Goal: Task Accomplishment & Management: Manage account settings

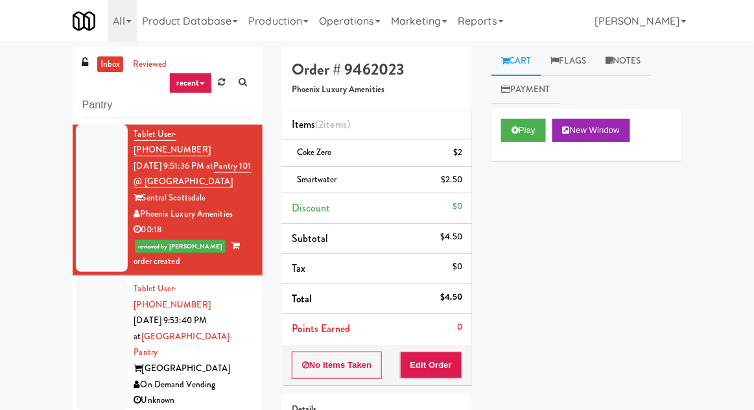
click at [108, 69] on link "inbox" at bounding box center [110, 64] width 27 height 16
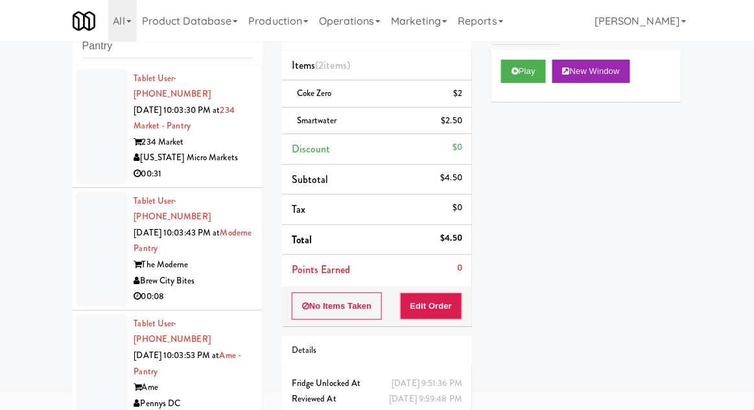
click at [90, 138] on div at bounding box center [102, 126] width 52 height 115
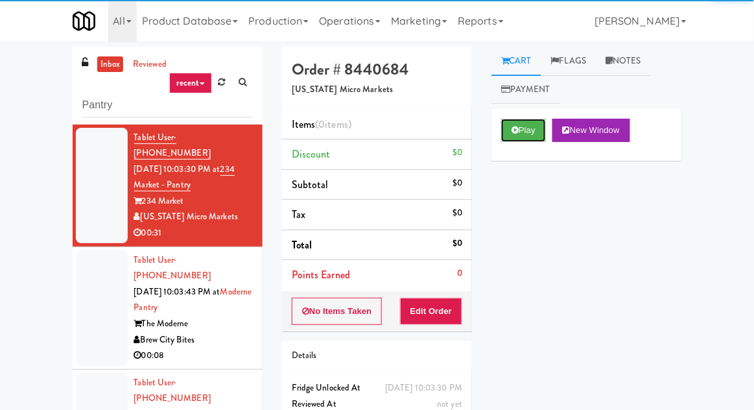
click at [524, 138] on button "Play" at bounding box center [523, 130] width 45 height 23
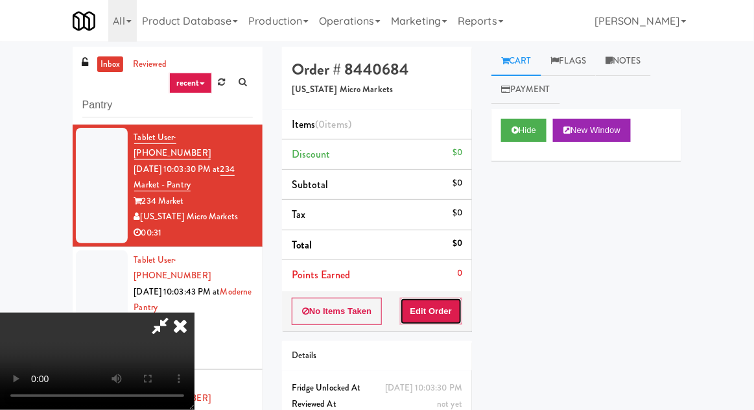
click at [428, 323] on button "Edit Order" at bounding box center [431, 311] width 63 height 27
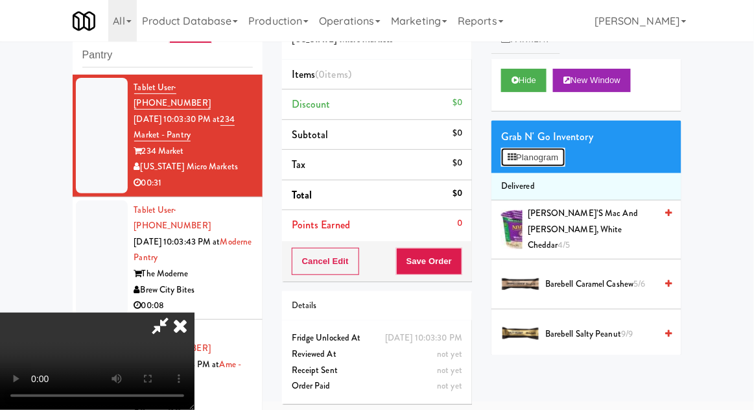
click at [534, 156] on button "Planogram" at bounding box center [533, 157] width 64 height 19
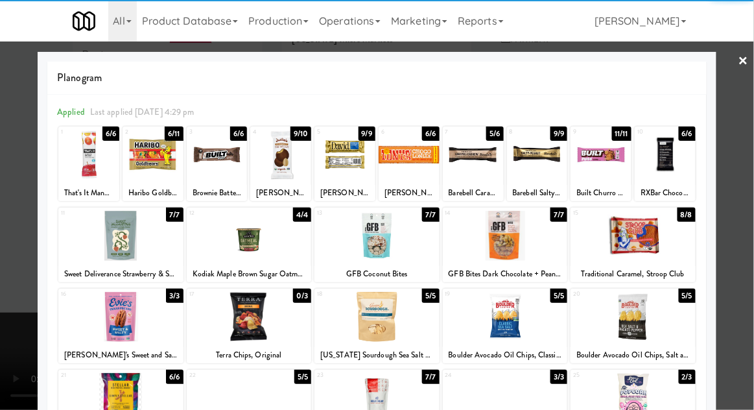
click at [88, 160] on div at bounding box center [88, 155] width 61 height 50
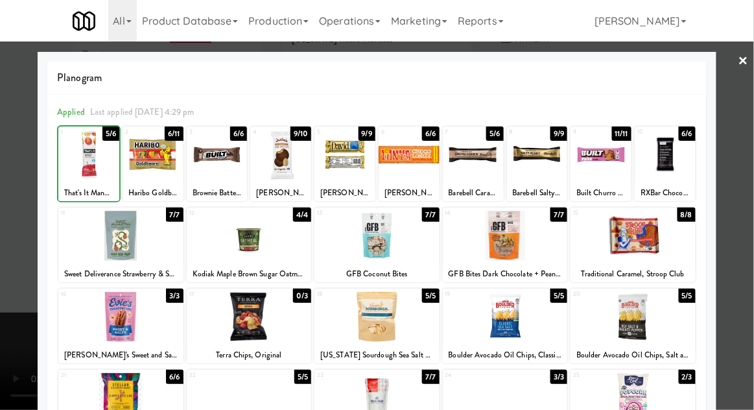
click at [749, 145] on div at bounding box center [377, 205] width 754 height 410
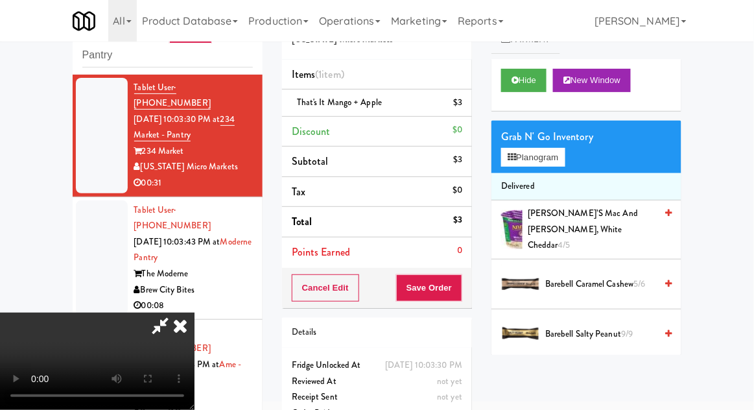
click at [462, 108] on div "$3" at bounding box center [457, 103] width 9 height 16
click at [466, 108] on icon at bounding box center [464, 107] width 6 height 8
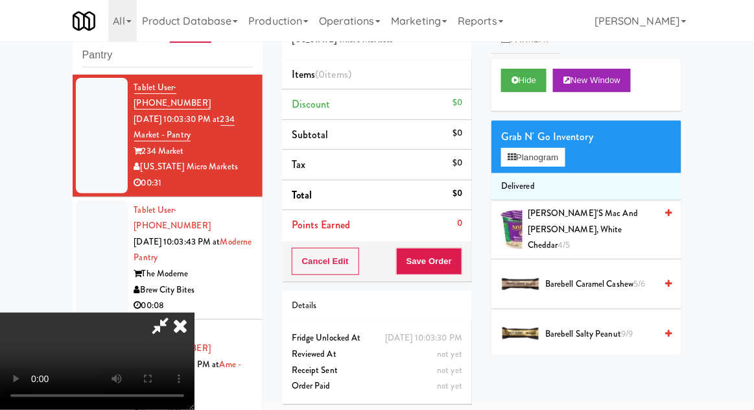
scroll to position [47, 0]
click at [520, 154] on button "Planogram" at bounding box center [533, 157] width 64 height 19
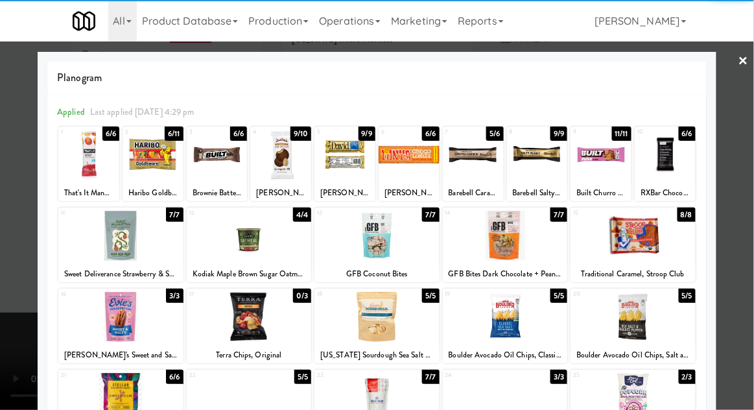
click at [216, 158] on div at bounding box center [217, 155] width 61 height 50
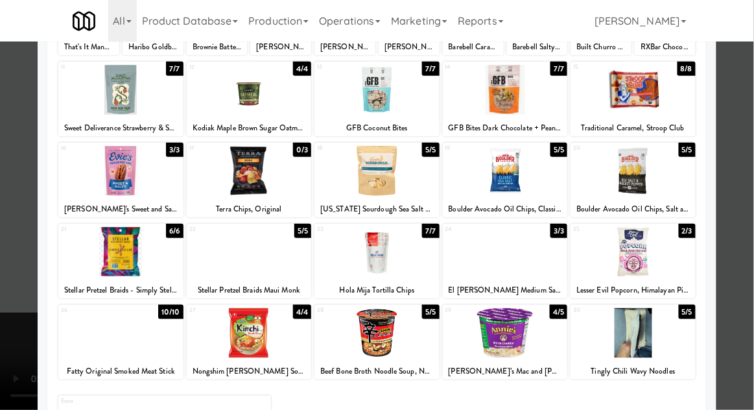
scroll to position [145, 0]
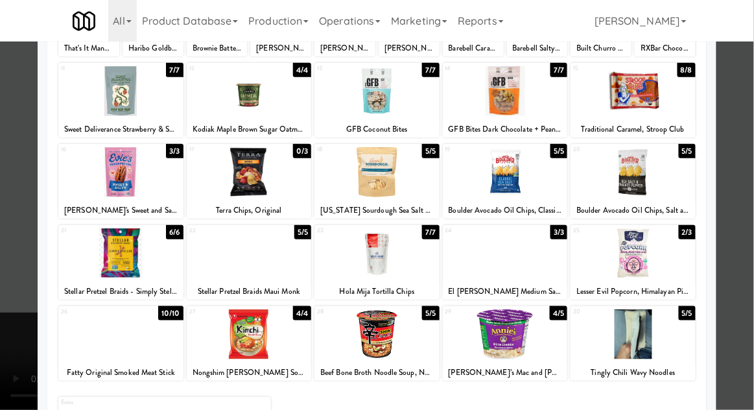
click at [135, 344] on div at bounding box center [120, 334] width 125 height 50
click at [748, 150] on div at bounding box center [377, 205] width 754 height 410
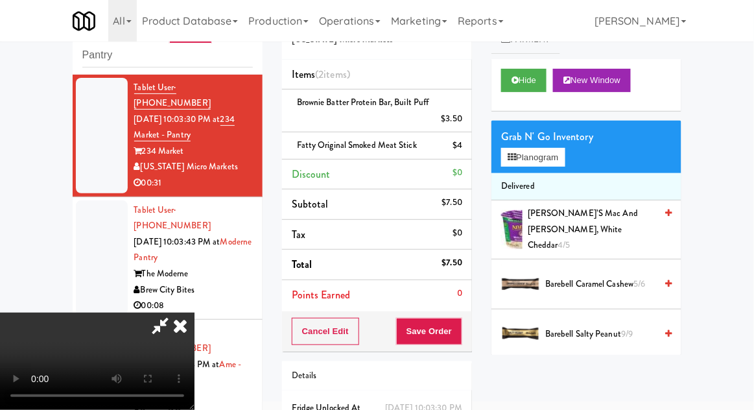
click at [464, 147] on li "Fatty Original Smoked Meat Stick $4" at bounding box center [377, 145] width 190 height 27
click at [464, 150] on icon at bounding box center [464, 150] width 6 height 8
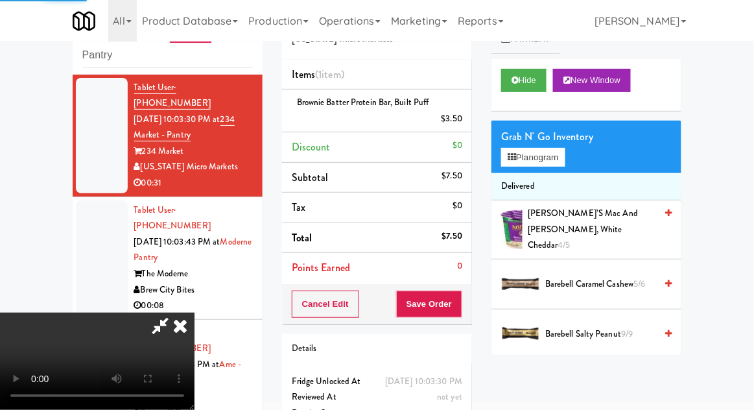
click at [175, 313] on icon at bounding box center [160, 326] width 30 height 26
click at [521, 156] on button "Planogram" at bounding box center [533, 157] width 64 height 19
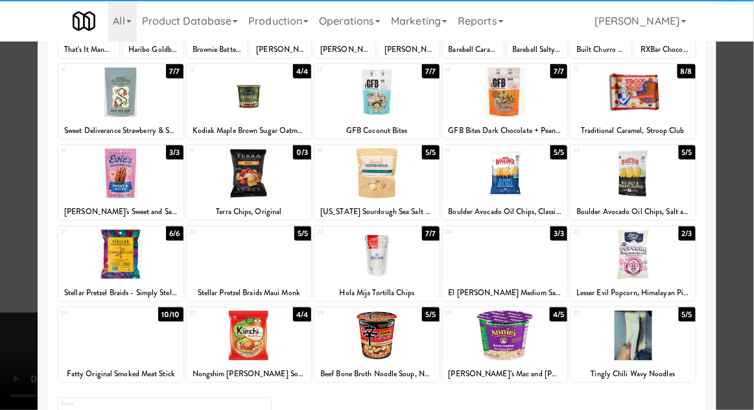
scroll to position [164, 0]
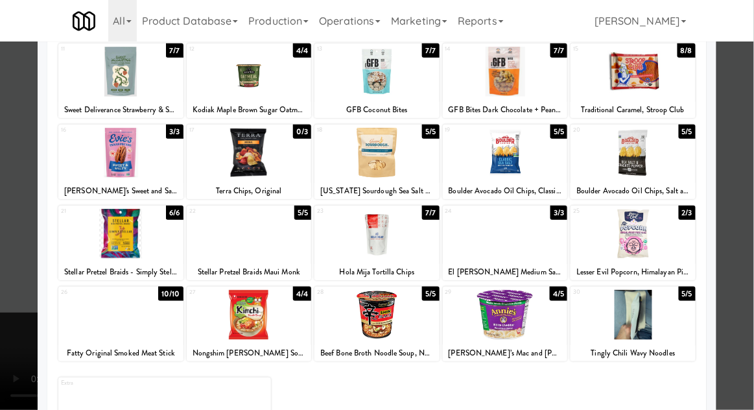
click at [112, 327] on div at bounding box center [120, 315] width 125 height 50
click at [747, 167] on div at bounding box center [377, 205] width 754 height 410
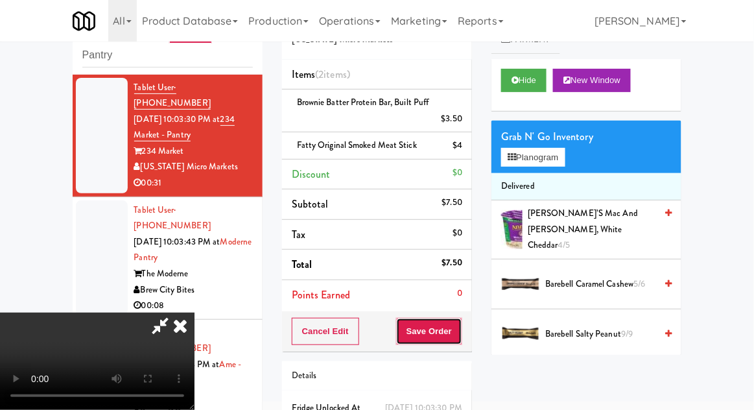
click at [461, 324] on button "Save Order" at bounding box center [429, 331] width 66 height 27
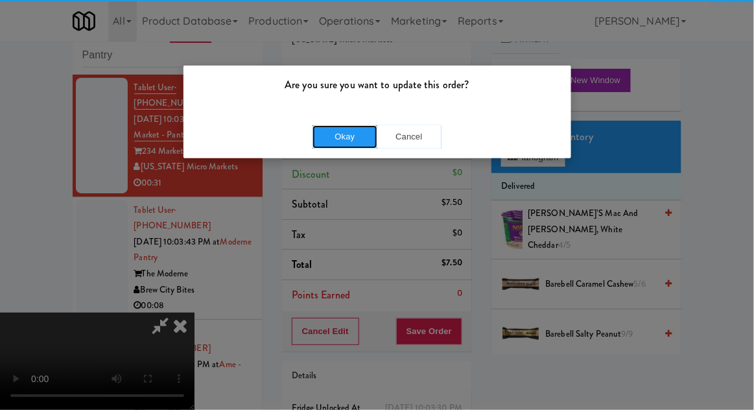
click at [348, 133] on button "Okay" at bounding box center [345, 136] width 65 height 23
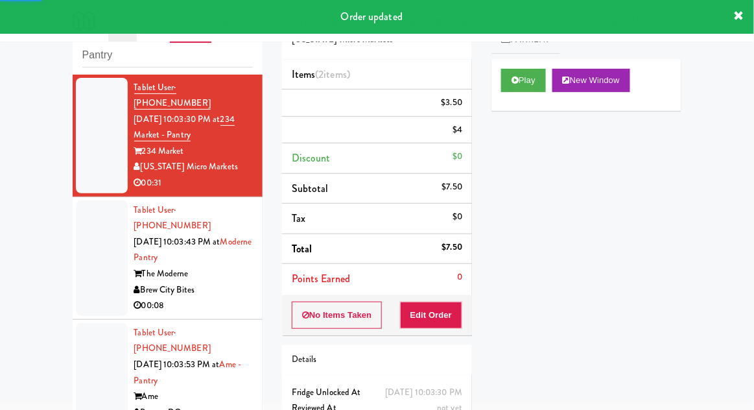
click at [90, 247] on div at bounding box center [102, 257] width 52 height 115
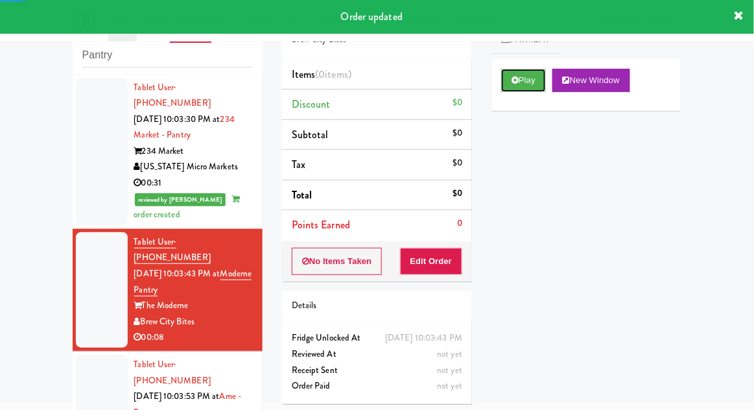
click at [507, 88] on button "Play" at bounding box center [523, 80] width 45 height 23
click at [435, 263] on button "Edit Order" at bounding box center [431, 261] width 63 height 27
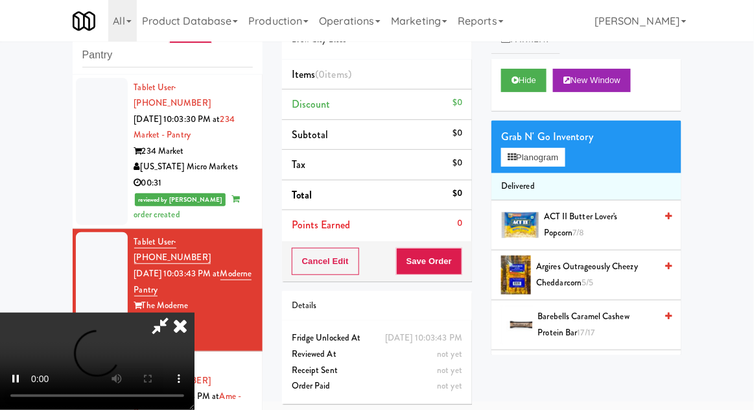
scroll to position [47, 0]
click at [503, 162] on button "Planogram" at bounding box center [533, 157] width 64 height 19
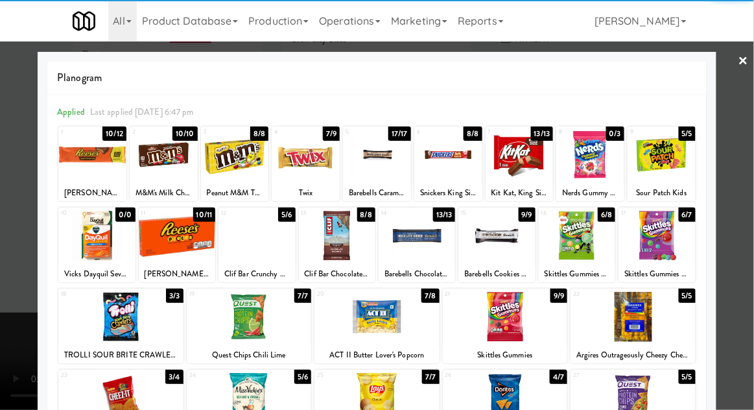
click at [521, 154] on div at bounding box center [520, 155] width 68 height 50
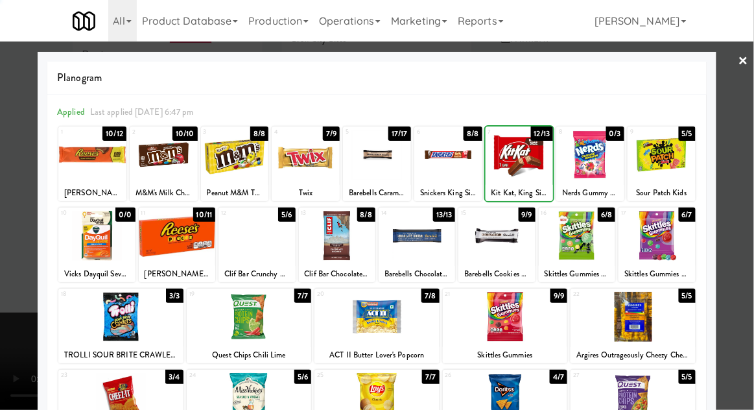
click at [746, 114] on div at bounding box center [377, 205] width 754 height 410
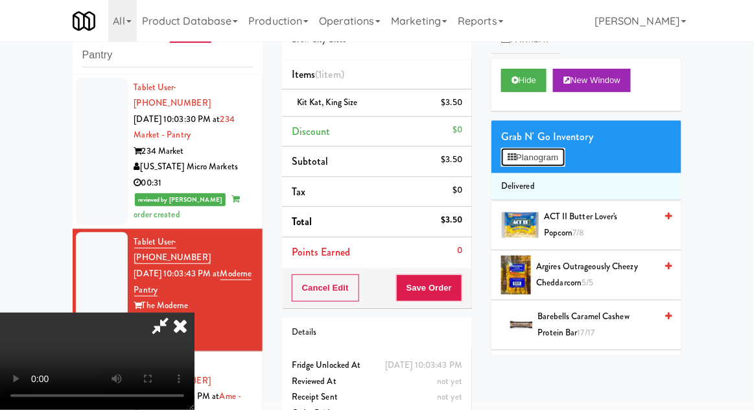
click at [542, 163] on button "Planogram" at bounding box center [533, 157] width 64 height 19
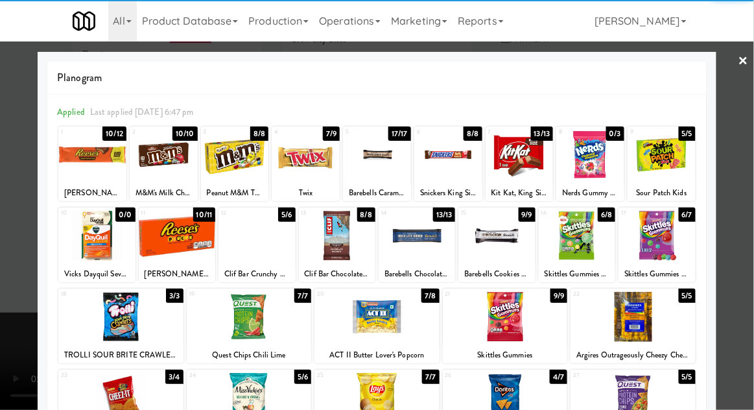
click at [93, 166] on div at bounding box center [92, 155] width 68 height 50
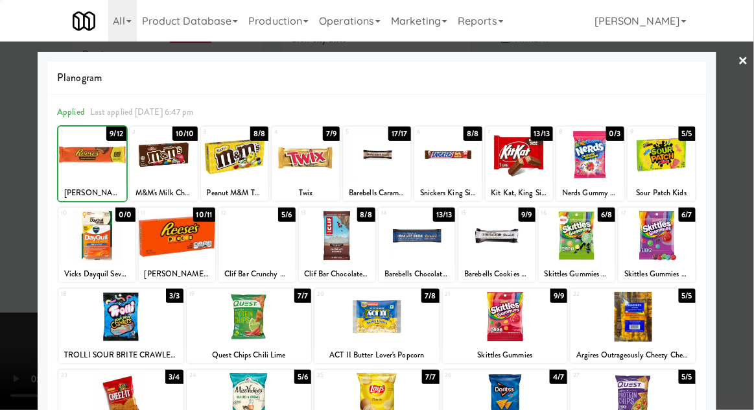
click at [740, 115] on div at bounding box center [377, 205] width 754 height 410
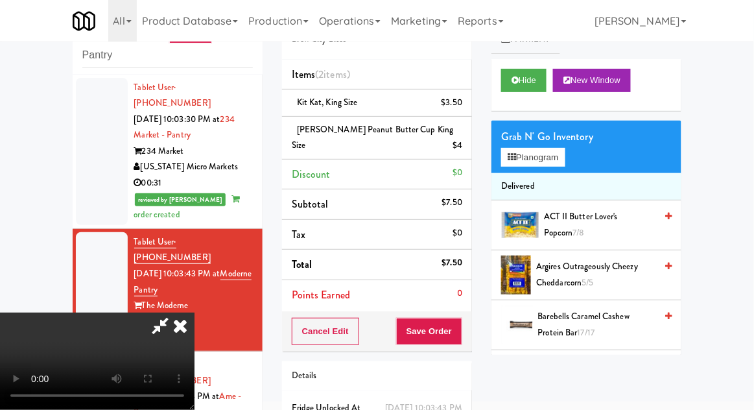
scroll to position [47, 0]
click at [460, 318] on button "Save Order" at bounding box center [429, 331] width 66 height 27
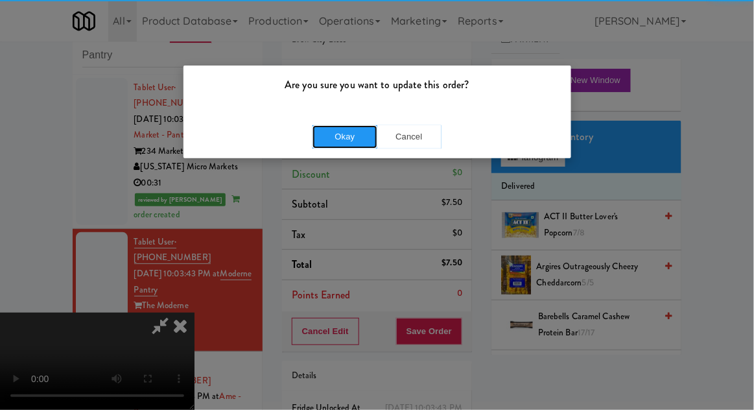
click at [341, 134] on button "Okay" at bounding box center [345, 136] width 65 height 23
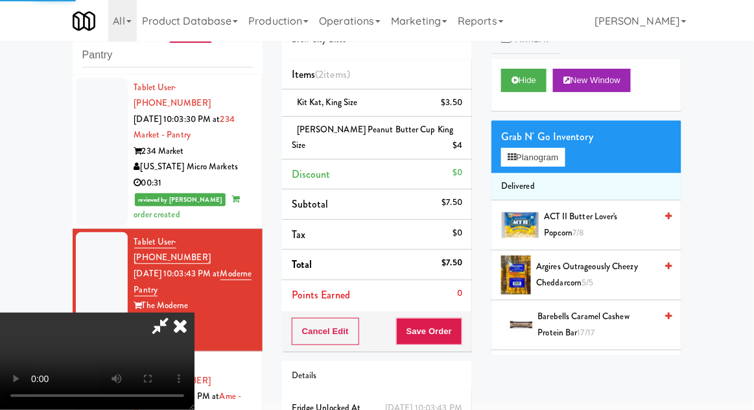
scroll to position [0, 0]
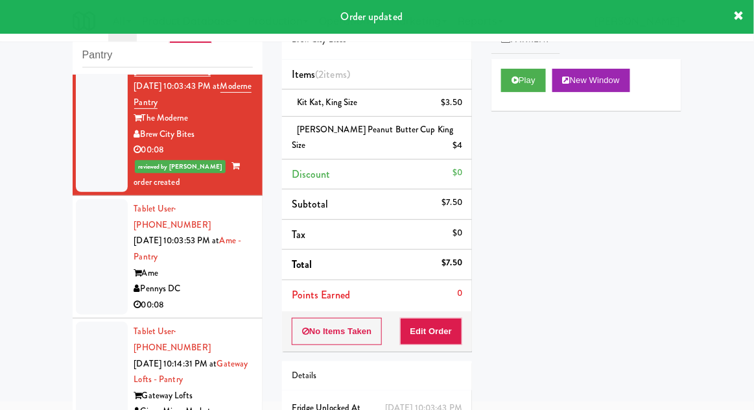
click at [98, 258] on div at bounding box center [102, 256] width 52 height 115
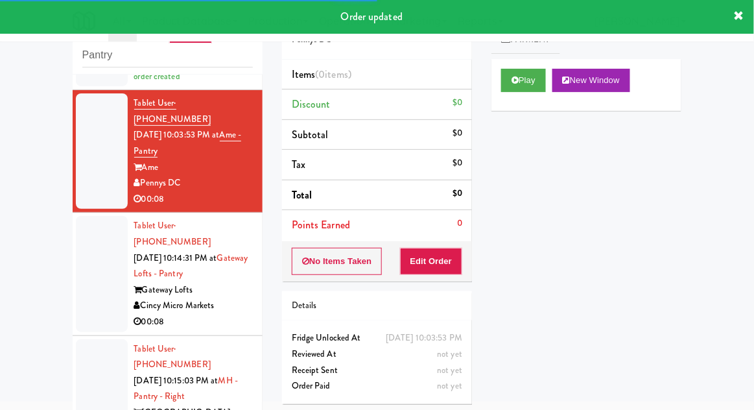
scroll to position [276, 0]
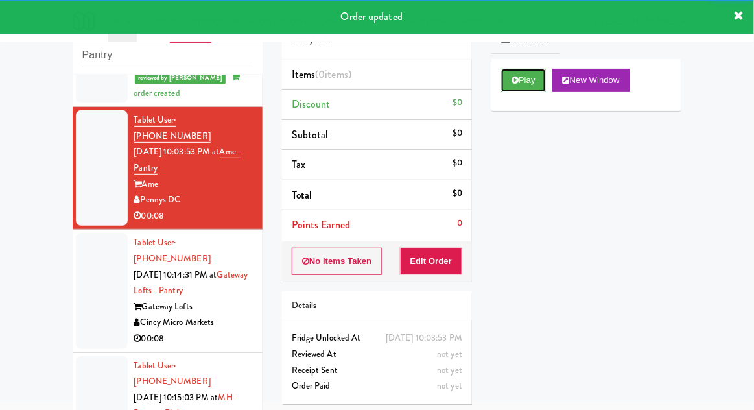
click at [514, 77] on icon at bounding box center [515, 80] width 7 height 8
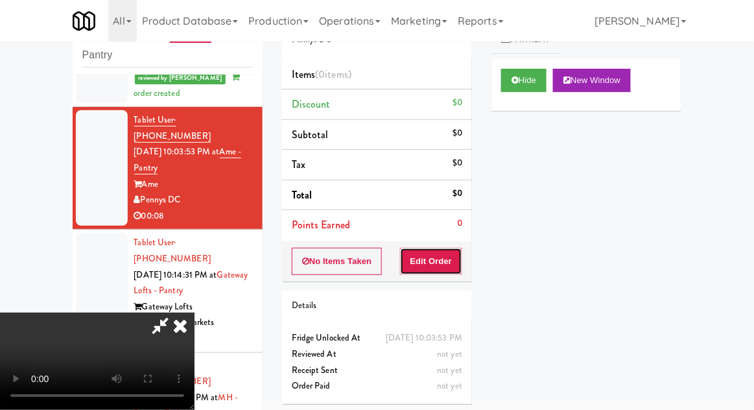
click at [425, 250] on button "Edit Order" at bounding box center [431, 261] width 63 height 27
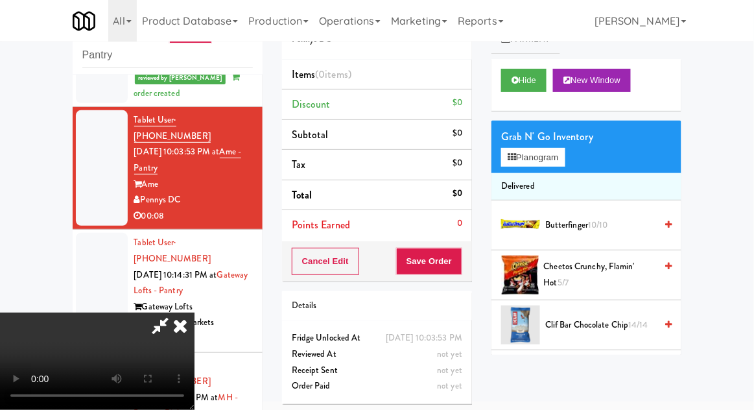
scroll to position [0, 0]
click at [535, 154] on button "Planogram" at bounding box center [533, 157] width 64 height 19
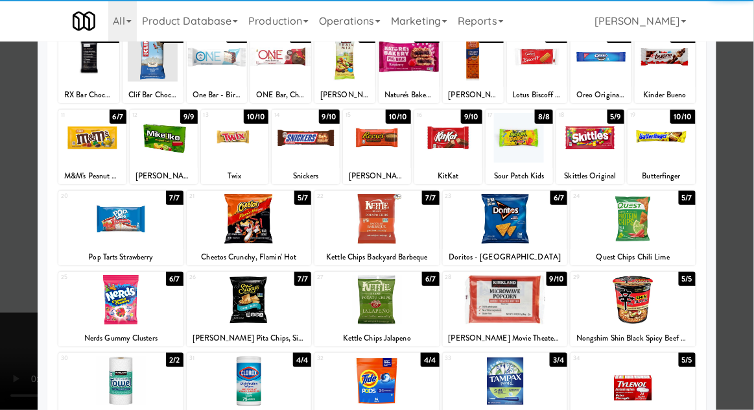
scroll to position [105, 0]
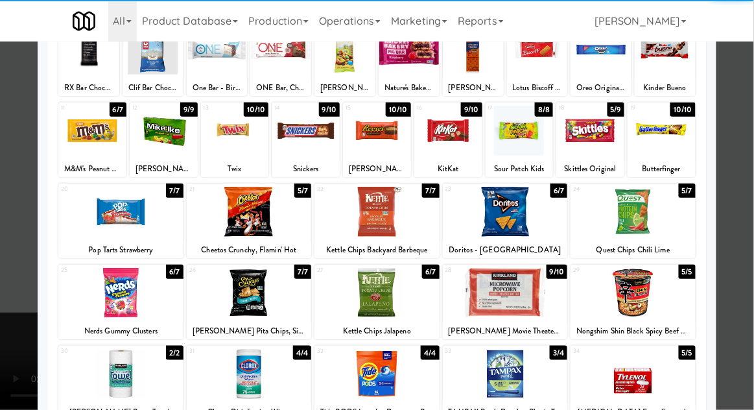
click at [126, 296] on div at bounding box center [120, 293] width 125 height 50
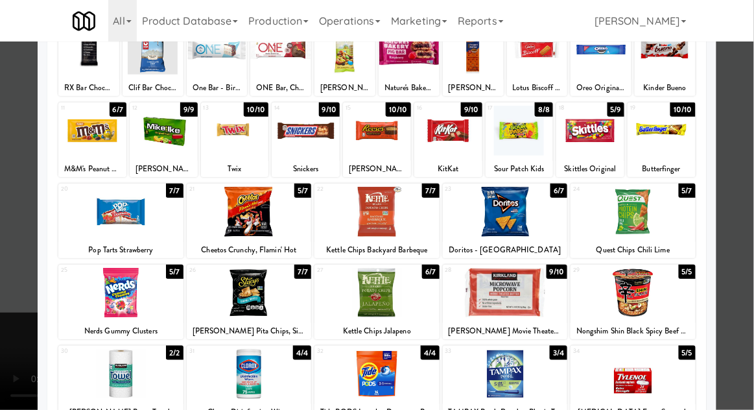
click at [743, 113] on div at bounding box center [377, 205] width 754 height 410
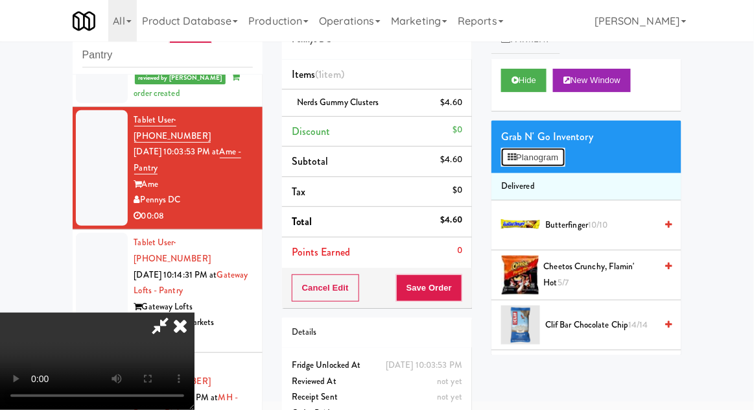
click at [526, 162] on button "Planogram" at bounding box center [533, 157] width 64 height 19
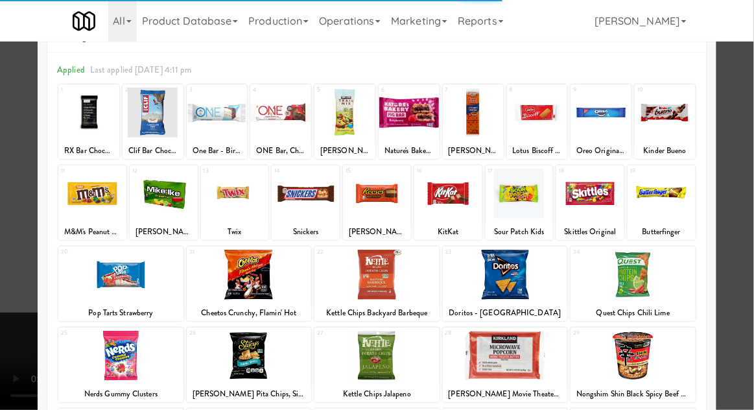
scroll to position [114, 0]
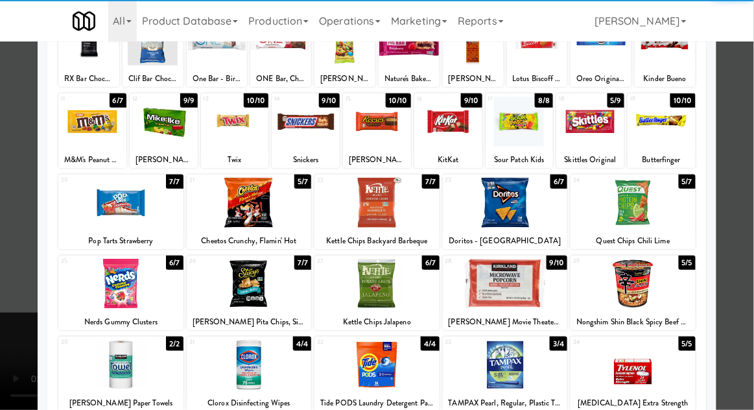
click at [374, 285] on div at bounding box center [377, 284] width 125 height 50
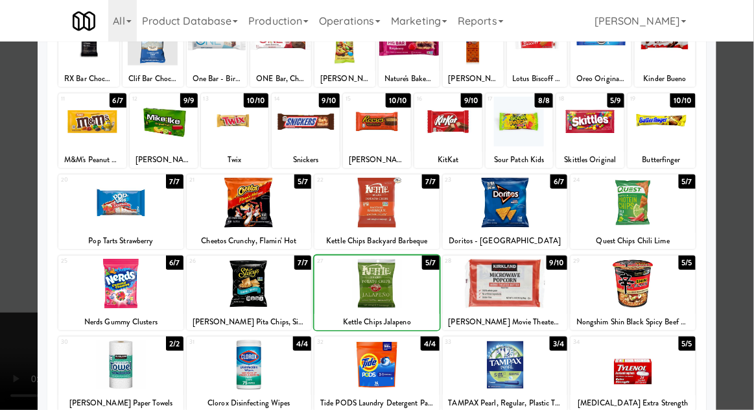
click at [374, 285] on div at bounding box center [377, 284] width 125 height 50
click at [743, 126] on div at bounding box center [377, 205] width 754 height 410
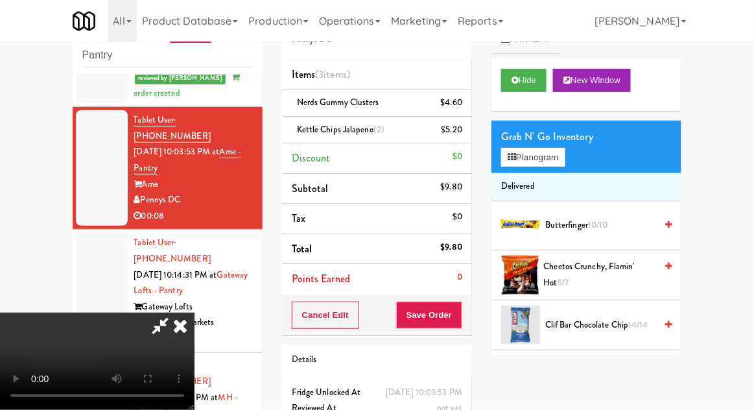
scroll to position [47, 0]
click at [458, 317] on button "Save Order" at bounding box center [429, 315] width 66 height 27
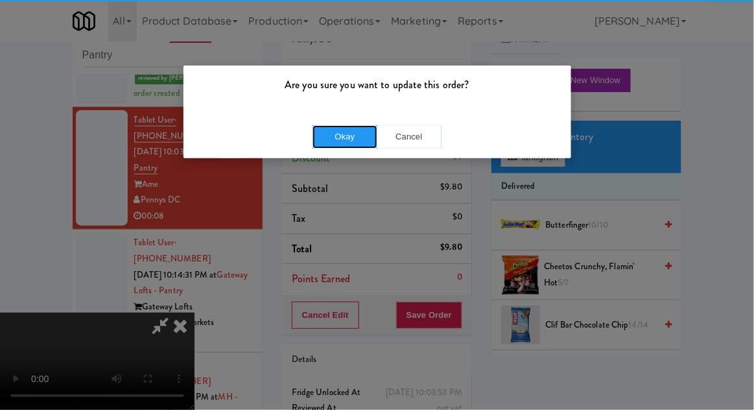
click at [331, 127] on button "Okay" at bounding box center [345, 136] width 65 height 23
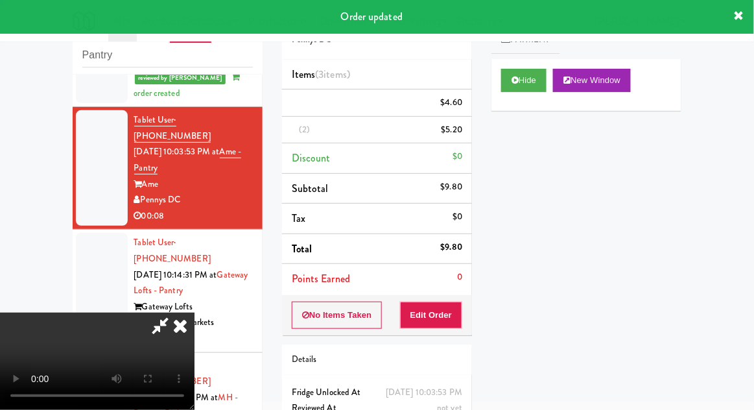
scroll to position [0, 0]
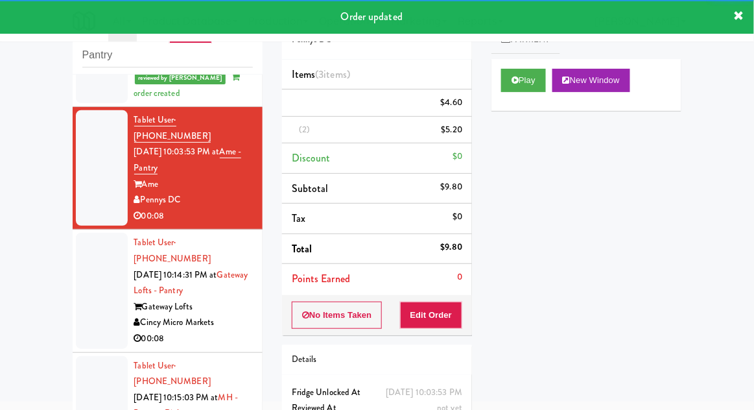
click at [88, 261] on div at bounding box center [102, 290] width 52 height 115
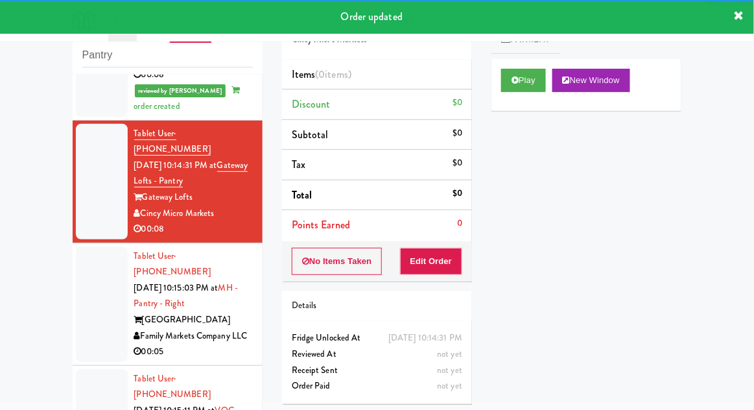
scroll to position [419, 0]
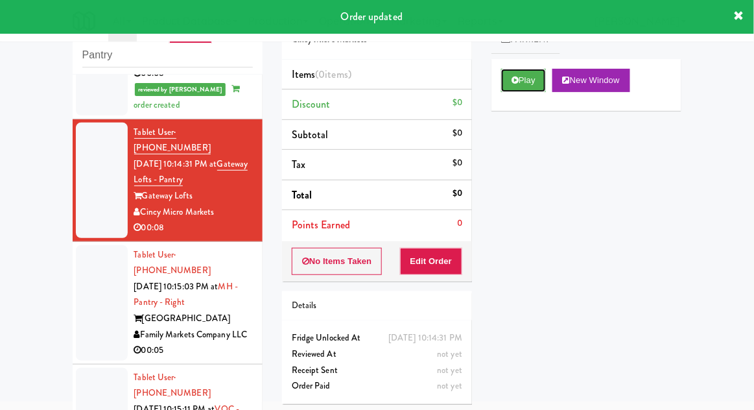
click at [521, 89] on button "Play" at bounding box center [523, 80] width 45 height 23
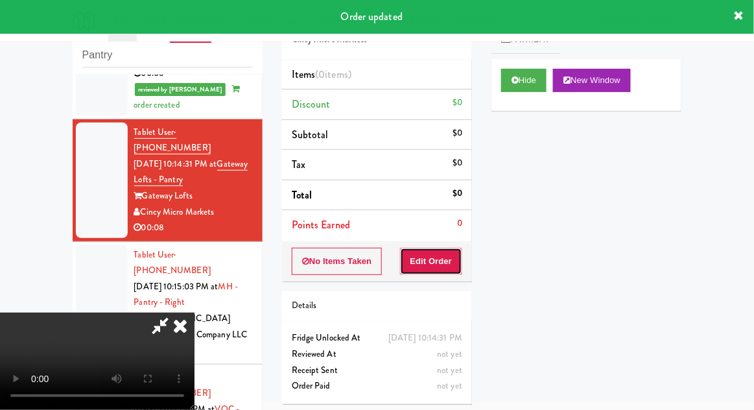
click at [451, 254] on button "Edit Order" at bounding box center [431, 261] width 63 height 27
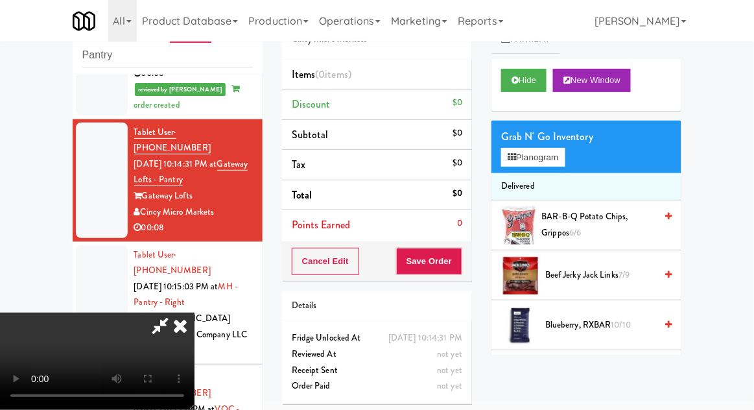
scroll to position [0, 0]
click at [525, 158] on button "Planogram" at bounding box center [533, 157] width 64 height 19
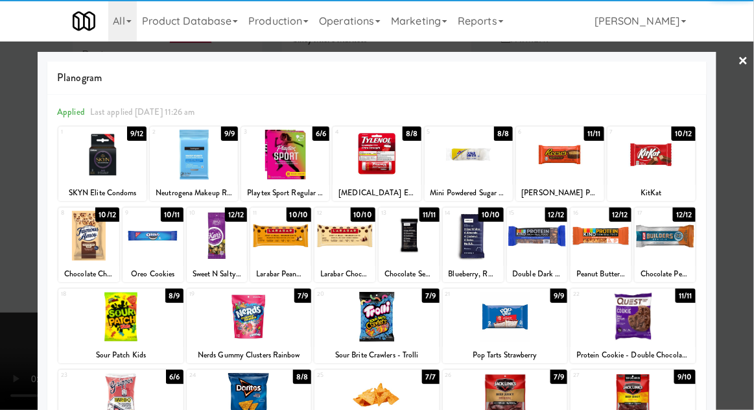
click at [155, 239] on div at bounding box center [153, 236] width 61 height 50
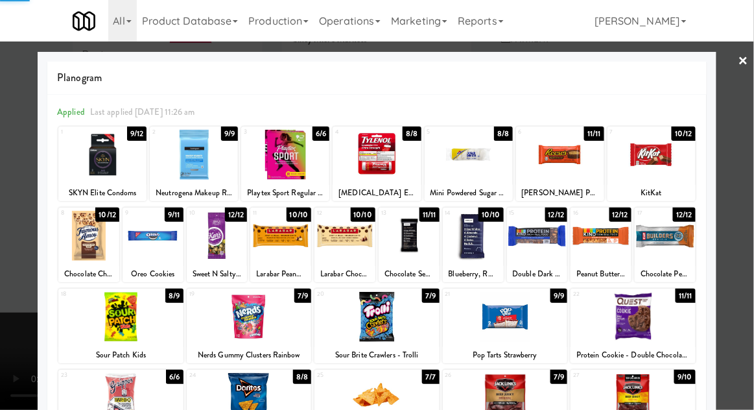
click at [747, 120] on div at bounding box center [377, 205] width 754 height 410
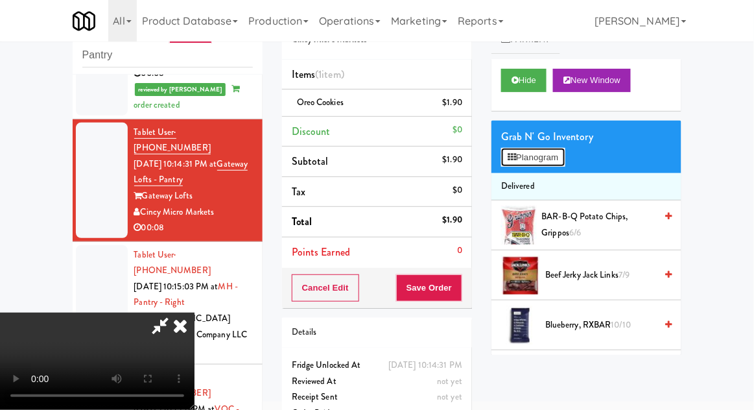
click at [527, 160] on button "Planogram" at bounding box center [533, 157] width 64 height 19
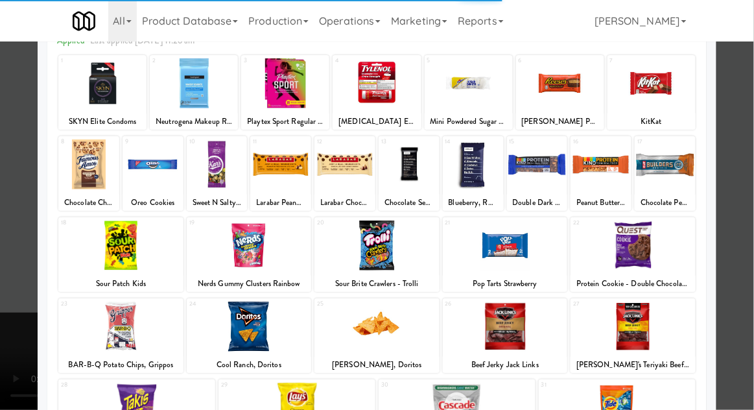
scroll to position [92, 0]
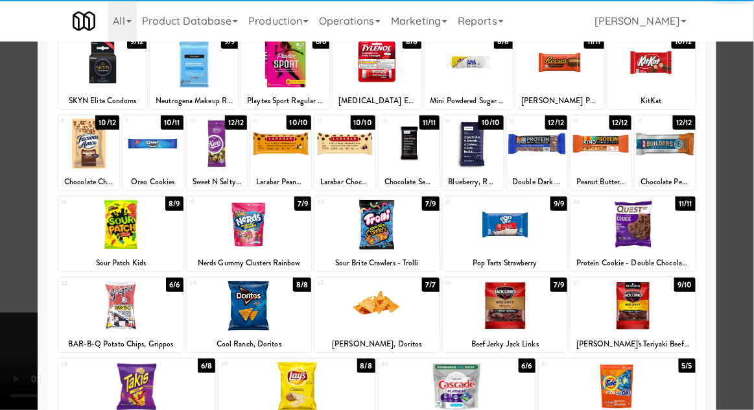
click at [392, 235] on div at bounding box center [377, 225] width 125 height 50
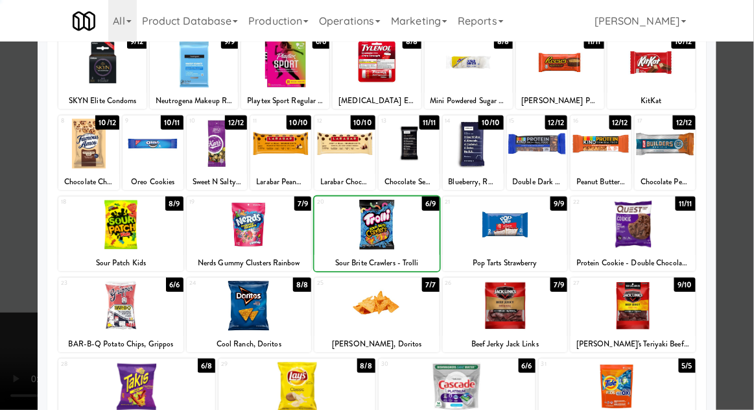
click at [745, 115] on div at bounding box center [377, 205] width 754 height 410
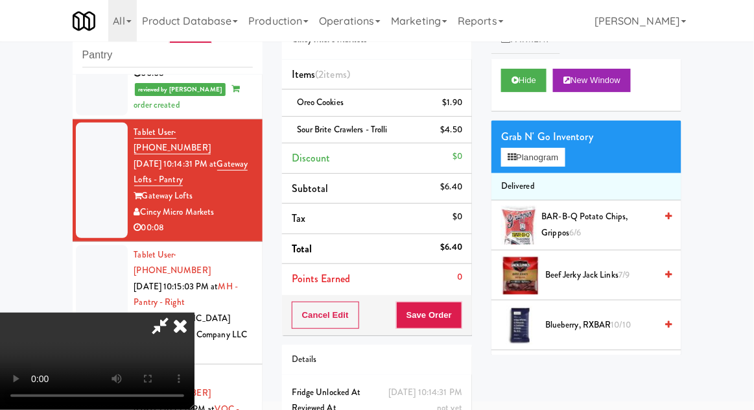
scroll to position [47, 0]
click at [462, 326] on button "Save Order" at bounding box center [429, 315] width 66 height 27
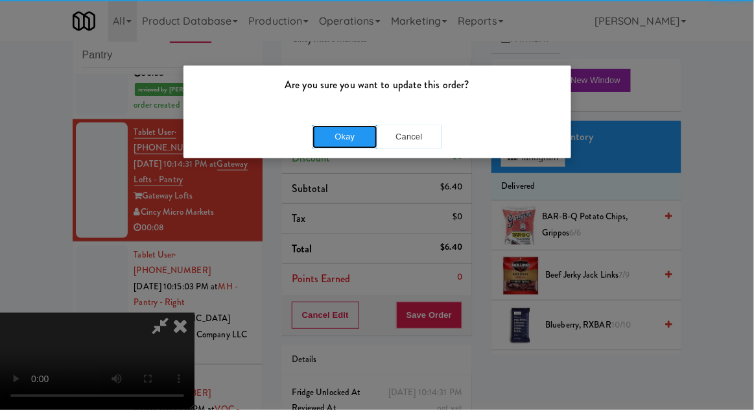
click at [346, 143] on button "Okay" at bounding box center [345, 136] width 65 height 23
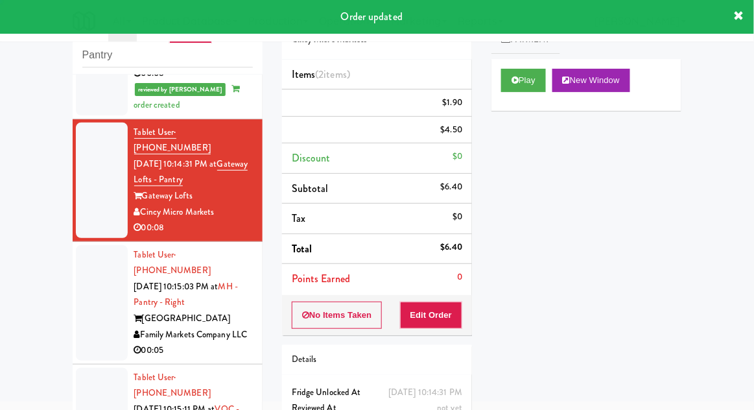
scroll to position [0, 0]
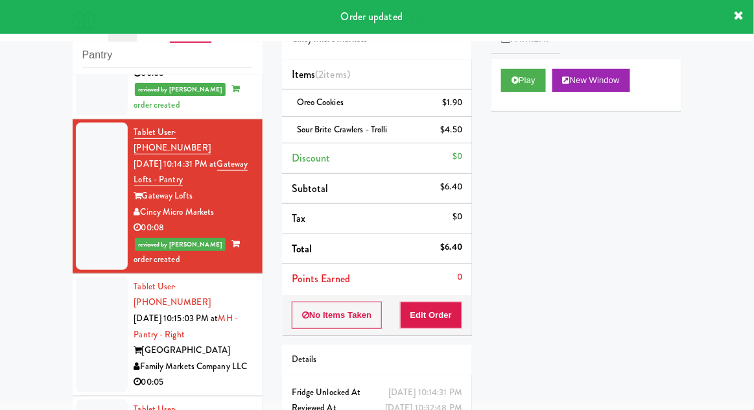
click at [83, 277] on div at bounding box center [102, 334] width 52 height 115
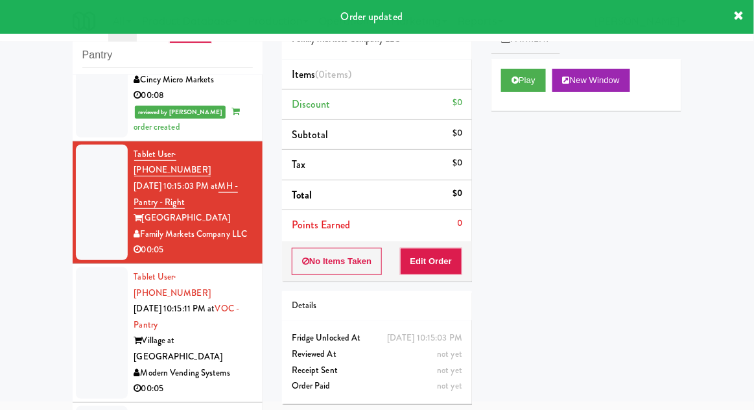
scroll to position [560, 0]
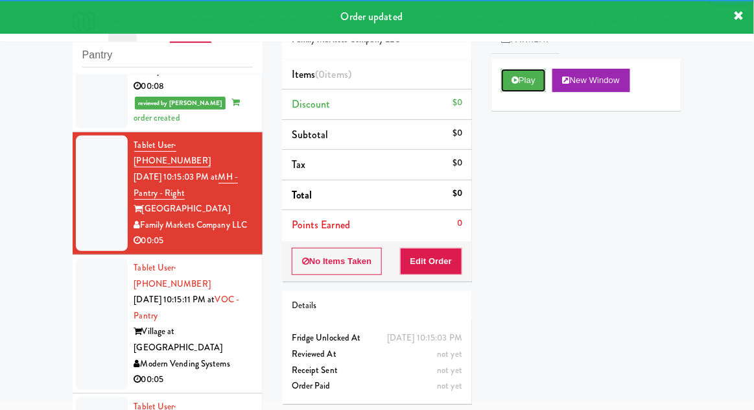
click at [514, 74] on button "Play" at bounding box center [523, 80] width 45 height 23
click at [442, 257] on button "Edit Order" at bounding box center [431, 261] width 63 height 27
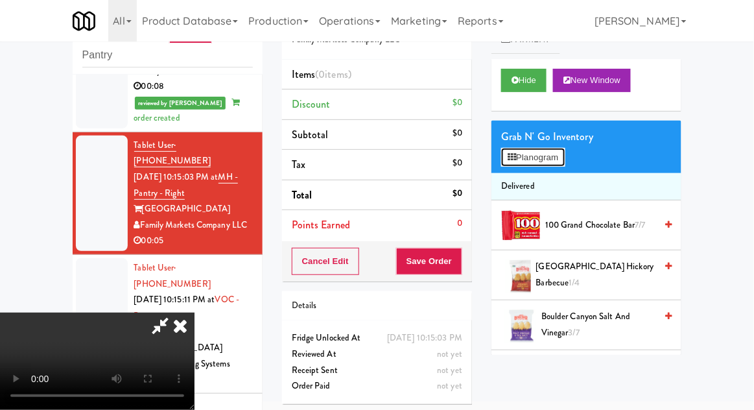
click at [523, 150] on button "Planogram" at bounding box center [533, 157] width 64 height 19
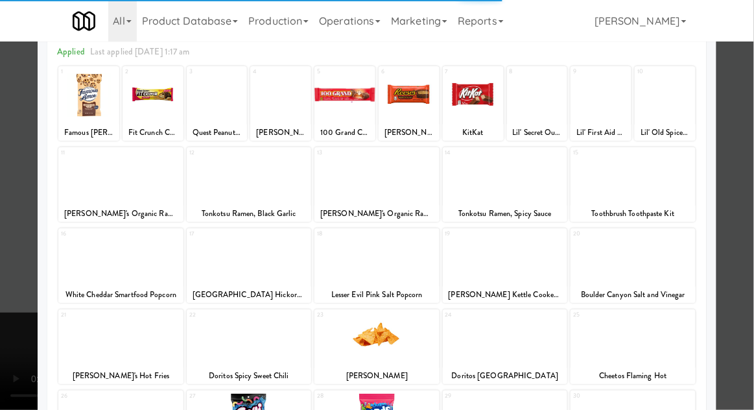
scroll to position [89, 0]
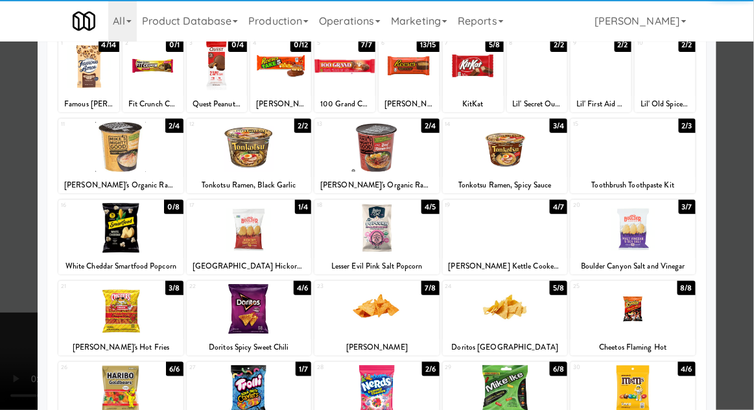
click at [501, 235] on div at bounding box center [505, 228] width 125 height 50
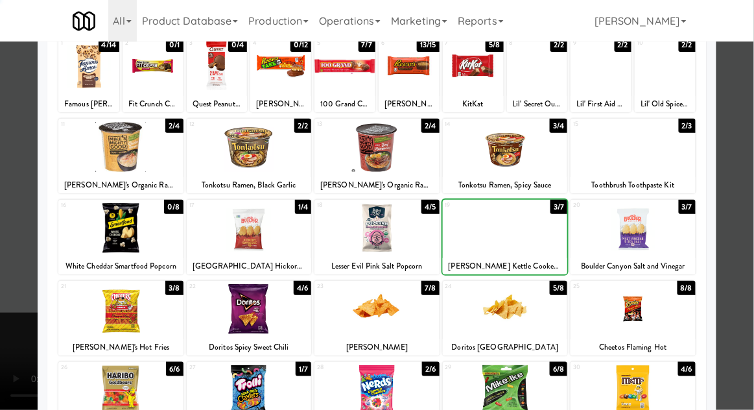
click at [747, 114] on div at bounding box center [377, 205] width 754 height 410
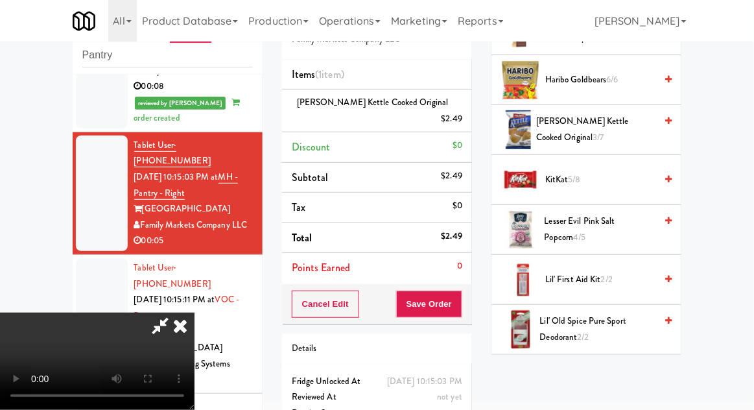
scroll to position [589, 0]
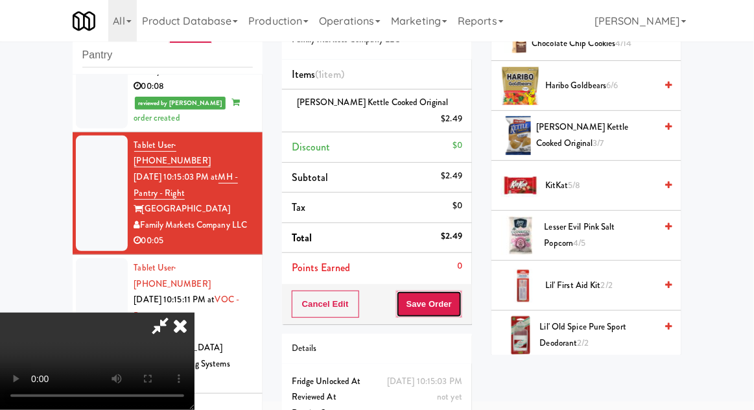
click at [459, 291] on button "Save Order" at bounding box center [429, 304] width 66 height 27
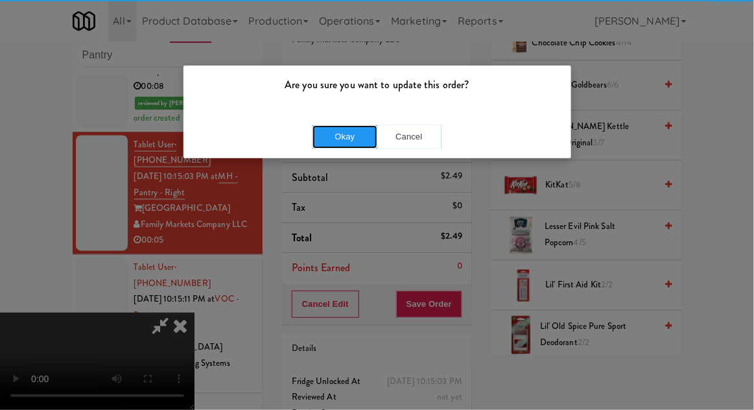
click at [344, 133] on button "Okay" at bounding box center [345, 136] width 65 height 23
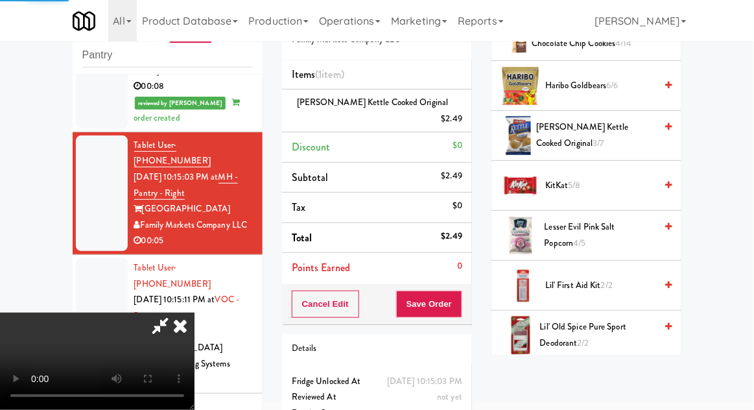
scroll to position [128, 0]
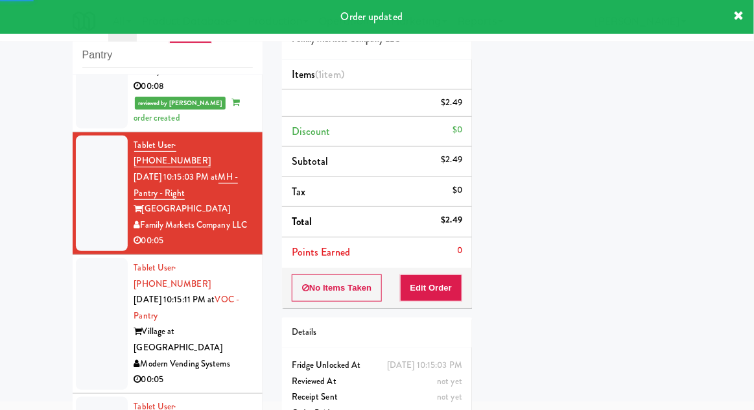
click at [95, 262] on div at bounding box center [102, 324] width 52 height 132
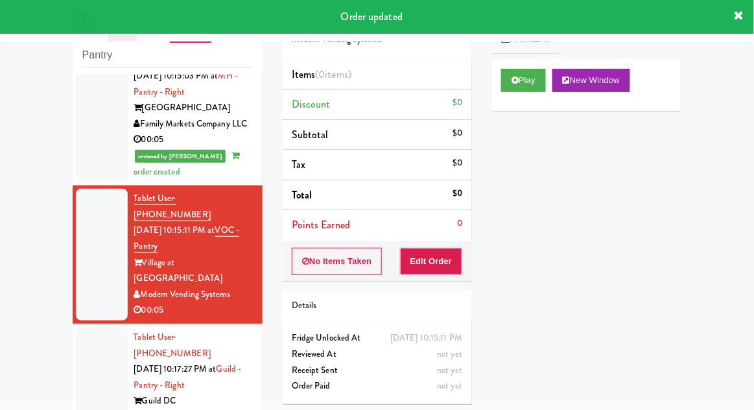
scroll to position [667, 0]
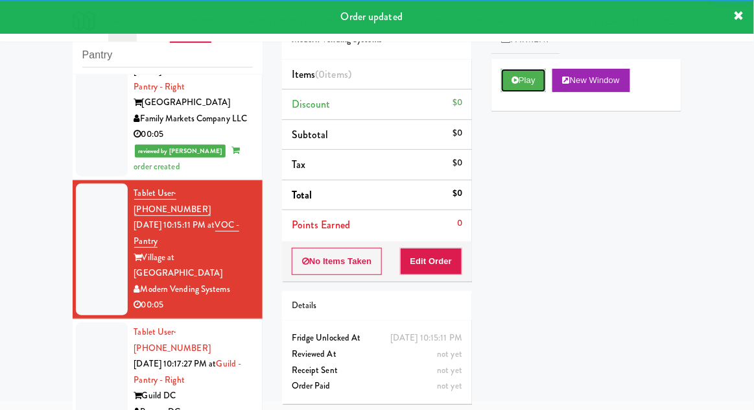
click at [523, 86] on button "Play" at bounding box center [523, 80] width 45 height 23
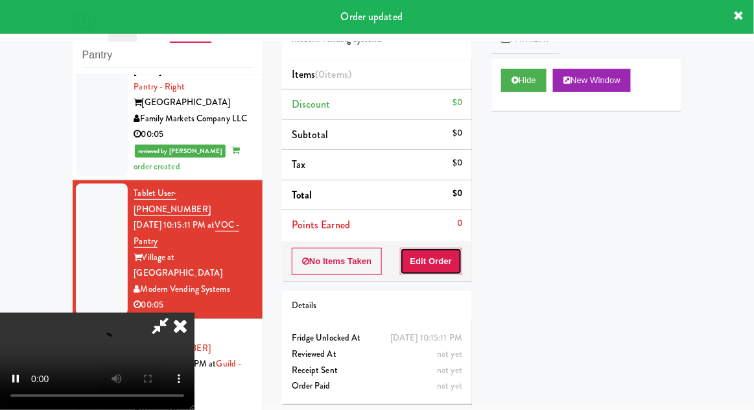
click at [431, 263] on button "Edit Order" at bounding box center [431, 261] width 63 height 27
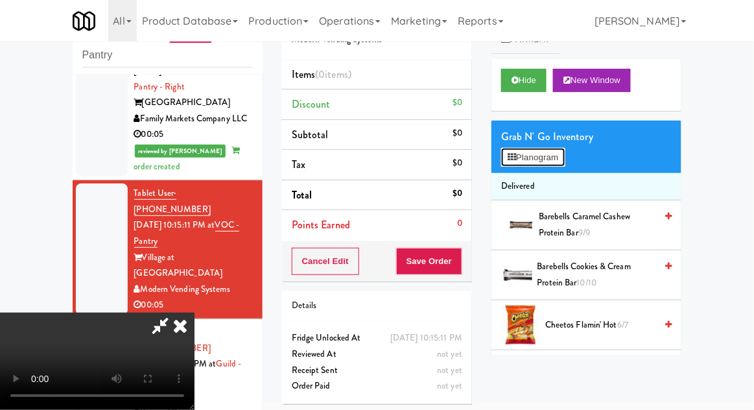
click at [527, 163] on button "Planogram" at bounding box center [533, 157] width 64 height 19
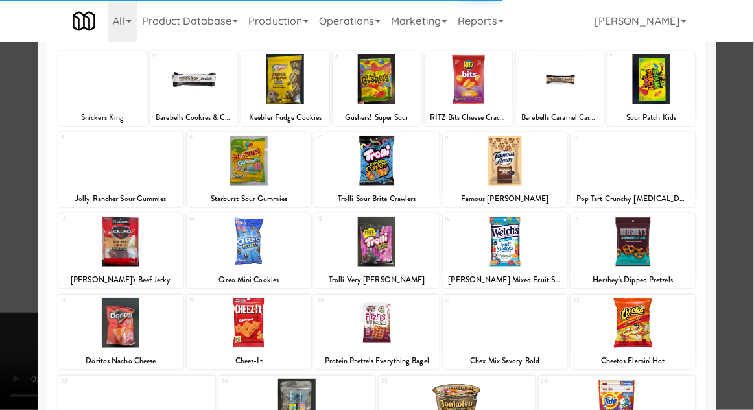
scroll to position [117, 0]
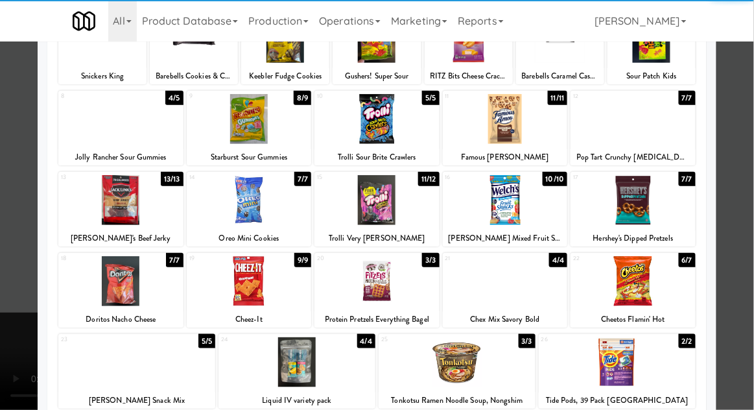
click at [108, 379] on div at bounding box center [136, 362] width 157 height 50
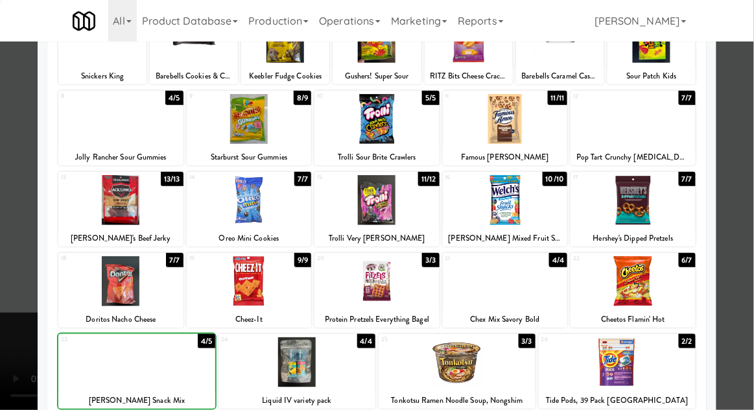
click at [737, 115] on div at bounding box center [377, 205] width 754 height 410
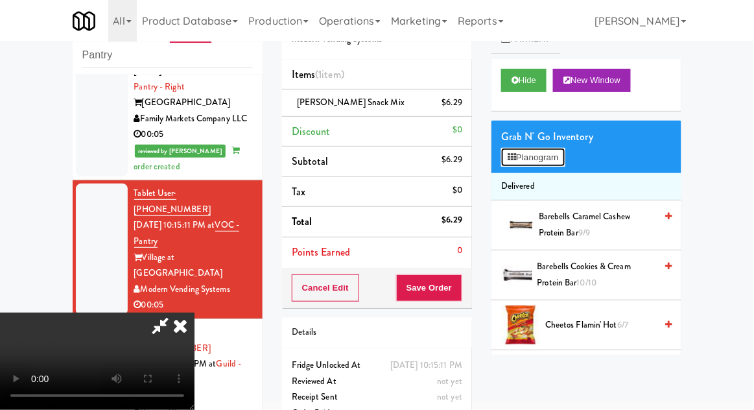
click at [501, 153] on button "Planogram" at bounding box center [533, 157] width 64 height 19
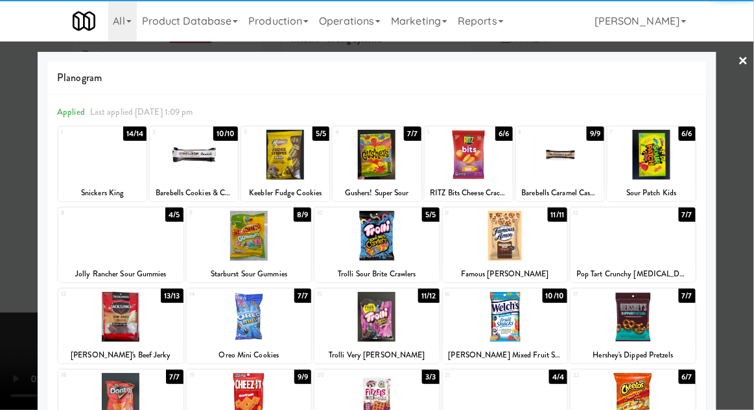
click at [108, 162] on div at bounding box center [102, 155] width 88 height 50
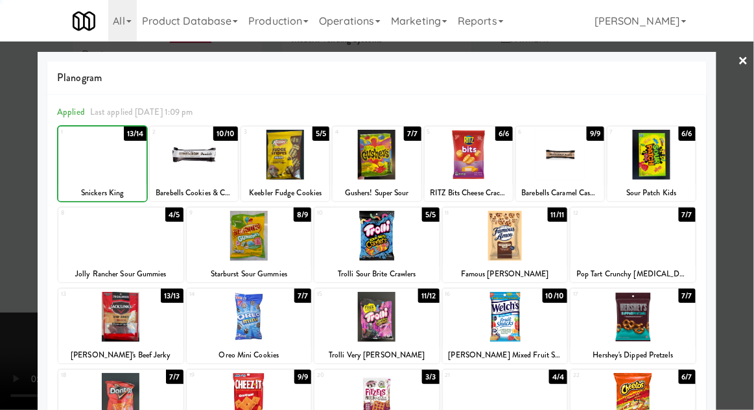
click at [738, 102] on div at bounding box center [377, 205] width 754 height 410
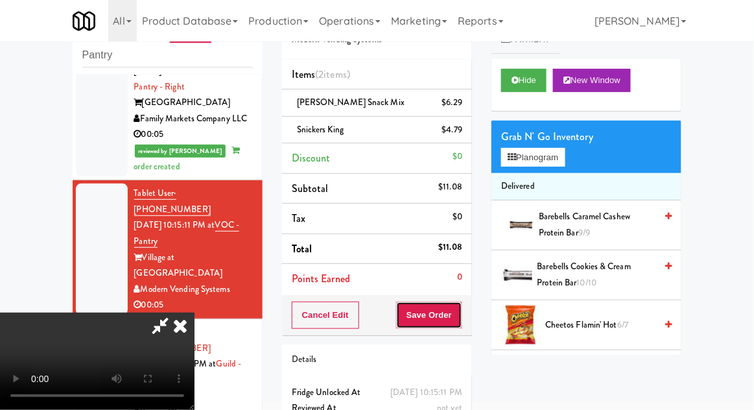
click at [459, 313] on button "Save Order" at bounding box center [429, 315] width 66 height 27
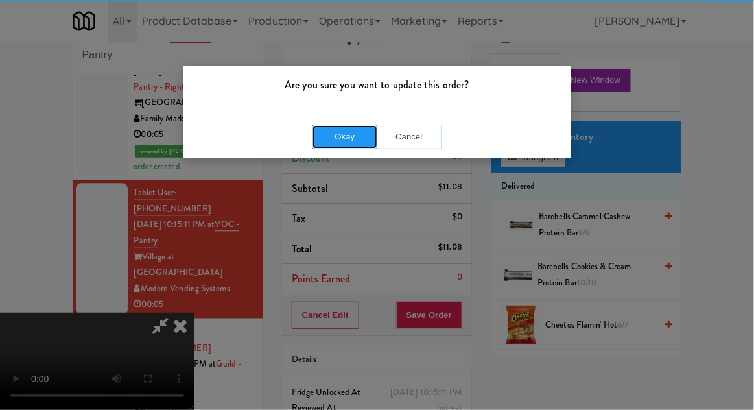
click at [354, 125] on button "Okay" at bounding box center [345, 136] width 65 height 23
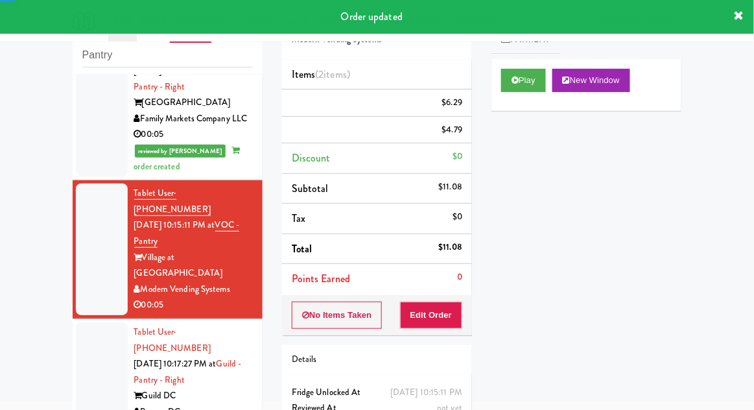
click at [102, 322] on div at bounding box center [102, 379] width 52 height 115
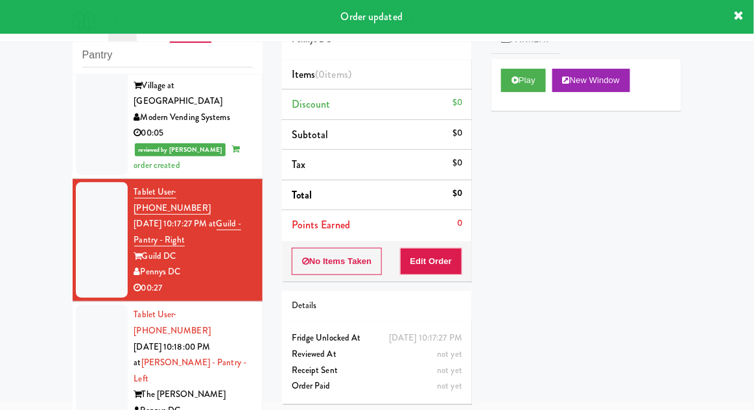
scroll to position [842, 0]
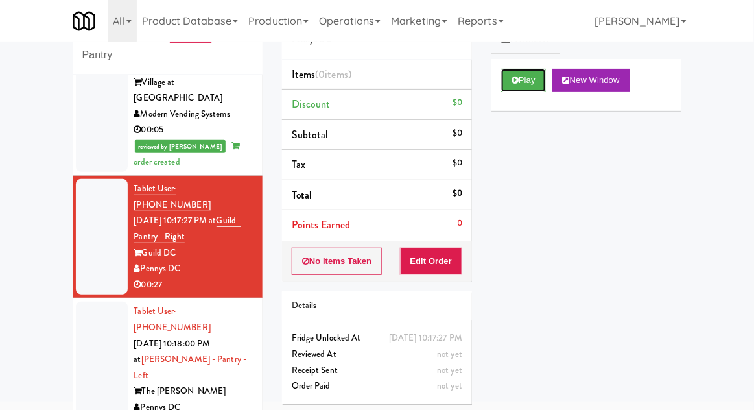
click at [521, 81] on button "Play" at bounding box center [523, 80] width 45 height 23
click at [436, 261] on button "Edit Order" at bounding box center [431, 261] width 63 height 27
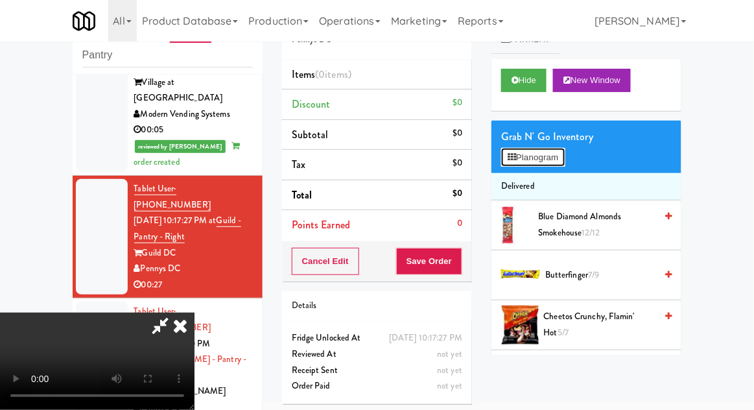
click at [514, 150] on button "Planogram" at bounding box center [533, 157] width 64 height 19
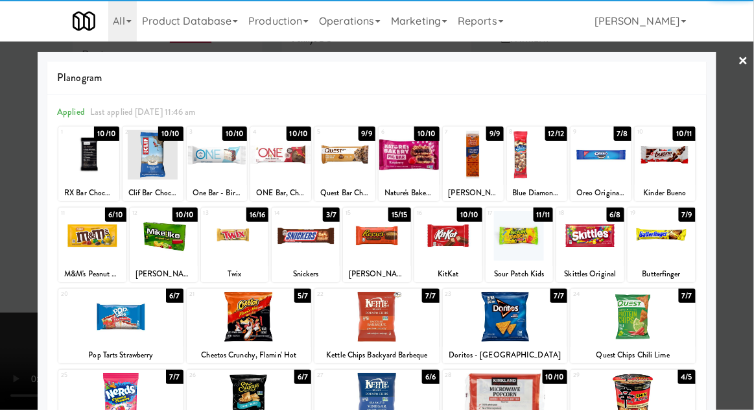
click at [509, 392] on div at bounding box center [505, 398] width 125 height 50
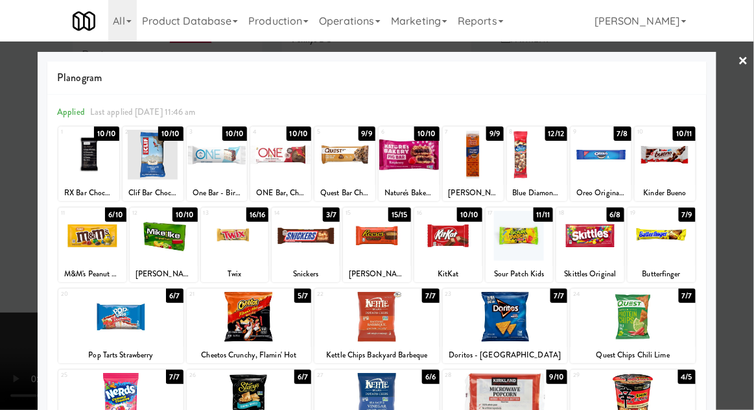
click at [747, 121] on div at bounding box center [377, 205] width 754 height 410
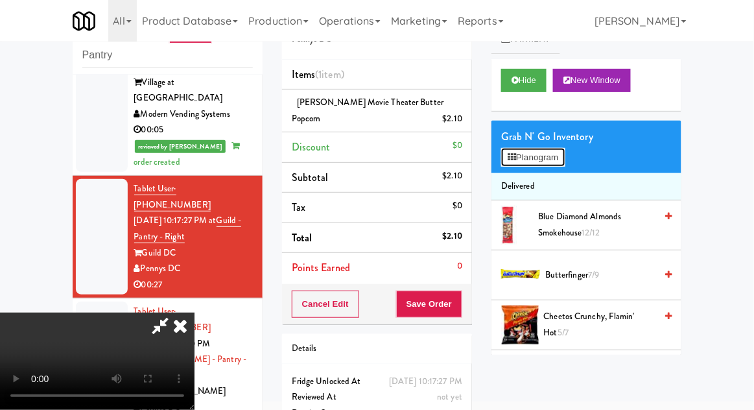
click at [520, 154] on button "Planogram" at bounding box center [533, 157] width 64 height 19
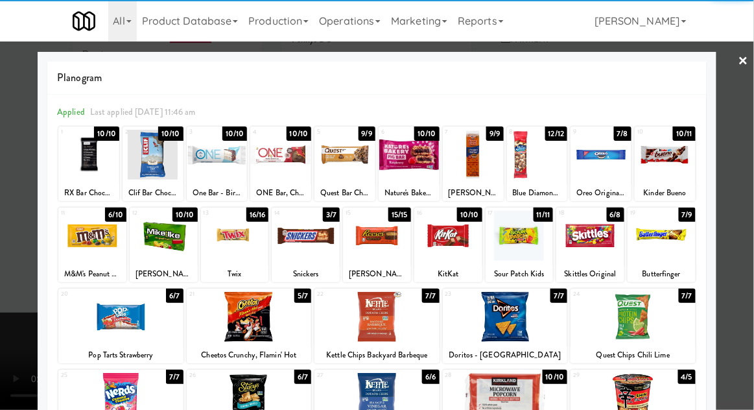
click at [444, 243] on div at bounding box center [448, 236] width 68 height 50
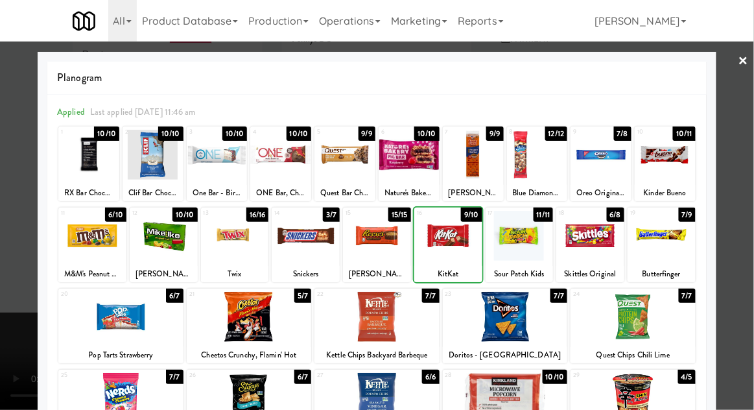
click at [745, 112] on div at bounding box center [377, 205] width 754 height 410
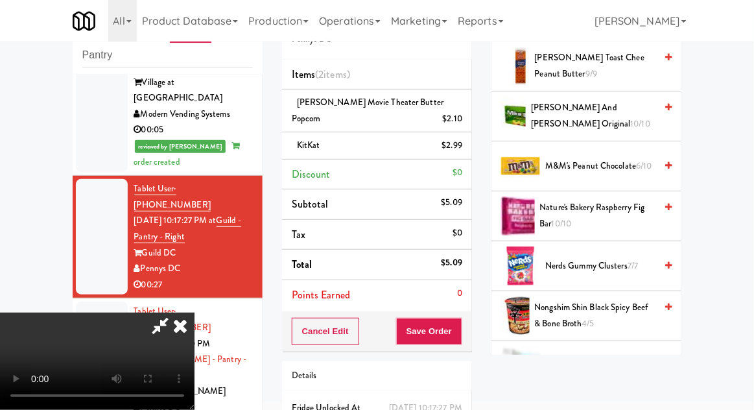
scroll to position [772, 0]
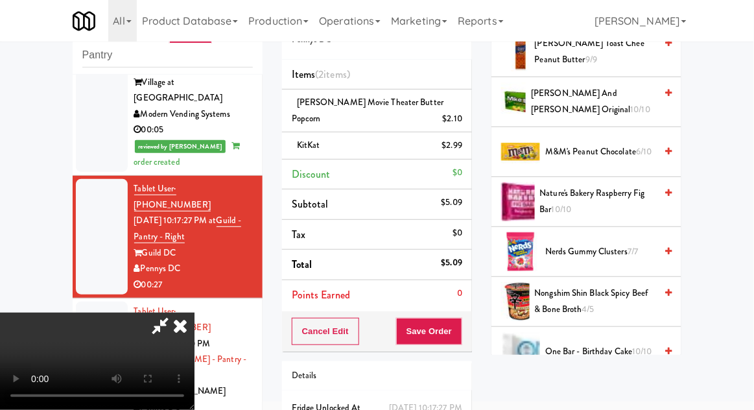
click at [636, 145] on span "6/10" at bounding box center [644, 151] width 16 height 12
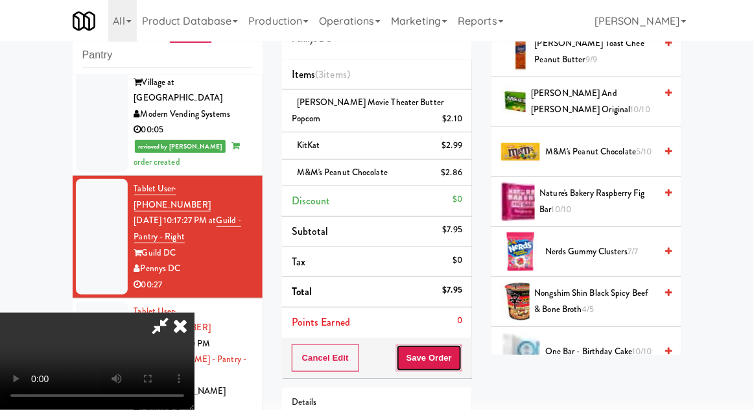
click at [459, 347] on button "Save Order" at bounding box center [429, 357] width 66 height 27
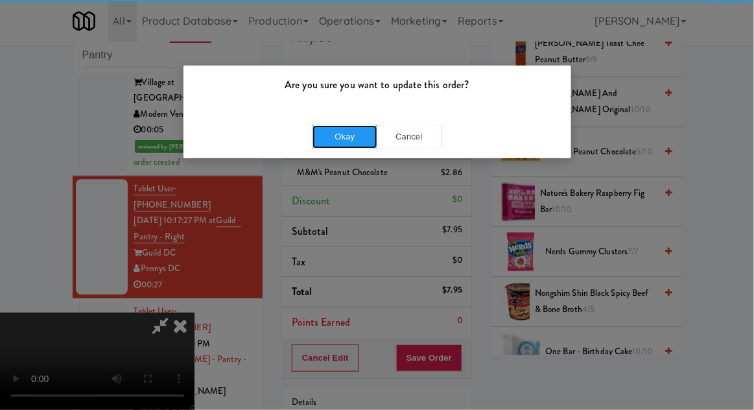
click at [345, 144] on button "Okay" at bounding box center [345, 136] width 65 height 23
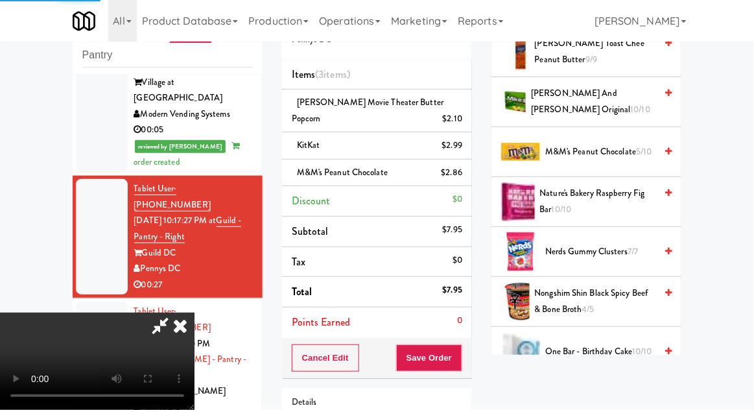
scroll to position [128, 0]
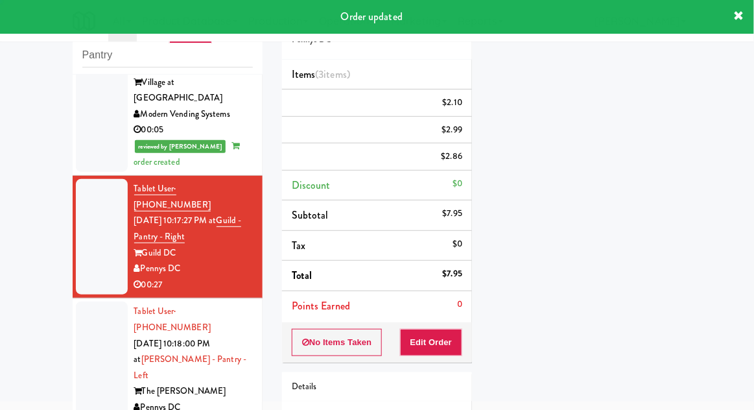
click at [86, 302] on div at bounding box center [102, 368] width 52 height 132
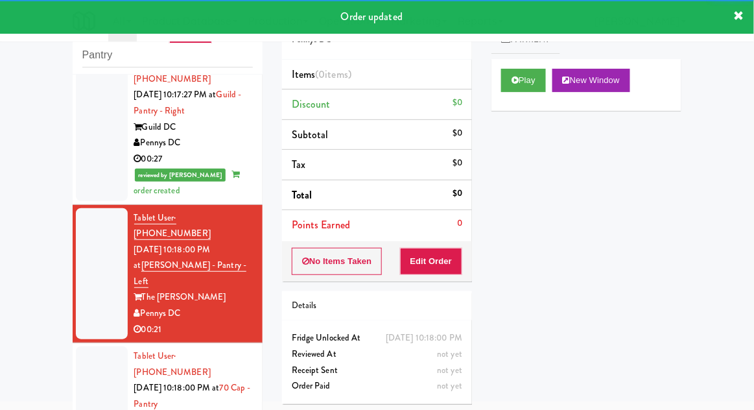
scroll to position [968, 0]
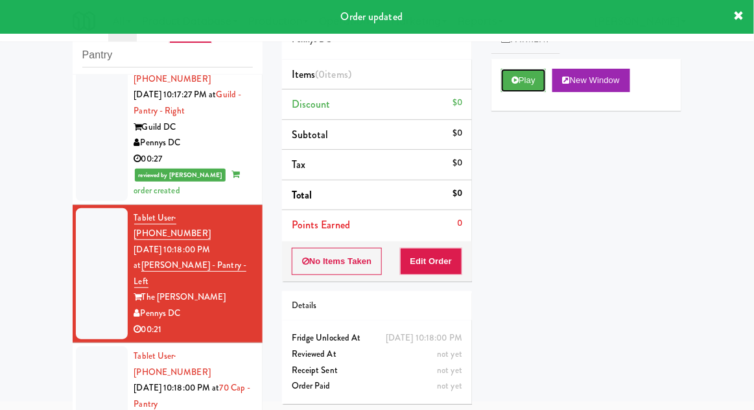
click at [531, 82] on button "Play" at bounding box center [523, 80] width 45 height 23
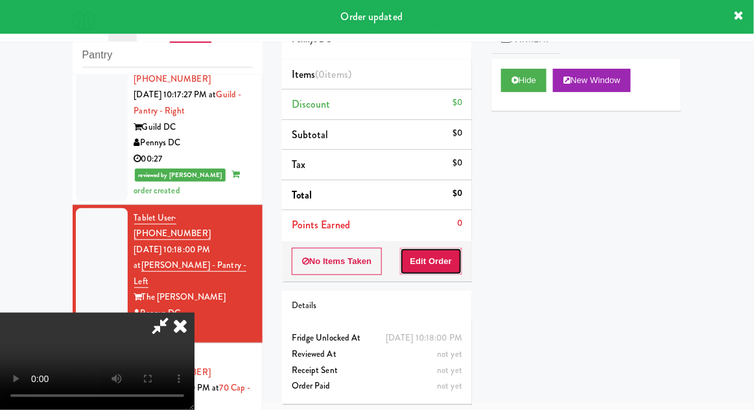
click at [443, 260] on button "Edit Order" at bounding box center [431, 261] width 63 height 27
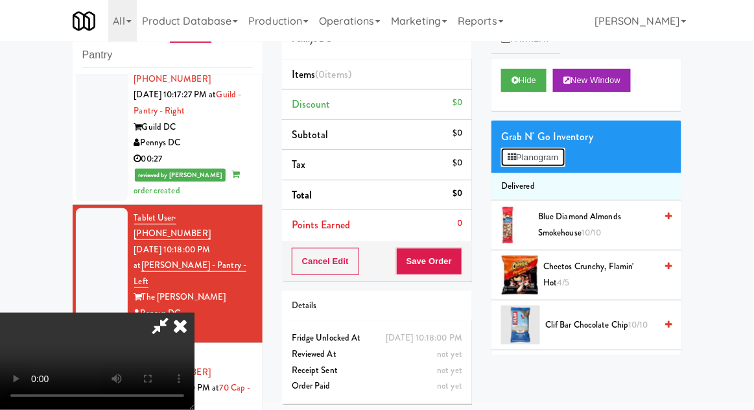
click at [521, 162] on button "Planogram" at bounding box center [533, 157] width 64 height 19
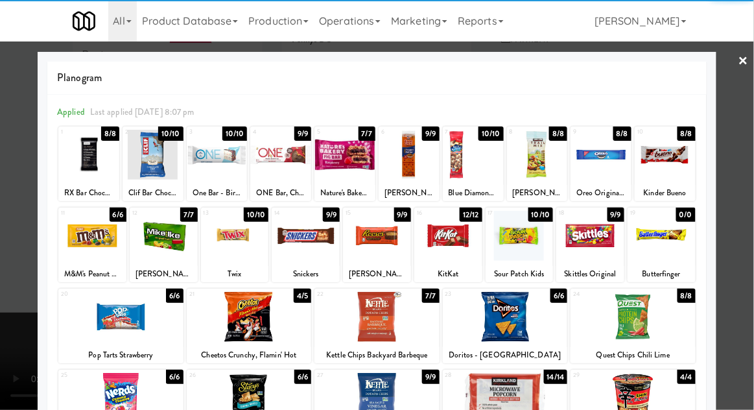
click at [182, 226] on div at bounding box center [164, 236] width 68 height 50
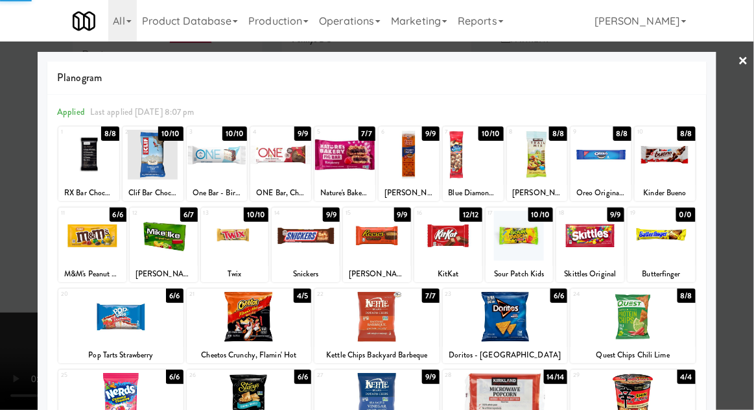
click at [17, 329] on div at bounding box center [377, 205] width 754 height 410
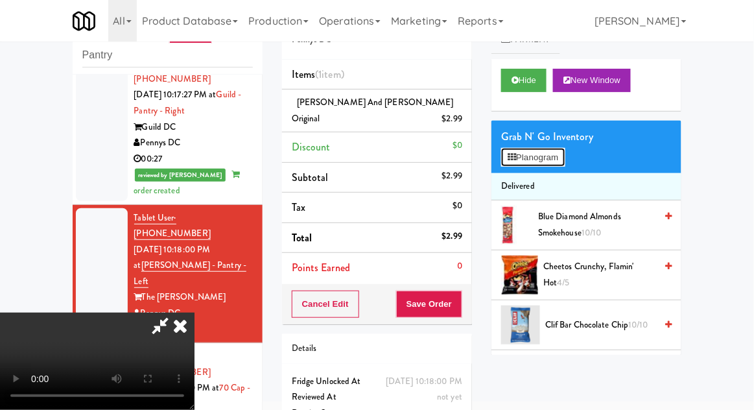
click at [527, 161] on button "Planogram" at bounding box center [533, 157] width 64 height 19
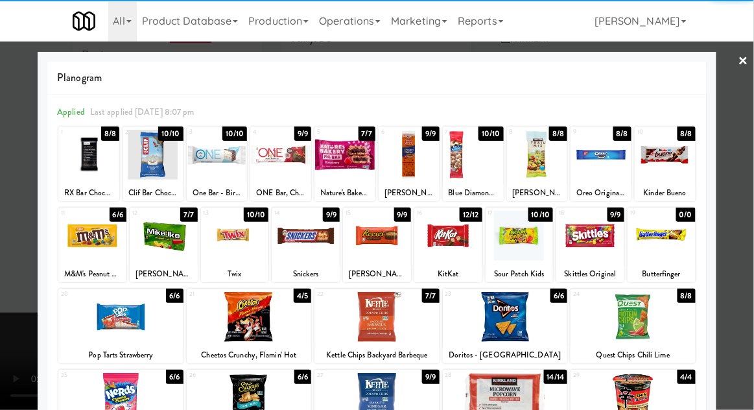
click at [166, 243] on div at bounding box center [164, 236] width 68 height 50
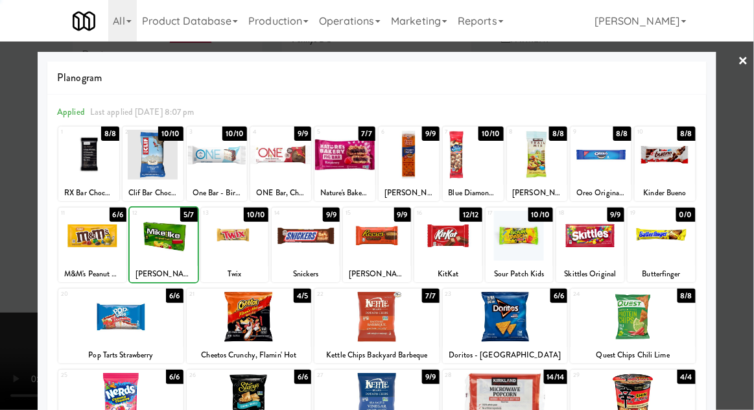
click at [740, 114] on div at bounding box center [377, 205] width 754 height 410
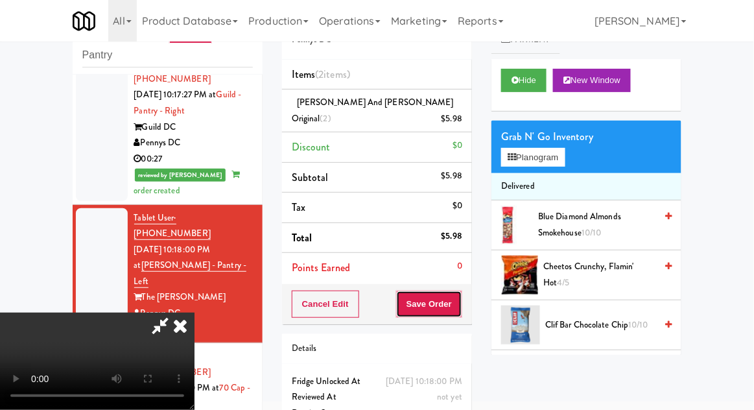
click at [461, 294] on button "Save Order" at bounding box center [429, 304] width 66 height 27
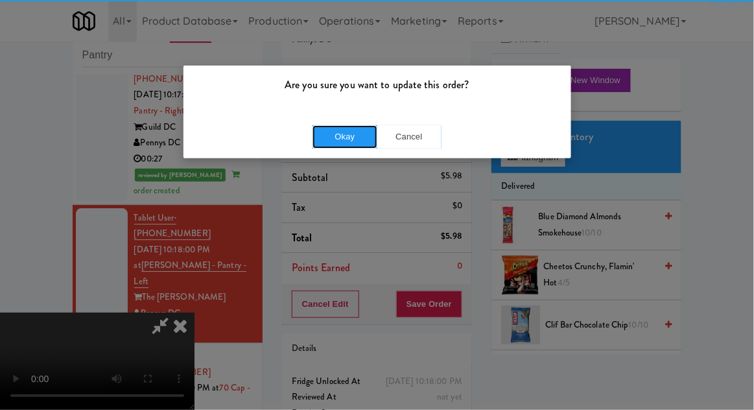
click at [346, 125] on button "Okay" at bounding box center [345, 136] width 65 height 23
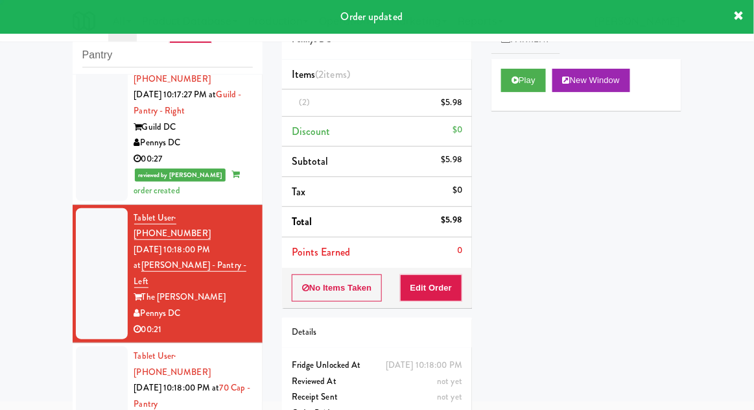
click at [89, 346] on div at bounding box center [102, 403] width 52 height 115
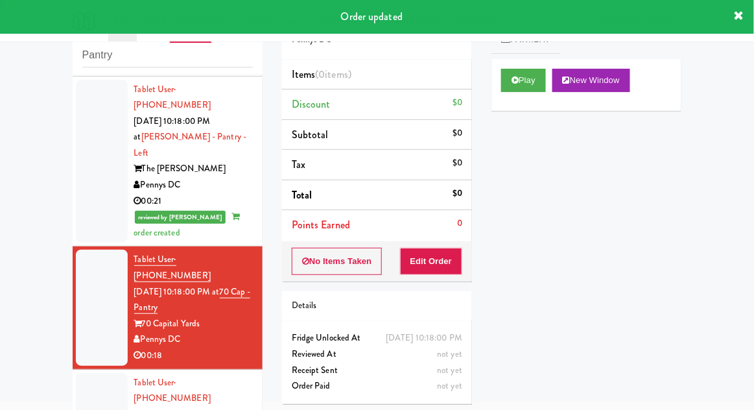
scroll to position [1097, 0]
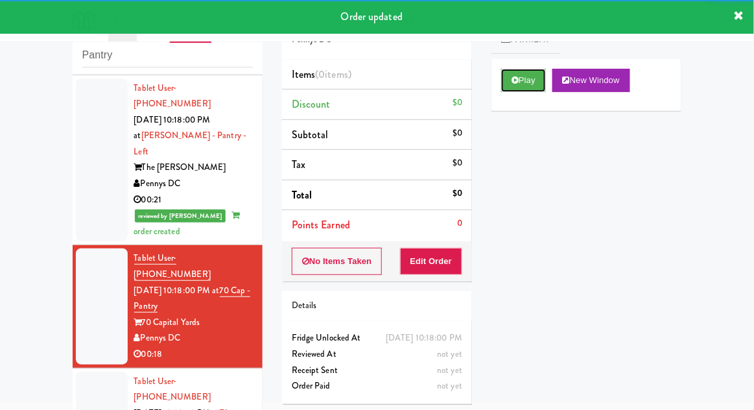
click at [523, 86] on button "Play" at bounding box center [523, 80] width 45 height 23
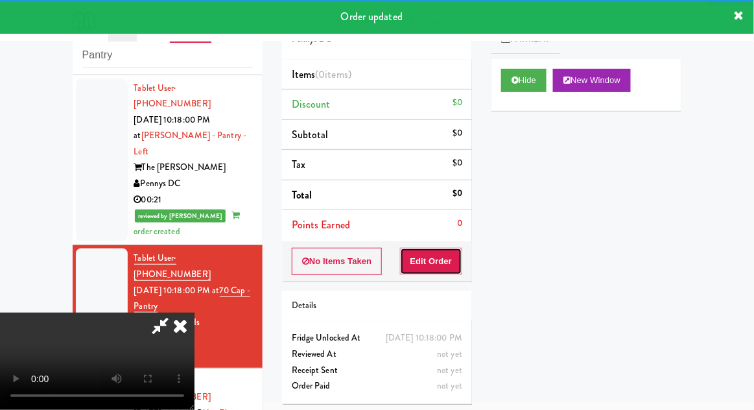
click at [446, 268] on button "Edit Order" at bounding box center [431, 261] width 63 height 27
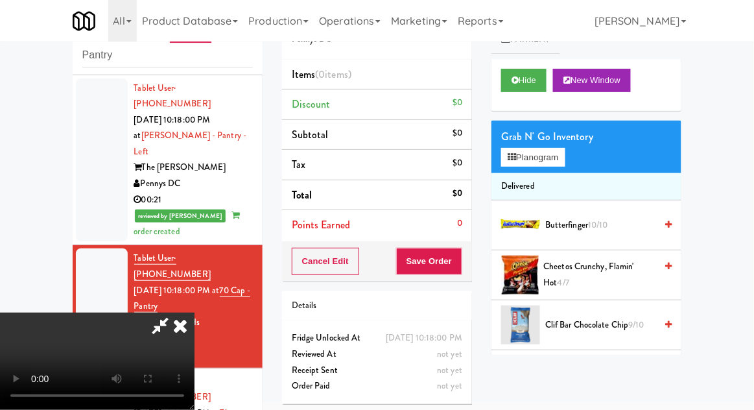
scroll to position [0, 0]
click at [523, 164] on button "Planogram" at bounding box center [533, 157] width 64 height 19
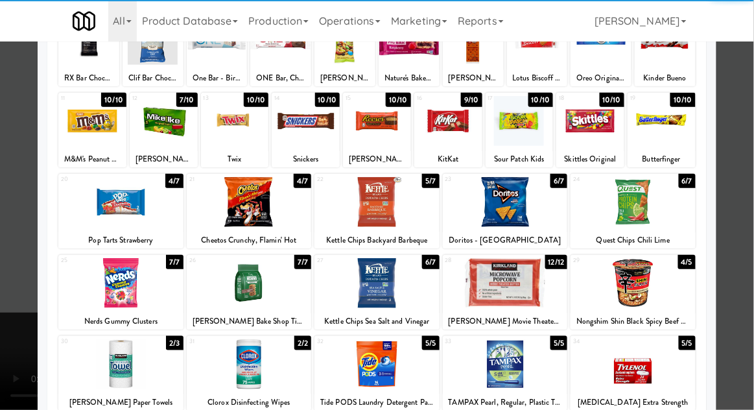
scroll to position [116, 0]
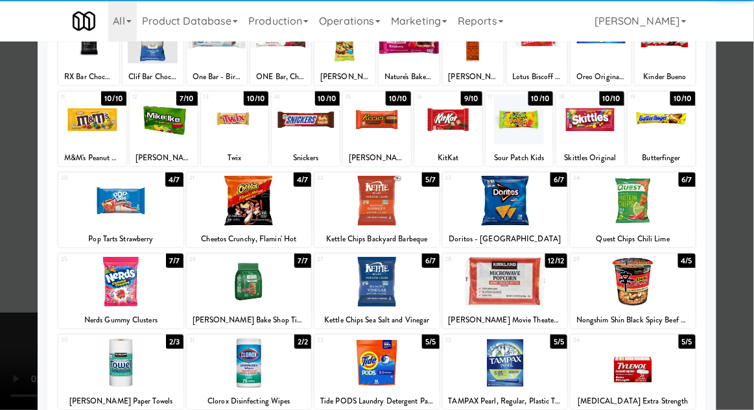
click at [123, 287] on div at bounding box center [120, 282] width 125 height 50
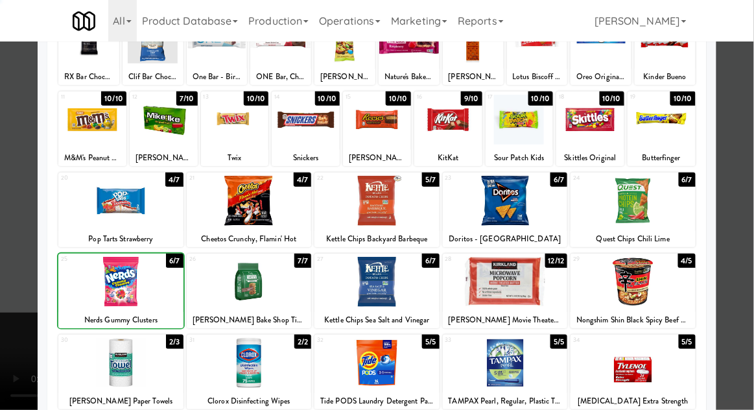
click at [747, 109] on div at bounding box center [377, 205] width 754 height 410
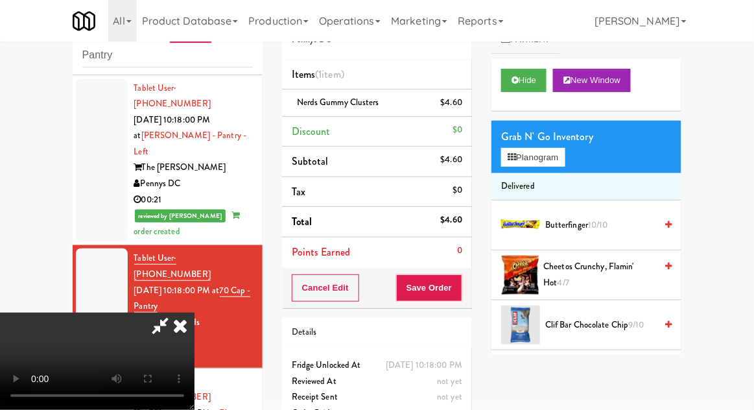
click at [582, 229] on span "Butterfinger 10/10" at bounding box center [600, 225] width 110 height 16
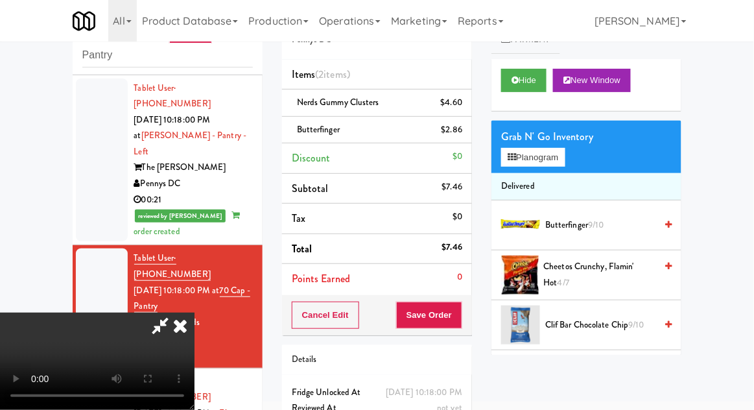
scroll to position [47, 0]
click at [457, 310] on button "Save Order" at bounding box center [429, 315] width 66 height 27
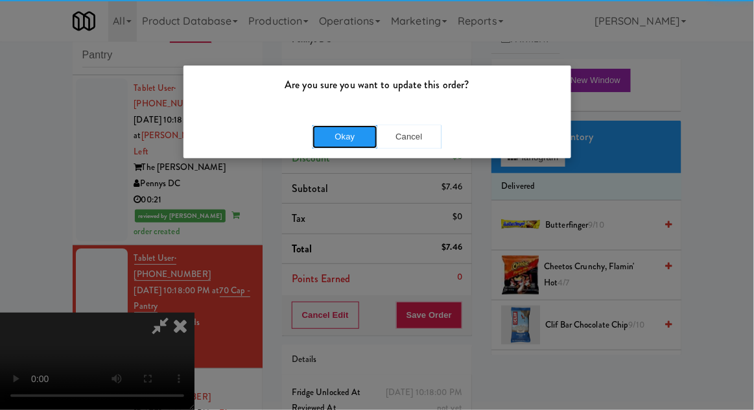
click at [326, 141] on button "Okay" at bounding box center [345, 136] width 65 height 23
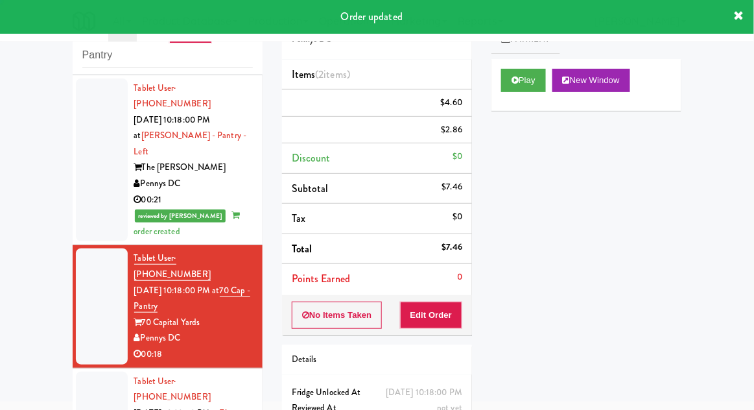
scroll to position [0, 0]
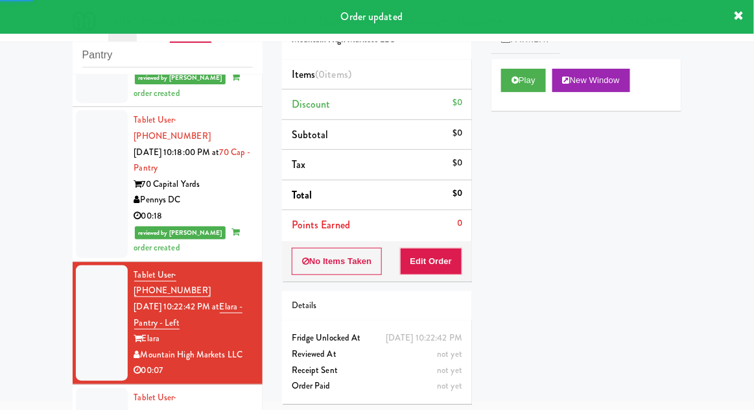
scroll to position [1247, 0]
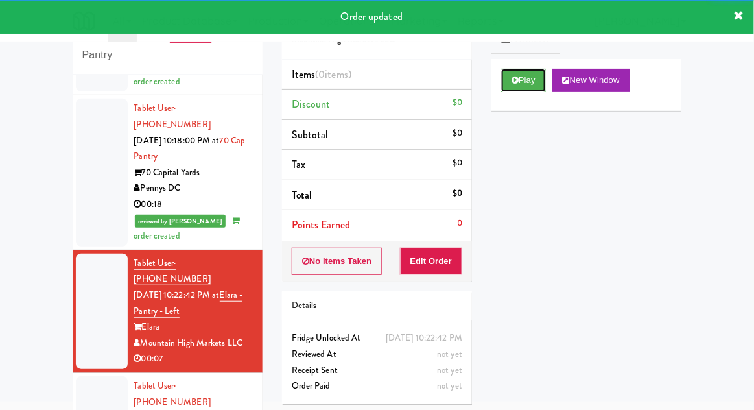
click at [518, 88] on button "Play" at bounding box center [523, 80] width 45 height 23
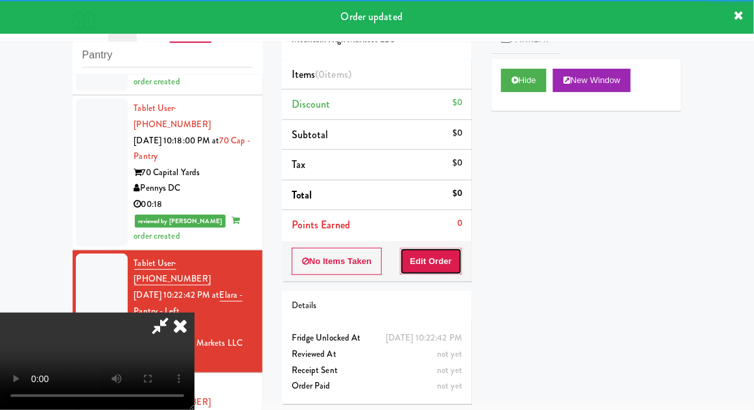
click at [441, 263] on button "Edit Order" at bounding box center [431, 261] width 63 height 27
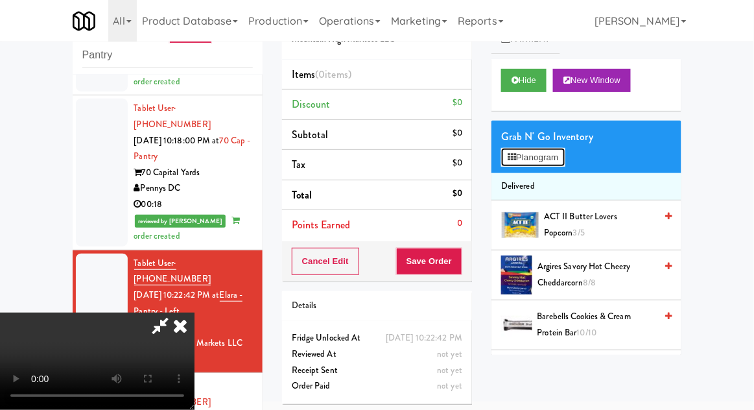
click at [540, 153] on button "Planogram" at bounding box center [533, 157] width 64 height 19
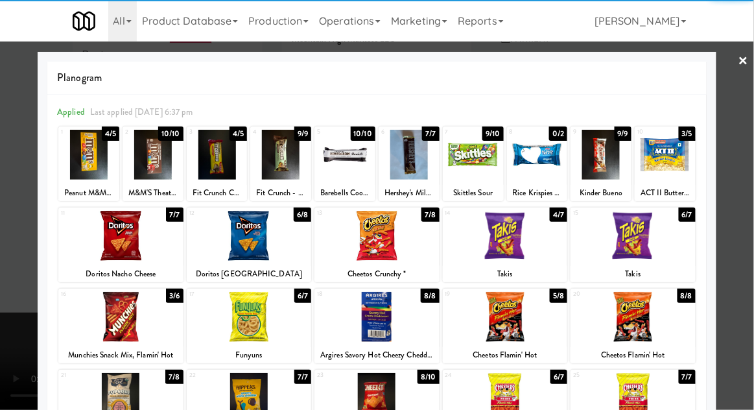
click at [634, 249] on div at bounding box center [633, 236] width 125 height 50
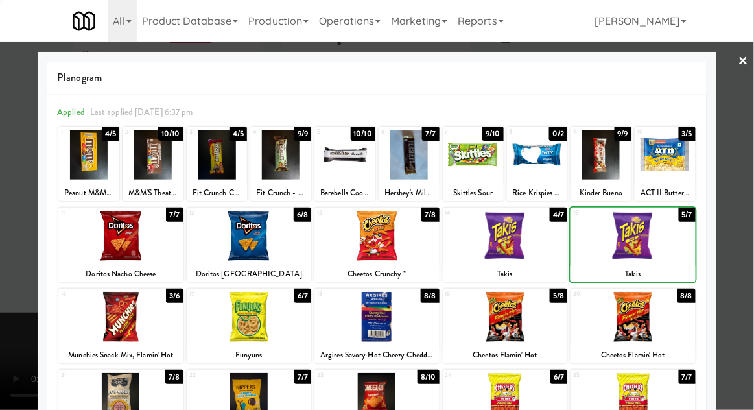
click at [750, 116] on div at bounding box center [377, 205] width 754 height 410
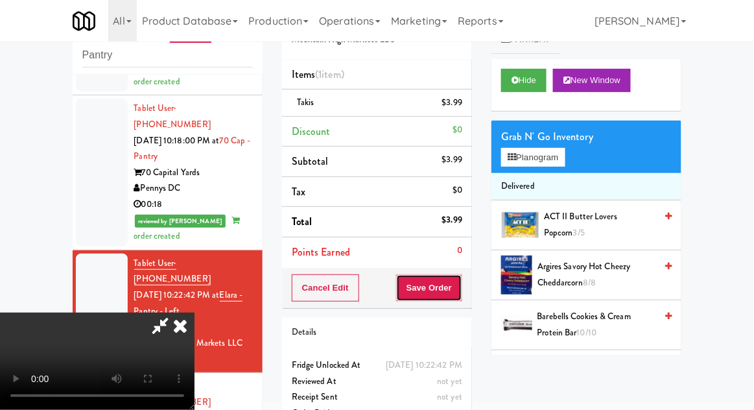
click at [460, 283] on button "Save Order" at bounding box center [429, 287] width 66 height 27
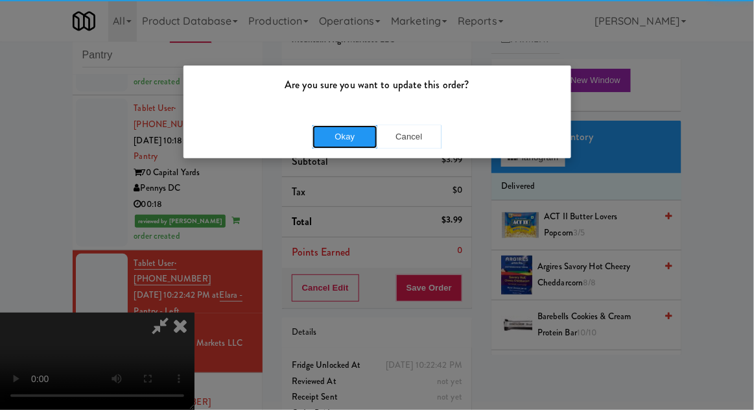
click at [346, 138] on button "Okay" at bounding box center [345, 136] width 65 height 23
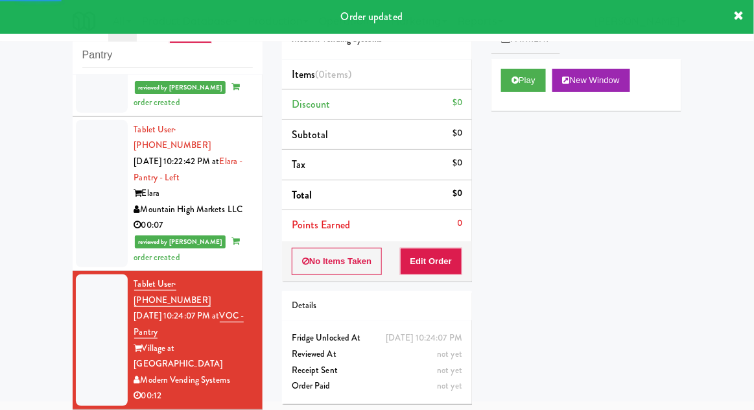
scroll to position [1383, 0]
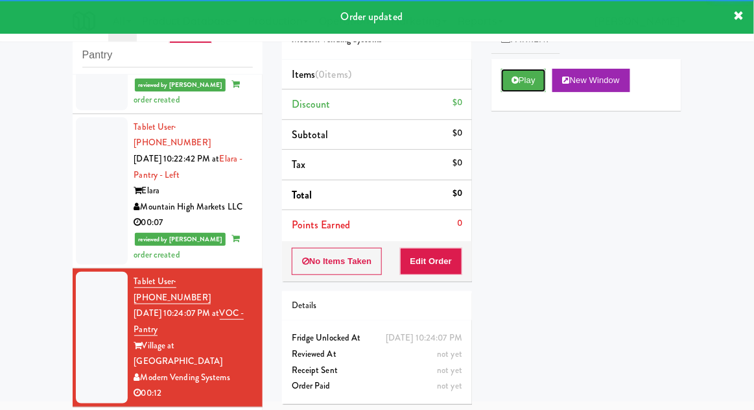
click at [522, 70] on button "Play" at bounding box center [523, 80] width 45 height 23
click at [440, 257] on button "Edit Order" at bounding box center [431, 261] width 63 height 27
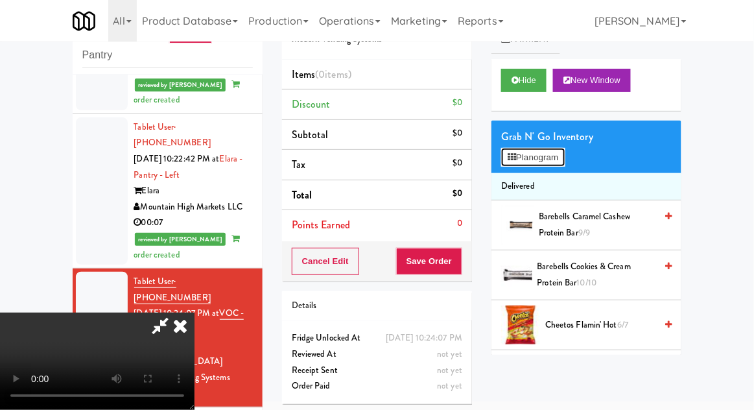
click at [502, 161] on button "Planogram" at bounding box center [533, 157] width 64 height 19
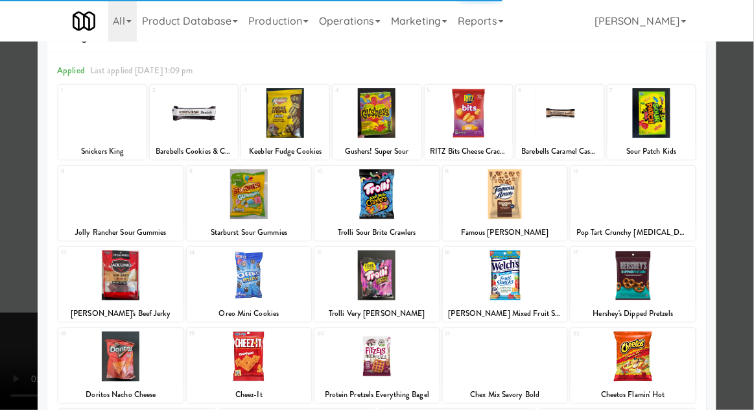
scroll to position [55, 0]
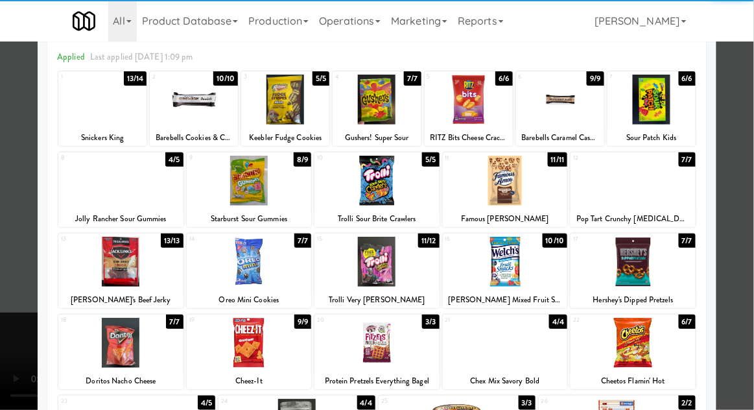
click at [368, 265] on div at bounding box center [377, 262] width 125 height 50
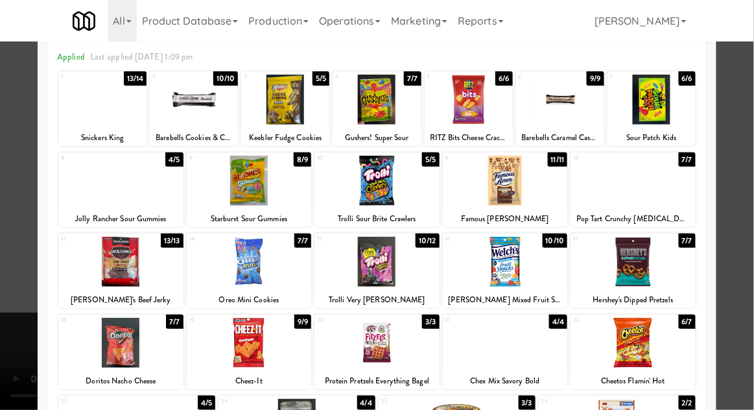
click at [747, 114] on div at bounding box center [377, 205] width 754 height 410
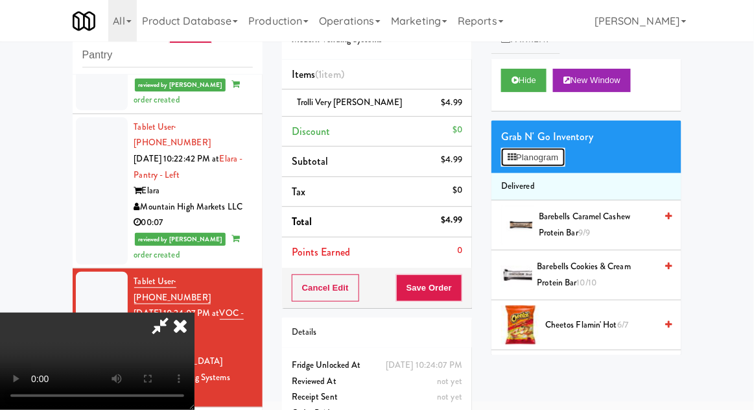
click at [519, 150] on button "Planogram" at bounding box center [533, 157] width 64 height 19
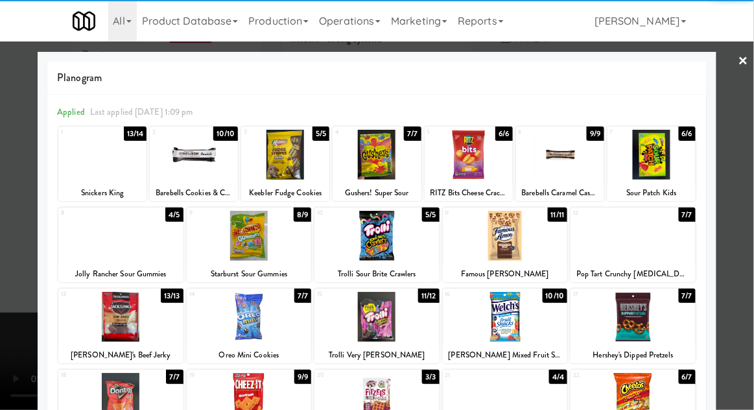
click at [353, 245] on div at bounding box center [377, 236] width 125 height 50
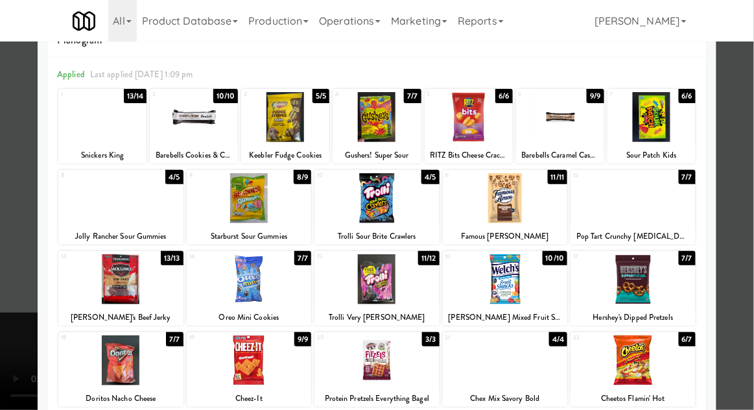
scroll to position [65, 0]
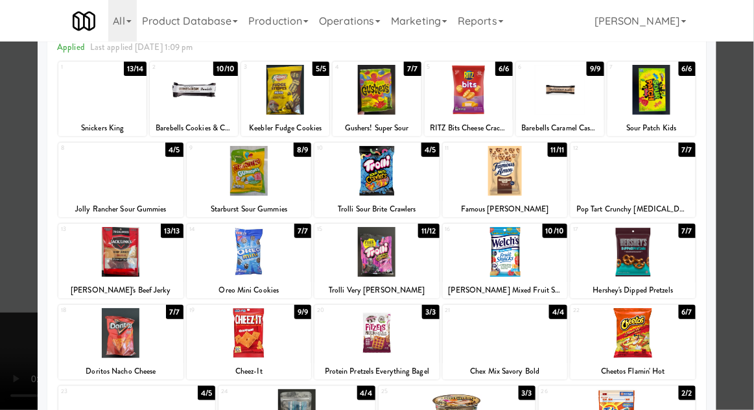
click at [746, 112] on div at bounding box center [377, 205] width 754 height 410
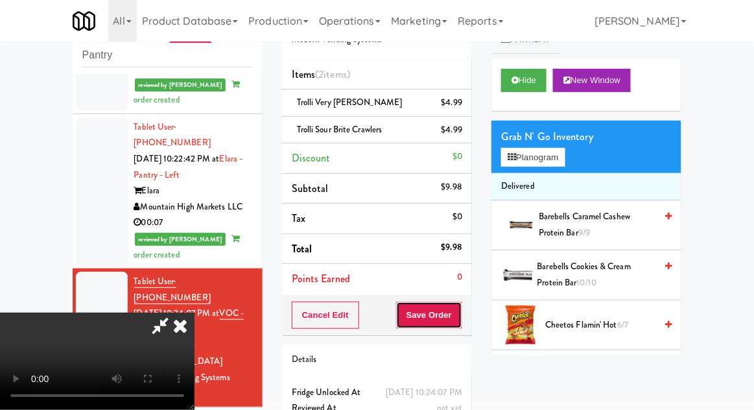
click at [459, 311] on button "Save Order" at bounding box center [429, 315] width 66 height 27
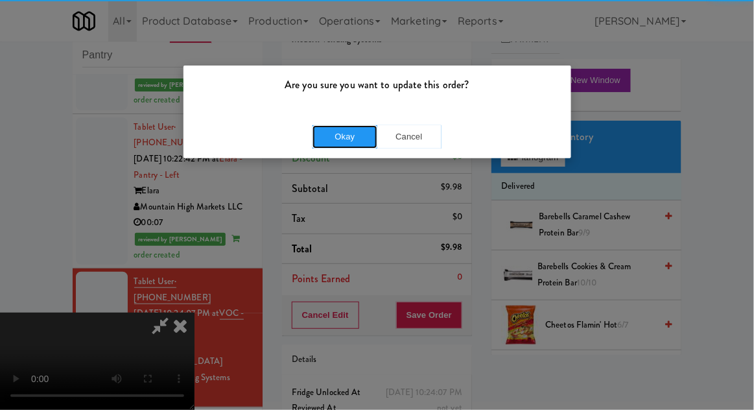
click at [345, 146] on button "Okay" at bounding box center [345, 136] width 65 height 23
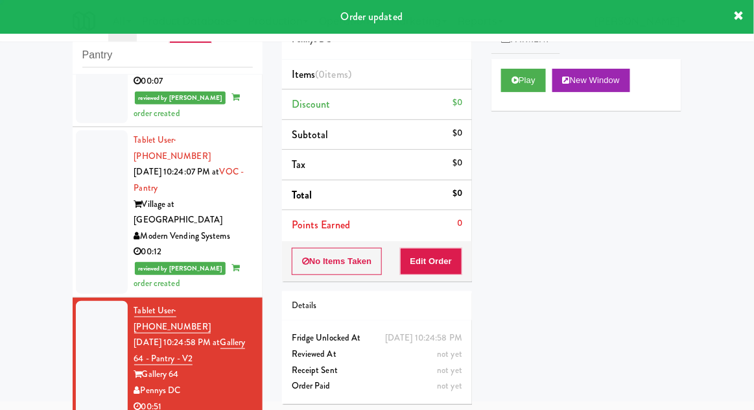
scroll to position [1526, 0]
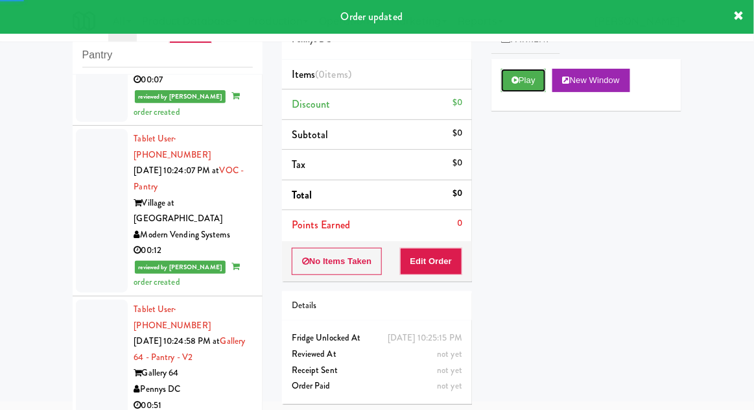
click at [521, 80] on button "Play" at bounding box center [523, 80] width 45 height 23
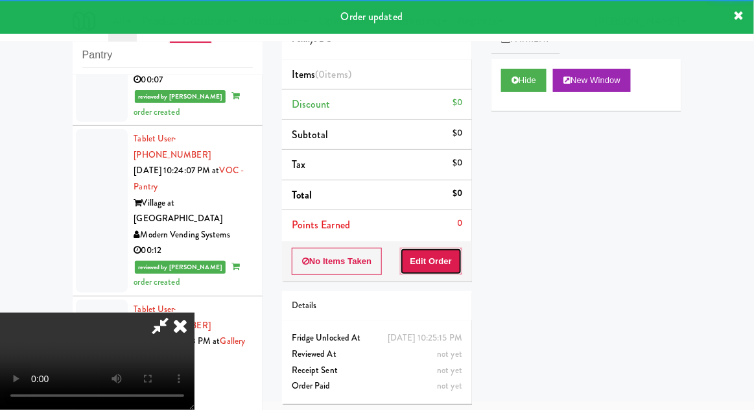
click at [446, 261] on button "Edit Order" at bounding box center [431, 261] width 63 height 27
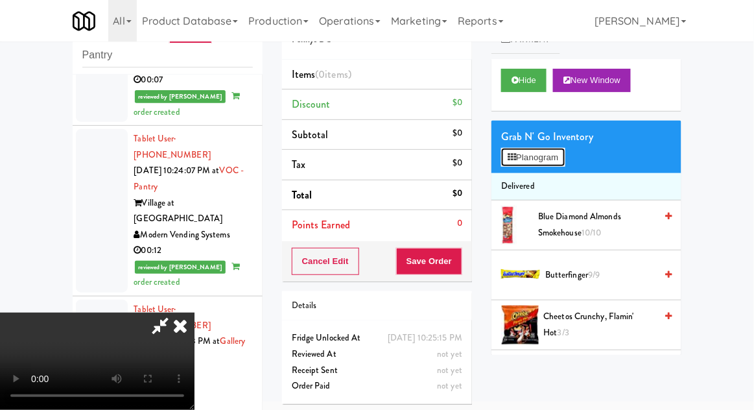
click at [515, 162] on button "Planogram" at bounding box center [533, 157] width 64 height 19
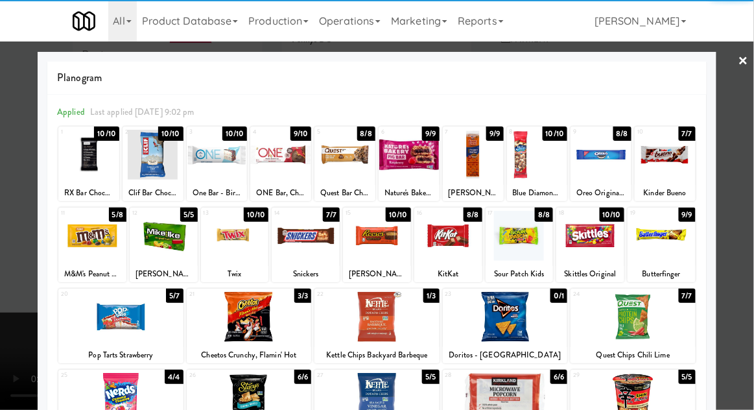
click at [250, 322] on div at bounding box center [249, 317] width 125 height 50
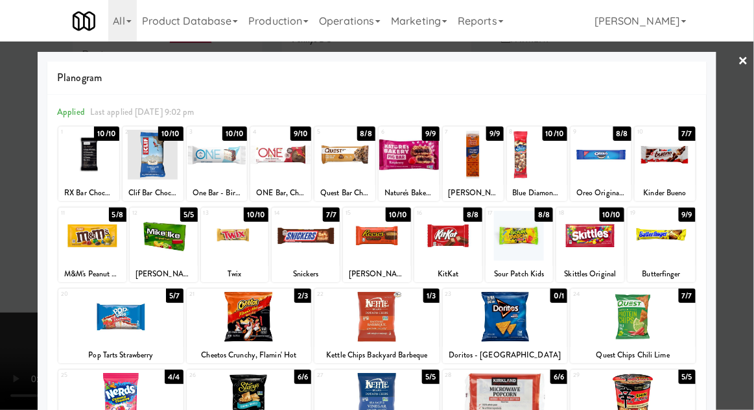
click at [613, 141] on div at bounding box center [601, 155] width 61 height 50
click at [14, 336] on div at bounding box center [377, 205] width 754 height 410
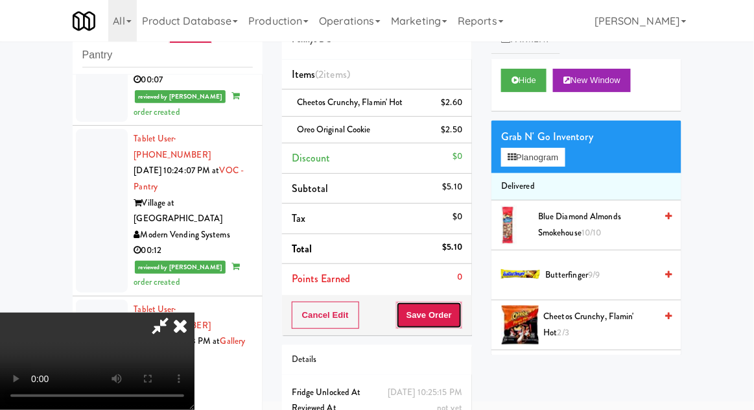
click at [461, 317] on button "Save Order" at bounding box center [429, 315] width 66 height 27
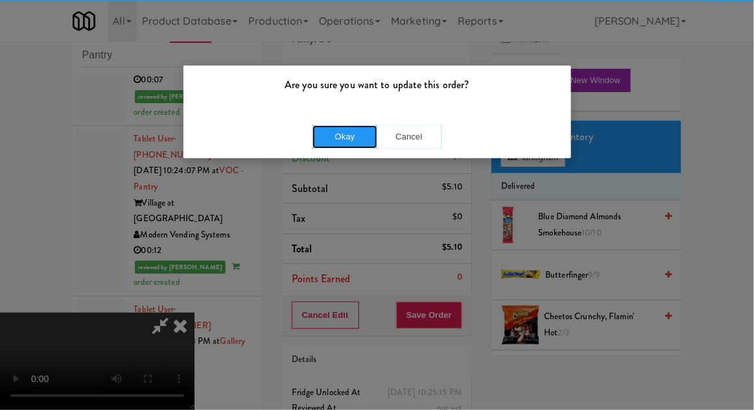
click at [357, 145] on button "Okay" at bounding box center [345, 136] width 65 height 23
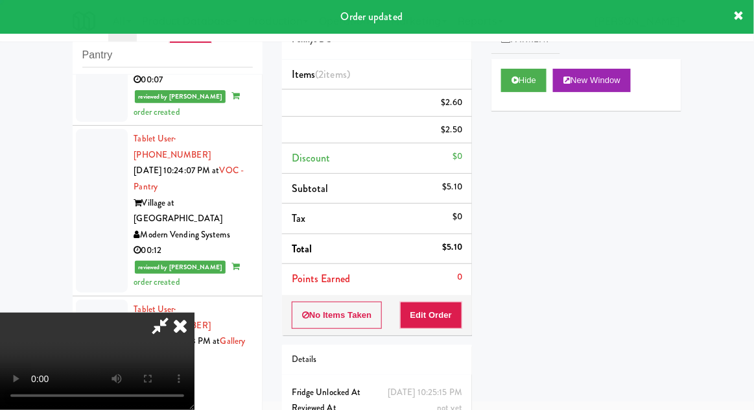
click at [104, 300] on div at bounding box center [102, 357] width 52 height 115
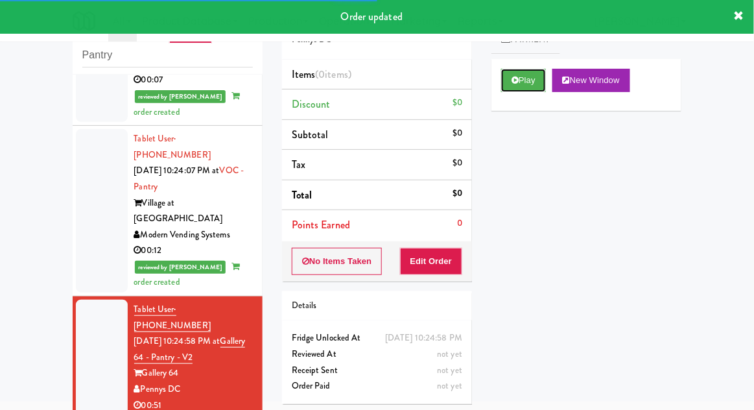
click at [518, 80] on icon at bounding box center [515, 80] width 7 height 8
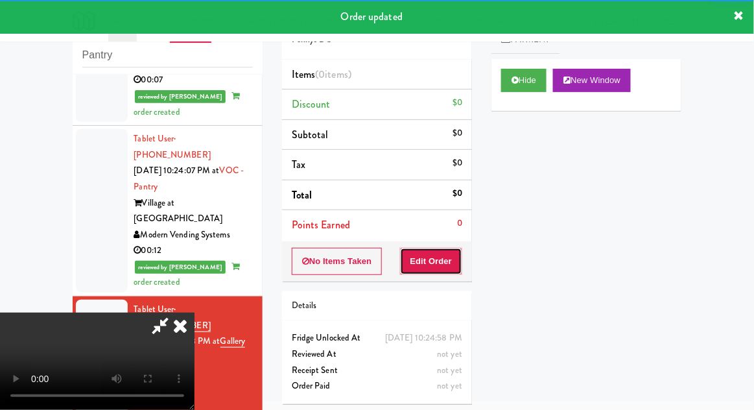
click at [440, 253] on button "Edit Order" at bounding box center [431, 261] width 63 height 27
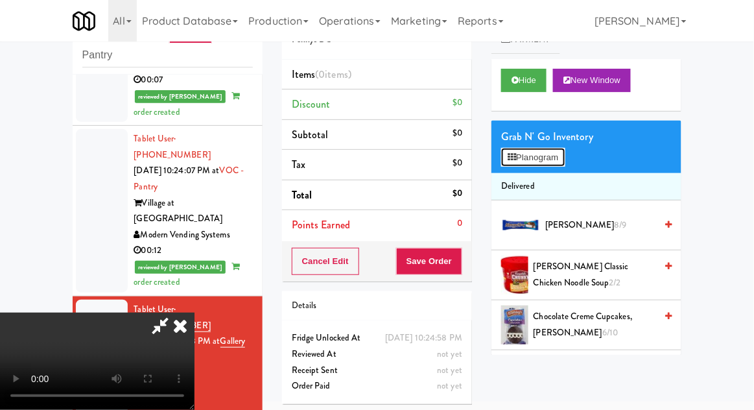
click at [530, 148] on button "Planogram" at bounding box center [533, 157] width 64 height 19
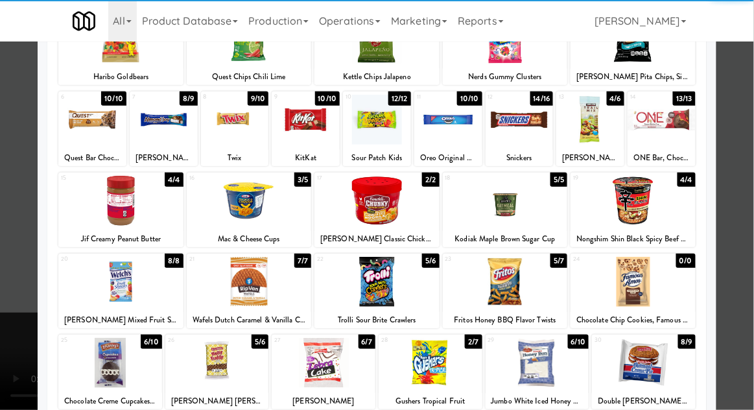
scroll to position [110, 0]
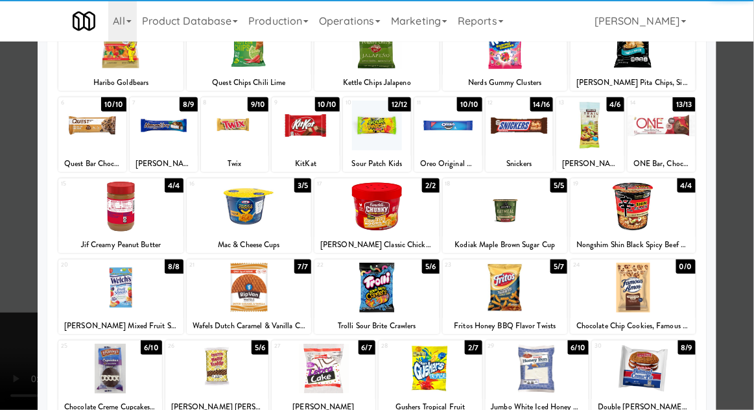
click at [219, 366] on div at bounding box center [217, 369] width 104 height 50
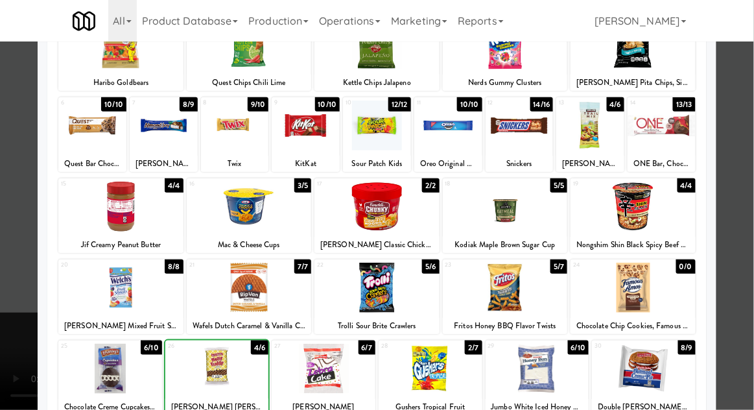
click at [746, 112] on div at bounding box center [377, 205] width 754 height 410
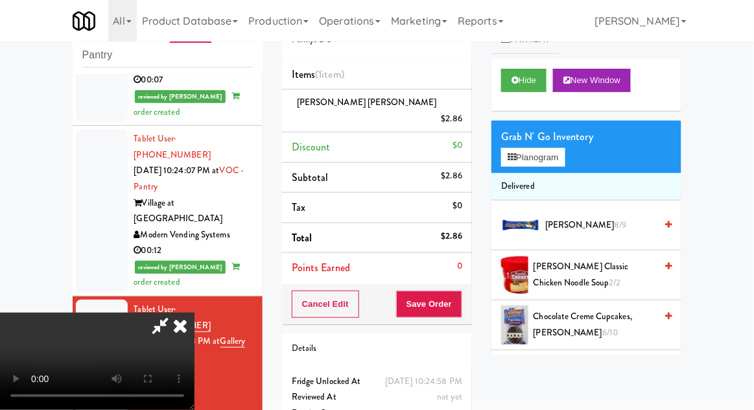
scroll to position [47, 0]
click at [461, 291] on button "Save Order" at bounding box center [429, 304] width 66 height 27
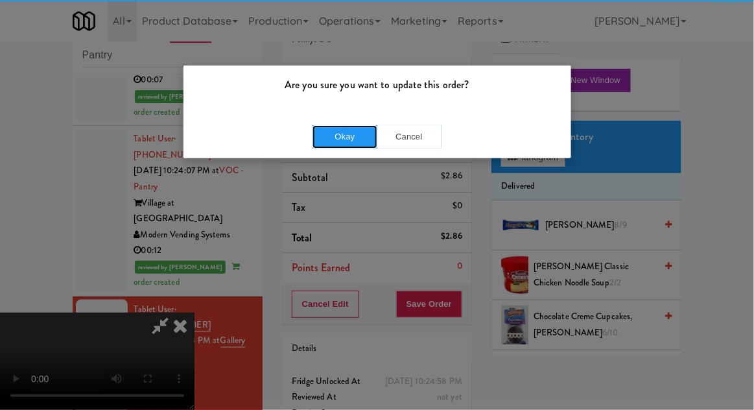
click at [361, 135] on button "Okay" at bounding box center [345, 136] width 65 height 23
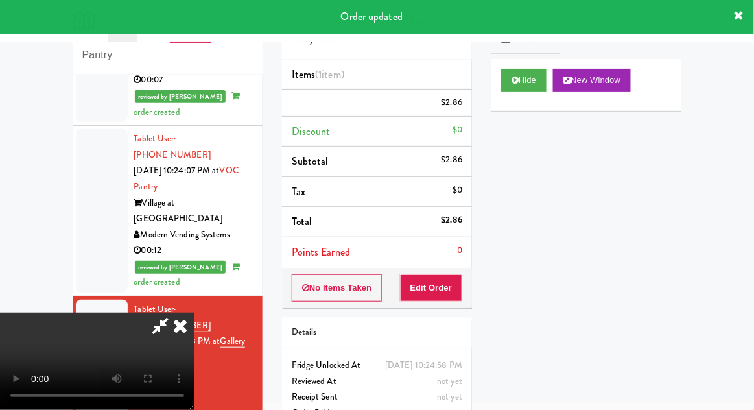
scroll to position [0, 0]
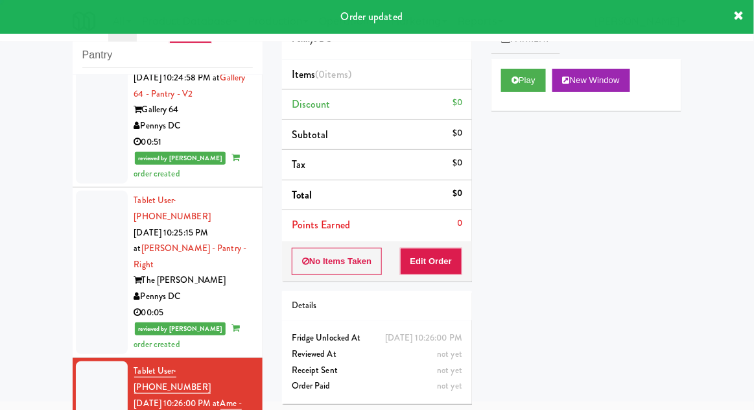
scroll to position [1838, 0]
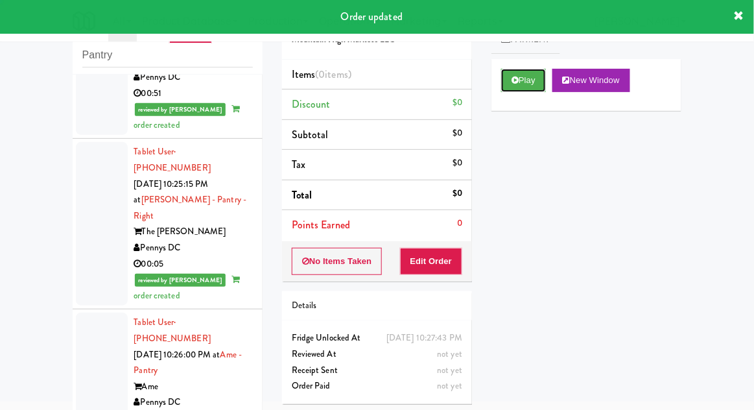
click at [509, 69] on button "Play" at bounding box center [523, 80] width 45 height 23
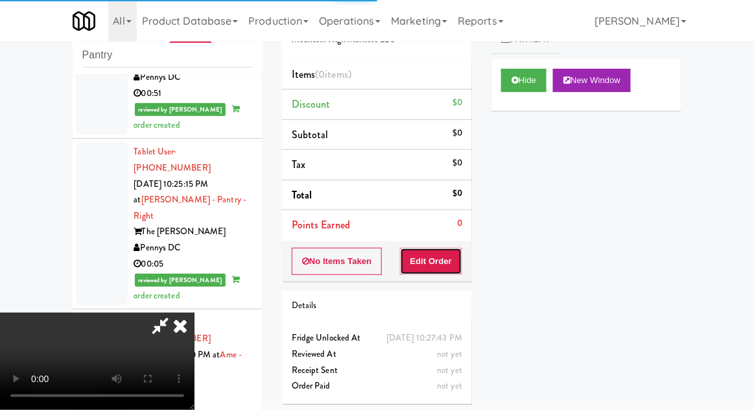
click at [446, 266] on button "Edit Order" at bounding box center [431, 261] width 63 height 27
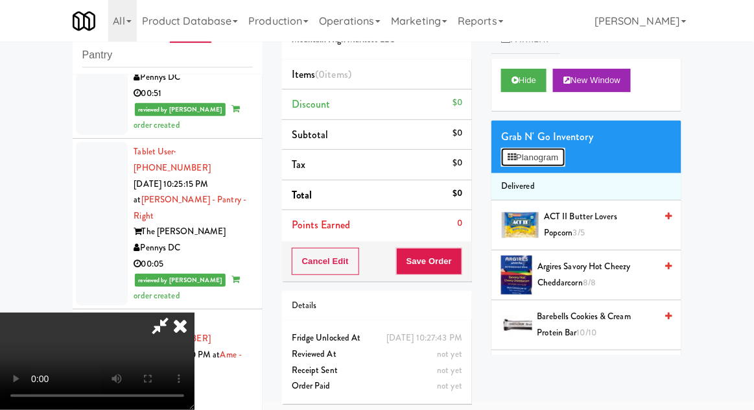
click at [553, 163] on button "Planogram" at bounding box center [533, 157] width 64 height 19
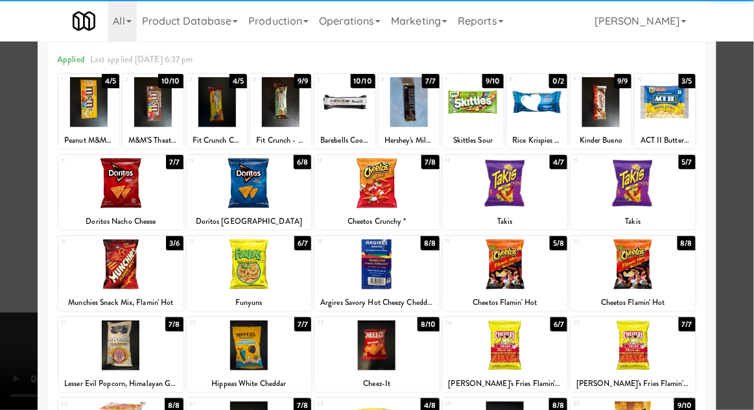
scroll to position [54, 0]
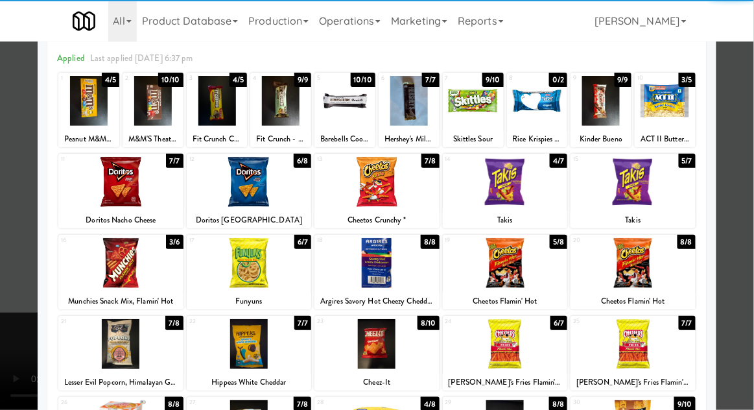
click at [243, 270] on div at bounding box center [249, 263] width 125 height 50
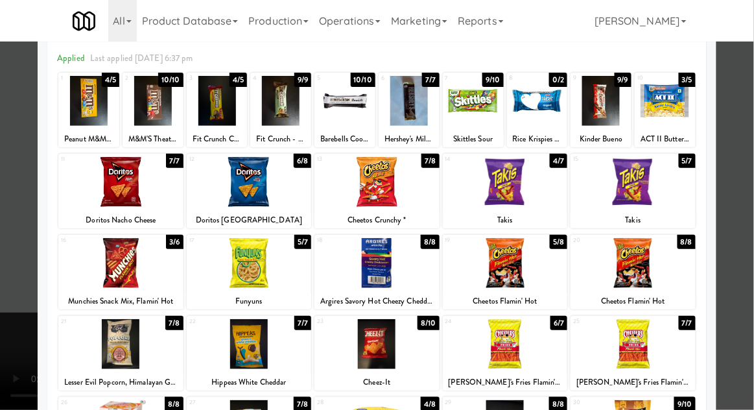
click at [747, 106] on div at bounding box center [377, 205] width 754 height 410
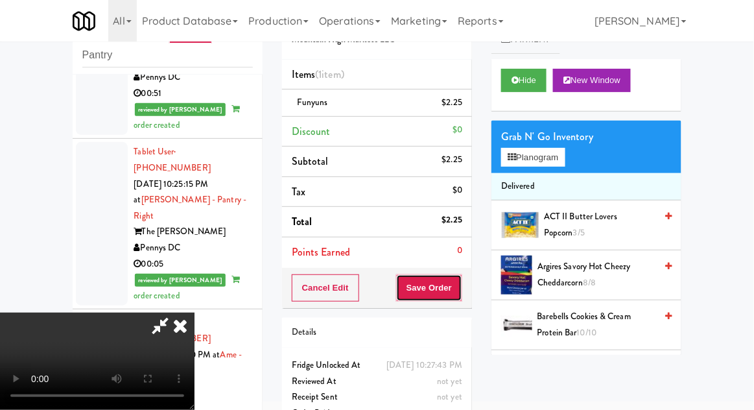
click at [461, 286] on button "Save Order" at bounding box center [429, 287] width 66 height 27
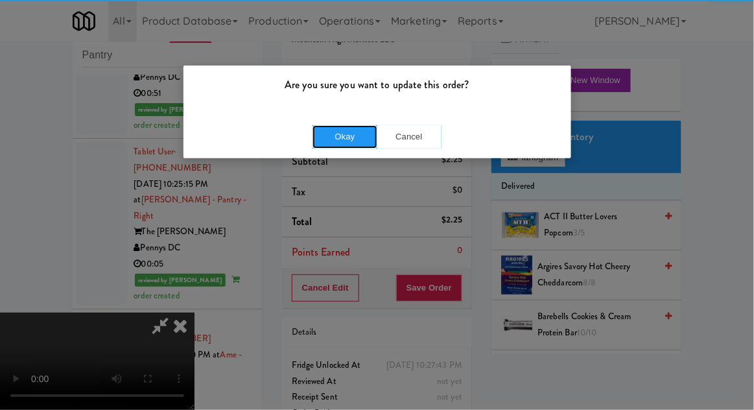
click at [335, 134] on button "Okay" at bounding box center [345, 136] width 65 height 23
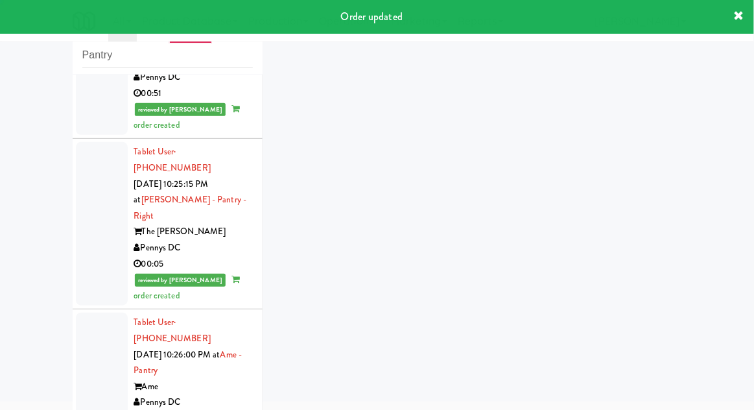
scroll to position [1870, 0]
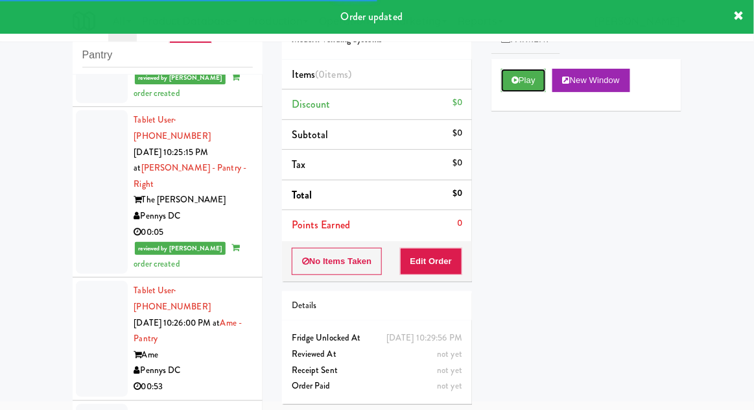
click at [521, 81] on button "Play" at bounding box center [523, 80] width 45 height 23
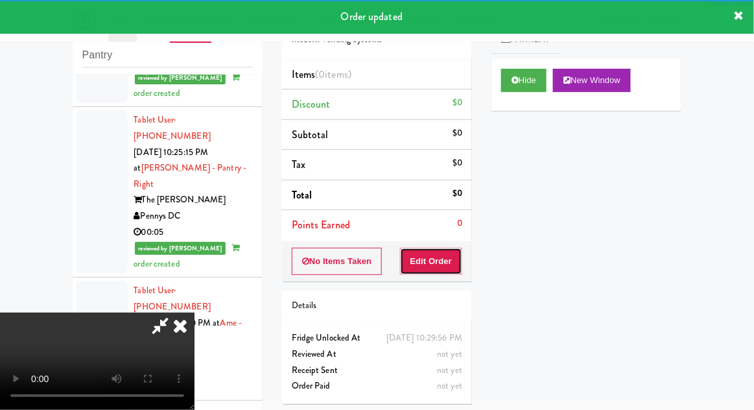
click at [445, 257] on button "Edit Order" at bounding box center [431, 261] width 63 height 27
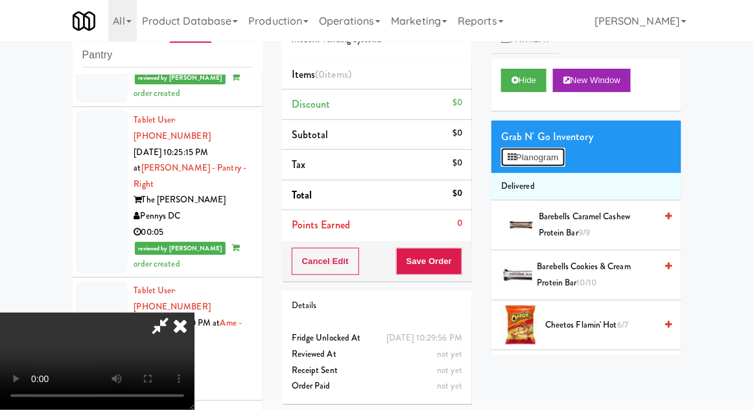
click at [514, 160] on icon at bounding box center [512, 157] width 8 height 8
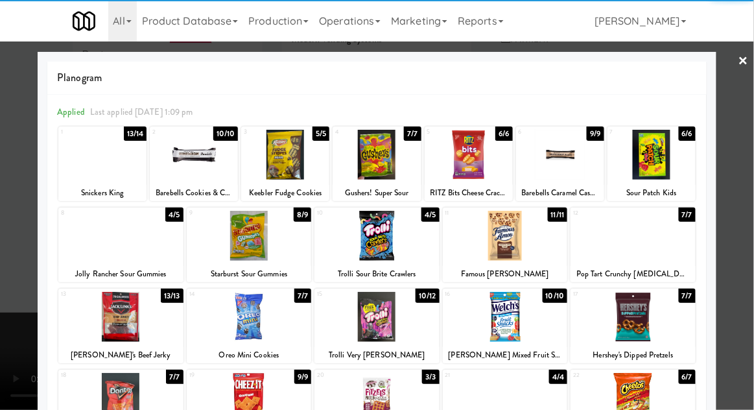
click at [288, 160] on div at bounding box center [285, 155] width 88 height 50
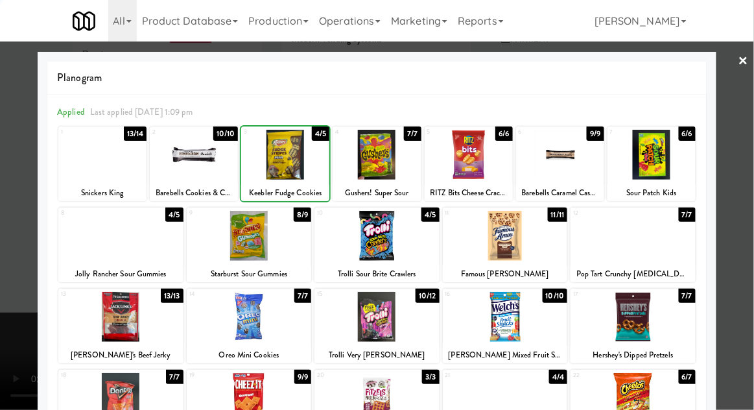
click at [745, 102] on div at bounding box center [377, 205] width 754 height 410
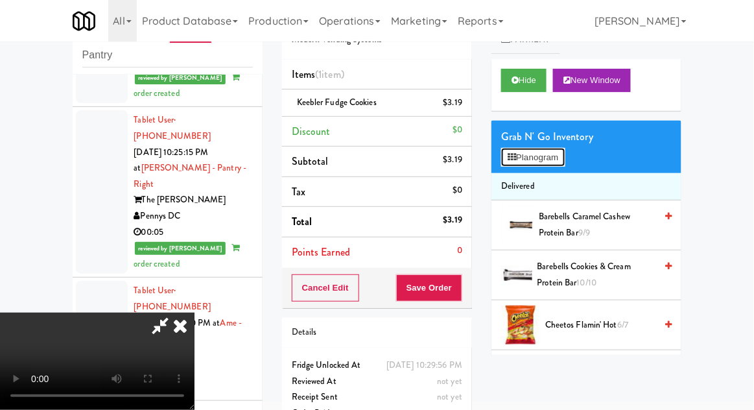
click at [520, 153] on button "Planogram" at bounding box center [533, 157] width 64 height 19
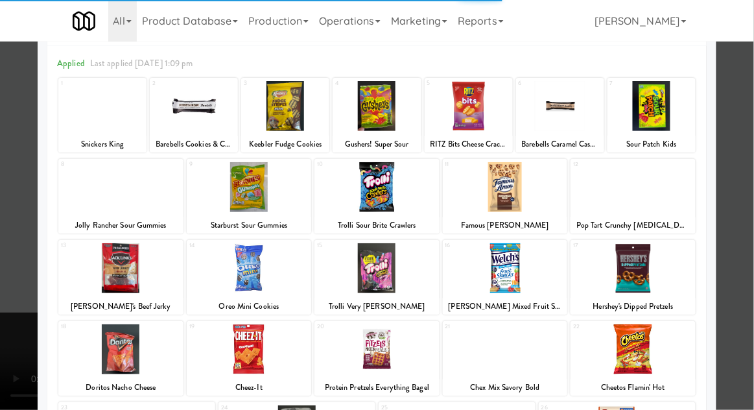
scroll to position [67, 0]
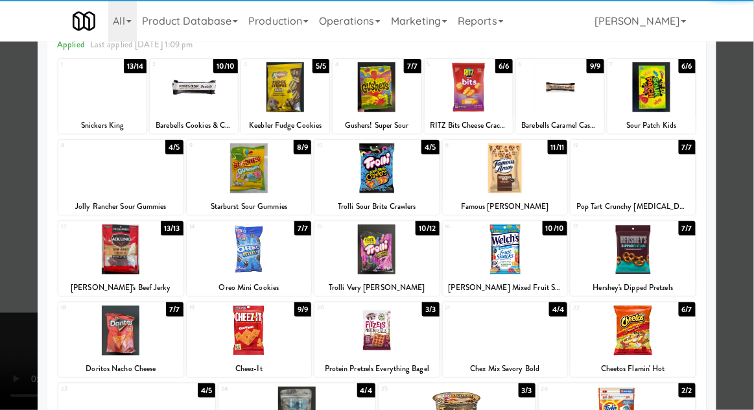
click at [123, 257] on div at bounding box center [120, 249] width 125 height 50
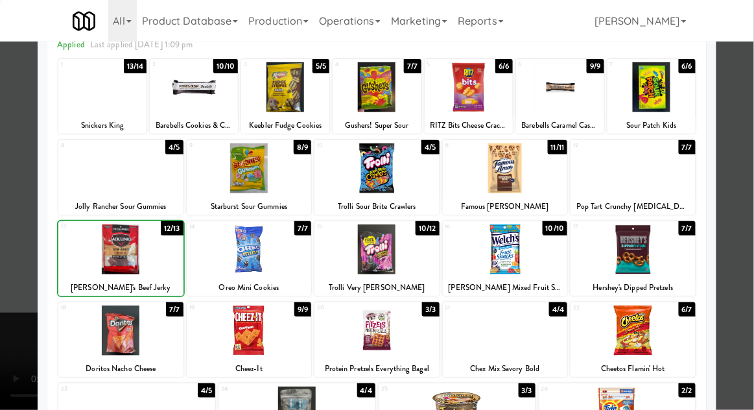
click at [745, 101] on div at bounding box center [377, 205] width 754 height 410
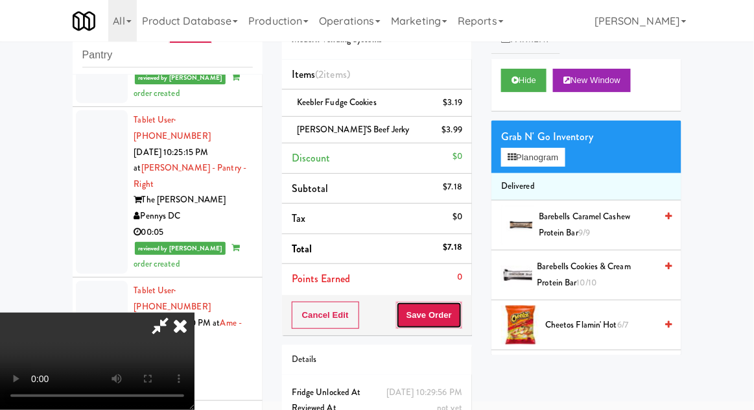
click at [462, 314] on button "Save Order" at bounding box center [429, 315] width 66 height 27
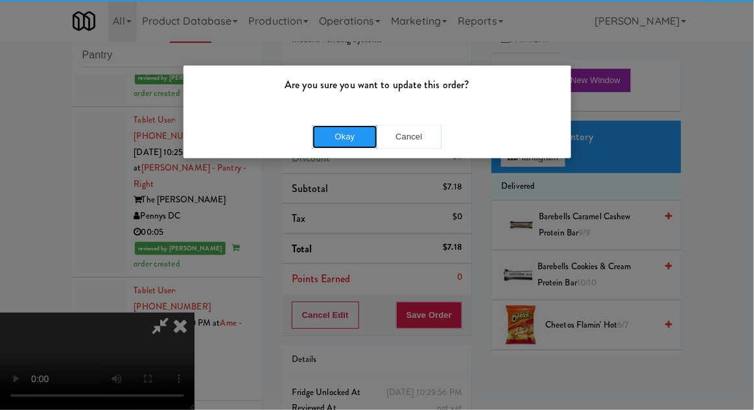
click at [334, 139] on button "Okay" at bounding box center [345, 136] width 65 height 23
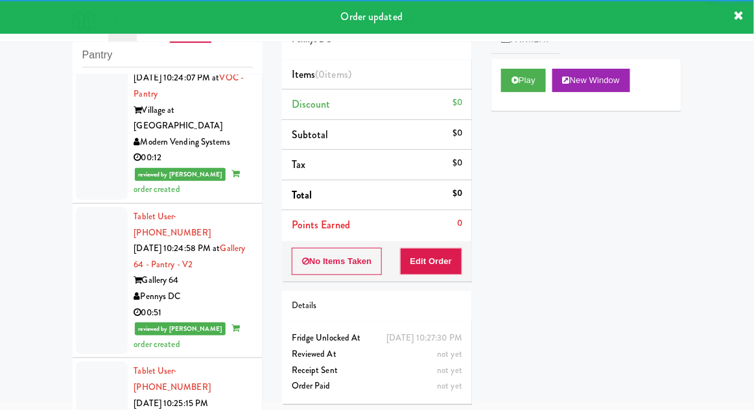
scroll to position [1902, 0]
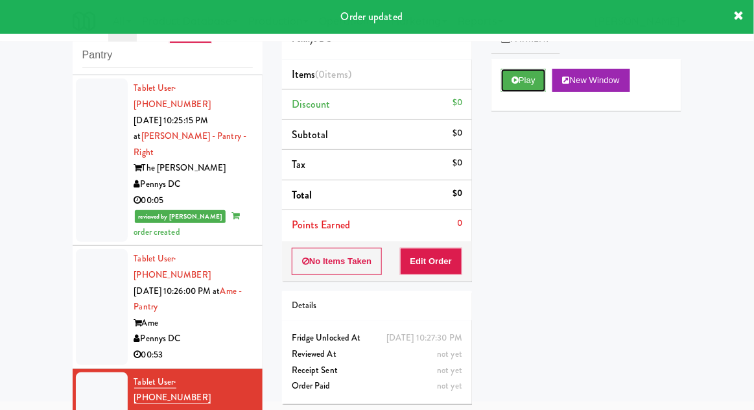
click at [520, 80] on button "Play" at bounding box center [523, 80] width 45 height 23
click at [438, 263] on button "Edit Order" at bounding box center [431, 261] width 63 height 27
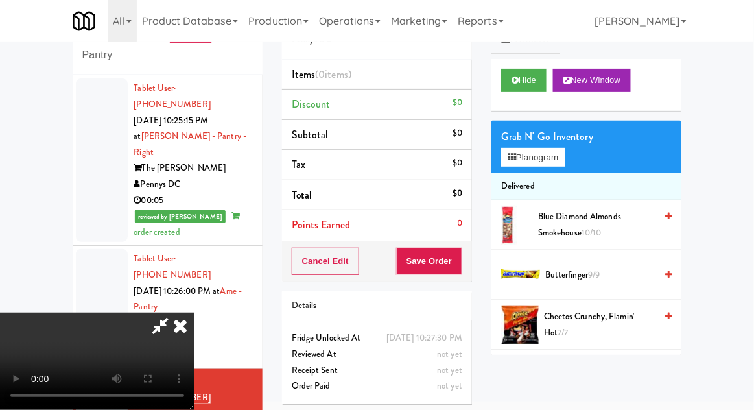
scroll to position [0, 0]
click at [532, 173] on li "Delivered" at bounding box center [587, 186] width 190 height 27
click at [538, 148] on button "Planogram" at bounding box center [533, 157] width 64 height 19
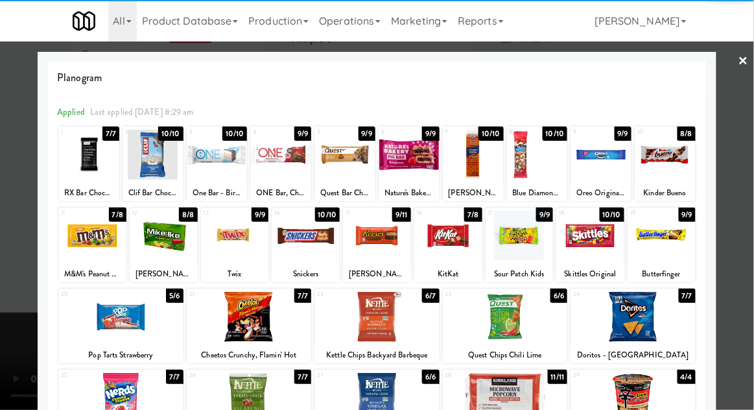
click at [521, 239] on div at bounding box center [520, 236] width 68 height 50
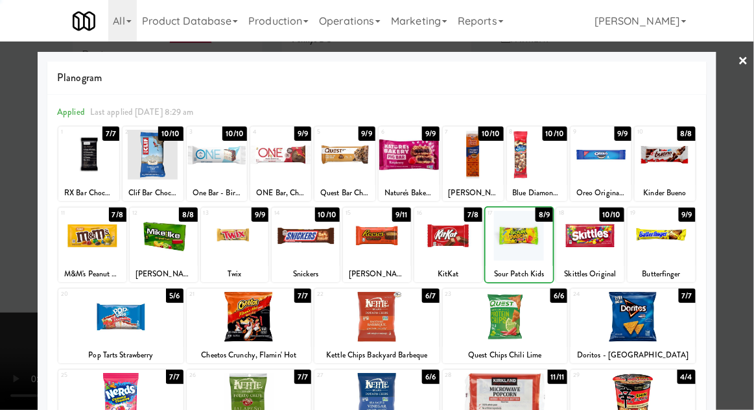
click at [742, 107] on div at bounding box center [377, 205] width 754 height 410
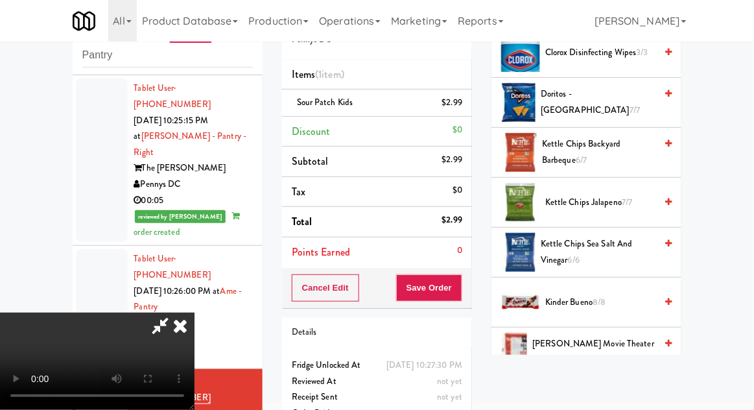
scroll to position [373, 0]
click at [560, 353] on span "[PERSON_NAME] Movie Theater Butter Popcorn 11/11" at bounding box center [593, 351] width 123 height 32
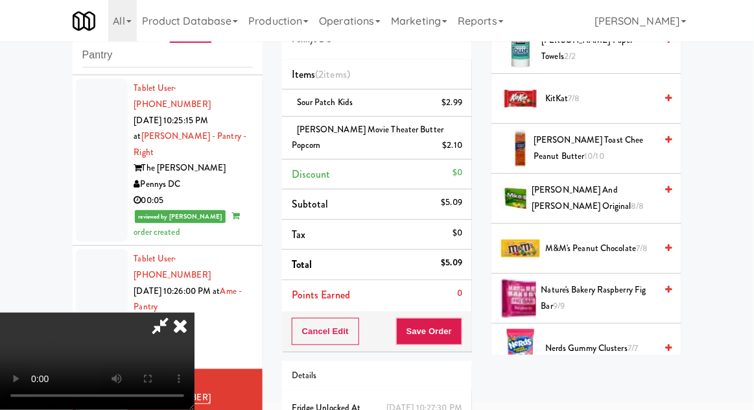
scroll to position [741, 0]
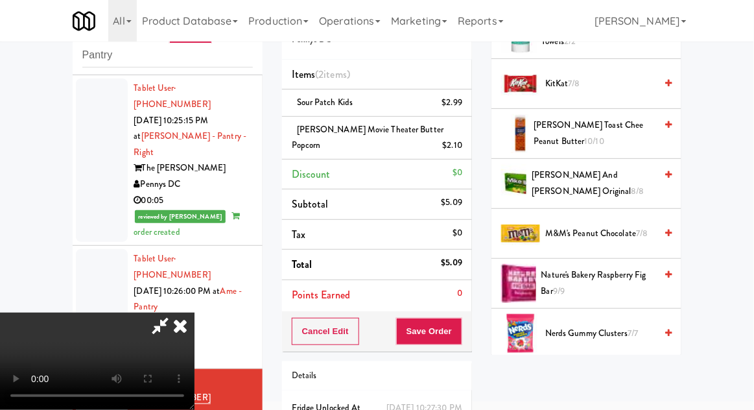
click at [628, 163] on li "[PERSON_NAME] and [PERSON_NAME] Original 8/8" at bounding box center [587, 184] width 190 height 50
click at [626, 173] on span "[PERSON_NAME] and [PERSON_NAME] Original 8/8" at bounding box center [594, 183] width 124 height 32
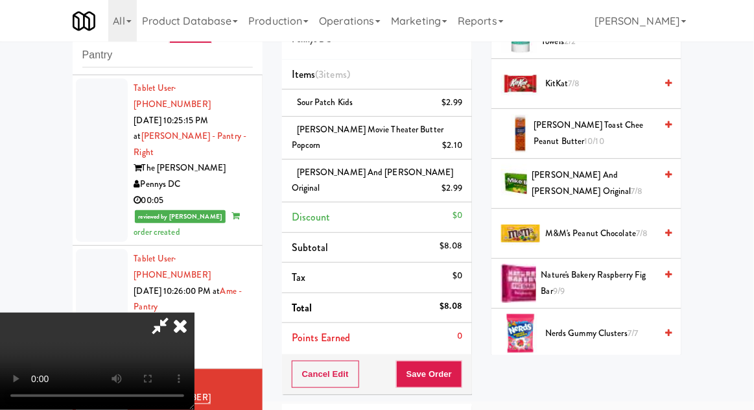
click at [457, 361] on button "Save Order" at bounding box center [429, 374] width 66 height 27
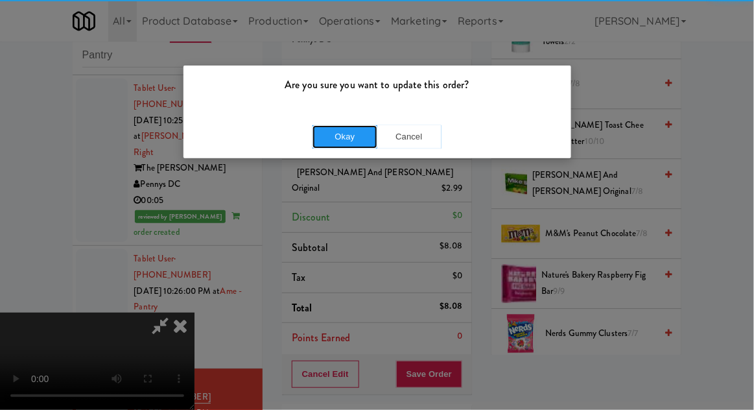
click at [333, 145] on button "Okay" at bounding box center [345, 136] width 65 height 23
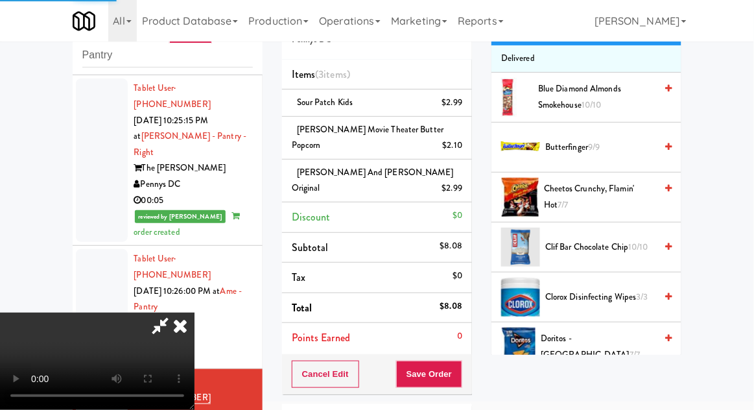
scroll to position [0, 0]
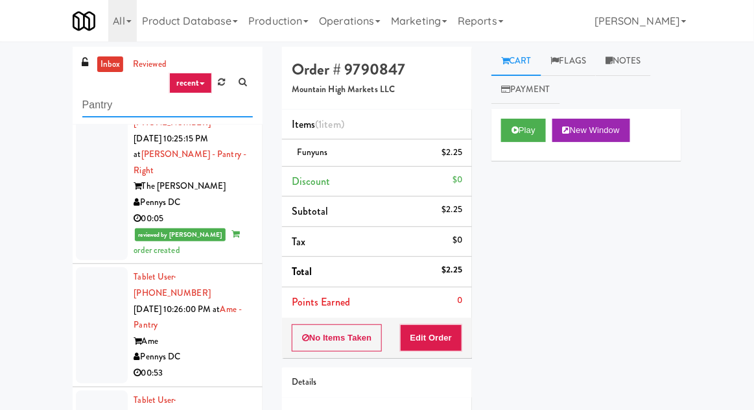
click at [97, 106] on input "Pantry" at bounding box center [167, 105] width 171 height 24
click at [95, 101] on input "Pantry" at bounding box center [167, 105] width 171 height 24
type input "Fridge"
click at [14, 99] on div "inbox reviewed recent all unclear take inventory issue suspicious failed recent…" at bounding box center [377, 285] width 754 height 477
click at [111, 69] on link "inbox" at bounding box center [110, 64] width 27 height 16
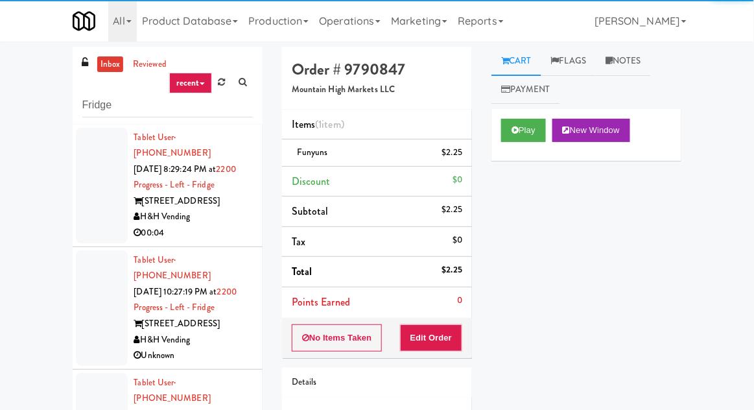
scroll to position [50, 0]
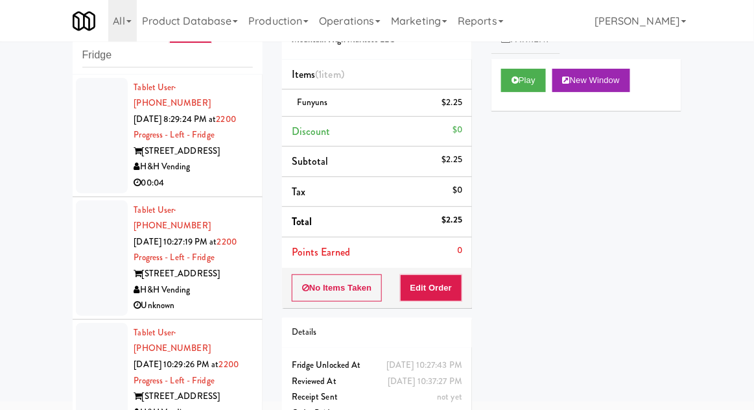
click at [91, 146] on div at bounding box center [102, 135] width 52 height 115
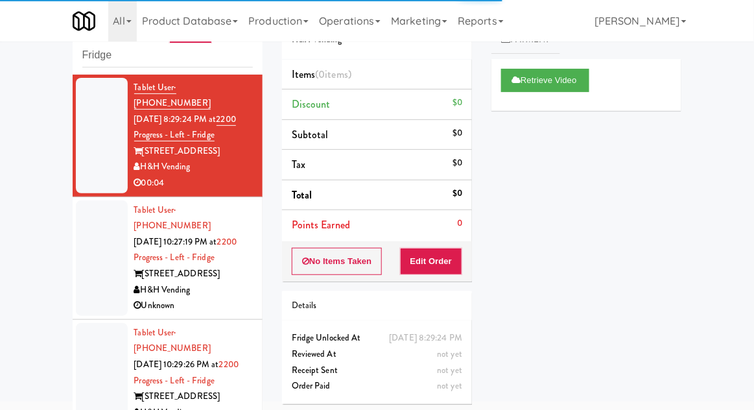
click at [100, 243] on div at bounding box center [102, 257] width 52 height 115
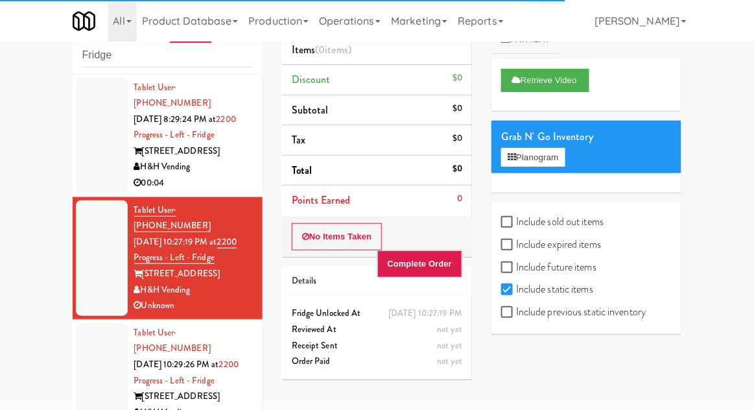
click at [104, 338] on div at bounding box center [102, 380] width 52 height 115
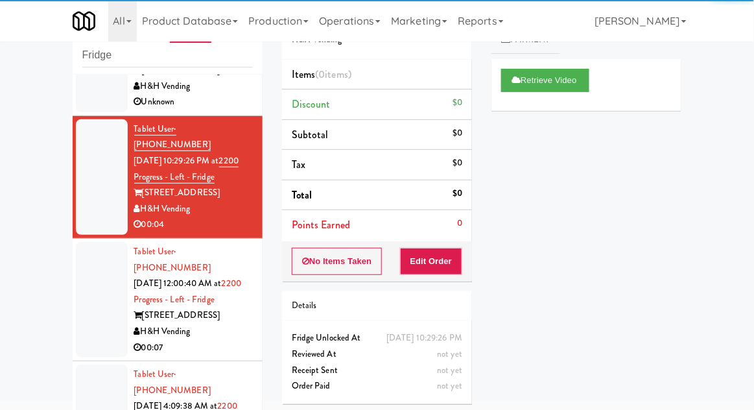
click at [83, 245] on div at bounding box center [102, 299] width 52 height 115
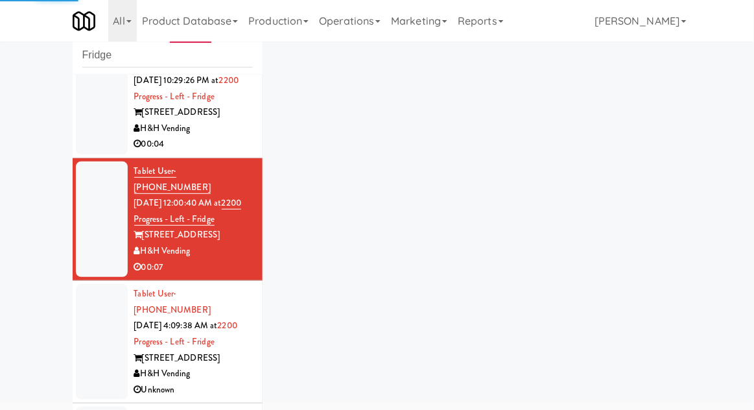
scroll to position [311, 0]
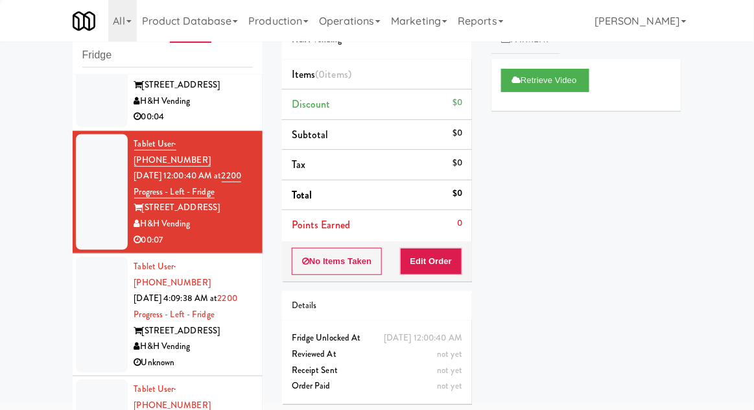
click at [89, 260] on div at bounding box center [102, 314] width 52 height 115
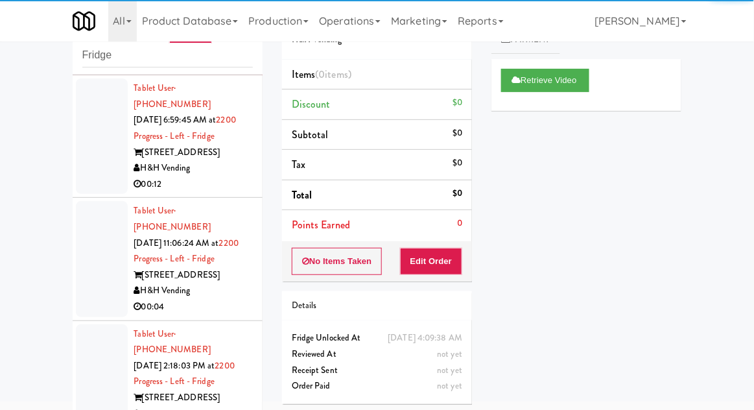
scroll to position [612, 0]
click at [87, 201] on div at bounding box center [102, 258] width 52 height 115
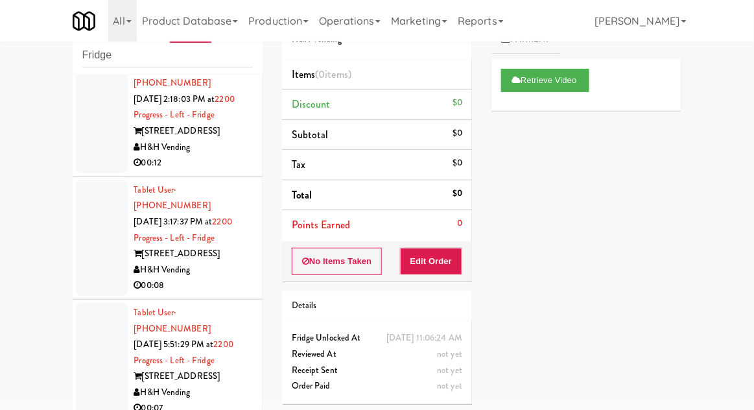
scroll to position [890, 0]
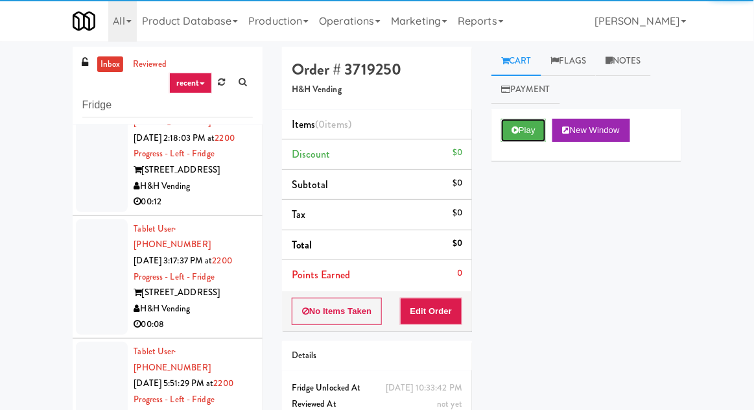
click at [510, 141] on button "Play" at bounding box center [523, 130] width 45 height 23
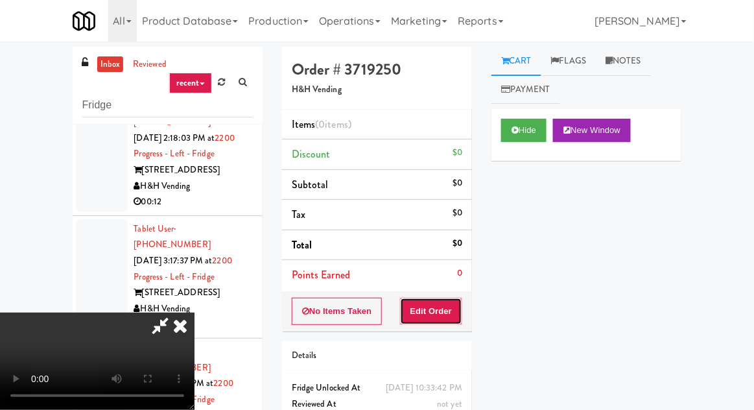
click at [429, 298] on button "Edit Order" at bounding box center [431, 311] width 63 height 27
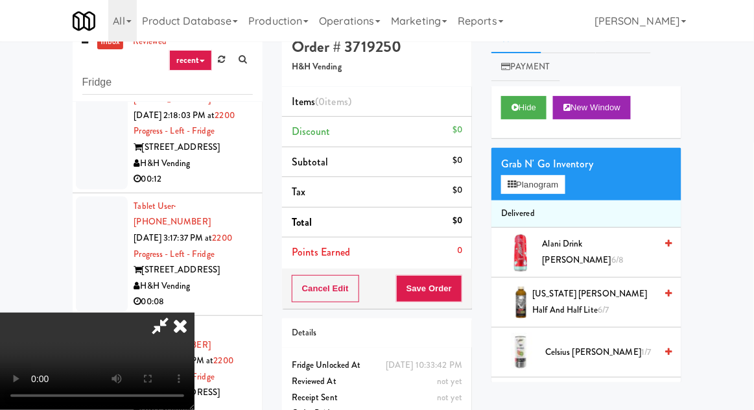
scroll to position [50, 0]
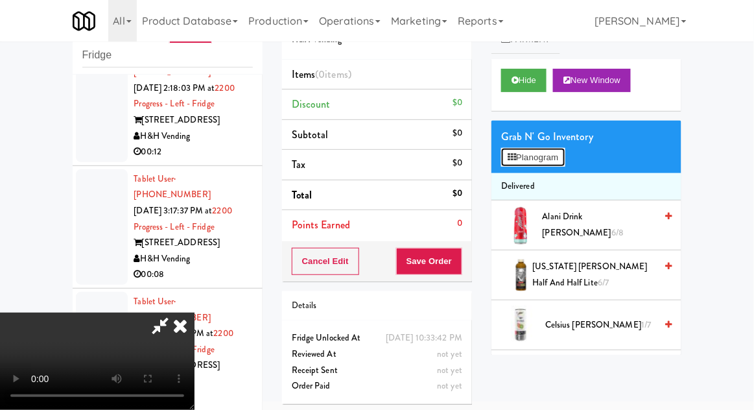
click at [518, 150] on button "Planogram" at bounding box center [533, 157] width 64 height 19
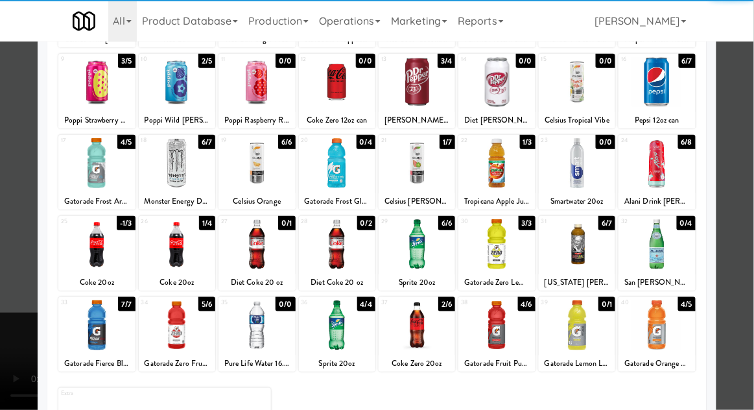
scroll to position [164, 0]
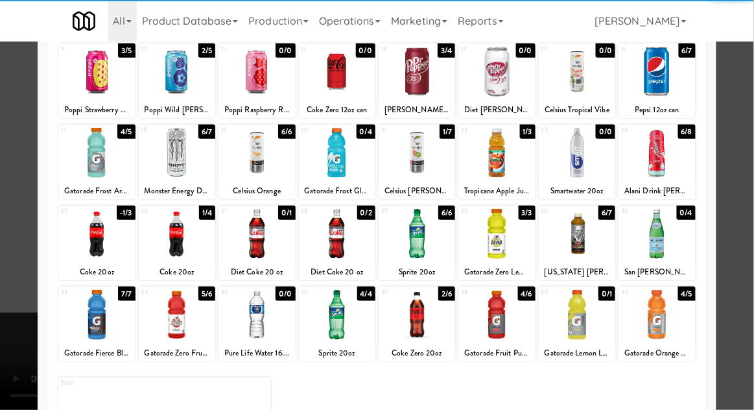
click at [663, 322] on div at bounding box center [657, 315] width 77 height 50
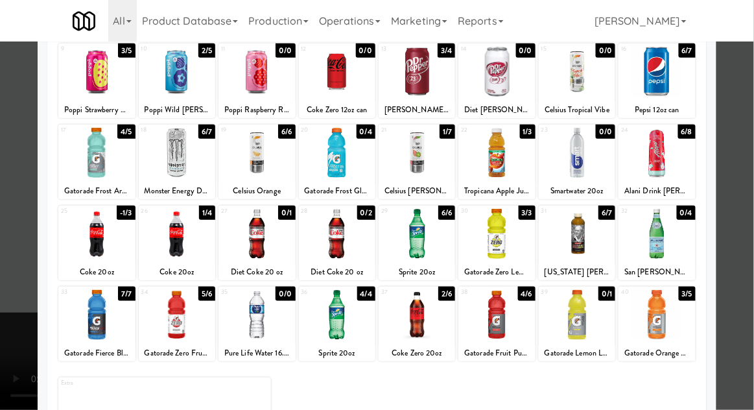
click at [748, 102] on div at bounding box center [377, 205] width 754 height 410
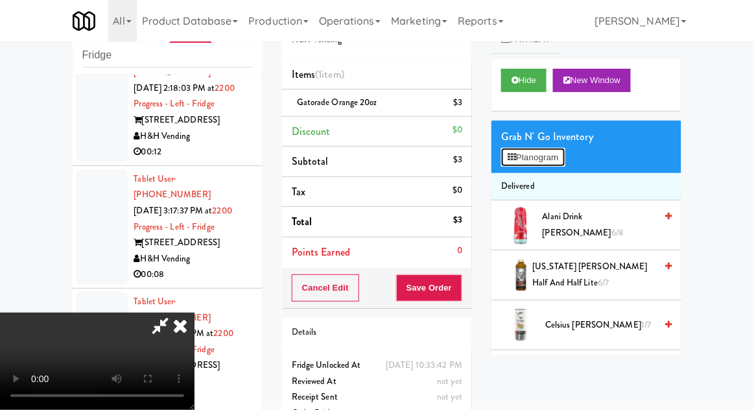
click at [517, 157] on button "Planogram" at bounding box center [533, 157] width 64 height 19
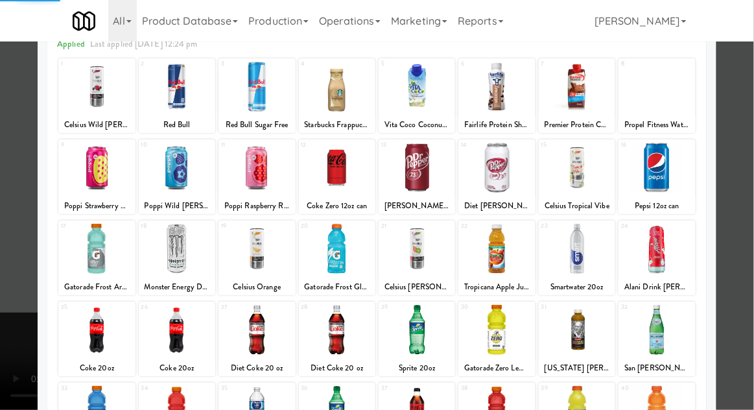
scroll to position [107, 0]
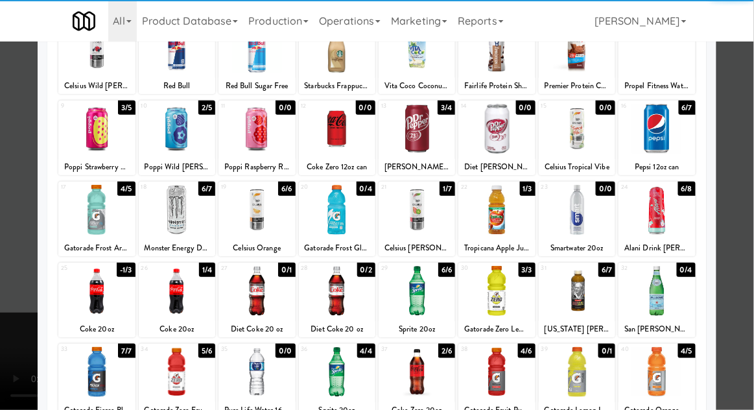
click at [100, 376] on div at bounding box center [96, 372] width 77 height 50
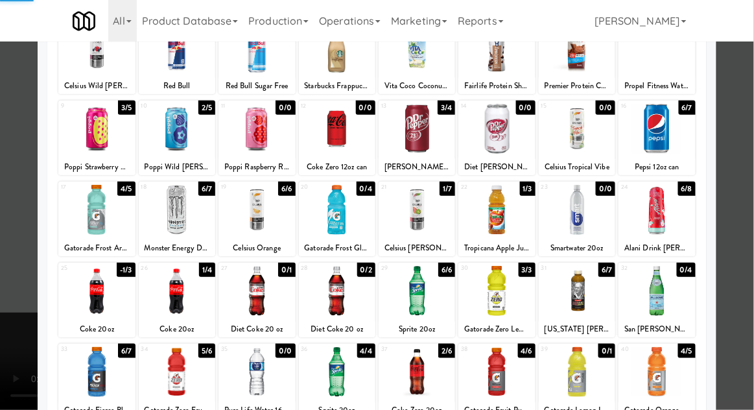
click at [746, 99] on div at bounding box center [377, 205] width 754 height 410
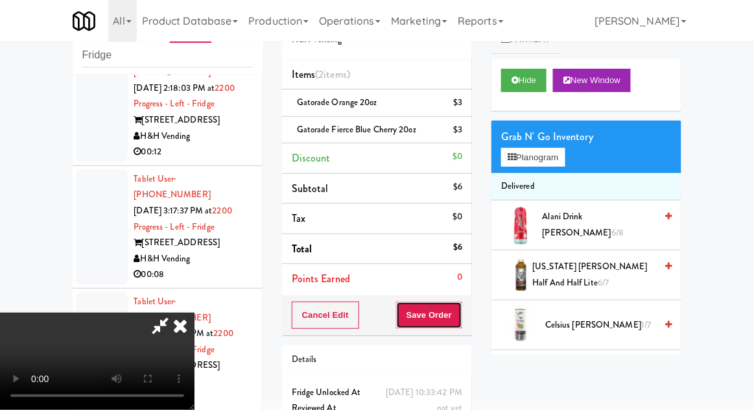
click at [461, 319] on button "Save Order" at bounding box center [429, 315] width 66 height 27
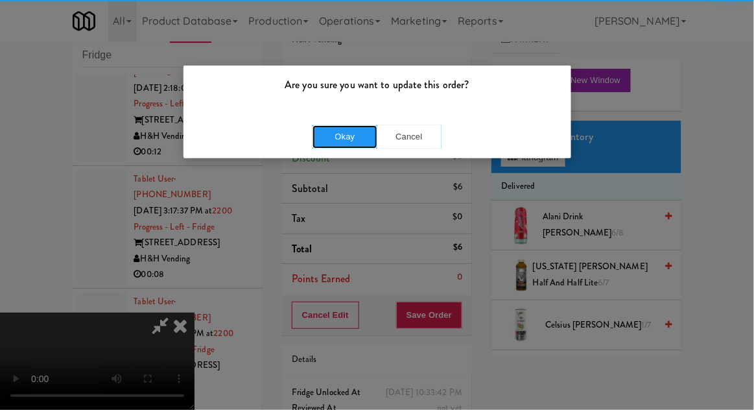
click at [358, 143] on button "Okay" at bounding box center [345, 136] width 65 height 23
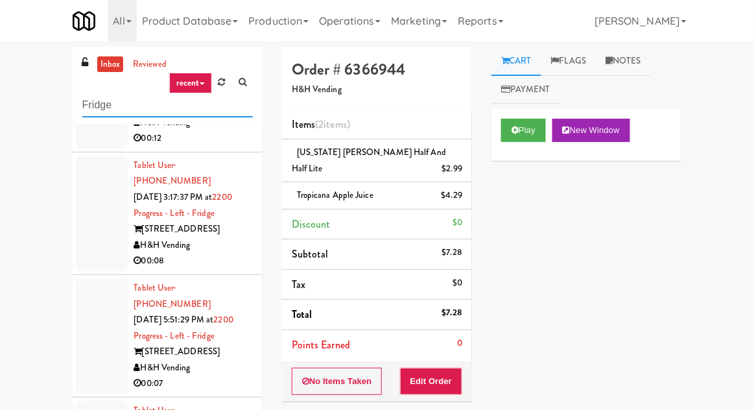
click at [102, 108] on input "Fridge" at bounding box center [167, 105] width 171 height 24
click at [90, 106] on input "Fridge" at bounding box center [167, 105] width 171 height 24
type input "Ambient"
click at [15, 83] on div "inbox reviewed recent all unclear take inventory issue suspicious failed recent…" at bounding box center [377, 290] width 754 height 487
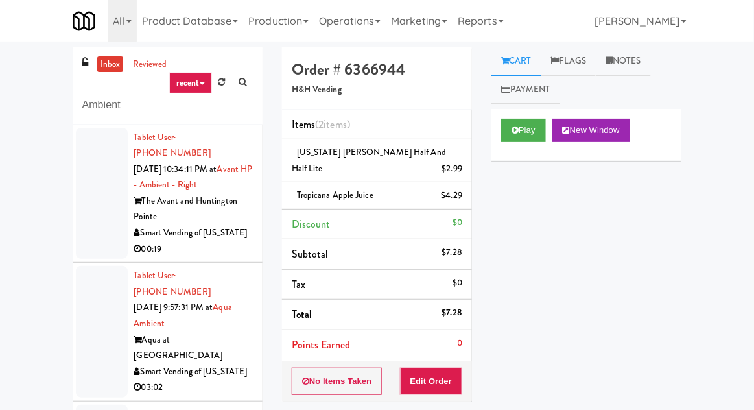
click at [94, 184] on div at bounding box center [102, 194] width 52 height 132
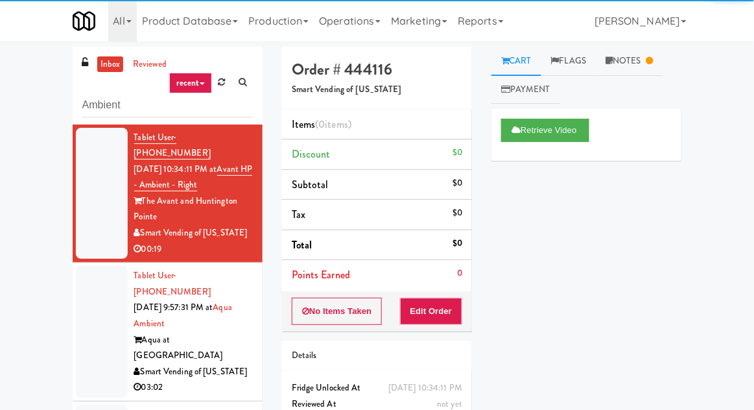
click at [76, 276] on div at bounding box center [102, 332] width 52 height 132
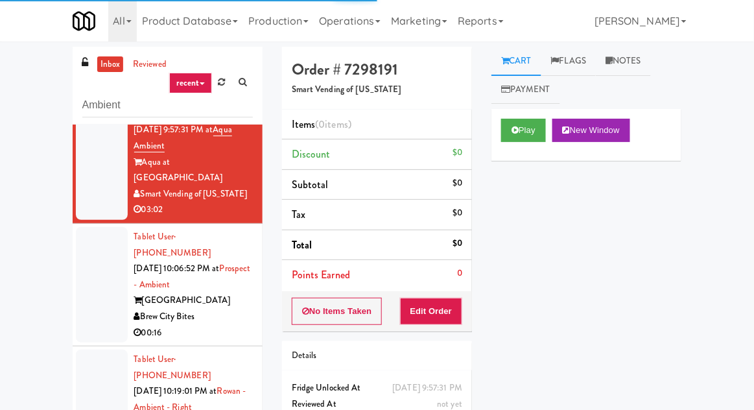
click at [94, 250] on div at bounding box center [102, 284] width 52 height 115
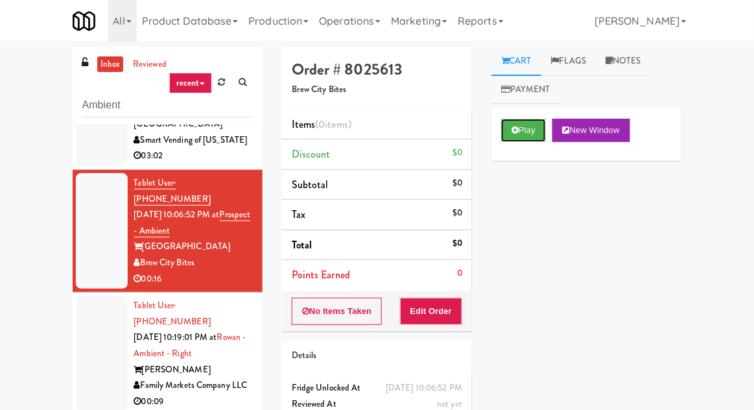
click at [513, 127] on icon at bounding box center [515, 130] width 7 height 8
click at [433, 317] on button "Edit Order" at bounding box center [431, 311] width 63 height 27
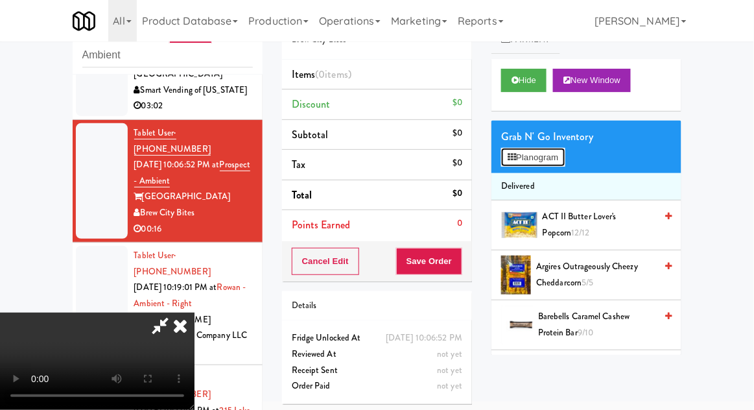
click at [512, 154] on icon at bounding box center [512, 157] width 8 height 8
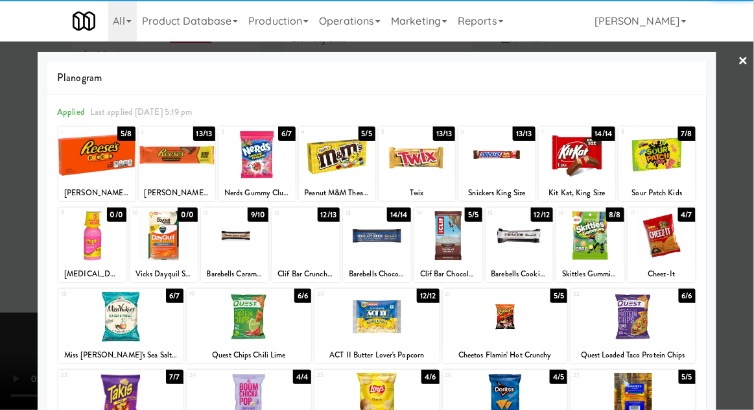
click at [229, 254] on div at bounding box center [235, 236] width 68 height 50
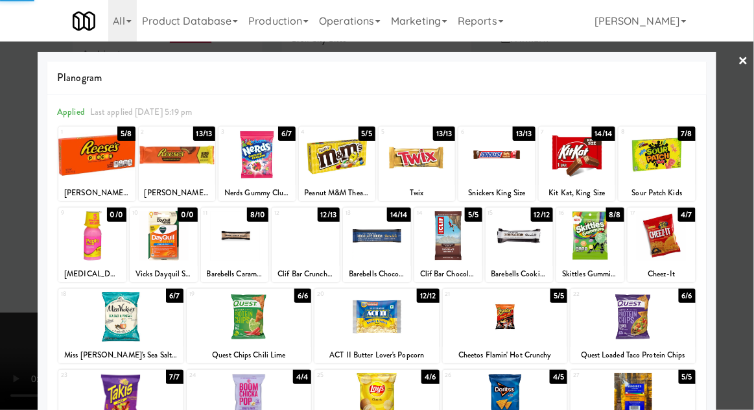
click at [19, 381] on div at bounding box center [377, 205] width 754 height 410
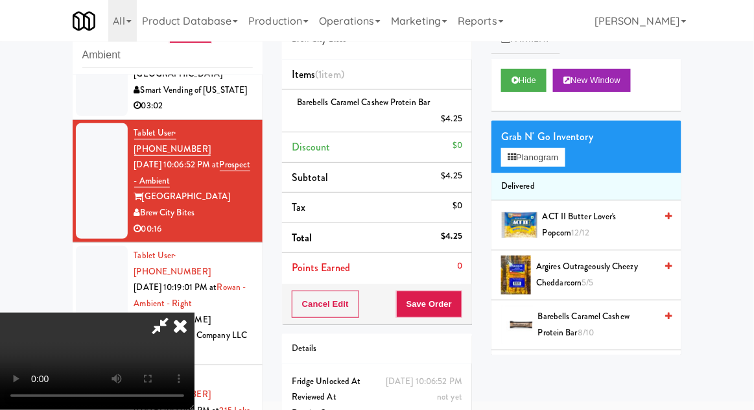
scroll to position [47, 0]
click at [459, 308] on button "Save Order" at bounding box center [429, 304] width 66 height 27
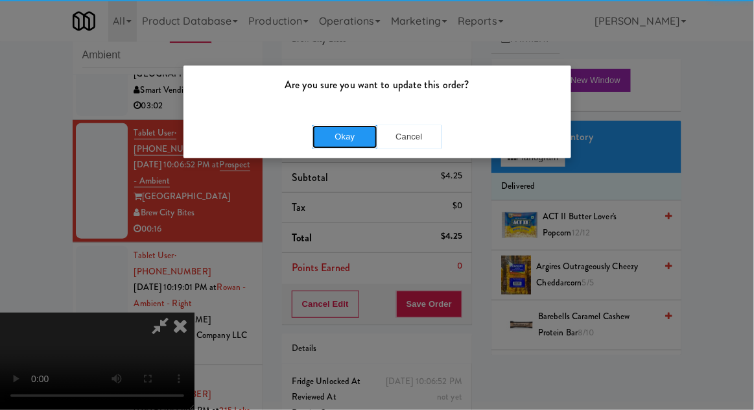
click at [341, 133] on button "Okay" at bounding box center [345, 136] width 65 height 23
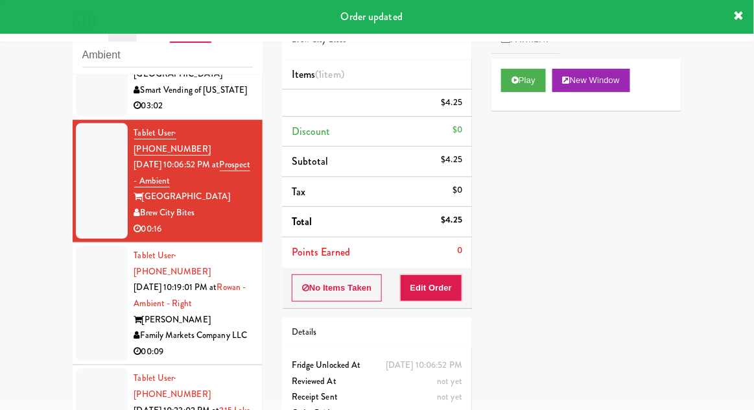
scroll to position [0, 0]
click at [86, 260] on div at bounding box center [102, 303] width 52 height 115
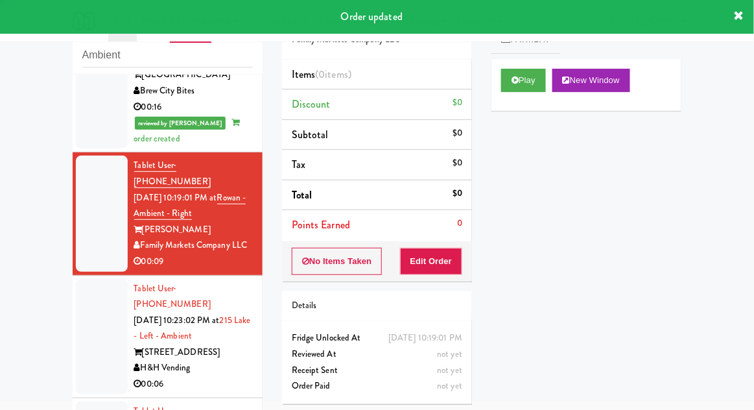
scroll to position [366, 0]
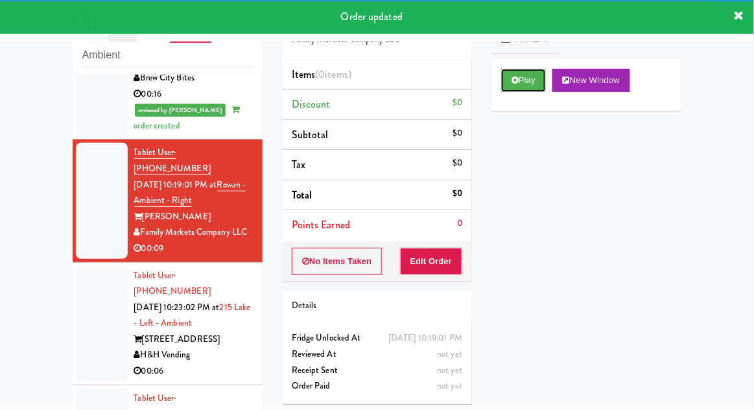
click at [522, 86] on button "Play" at bounding box center [523, 80] width 45 height 23
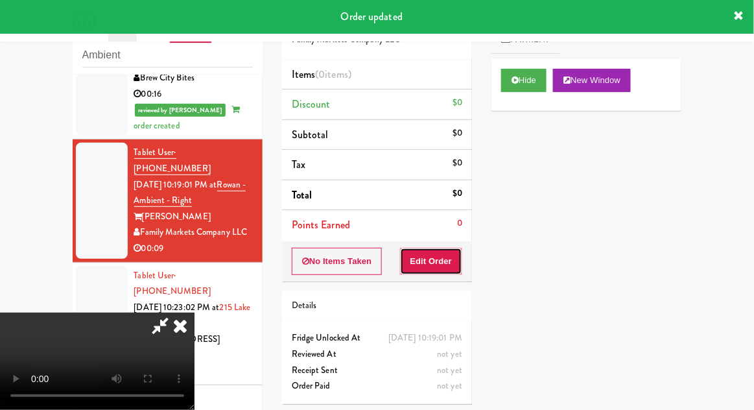
click at [434, 270] on button "Edit Order" at bounding box center [431, 261] width 63 height 27
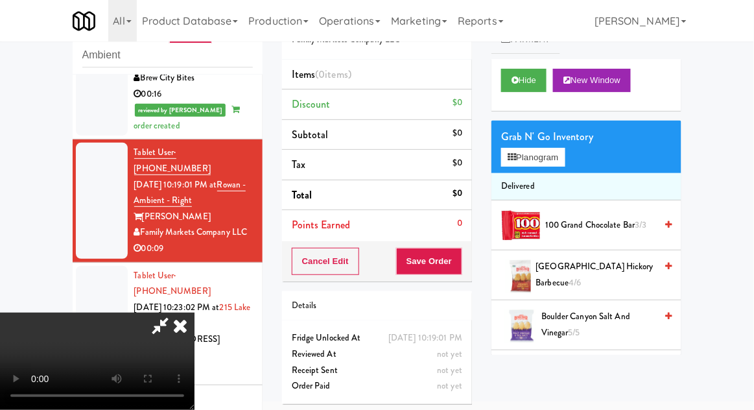
scroll to position [0, 0]
click at [528, 164] on button "Planogram" at bounding box center [533, 157] width 64 height 19
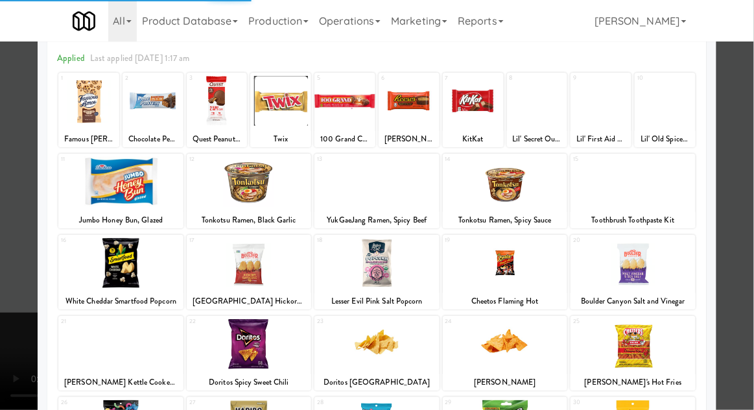
scroll to position [143, 0]
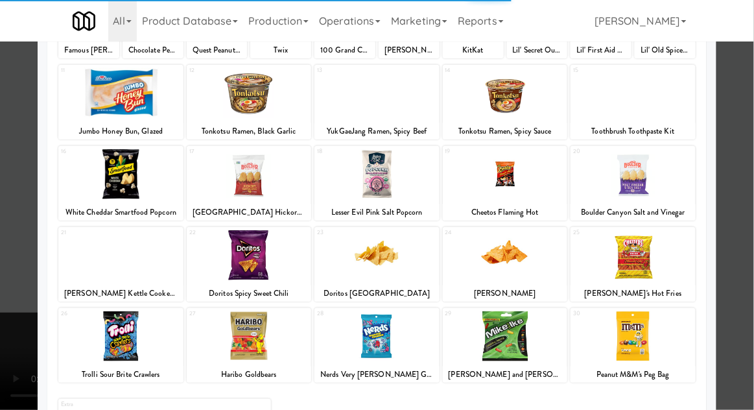
click at [640, 330] on div at bounding box center [633, 336] width 125 height 50
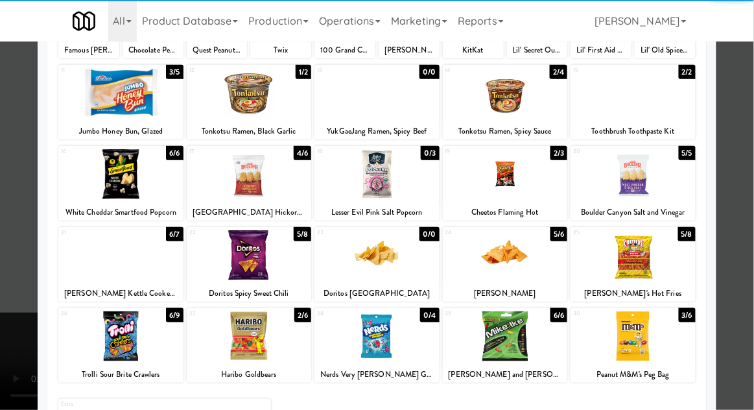
click at [748, 95] on div at bounding box center [377, 205] width 754 height 410
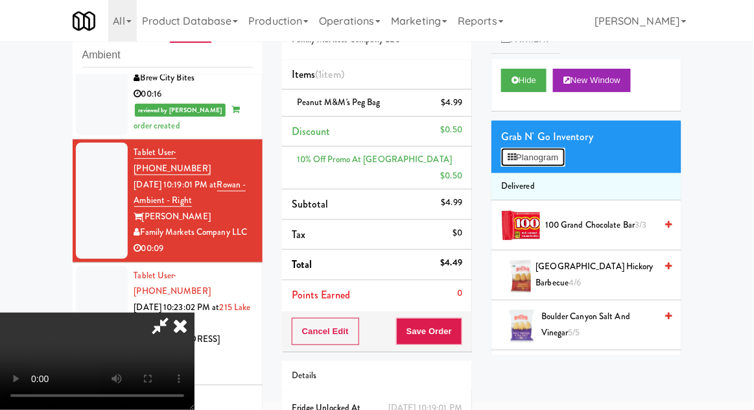
click at [540, 148] on button "Planogram" at bounding box center [533, 157] width 64 height 19
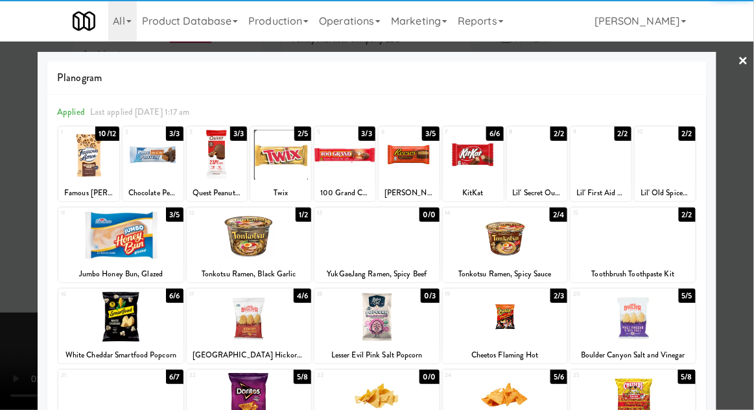
click at [129, 319] on div at bounding box center [120, 317] width 125 height 50
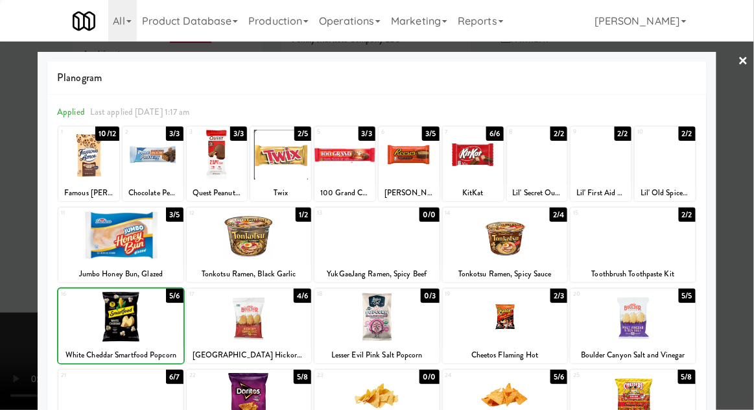
click at [745, 90] on div at bounding box center [377, 205] width 754 height 410
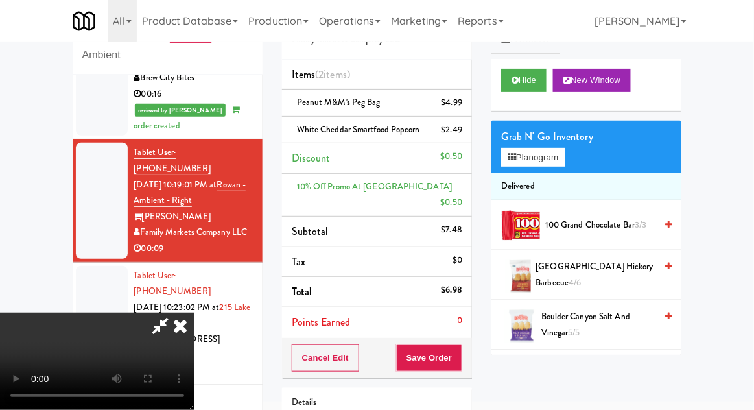
scroll to position [47, 0]
click at [460, 344] on button "Save Order" at bounding box center [429, 357] width 66 height 27
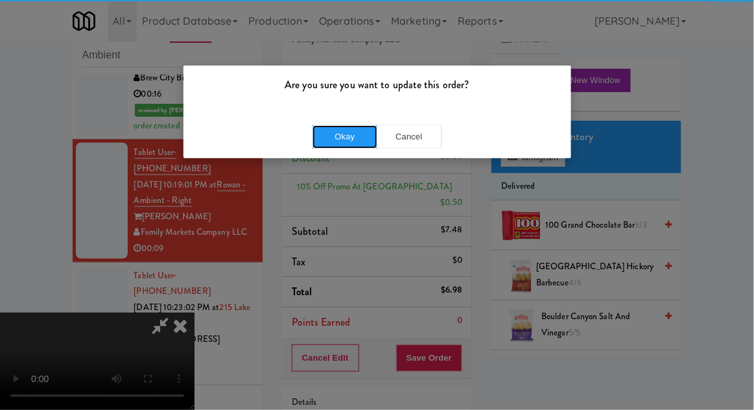
click at [331, 140] on button "Okay" at bounding box center [345, 136] width 65 height 23
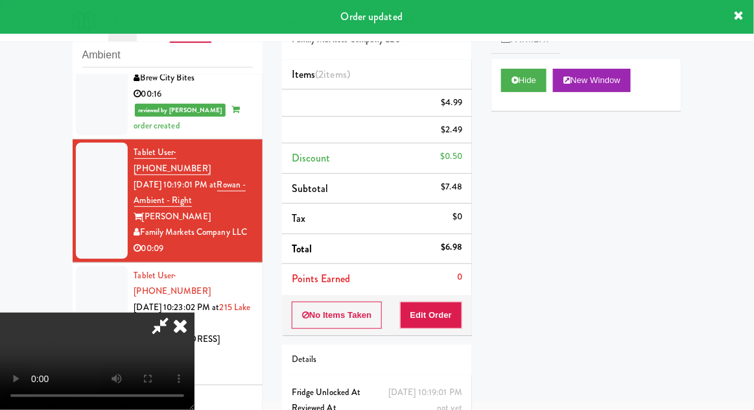
scroll to position [0, 0]
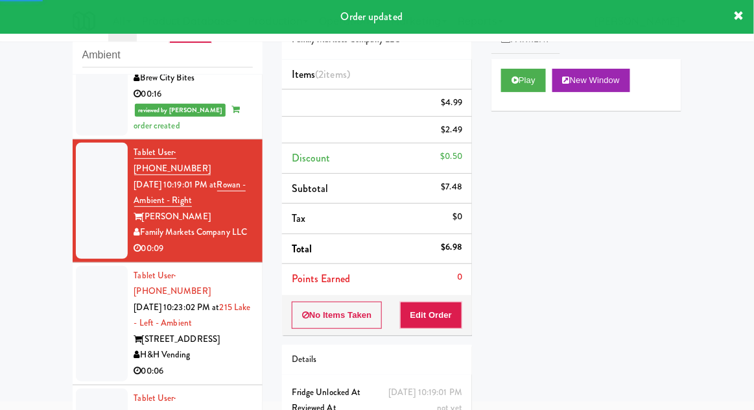
click at [84, 266] on div at bounding box center [102, 323] width 52 height 115
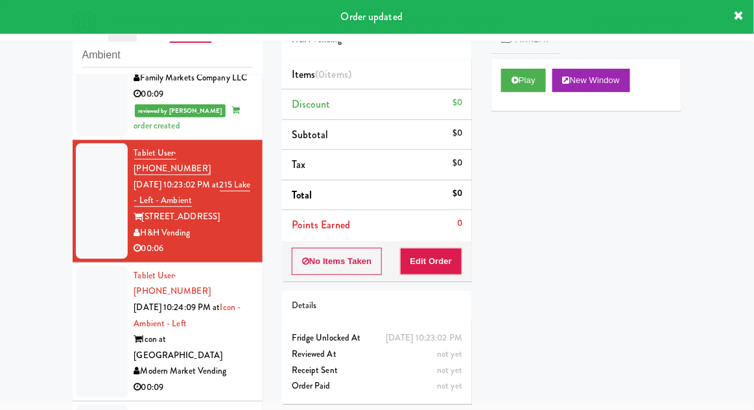
scroll to position [522, 0]
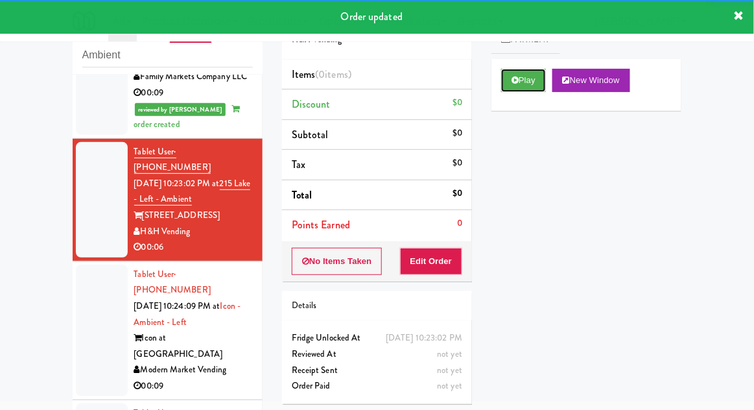
click at [522, 79] on button "Play" at bounding box center [523, 80] width 45 height 23
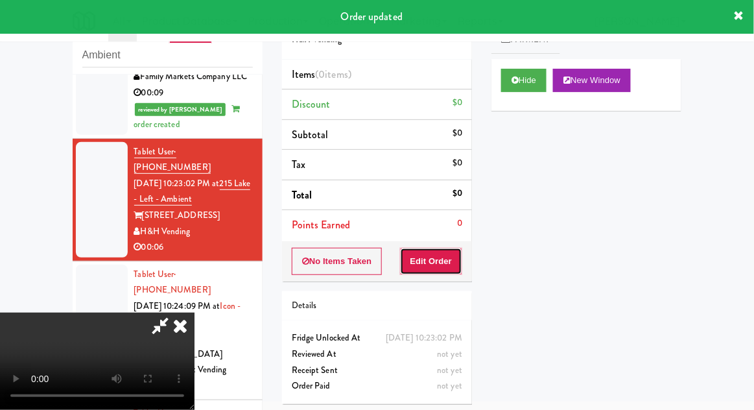
click at [446, 262] on button "Edit Order" at bounding box center [431, 261] width 63 height 27
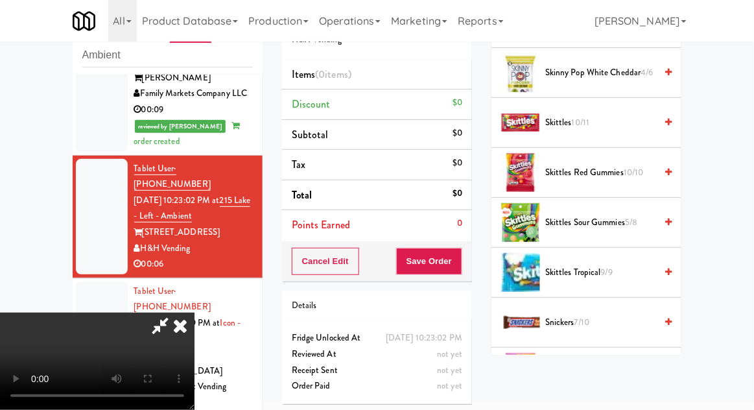
scroll to position [1073, 0]
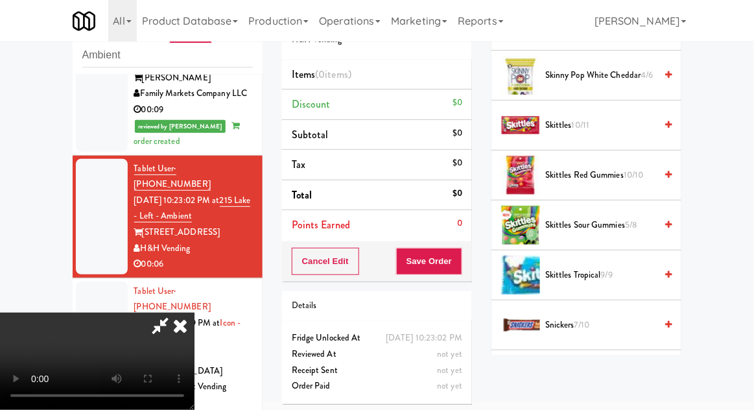
click at [567, 317] on span "Snickers 7/10" at bounding box center [600, 325] width 110 height 16
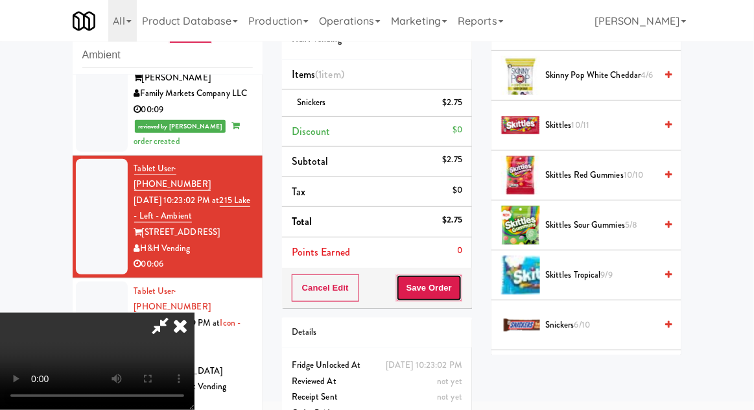
click at [462, 282] on button "Save Order" at bounding box center [429, 287] width 66 height 27
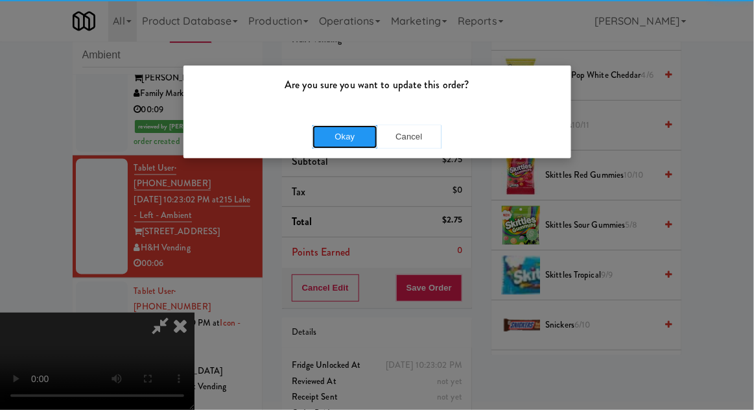
click at [350, 126] on button "Okay" at bounding box center [345, 136] width 65 height 23
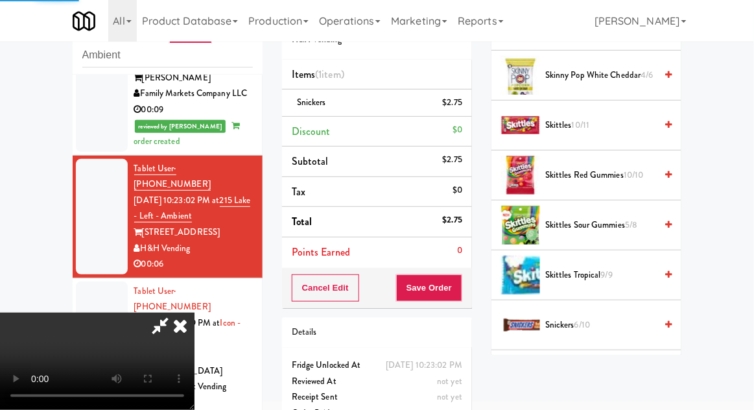
scroll to position [128, 0]
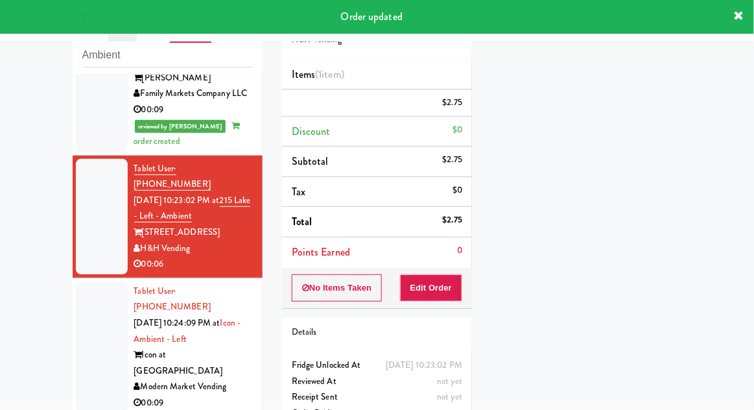
click at [91, 281] on div at bounding box center [102, 347] width 52 height 132
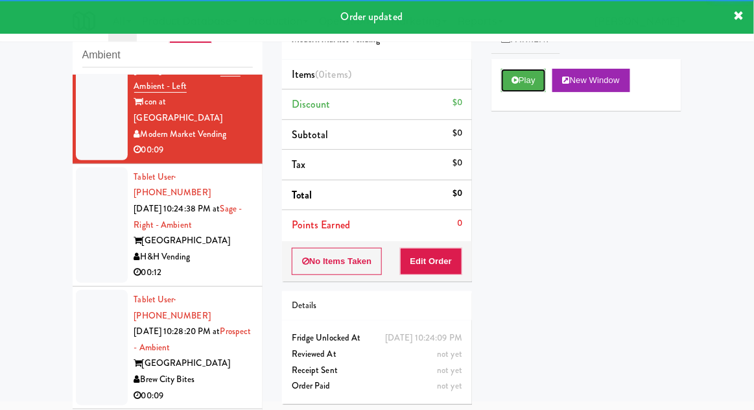
click at [507, 73] on button "Play" at bounding box center [523, 80] width 45 height 23
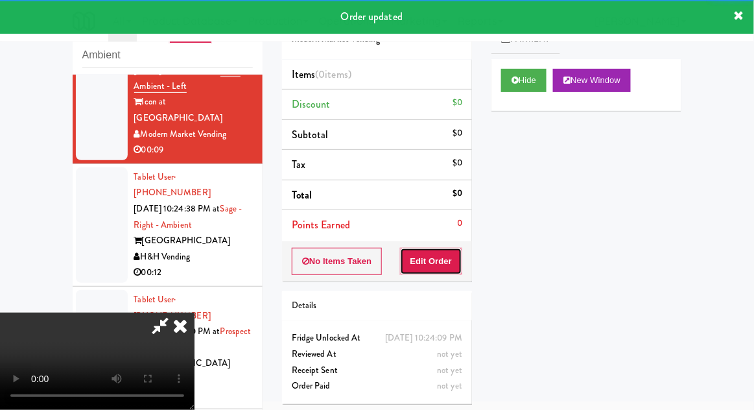
click at [433, 266] on button "Edit Order" at bounding box center [431, 261] width 63 height 27
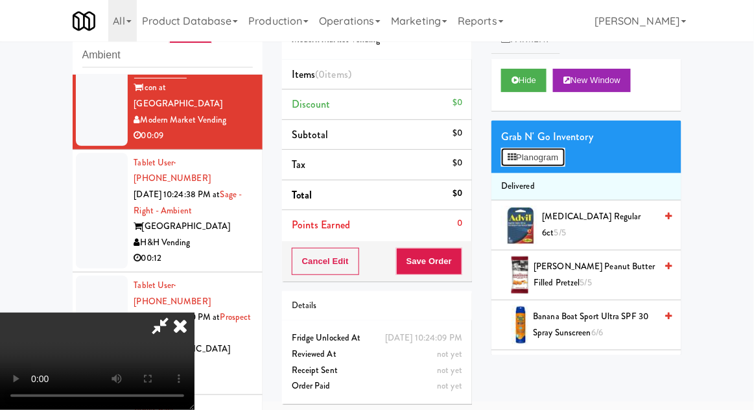
click at [532, 162] on button "Planogram" at bounding box center [533, 157] width 64 height 19
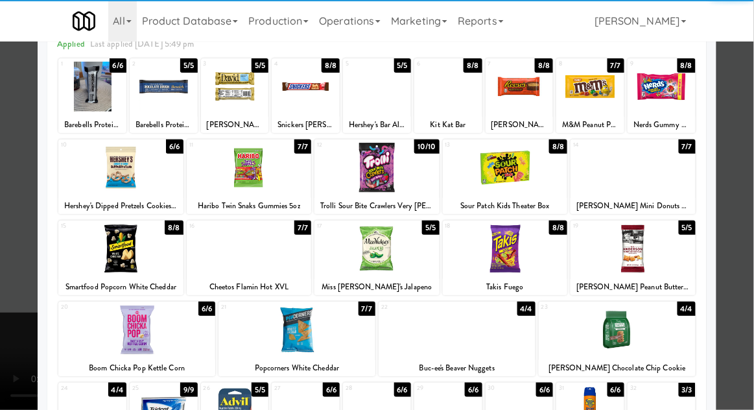
scroll to position [68, 0]
click at [126, 260] on div at bounding box center [120, 249] width 125 height 50
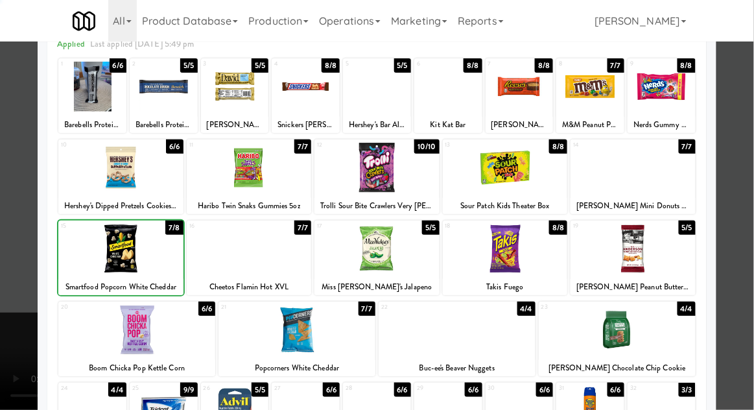
click at [747, 90] on div at bounding box center [377, 205] width 754 height 410
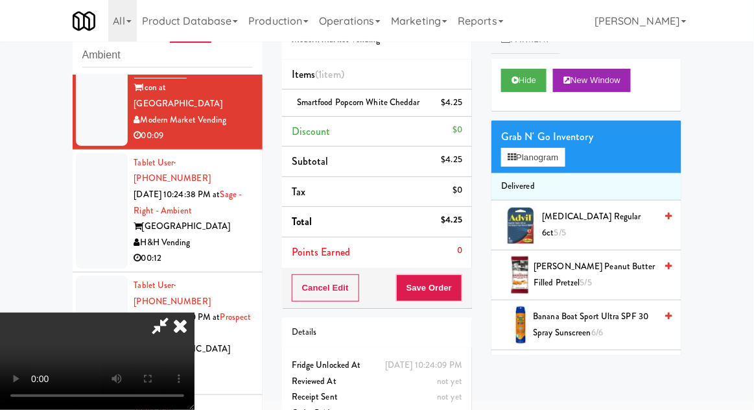
scroll to position [47, 0]
click at [525, 157] on button "Planogram" at bounding box center [533, 157] width 64 height 19
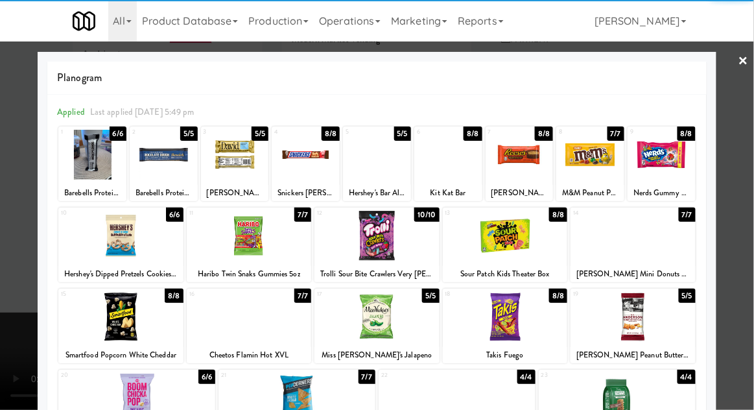
click at [507, 245] on div at bounding box center [505, 236] width 125 height 50
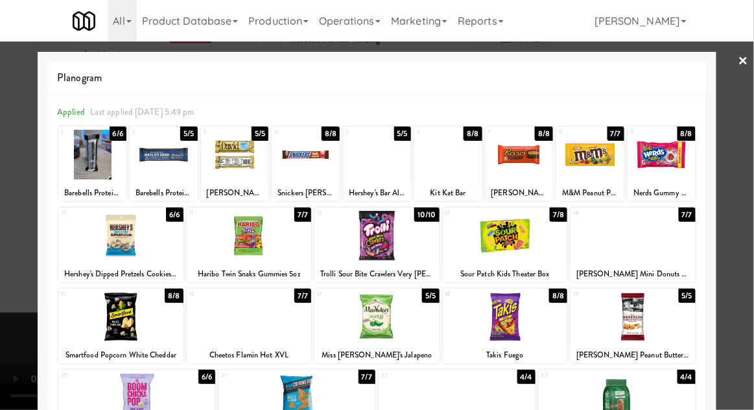
click at [749, 82] on div at bounding box center [377, 205] width 754 height 410
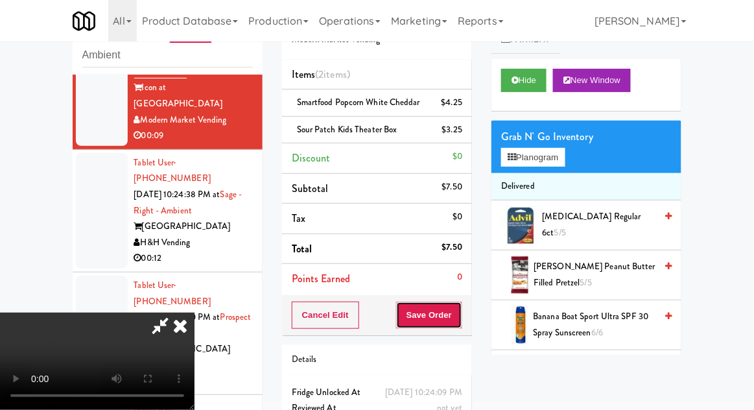
click at [455, 307] on button "Save Order" at bounding box center [429, 315] width 66 height 27
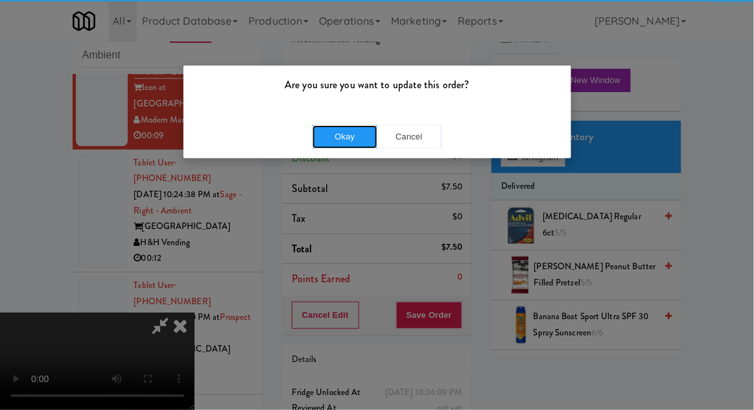
click at [332, 128] on button "Okay" at bounding box center [345, 136] width 65 height 23
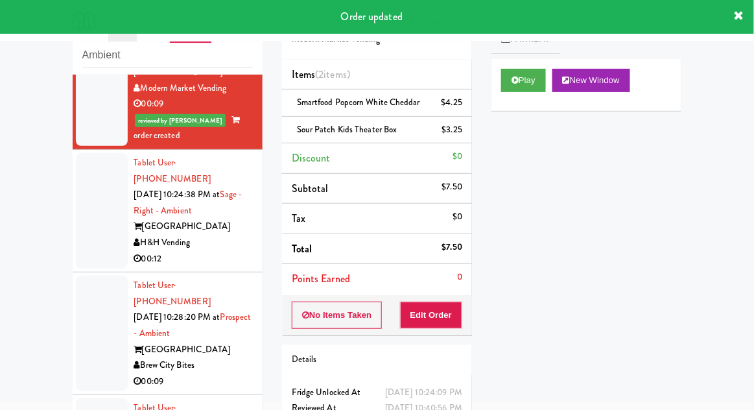
click at [91, 153] on div at bounding box center [102, 210] width 52 height 115
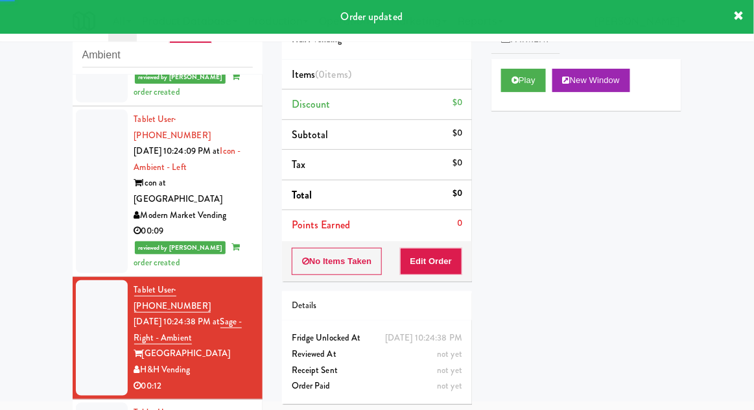
scroll to position [836, 0]
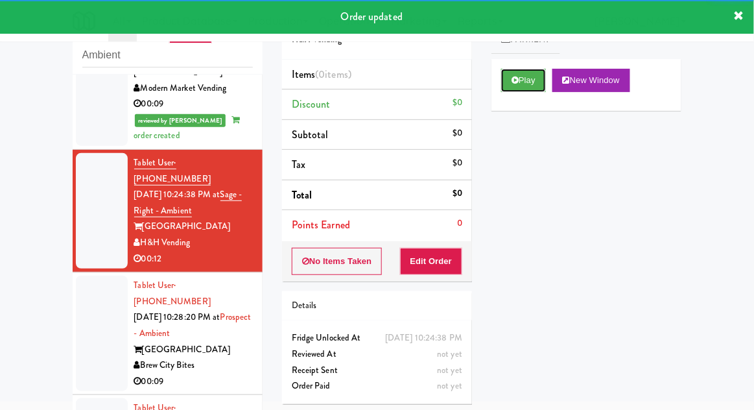
click at [513, 76] on icon at bounding box center [515, 80] width 7 height 8
click at [440, 272] on button "Edit Order" at bounding box center [431, 261] width 63 height 27
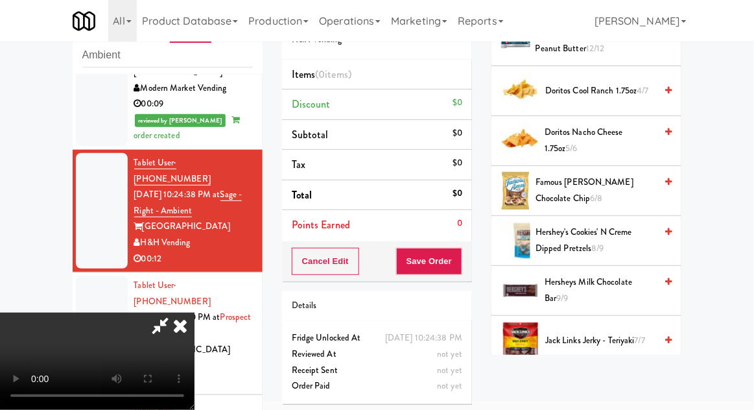
scroll to position [435, 0]
click at [559, 237] on span "Hershey's Cookies' N Creme dipped pretzels 8/9" at bounding box center [596, 240] width 120 height 32
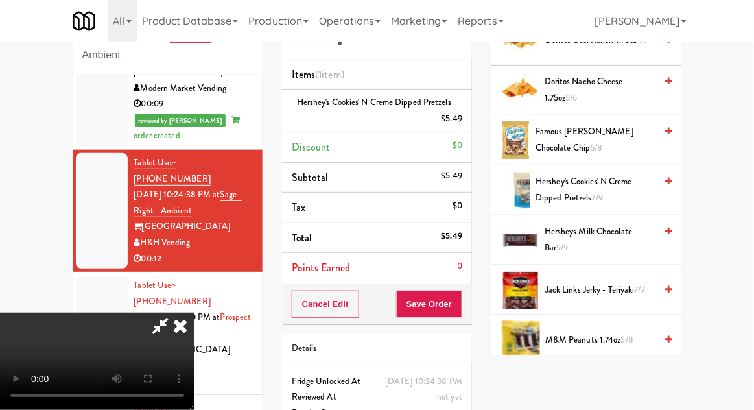
scroll to position [485, 0]
click at [590, 333] on span "M&M Peanuts 1.74oz 5/8" at bounding box center [600, 340] width 110 height 16
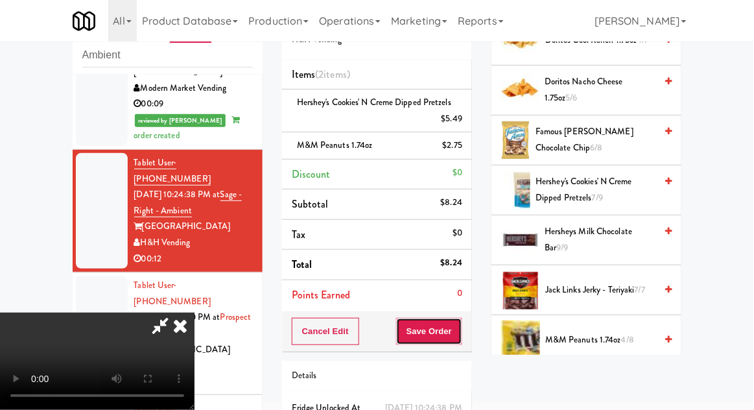
click at [460, 338] on button "Save Order" at bounding box center [429, 331] width 66 height 27
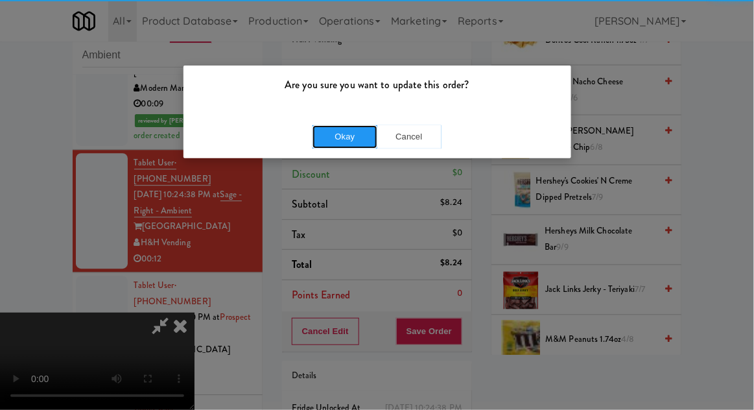
click at [347, 141] on button "Okay" at bounding box center [345, 136] width 65 height 23
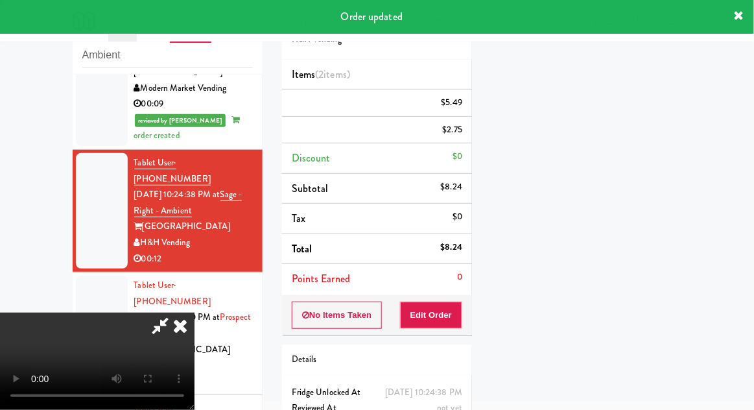
scroll to position [128, 0]
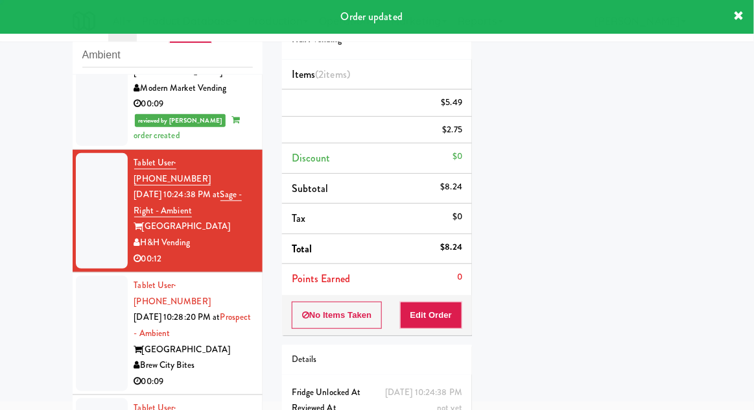
click at [88, 276] on div at bounding box center [102, 333] width 52 height 115
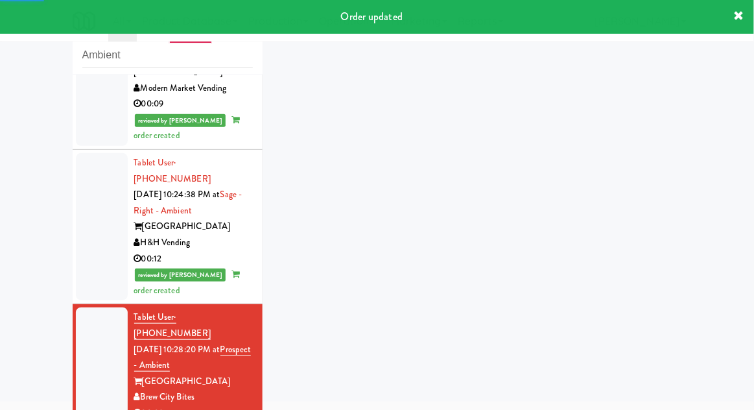
scroll to position [868, 0]
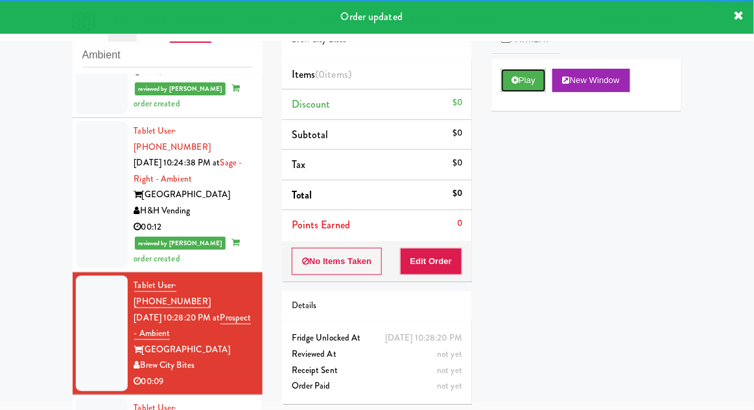
click at [527, 86] on button "Play" at bounding box center [523, 80] width 45 height 23
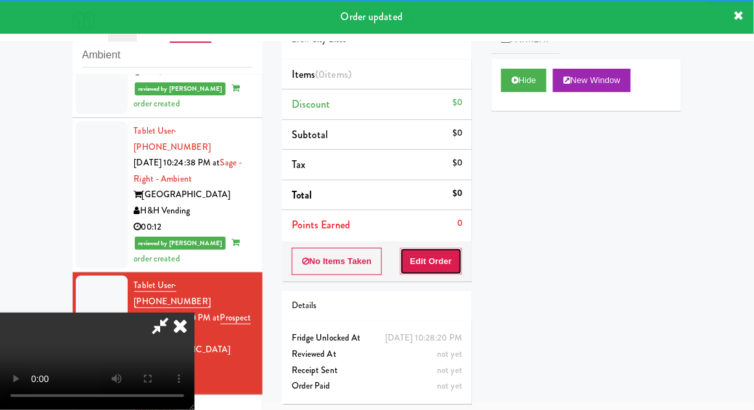
click at [444, 252] on button "Edit Order" at bounding box center [431, 261] width 63 height 27
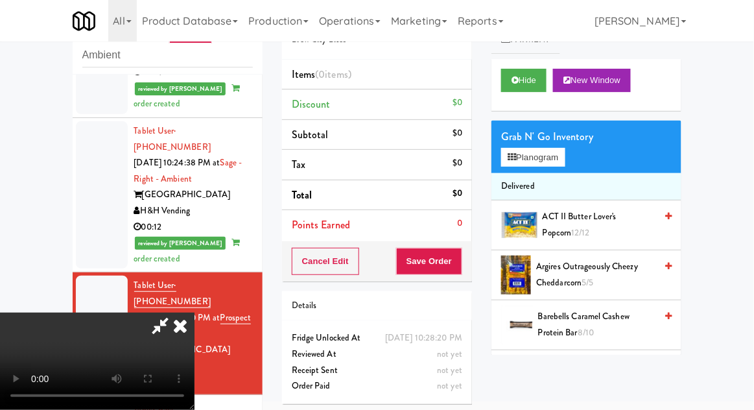
scroll to position [0, 0]
click at [566, 210] on span "ACT II Butter Lover's Popcorn 12/12" at bounding box center [599, 225] width 113 height 32
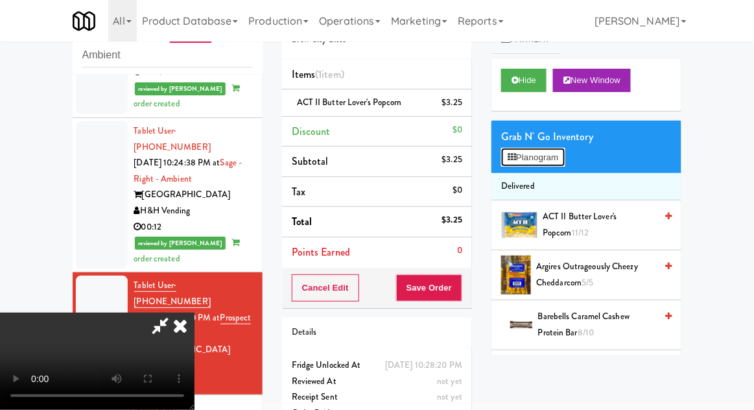
click at [526, 156] on button "Planogram" at bounding box center [533, 157] width 64 height 19
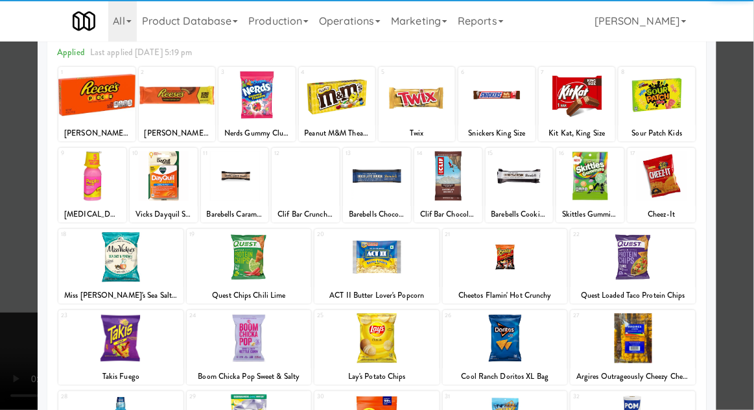
scroll to position [91, 0]
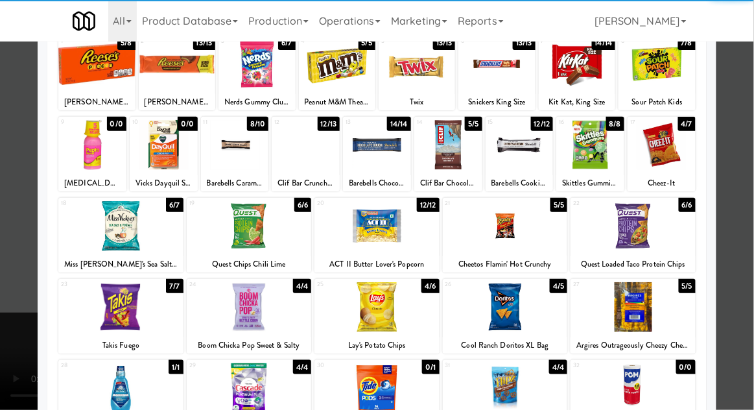
click at [134, 314] on div at bounding box center [120, 307] width 125 height 50
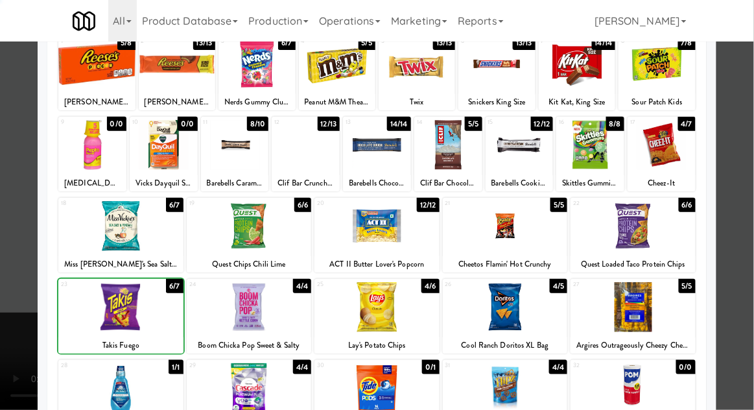
click at [743, 90] on div at bounding box center [377, 205] width 754 height 410
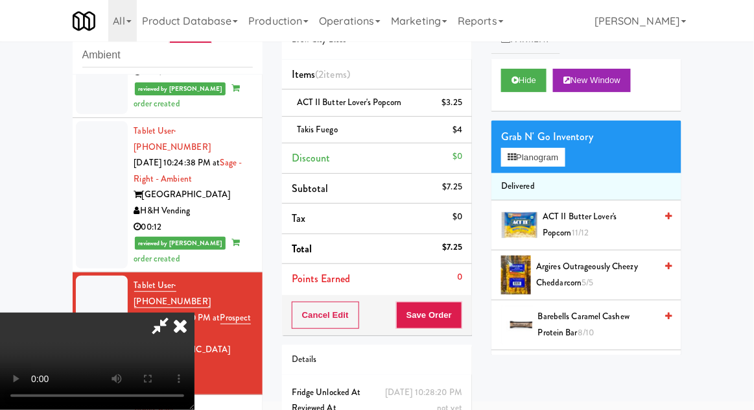
scroll to position [47, 0]
click at [461, 317] on button "Save Order" at bounding box center [429, 315] width 66 height 27
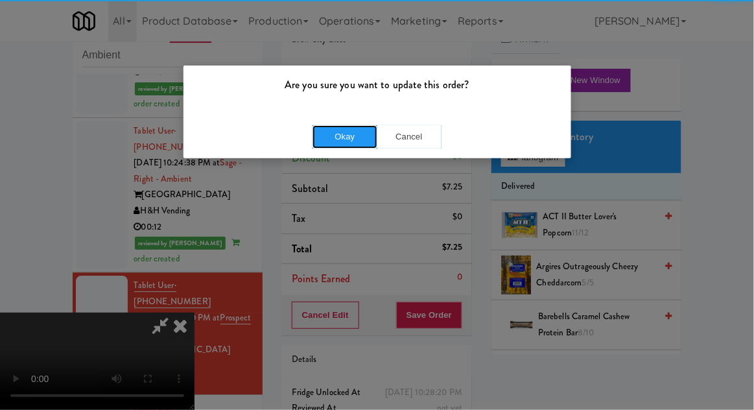
click at [340, 132] on button "Okay" at bounding box center [345, 136] width 65 height 23
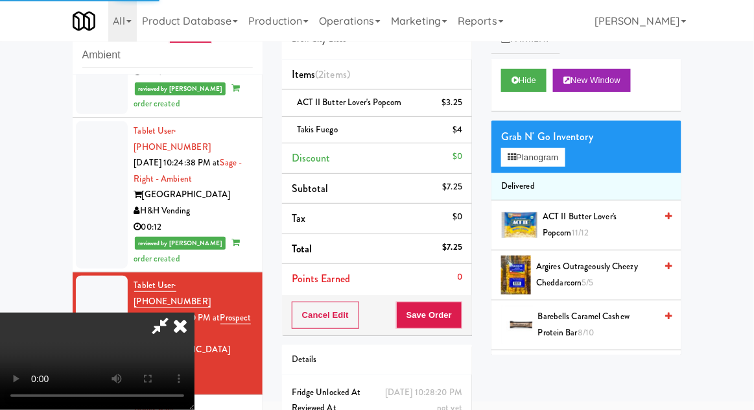
scroll to position [0, 0]
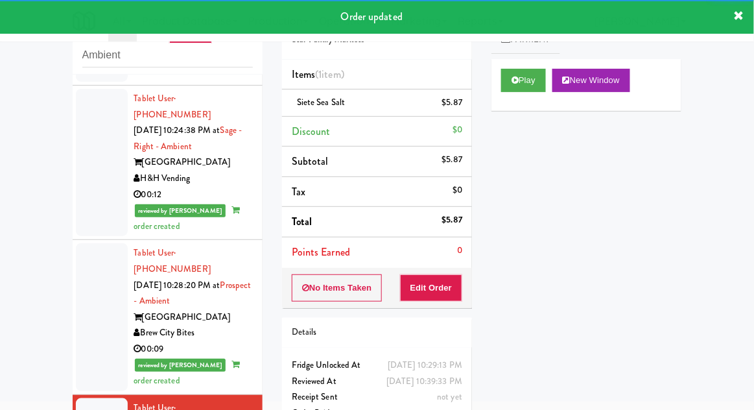
scroll to position [932, 0]
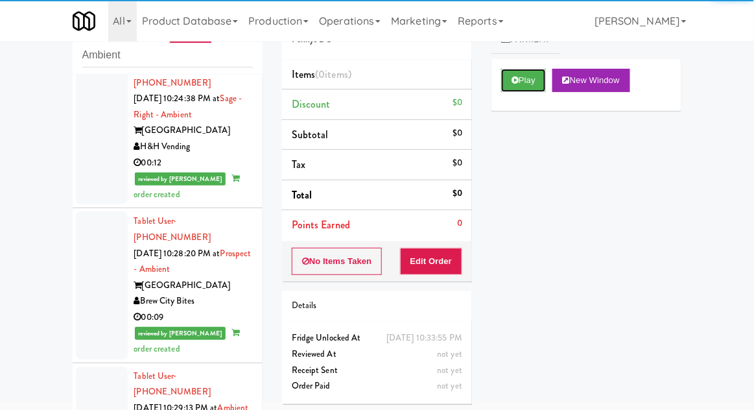
click at [516, 88] on button "Play" at bounding box center [523, 80] width 45 height 23
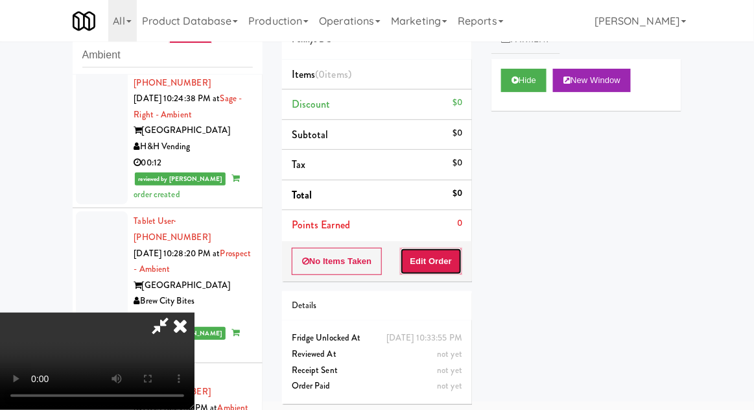
click at [435, 267] on button "Edit Order" at bounding box center [431, 261] width 63 height 27
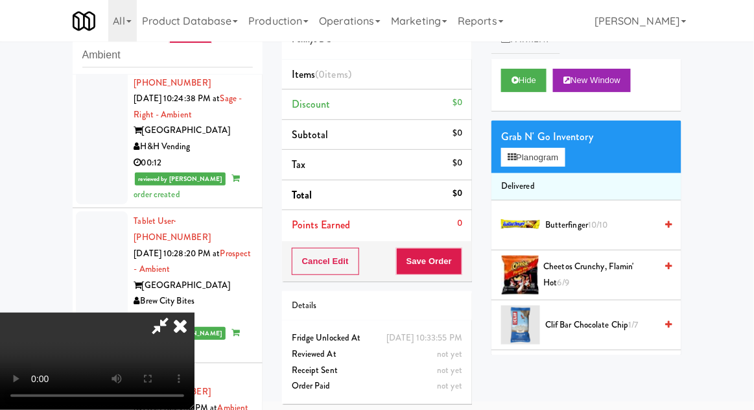
scroll to position [47, 0]
click at [520, 155] on button "Planogram" at bounding box center [533, 157] width 64 height 19
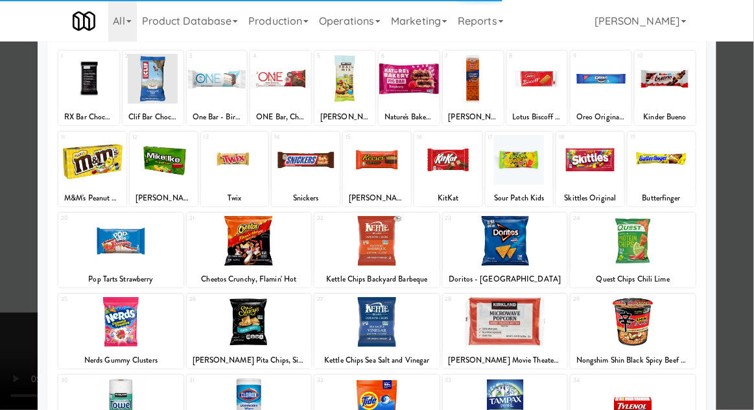
scroll to position [135, 0]
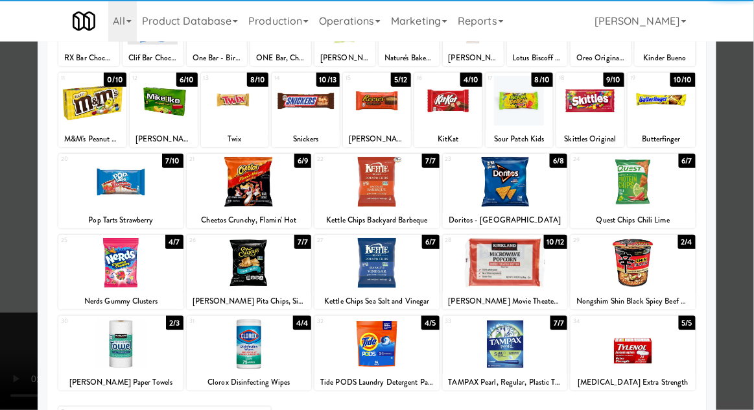
click at [623, 276] on div at bounding box center [633, 263] width 125 height 50
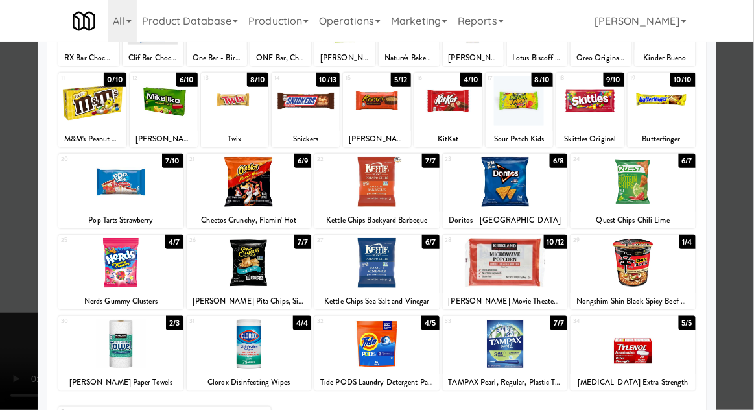
click at [747, 90] on div at bounding box center [377, 205] width 754 height 410
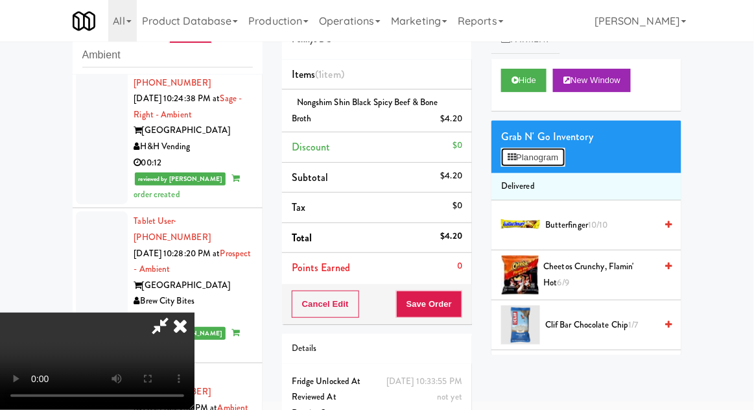
click at [523, 161] on button "Planogram" at bounding box center [533, 157] width 64 height 19
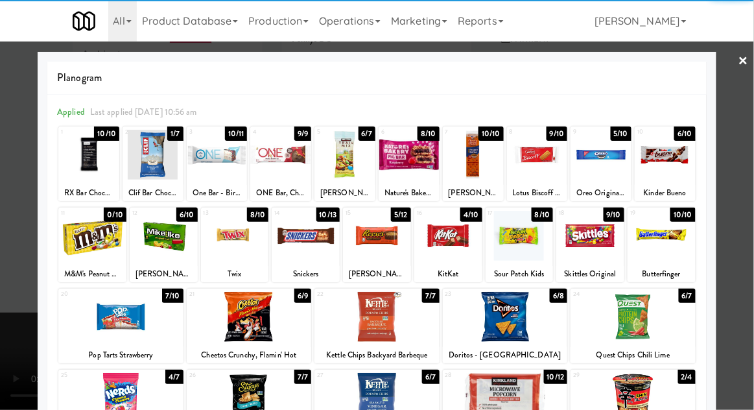
click at [678, 165] on div at bounding box center [665, 155] width 61 height 50
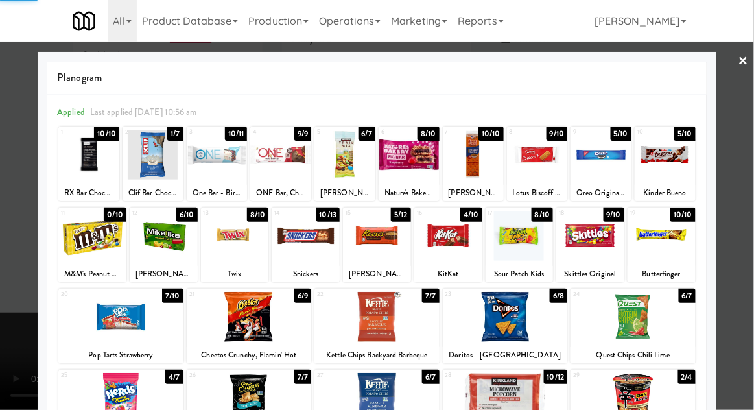
click at [744, 104] on div at bounding box center [377, 205] width 754 height 410
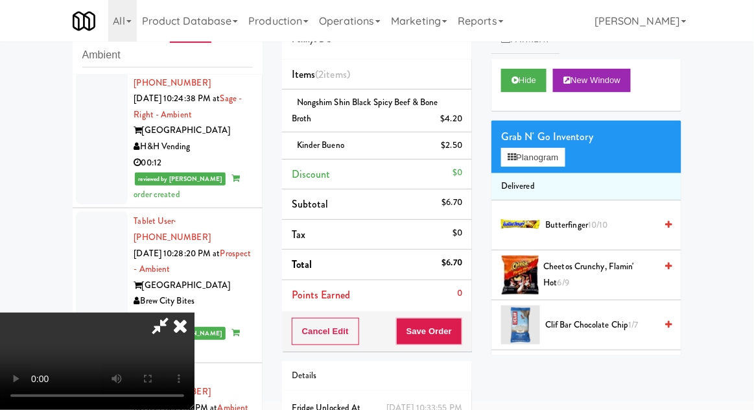
scroll to position [47, 0]
click at [455, 328] on button "Save Order" at bounding box center [429, 331] width 66 height 27
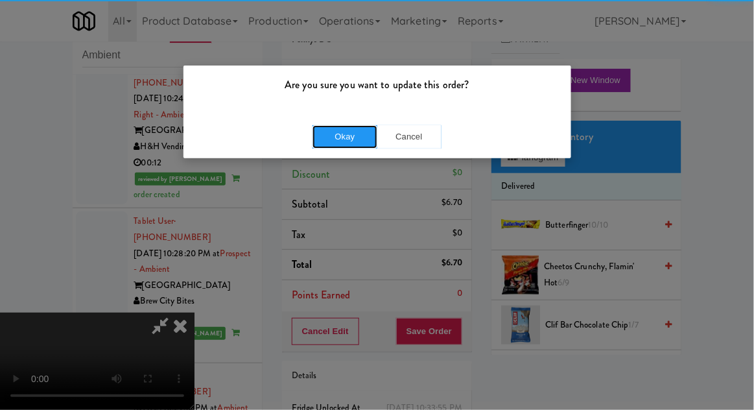
click at [345, 145] on button "Okay" at bounding box center [345, 136] width 65 height 23
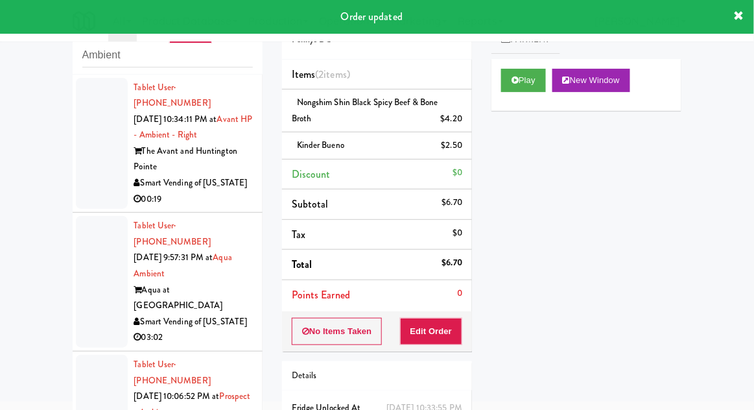
scroll to position [0, 0]
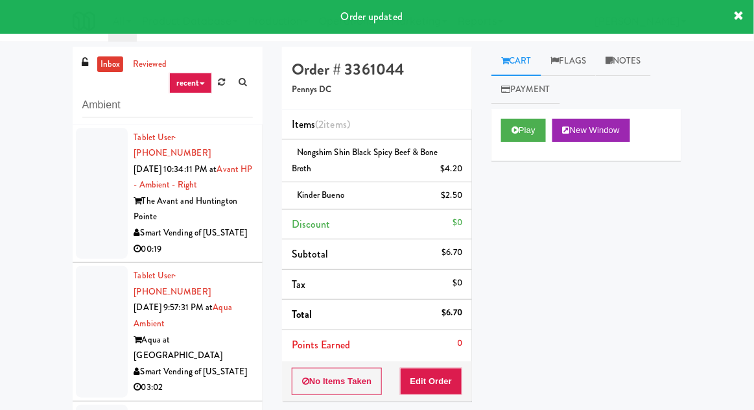
click at [91, 227] on div at bounding box center [102, 194] width 52 height 132
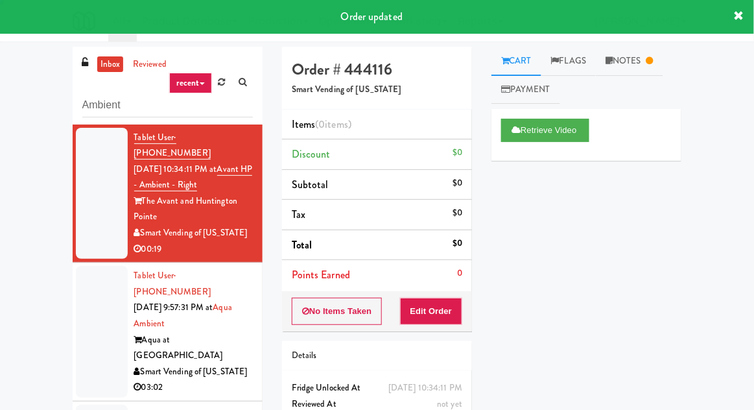
click at [93, 308] on div at bounding box center [102, 332] width 52 height 132
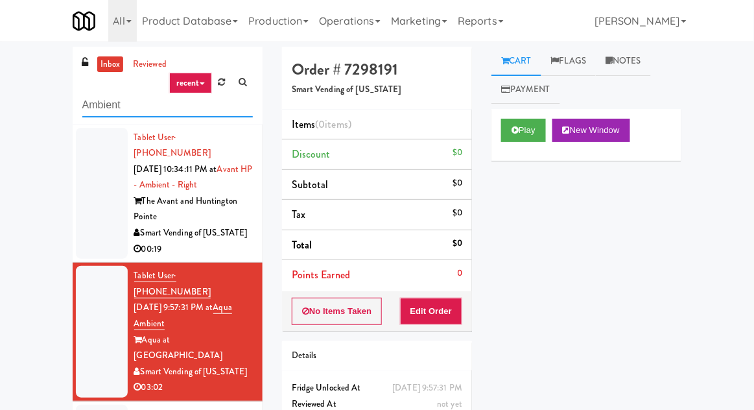
click at [96, 104] on input "Ambient" at bounding box center [167, 105] width 171 height 24
click at [95, 102] on input "Ambient" at bounding box center [167, 105] width 171 height 24
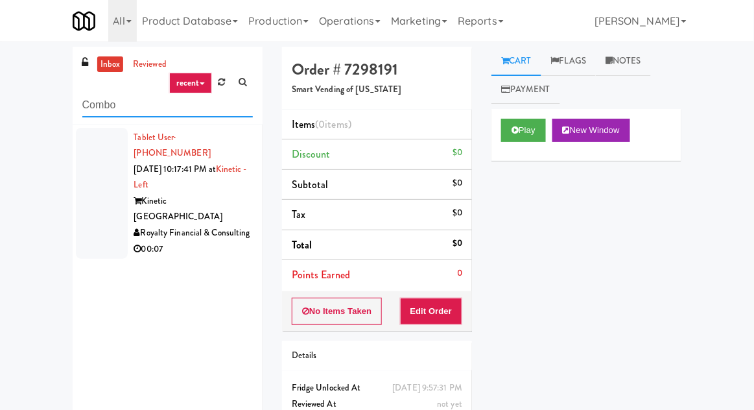
type input "Combo"
click at [39, 106] on div "inbox reviewed recent all unclear take inventory issue suspicious failed recent…" at bounding box center [377, 255] width 754 height 417
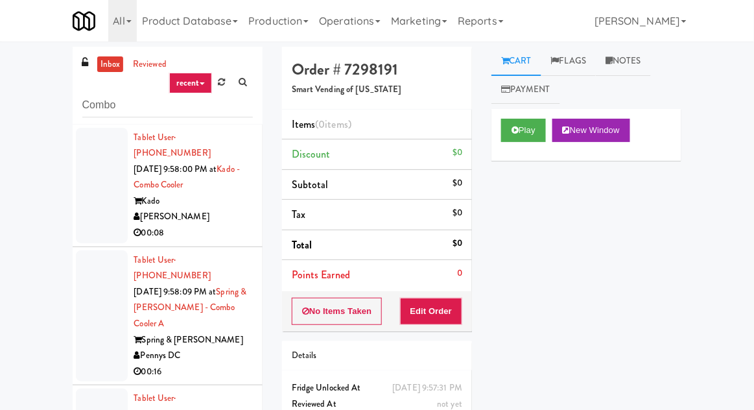
click at [97, 250] on div at bounding box center [102, 316] width 52 height 132
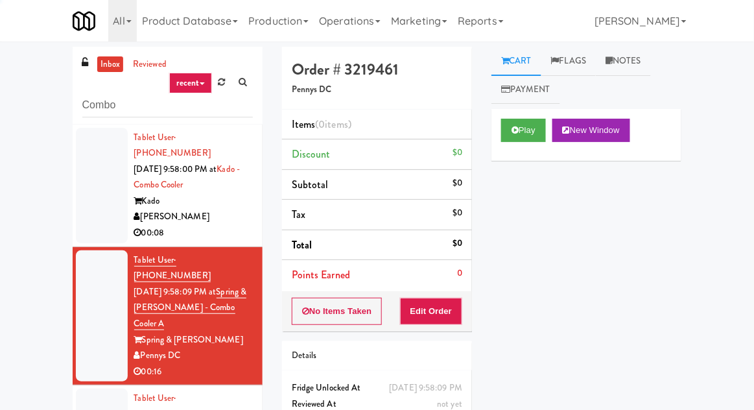
click at [84, 221] on div at bounding box center [102, 185] width 52 height 115
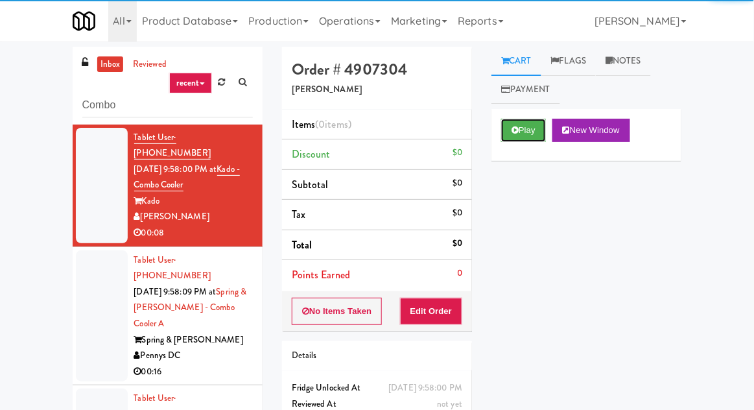
click at [509, 134] on button "Play" at bounding box center [523, 130] width 45 height 23
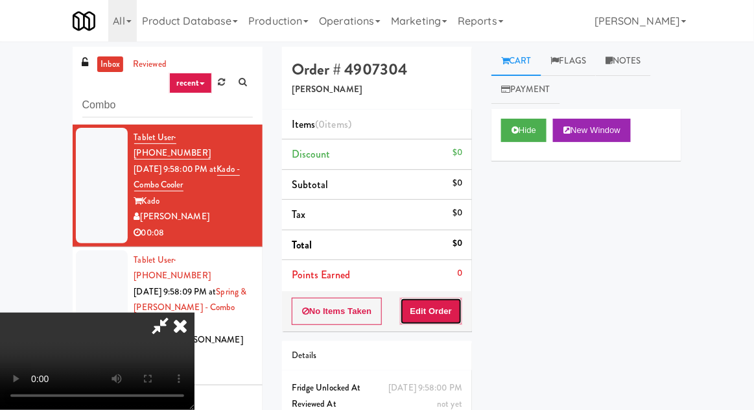
click at [428, 302] on button "Edit Order" at bounding box center [431, 311] width 63 height 27
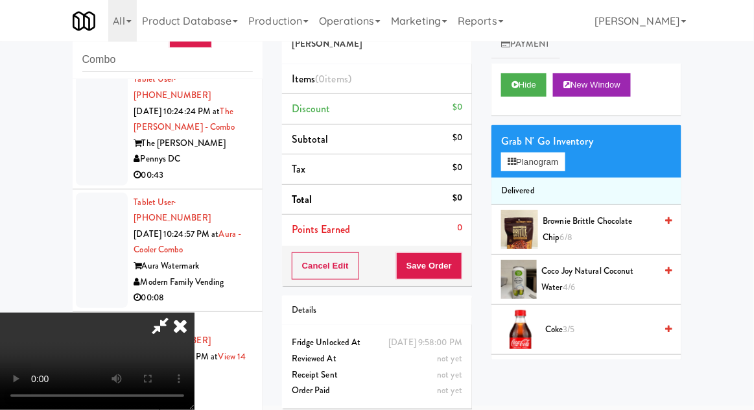
scroll to position [49, 0]
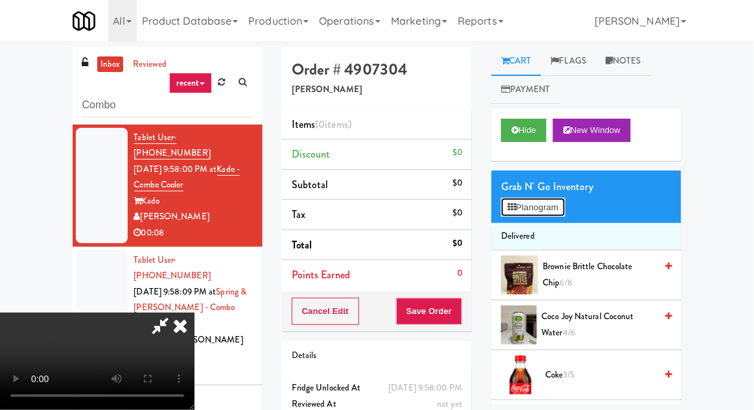
click at [556, 206] on button "Planogram" at bounding box center [533, 207] width 64 height 19
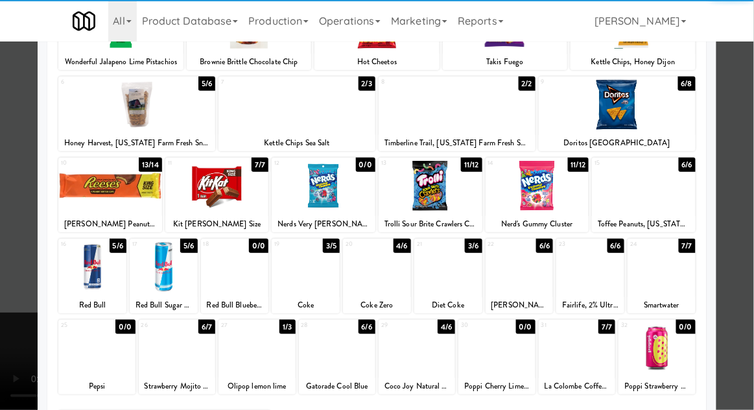
scroll to position [131, 0]
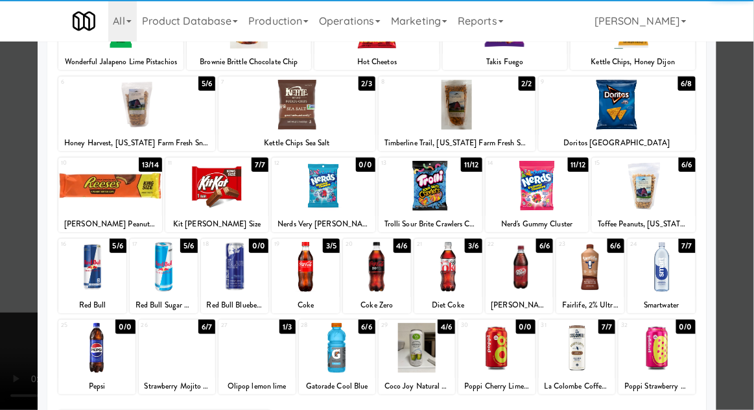
click at [576, 350] on div at bounding box center [577, 348] width 77 height 50
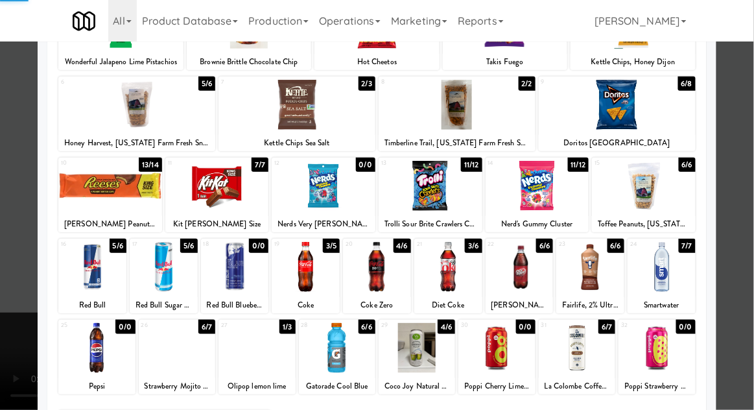
click at [746, 165] on div at bounding box center [377, 205] width 754 height 410
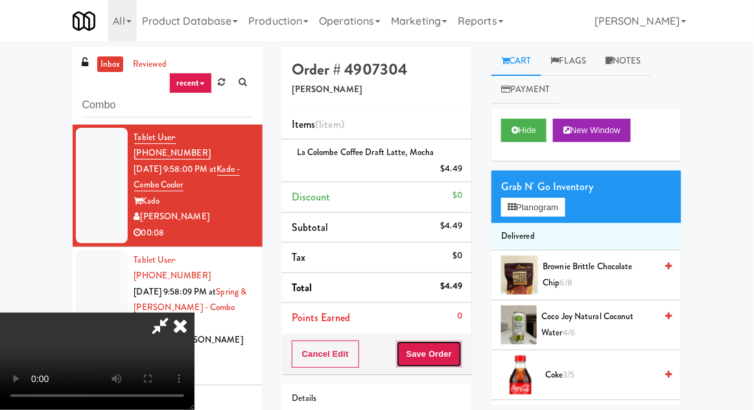
click at [457, 352] on button "Save Order" at bounding box center [429, 354] width 66 height 27
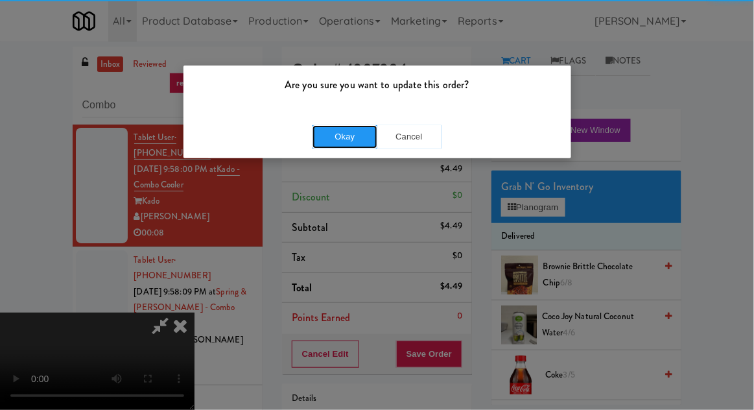
click at [337, 144] on button "Okay" at bounding box center [345, 136] width 65 height 23
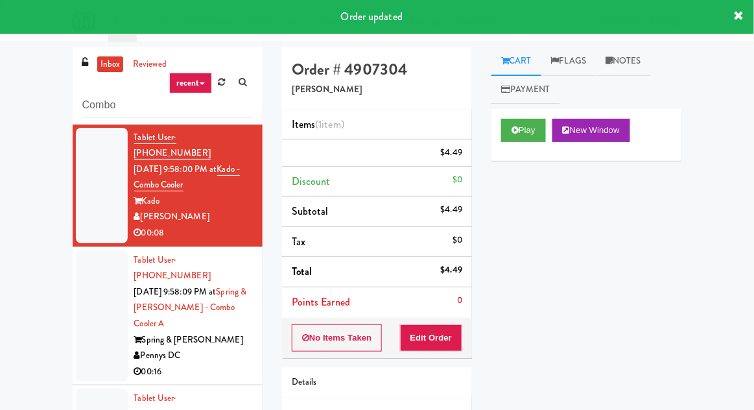
click at [108, 335] on div at bounding box center [102, 316] width 52 height 132
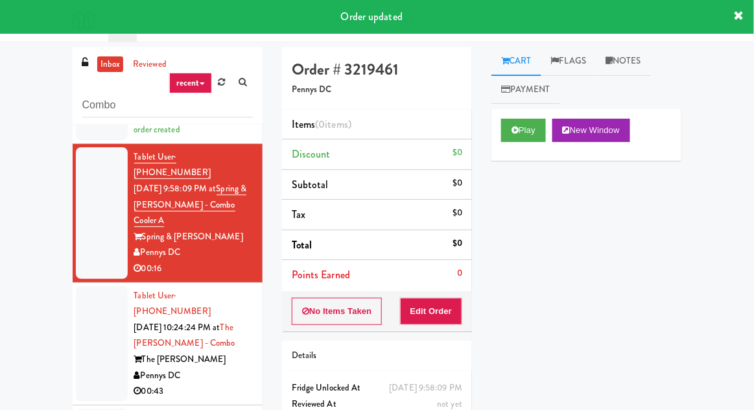
scroll to position [147, 0]
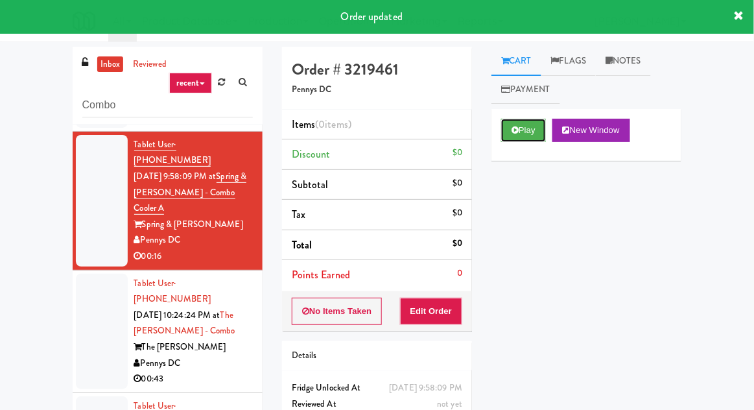
click at [531, 132] on button "Play" at bounding box center [523, 130] width 45 height 23
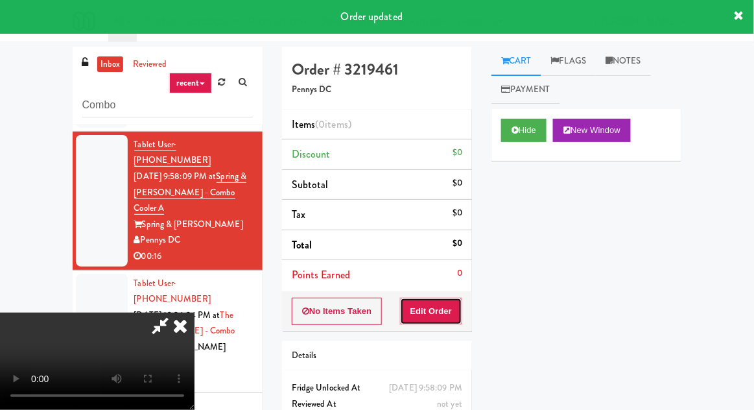
click at [447, 313] on button "Edit Order" at bounding box center [431, 311] width 63 height 27
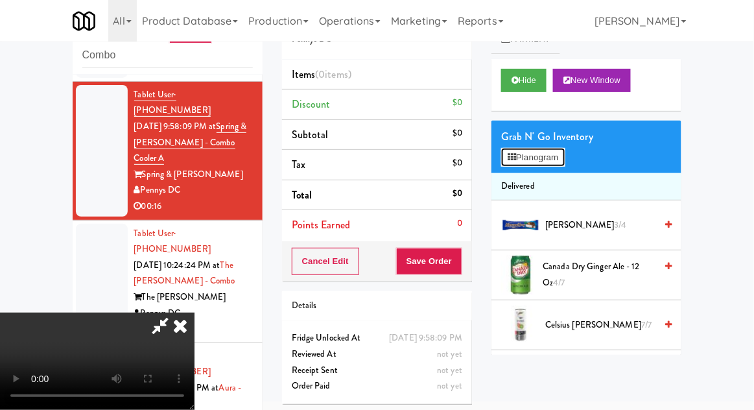
click at [565, 161] on button "Planogram" at bounding box center [533, 157] width 64 height 19
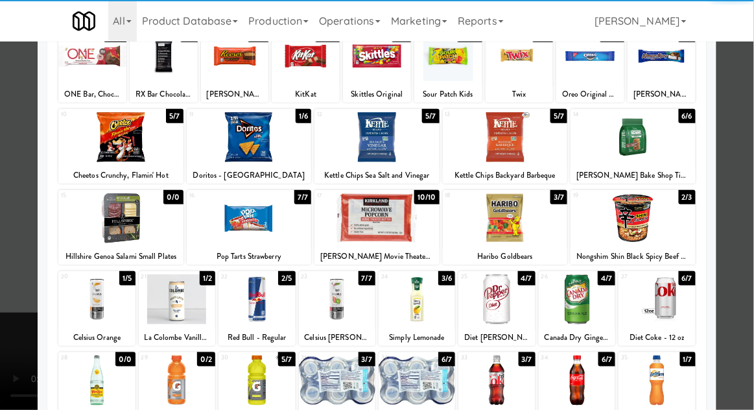
scroll to position [99, 0]
click at [335, 311] on div at bounding box center [337, 299] width 77 height 50
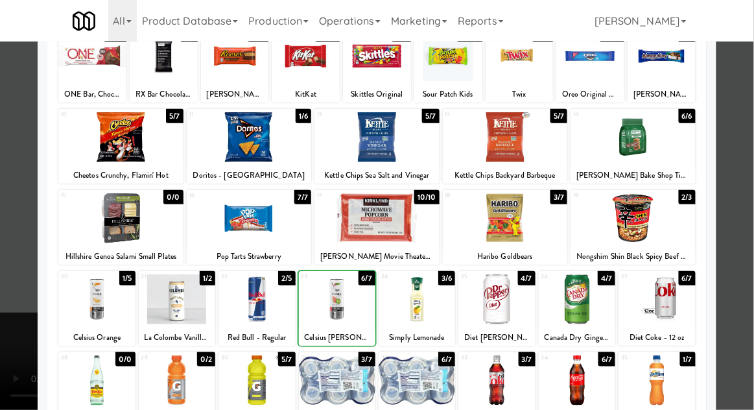
click at [750, 149] on div at bounding box center [377, 205] width 754 height 410
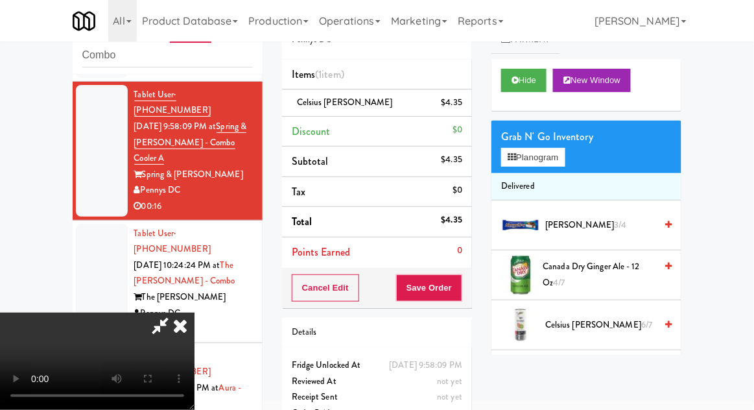
scroll to position [47, 0]
click at [461, 287] on button "Save Order" at bounding box center [429, 287] width 66 height 27
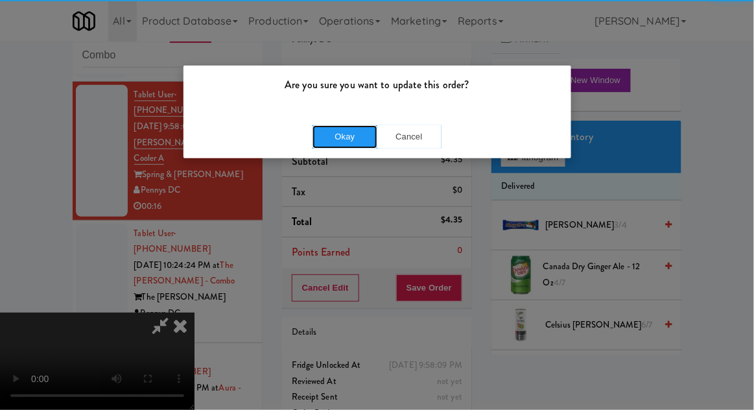
click at [352, 126] on button "Okay" at bounding box center [345, 136] width 65 height 23
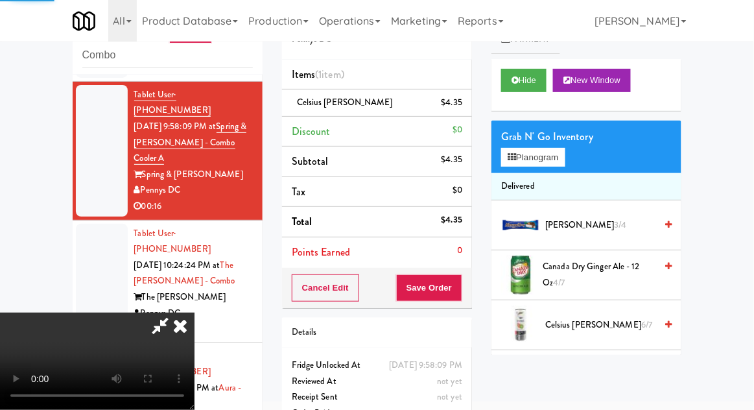
scroll to position [0, 0]
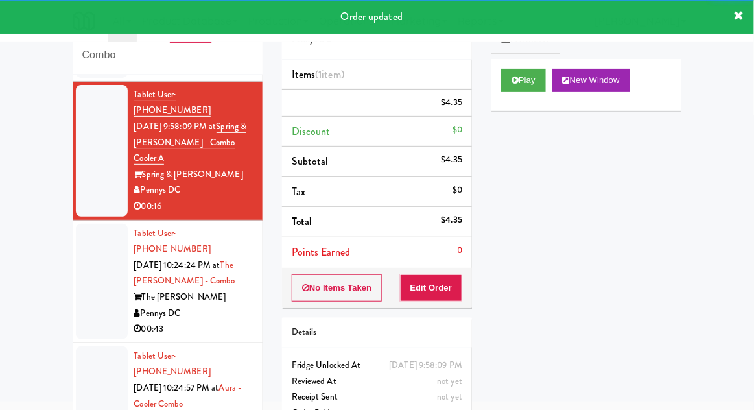
click at [95, 254] on div at bounding box center [102, 281] width 52 height 115
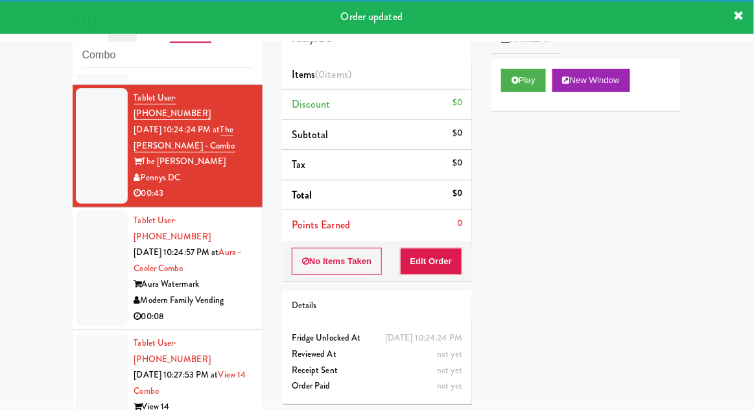
click at [86, 245] on div at bounding box center [102, 268] width 52 height 115
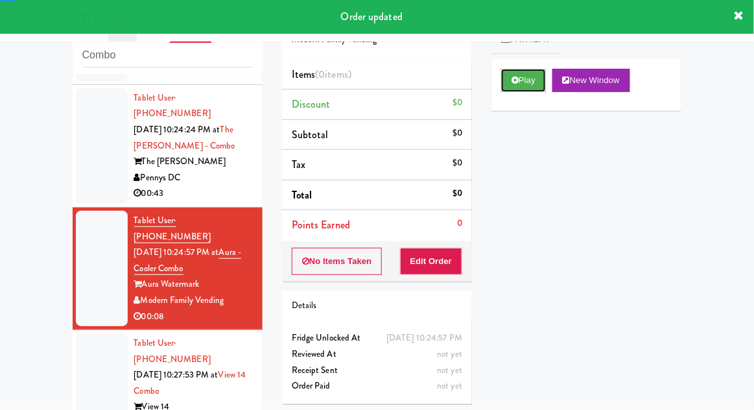
click at [516, 79] on icon at bounding box center [515, 80] width 7 height 8
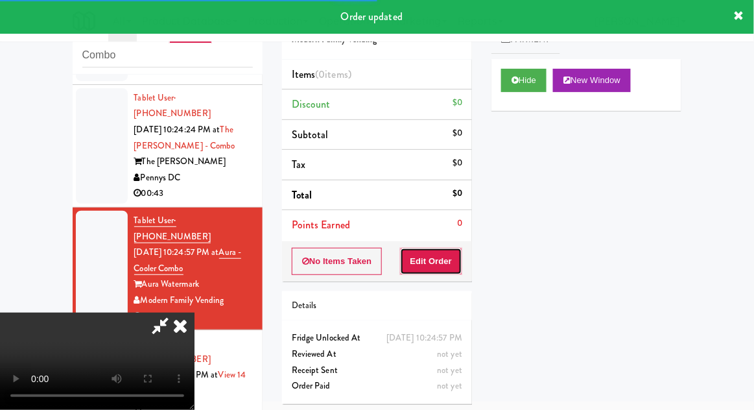
click at [429, 258] on button "Edit Order" at bounding box center [431, 261] width 63 height 27
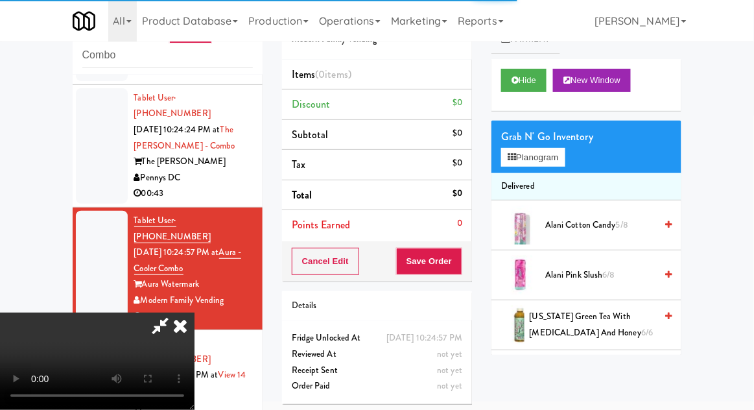
scroll to position [437, 0]
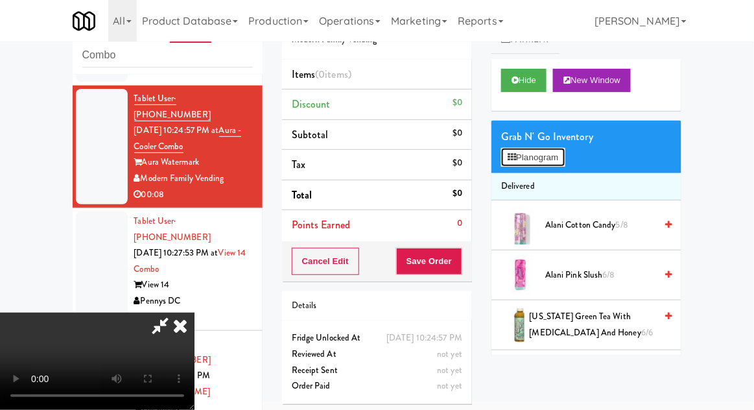
click at [564, 163] on button "Planogram" at bounding box center [533, 157] width 64 height 19
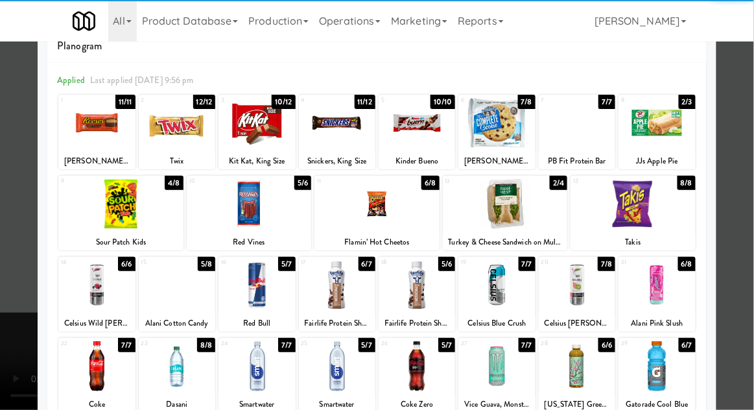
scroll to position [79, 0]
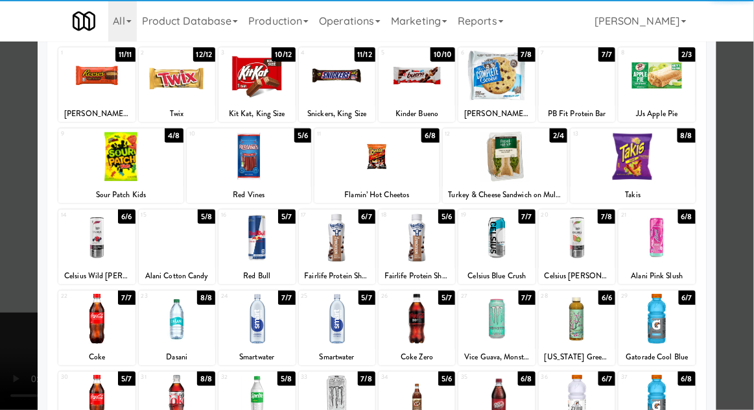
click at [422, 320] on div at bounding box center [417, 319] width 77 height 50
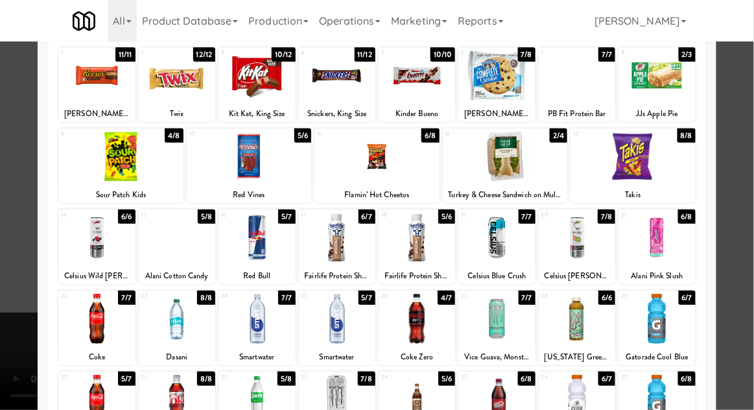
click at [750, 132] on div at bounding box center [377, 205] width 754 height 410
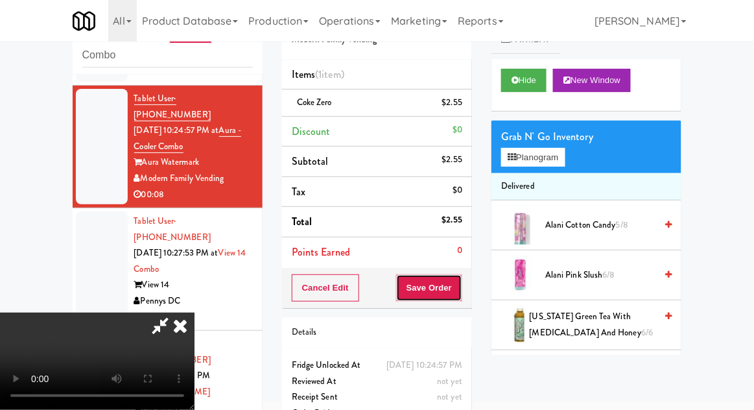
click at [459, 281] on button "Save Order" at bounding box center [429, 287] width 66 height 27
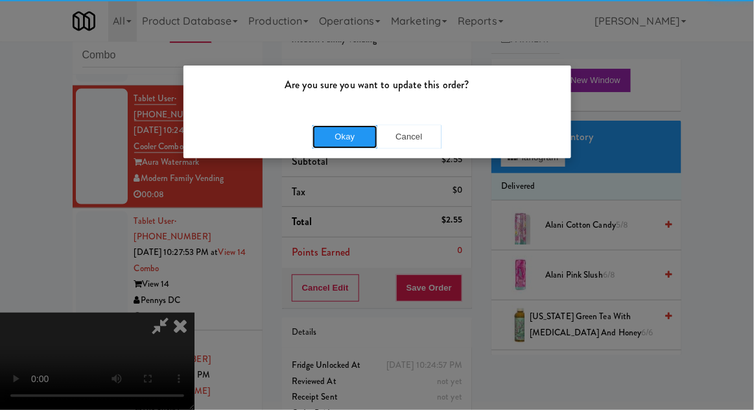
click at [322, 138] on button "Okay" at bounding box center [345, 136] width 65 height 23
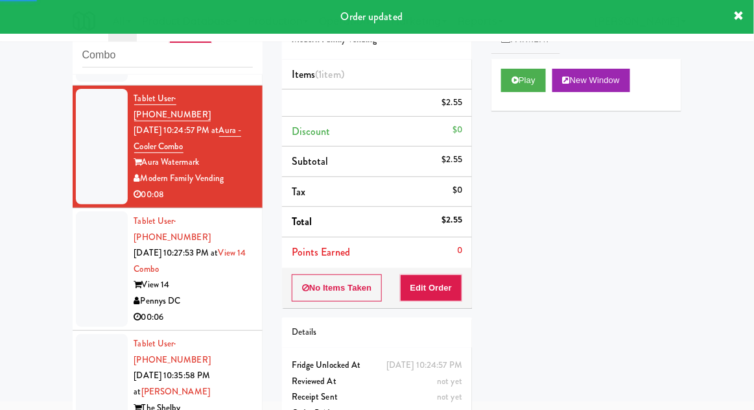
click at [88, 222] on div at bounding box center [102, 268] width 52 height 115
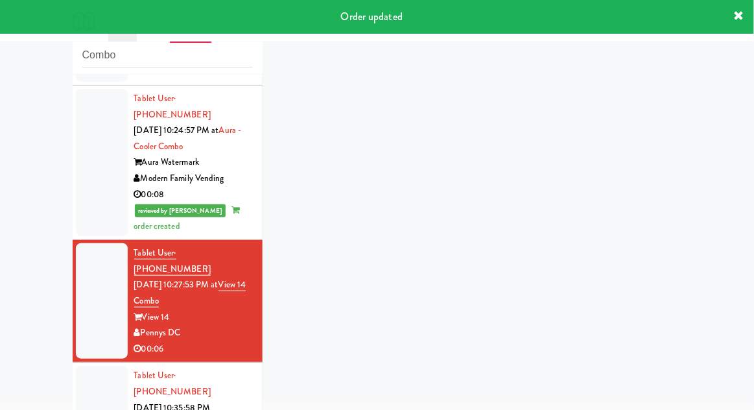
scroll to position [468, 0]
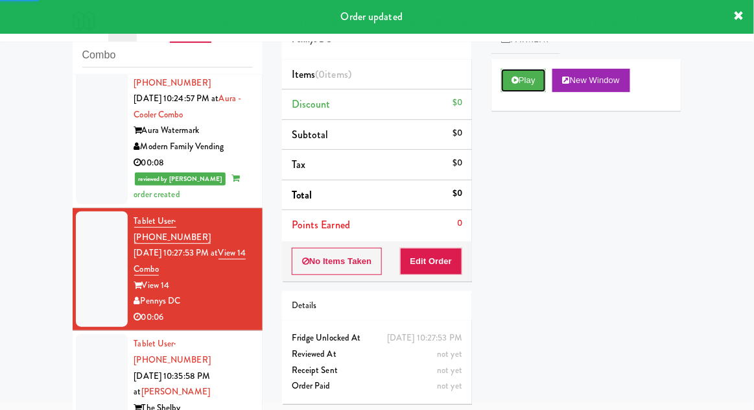
click at [514, 84] on icon at bounding box center [515, 80] width 7 height 8
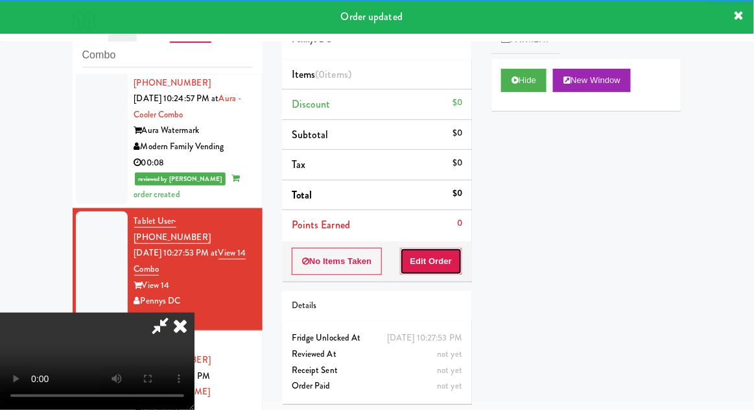
click at [435, 261] on button "Edit Order" at bounding box center [431, 261] width 63 height 27
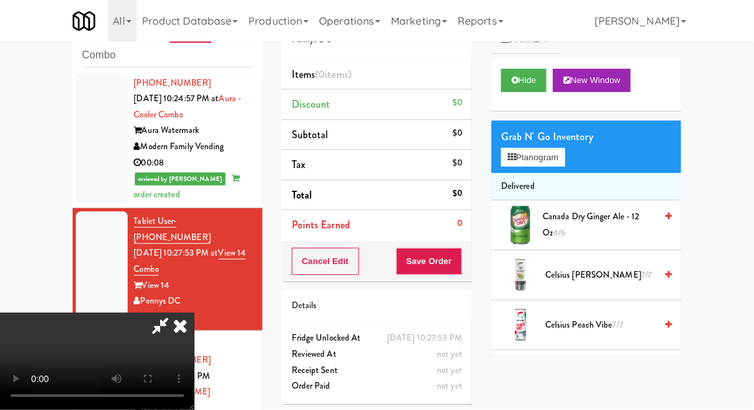
scroll to position [47, 0]
click at [595, 210] on span "Canada Dry Ginger Ale - 12 oz 4/6" at bounding box center [599, 225] width 113 height 32
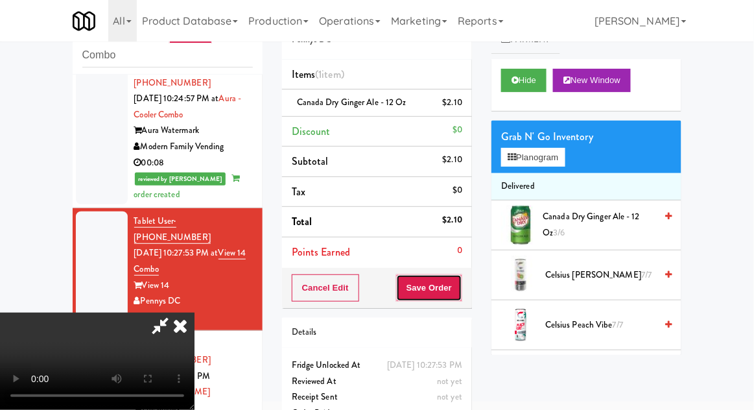
click at [459, 285] on button "Save Order" at bounding box center [429, 287] width 66 height 27
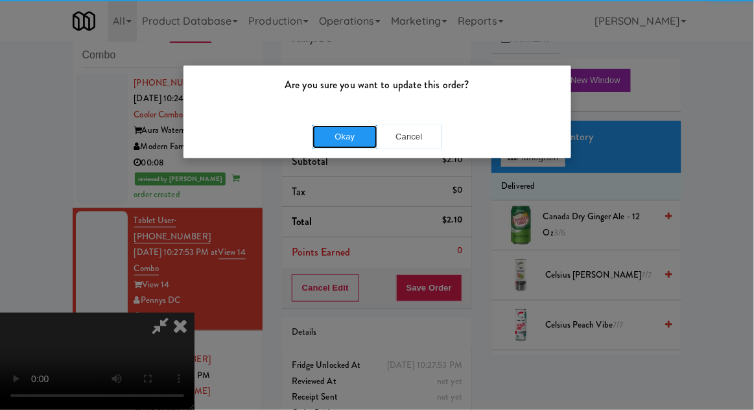
click at [348, 134] on button "Okay" at bounding box center [345, 136] width 65 height 23
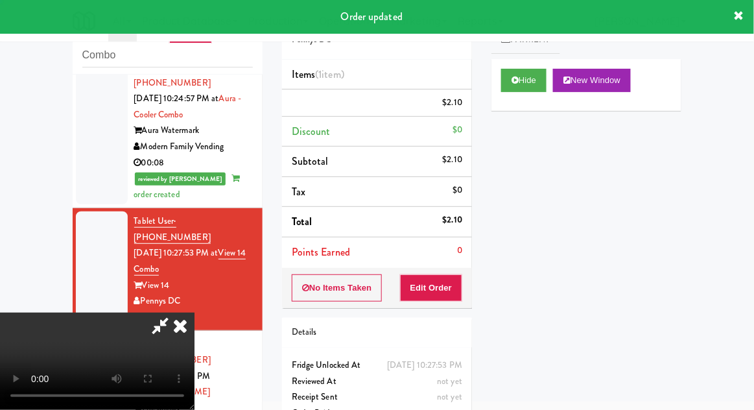
scroll to position [0, 0]
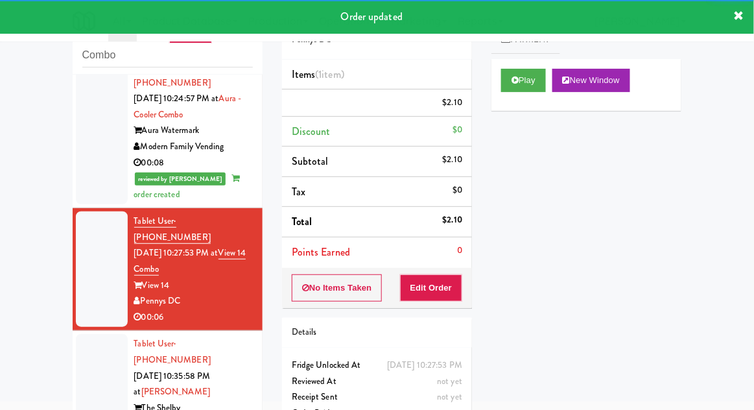
click at [104, 334] on div at bounding box center [102, 391] width 52 height 115
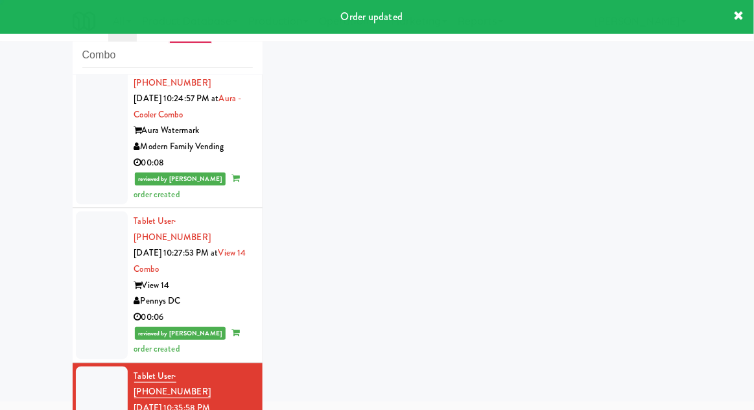
scroll to position [500, 0]
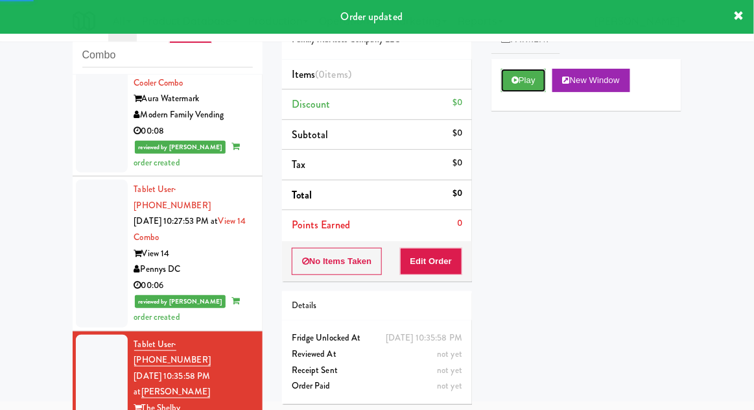
click at [518, 82] on icon at bounding box center [515, 80] width 7 height 8
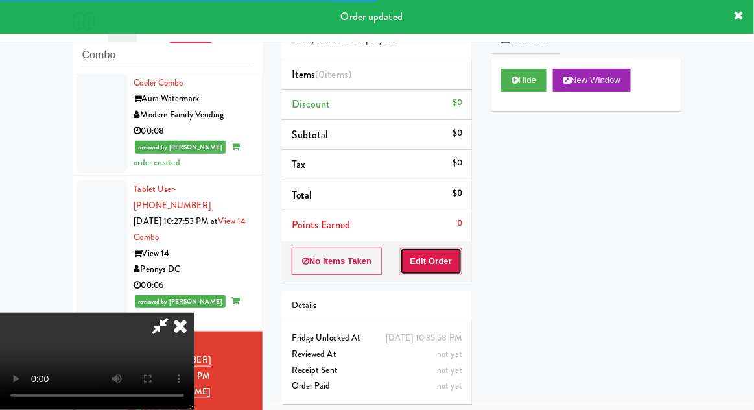
click at [431, 269] on button "Edit Order" at bounding box center [431, 261] width 63 height 27
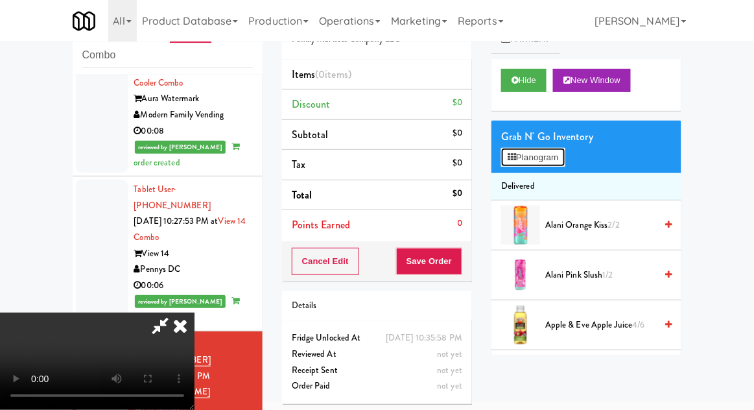
click at [565, 152] on button "Planogram" at bounding box center [533, 157] width 64 height 19
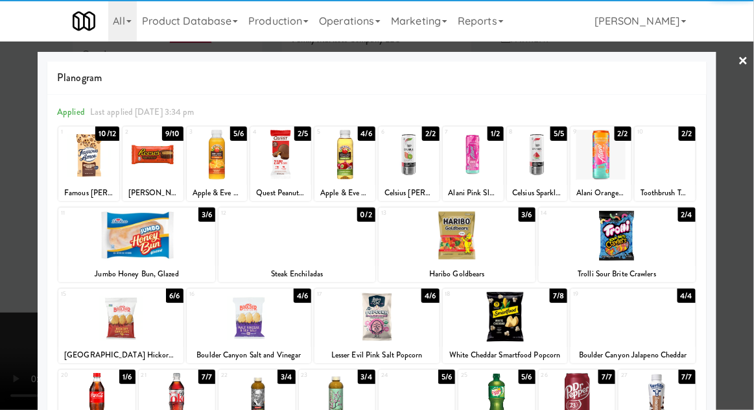
click at [349, 174] on div at bounding box center [345, 155] width 61 height 50
click at [753, 112] on div at bounding box center [377, 205] width 754 height 410
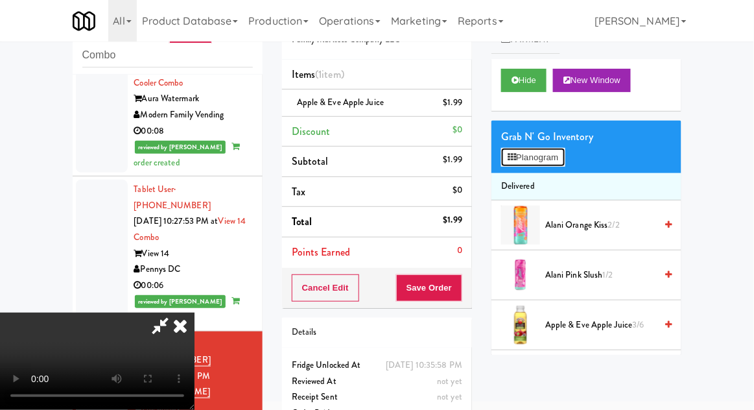
click at [565, 162] on button "Planogram" at bounding box center [533, 157] width 64 height 19
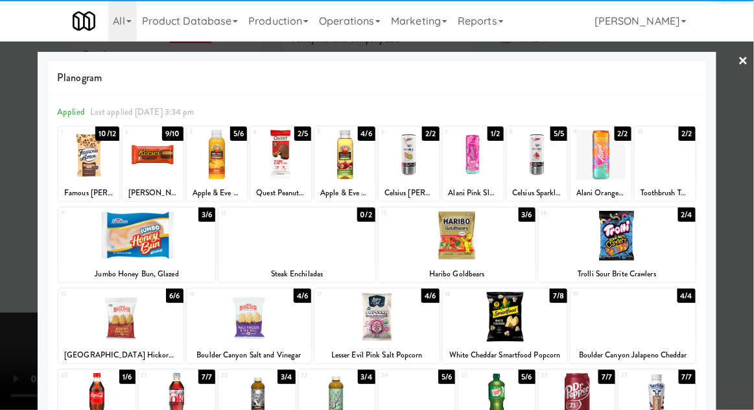
click at [453, 248] on div at bounding box center [457, 236] width 157 height 50
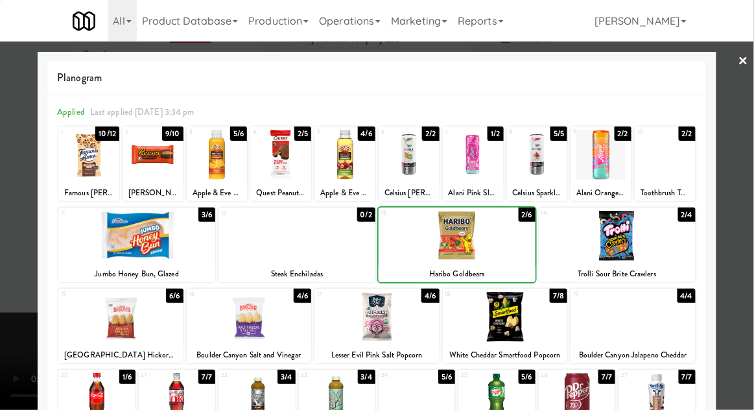
click at [748, 125] on div at bounding box center [377, 205] width 754 height 410
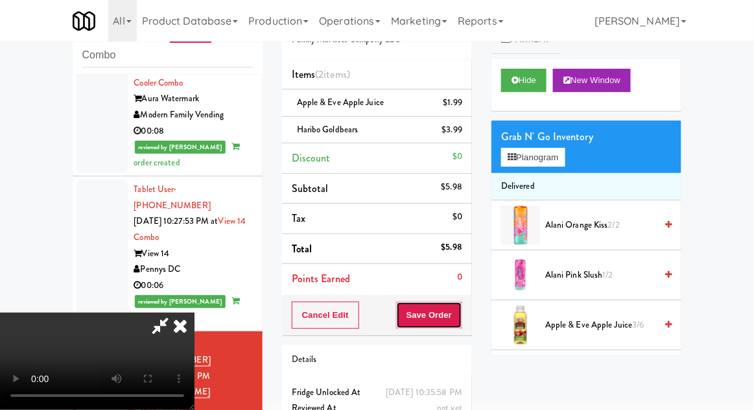
click at [459, 319] on button "Save Order" at bounding box center [429, 315] width 66 height 27
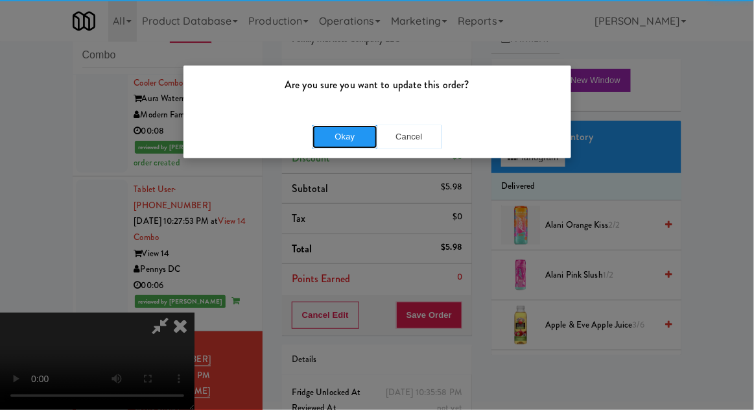
click at [336, 135] on button "Okay" at bounding box center [345, 136] width 65 height 23
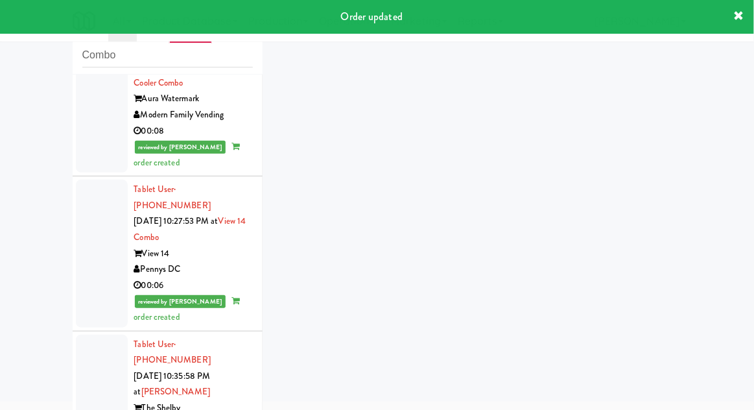
scroll to position [532, 0]
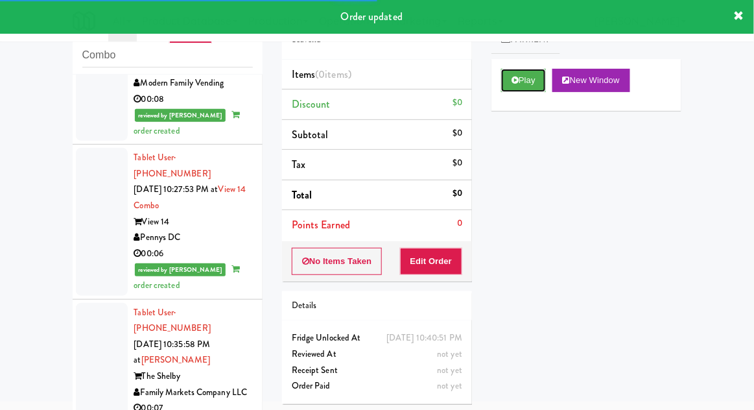
click at [524, 80] on button "Play" at bounding box center [523, 80] width 45 height 23
click at [444, 256] on button "Edit Order" at bounding box center [431, 261] width 63 height 27
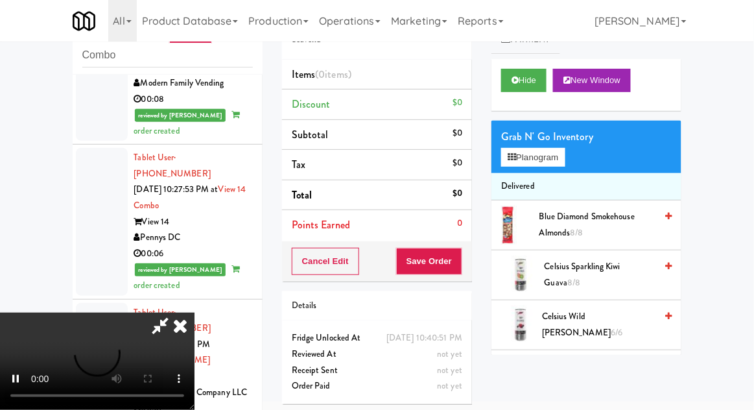
scroll to position [47, 0]
click at [558, 165] on button "Planogram" at bounding box center [533, 157] width 64 height 19
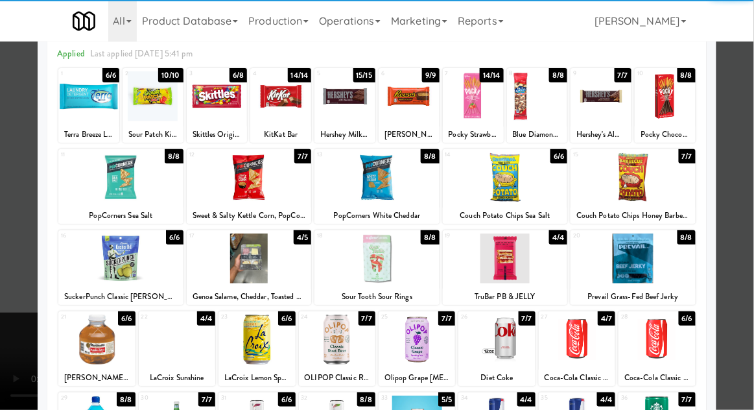
scroll to position [60, 0]
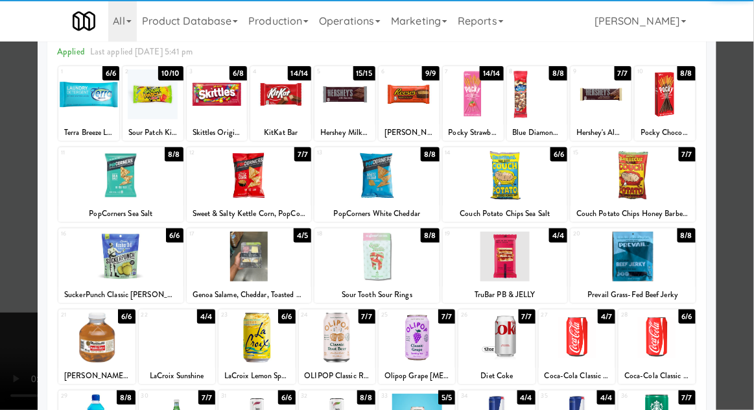
click at [92, 345] on div at bounding box center [96, 338] width 77 height 50
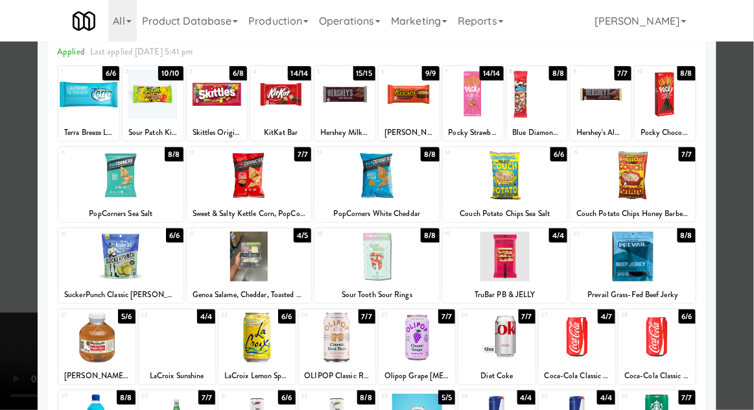
click at [753, 113] on div at bounding box center [377, 205] width 754 height 410
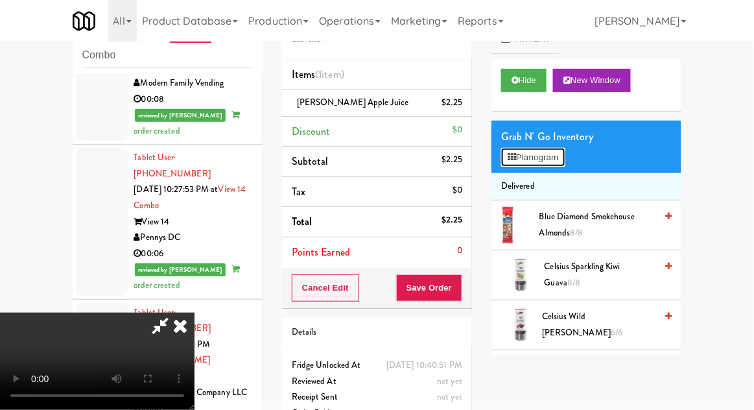
click at [565, 154] on button "Planogram" at bounding box center [533, 157] width 64 height 19
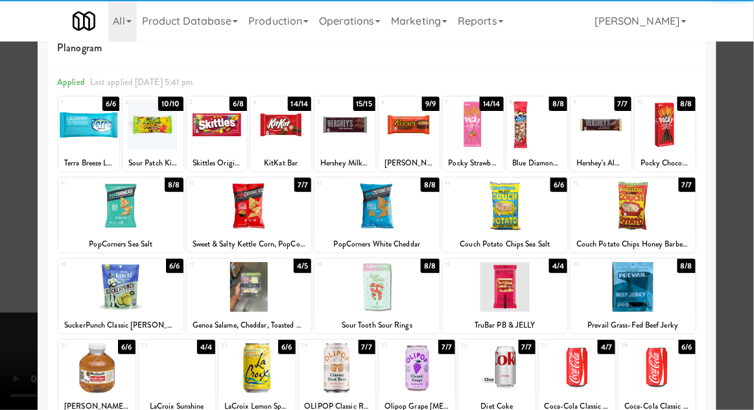
scroll to position [35, 0]
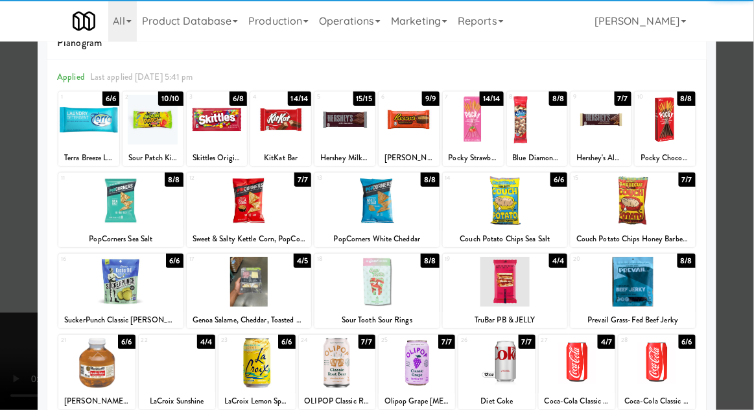
click at [366, 283] on div at bounding box center [377, 282] width 125 height 50
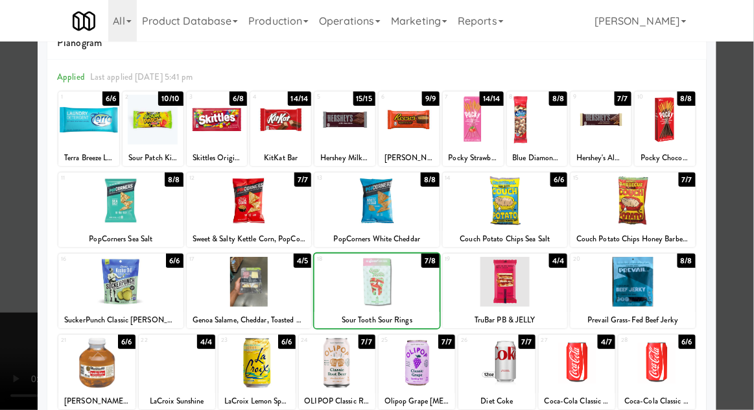
click at [753, 126] on div at bounding box center [377, 205] width 754 height 410
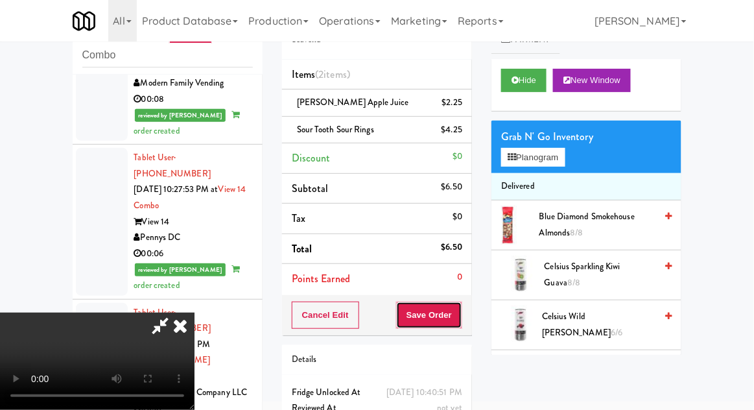
click at [457, 311] on button "Save Order" at bounding box center [429, 315] width 66 height 27
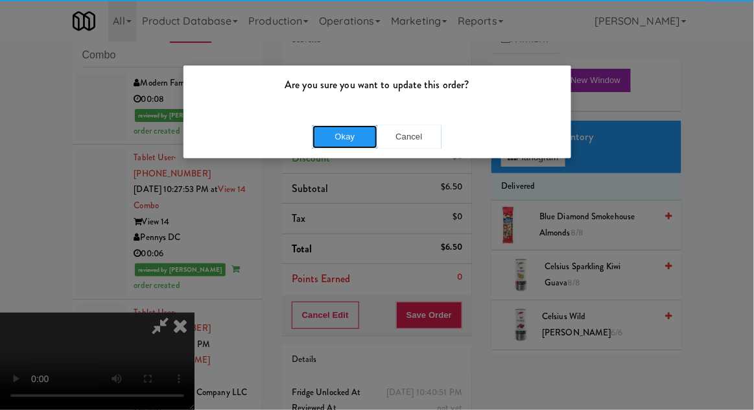
click at [348, 138] on button "Okay" at bounding box center [345, 136] width 65 height 23
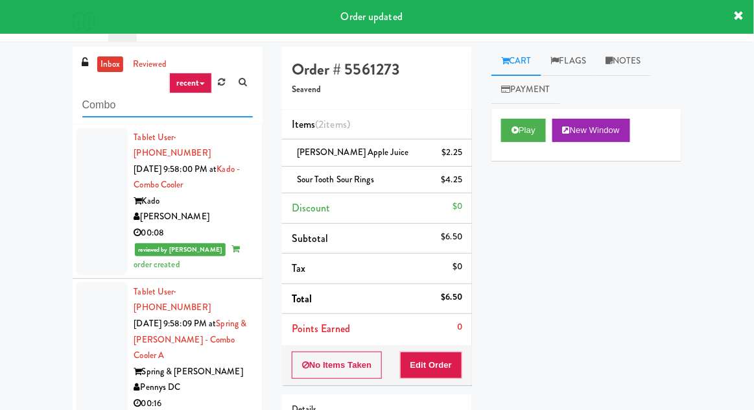
click at [93, 107] on input "Combo" at bounding box center [167, 105] width 171 height 24
click at [94, 105] on input "Combo" at bounding box center [167, 105] width 171 height 24
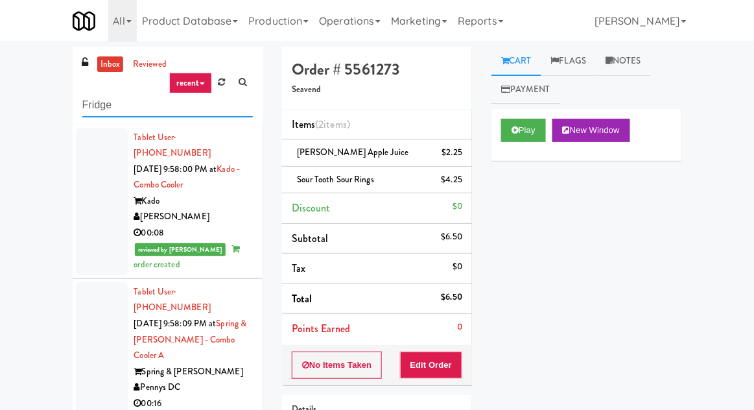
type input "Fridge"
click at [10, 87] on div "inbox reviewed recent all unclear take inventory issue suspicious failed recent…" at bounding box center [377, 285] width 754 height 477
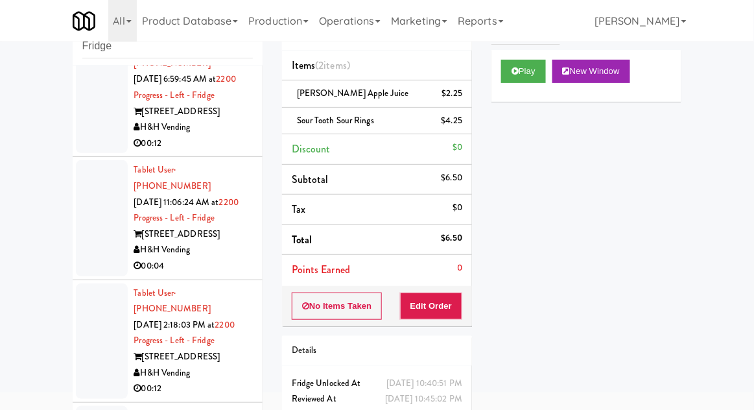
scroll to position [905, 0]
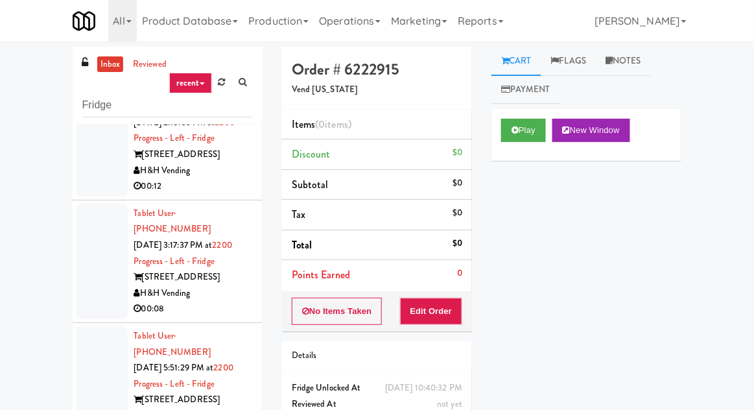
click at [107, 323] on li "Tablet User · (630) 380-9036 [DATE] 5:51:29 PM at 2200 Progress - Left - Fridge…" at bounding box center [168, 384] width 190 height 123
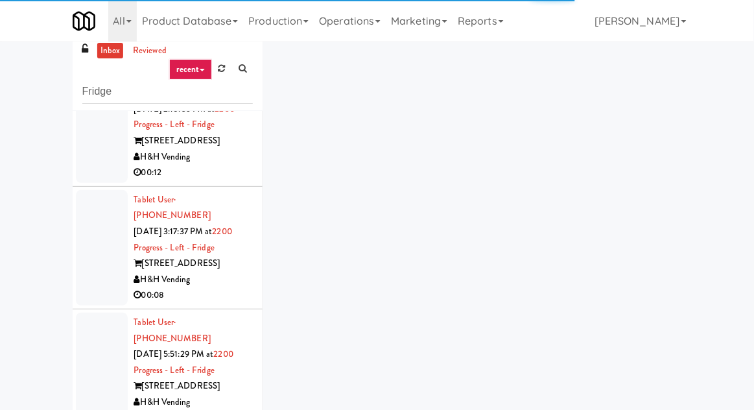
scroll to position [50, 0]
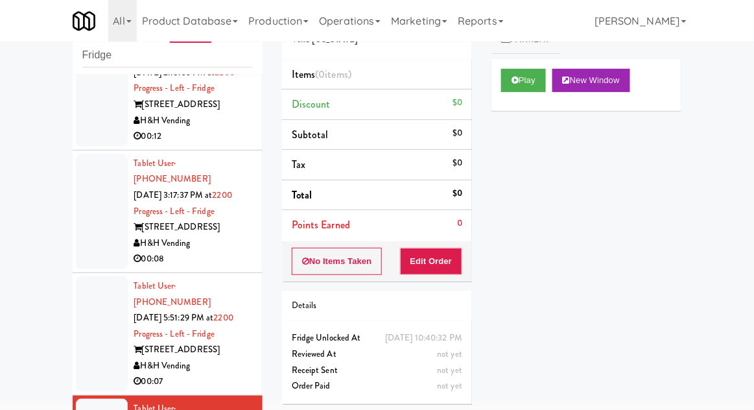
click at [513, 76] on icon at bounding box center [515, 80] width 7 height 8
click at [448, 272] on button "Edit Order" at bounding box center [431, 261] width 63 height 27
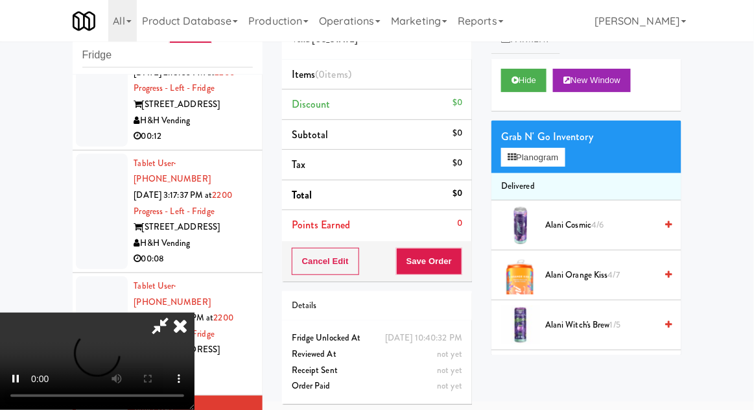
scroll to position [47, 0]
click at [551, 174] on li "Delivered" at bounding box center [587, 186] width 190 height 27
click at [556, 164] on button "Planogram" at bounding box center [533, 157] width 64 height 19
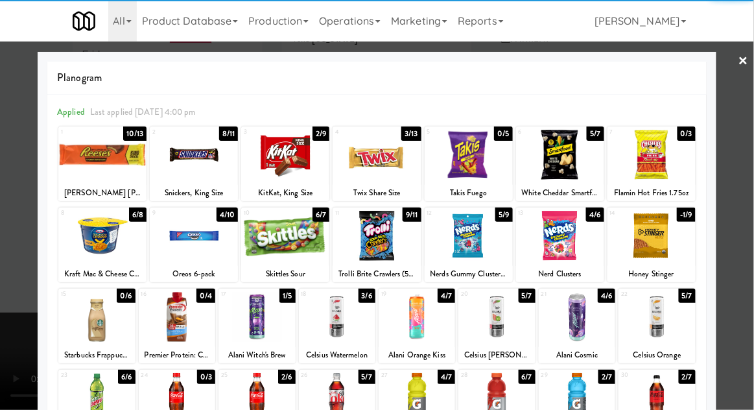
click at [469, 239] on div at bounding box center [469, 236] width 88 height 50
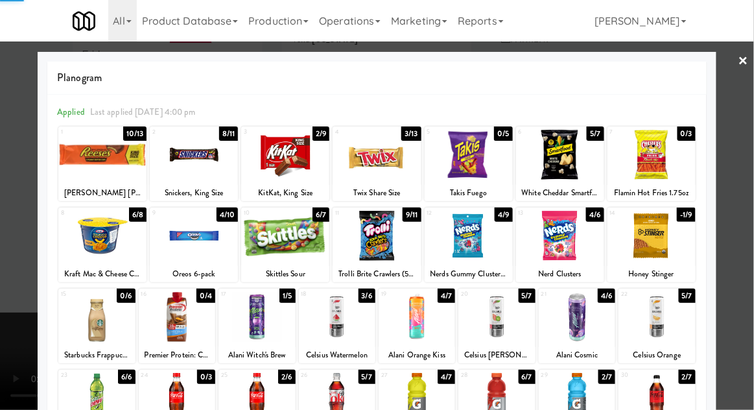
click at [753, 196] on div at bounding box center [377, 205] width 754 height 410
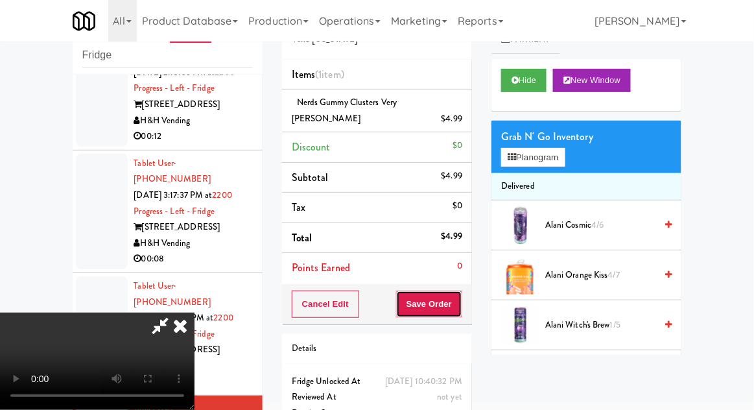
click at [459, 291] on button "Save Order" at bounding box center [429, 304] width 66 height 27
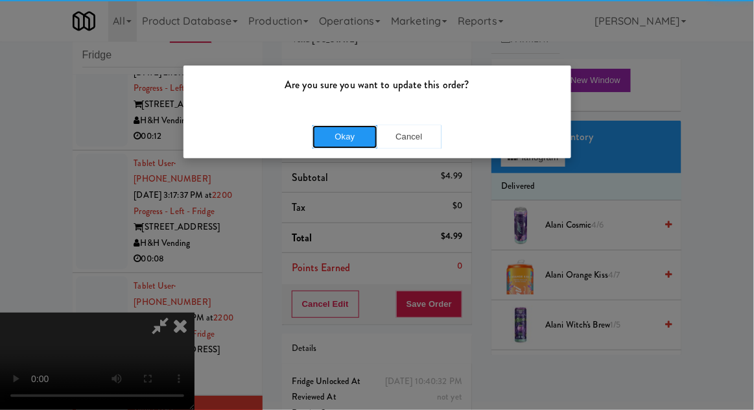
click at [354, 143] on button "Okay" at bounding box center [345, 136] width 65 height 23
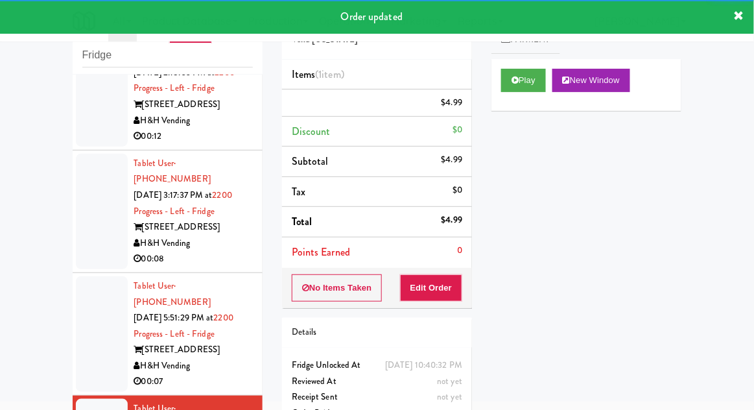
scroll to position [938, 0]
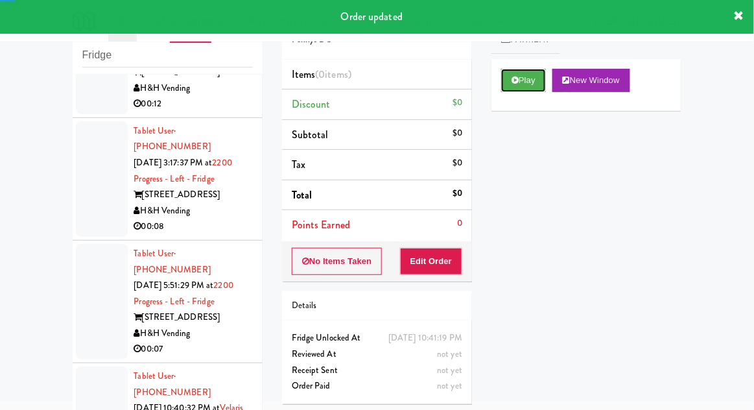
click at [512, 89] on button "Play" at bounding box center [523, 80] width 45 height 23
click at [440, 271] on button "Edit Order" at bounding box center [431, 261] width 63 height 27
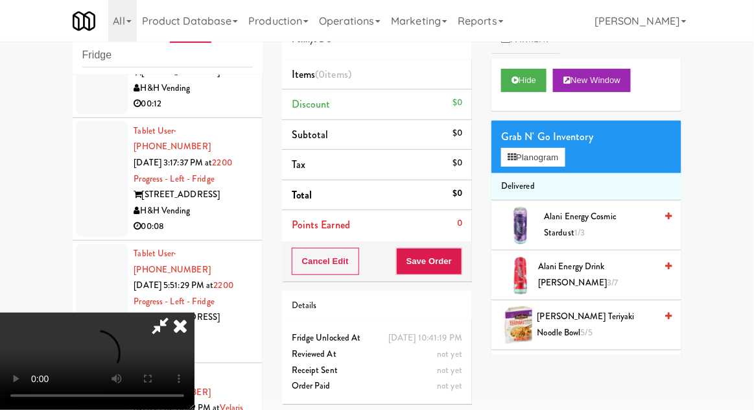
scroll to position [47, 0]
click at [557, 137] on div "Grab N' Go Inventory" at bounding box center [586, 136] width 171 height 19
click at [560, 157] on button "Planogram" at bounding box center [533, 157] width 64 height 19
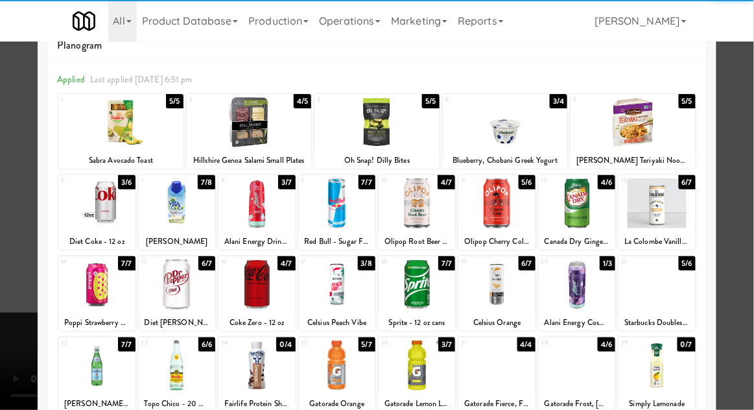
scroll to position [48, 0]
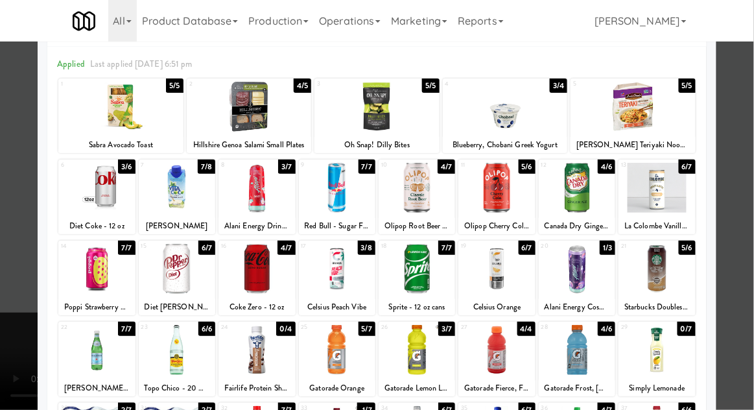
click at [342, 269] on div at bounding box center [337, 269] width 77 height 50
click at [745, 204] on div at bounding box center [377, 205] width 754 height 410
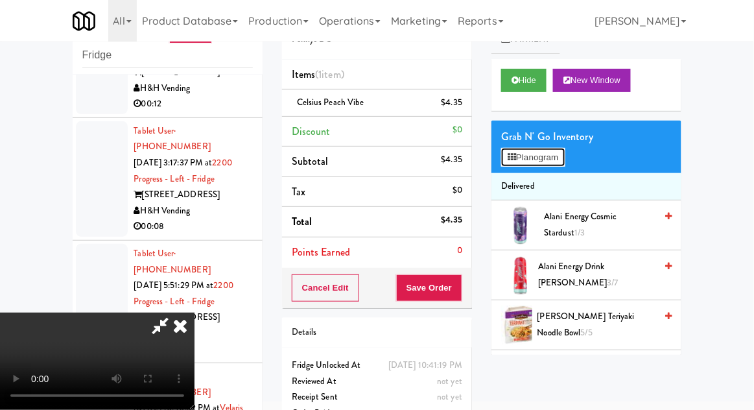
click at [560, 151] on button "Planogram" at bounding box center [533, 157] width 64 height 19
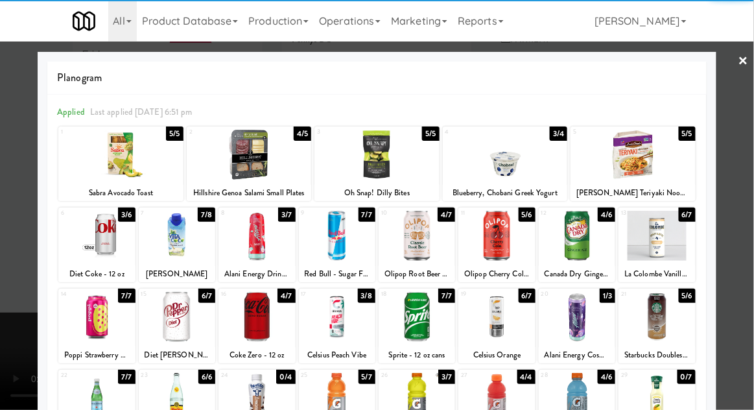
click at [498, 318] on div at bounding box center [497, 317] width 77 height 50
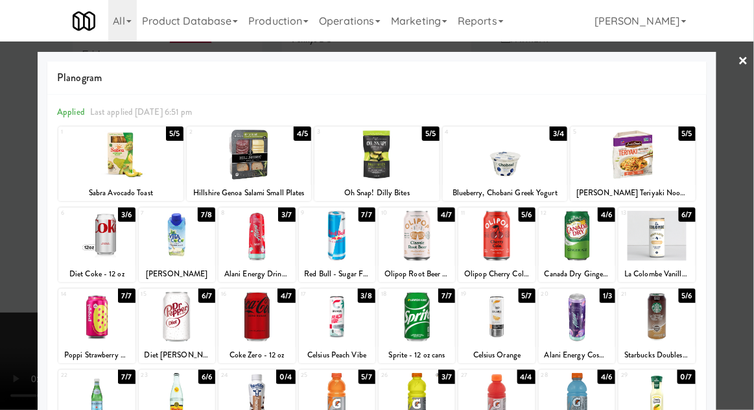
click at [746, 193] on div at bounding box center [377, 205] width 754 height 410
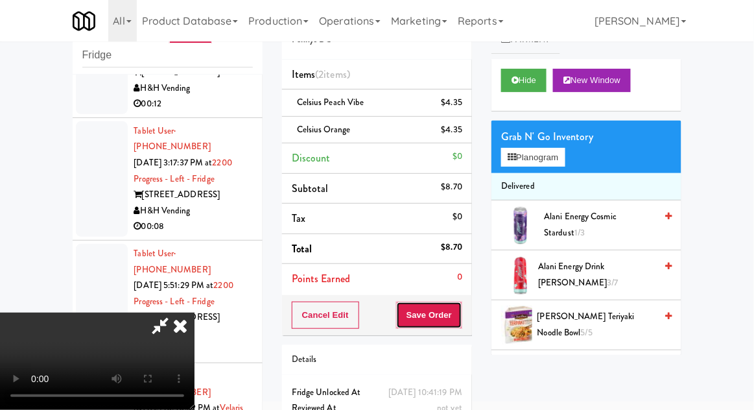
click at [462, 323] on button "Save Order" at bounding box center [429, 315] width 66 height 27
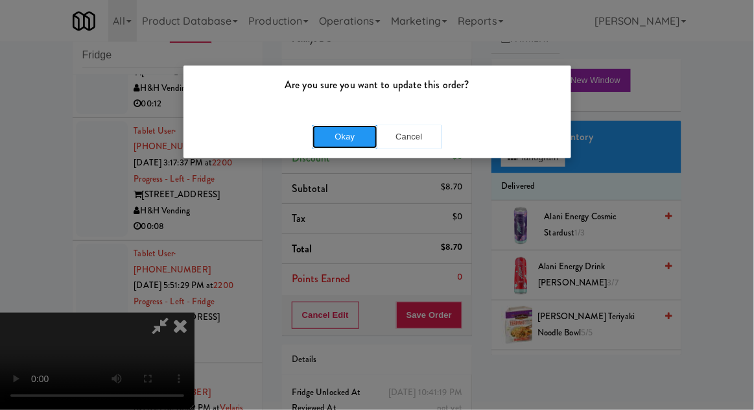
click at [333, 125] on button "Okay" at bounding box center [345, 136] width 65 height 23
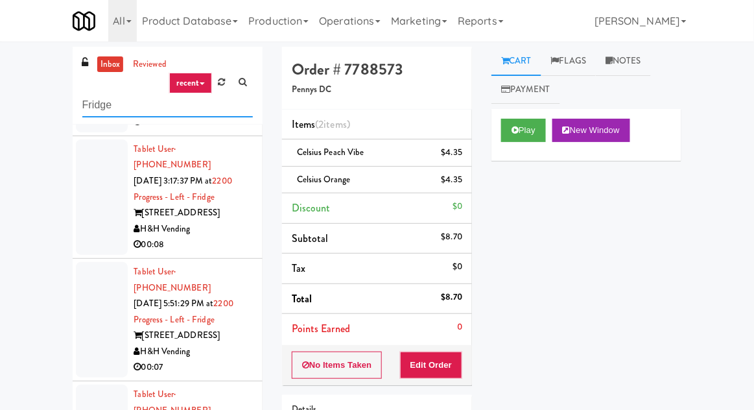
click at [97, 109] on input "Fridge" at bounding box center [167, 105] width 171 height 24
click at [85, 106] on input "Fridge" at bounding box center [167, 105] width 171 height 24
type input "Left"
click at [29, 92] on div "inbox reviewed recent all unclear take inventory issue suspicious failed recent…" at bounding box center [377, 285] width 754 height 477
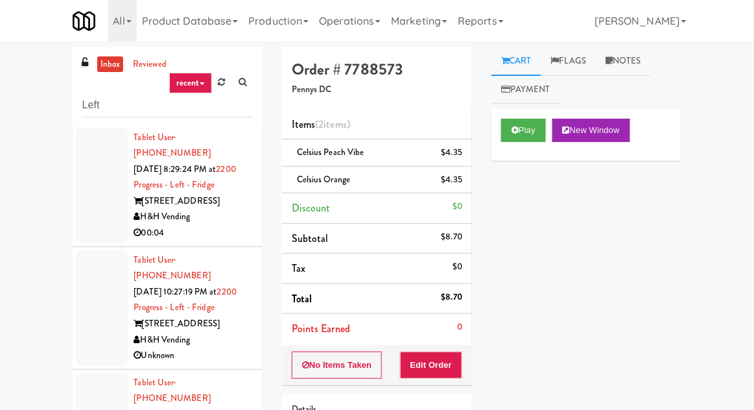
click at [89, 210] on div at bounding box center [102, 185] width 52 height 115
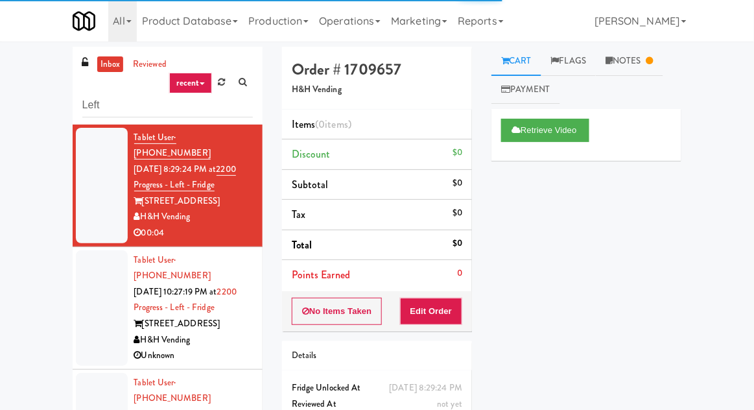
scroll to position [50, 0]
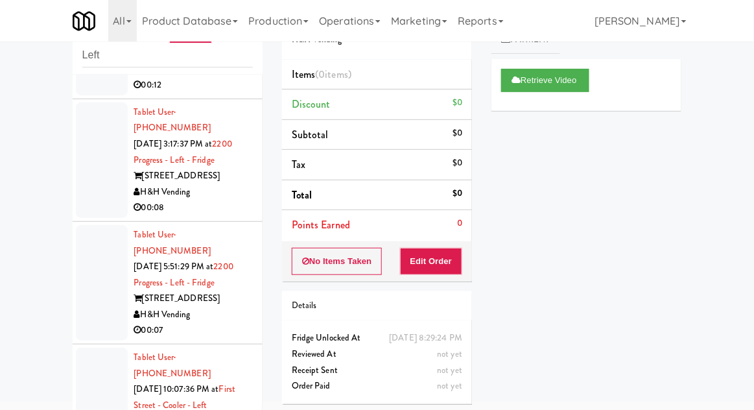
click at [93, 348] on div at bounding box center [102, 405] width 52 height 115
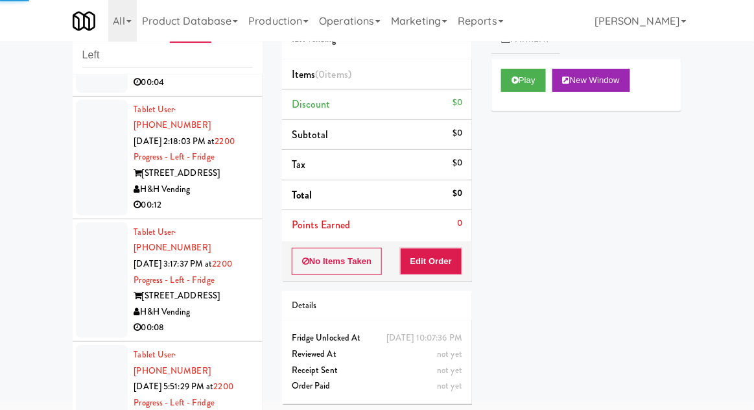
scroll to position [833, 0]
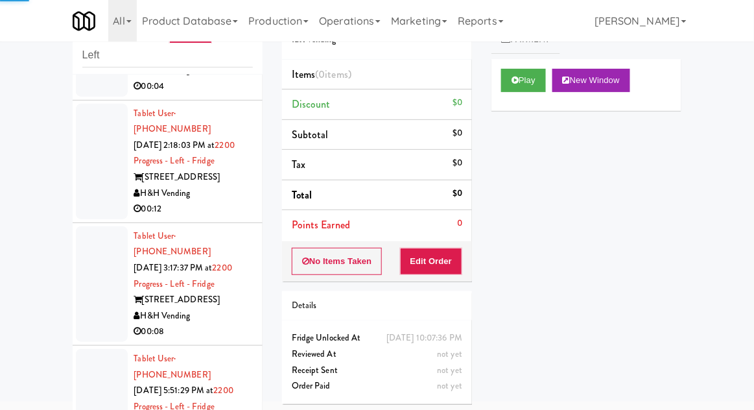
click at [99, 349] on div at bounding box center [102, 406] width 52 height 115
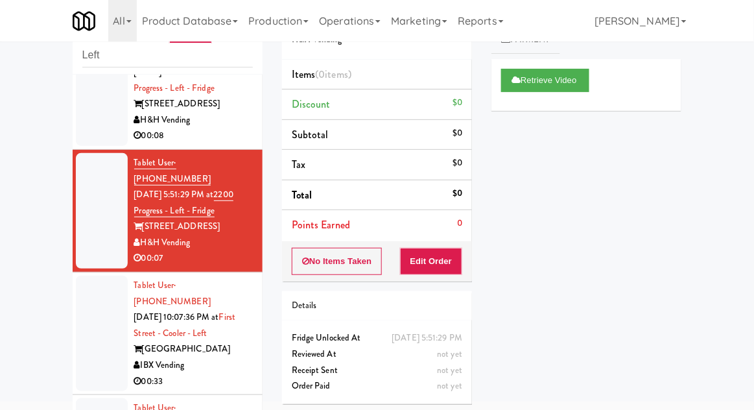
scroll to position [1050, 0]
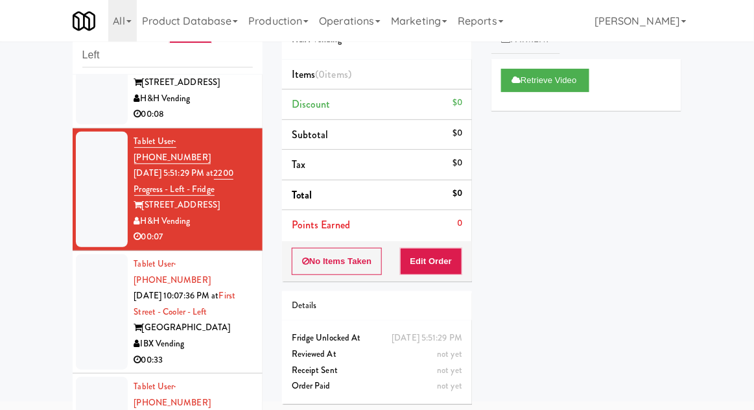
click at [101, 254] on div at bounding box center [102, 311] width 52 height 115
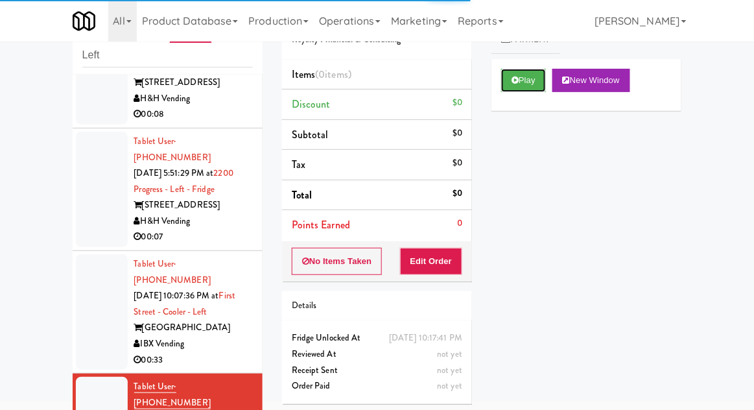
click at [516, 86] on button "Play" at bounding box center [523, 80] width 45 height 23
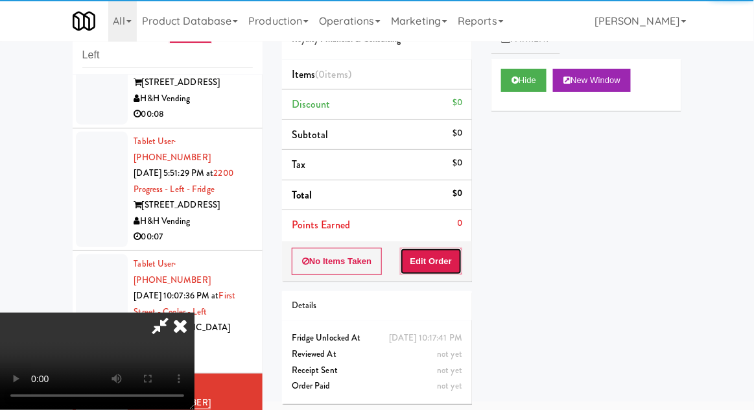
click at [455, 258] on button "Edit Order" at bounding box center [431, 261] width 63 height 27
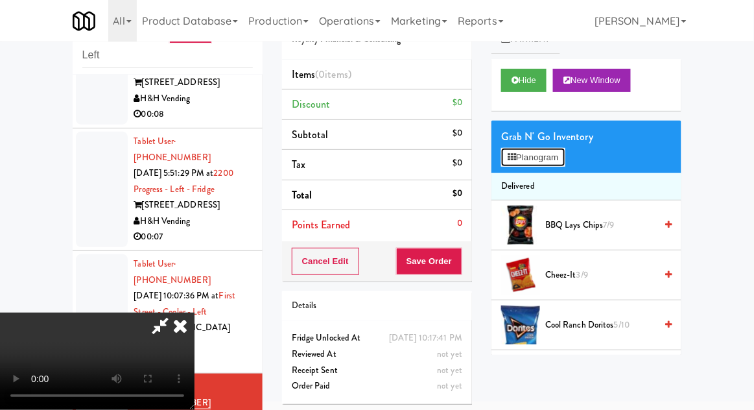
click at [565, 152] on button "Planogram" at bounding box center [533, 157] width 64 height 19
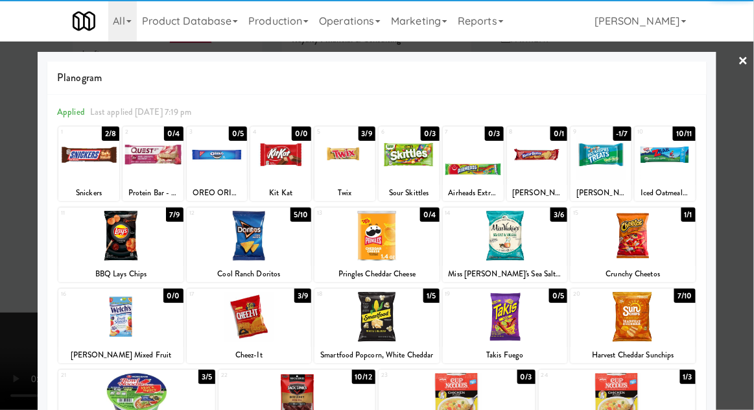
click at [408, 165] on div at bounding box center [409, 155] width 61 height 50
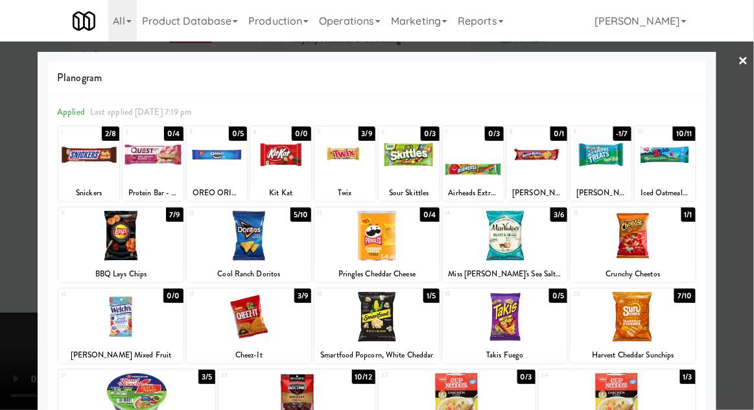
click at [746, 139] on div at bounding box center [377, 205] width 754 height 410
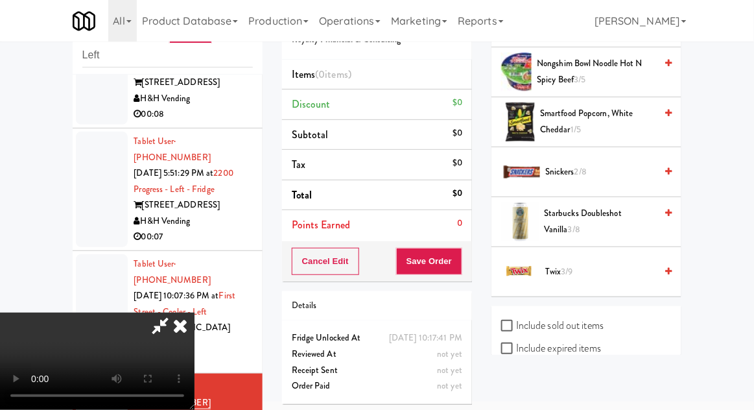
scroll to position [680, 0]
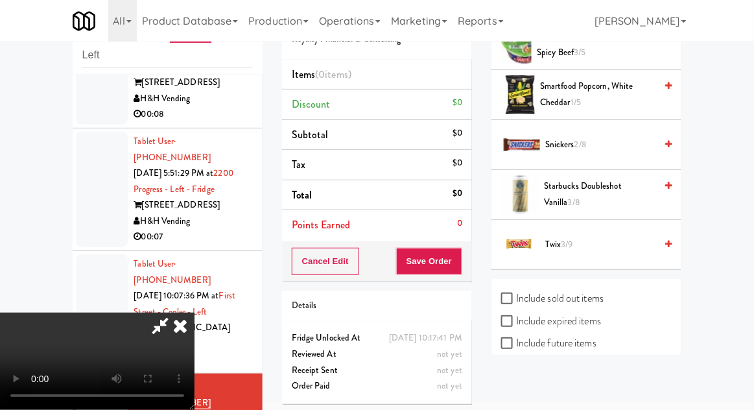
click at [530, 289] on label "Include sold out items" at bounding box center [552, 298] width 102 height 19
click at [516, 294] on input "Include sold out items" at bounding box center [508, 299] width 15 height 10
checkbox input "true"
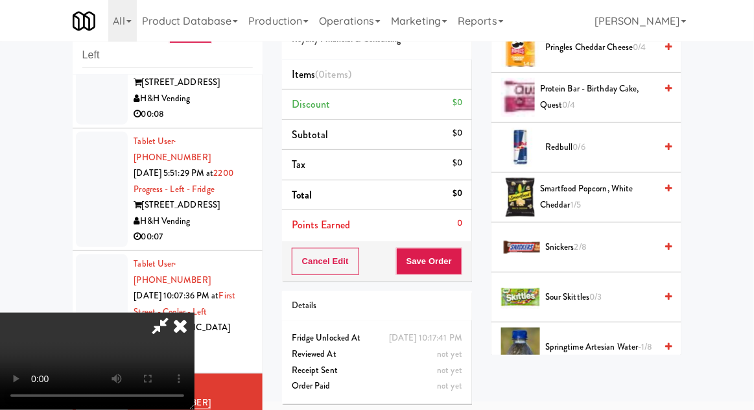
scroll to position [1184, 0]
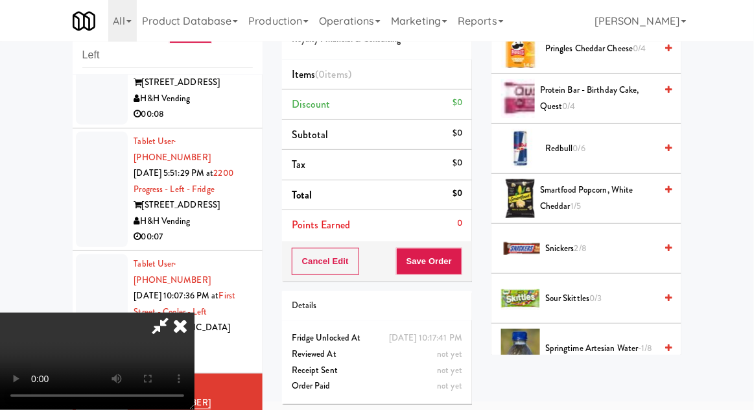
click at [560, 291] on span "Sour Skittles 0/3" at bounding box center [600, 299] width 110 height 16
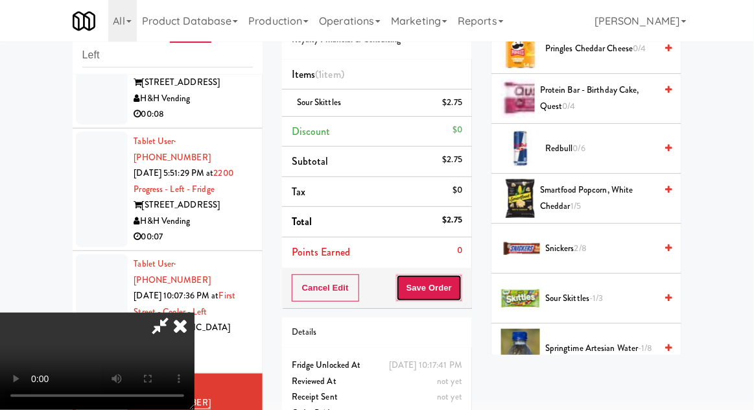
click at [457, 293] on button "Save Order" at bounding box center [429, 287] width 66 height 27
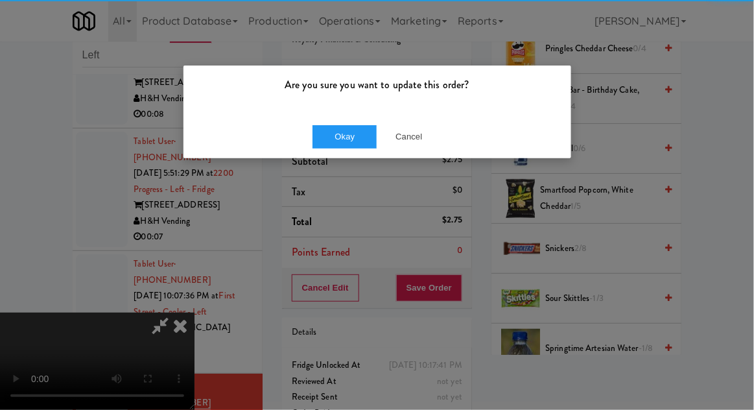
click at [347, 123] on div "Okay Cancel" at bounding box center [378, 136] width 388 height 43
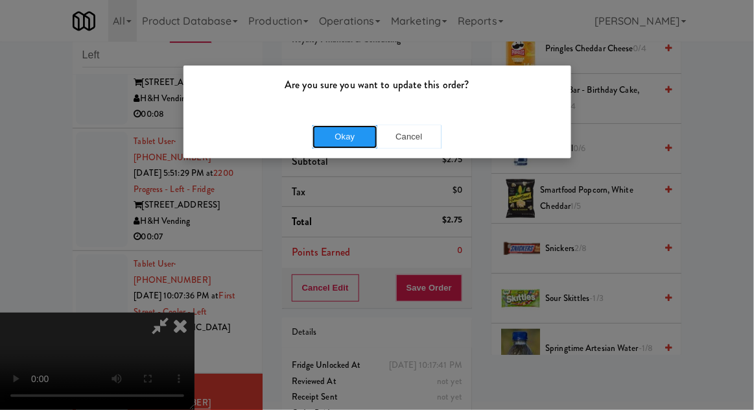
click at [347, 141] on button "Okay" at bounding box center [345, 136] width 65 height 23
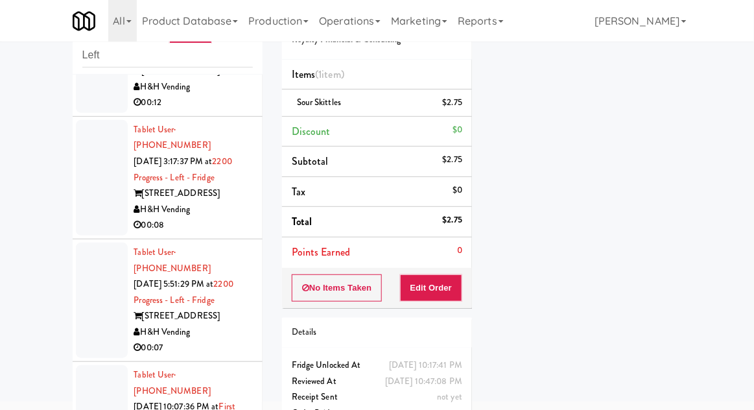
scroll to position [931, 0]
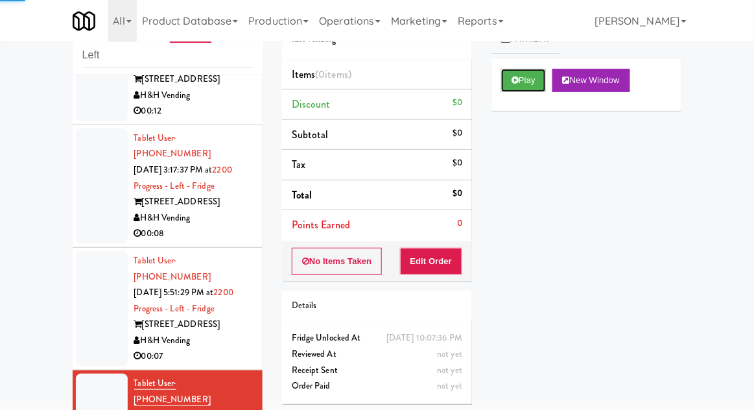
click at [511, 79] on button "Play" at bounding box center [523, 80] width 45 height 23
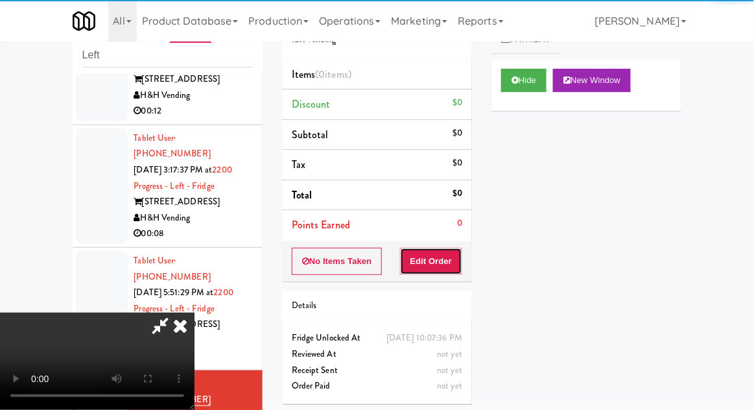
click at [435, 265] on button "Edit Order" at bounding box center [431, 261] width 63 height 27
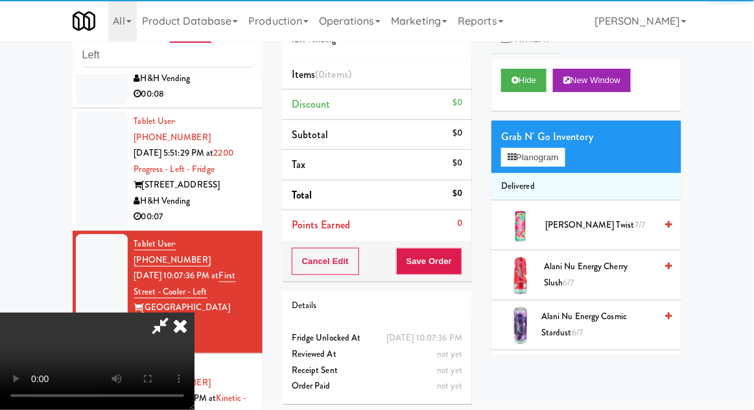
scroll to position [1070, 0]
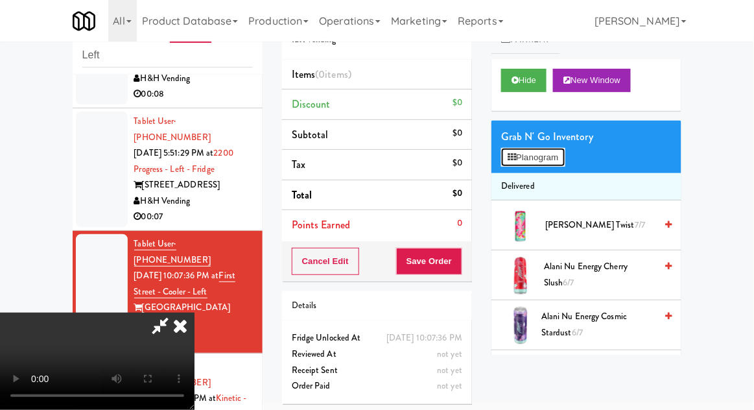
click at [514, 156] on icon at bounding box center [512, 157] width 8 height 8
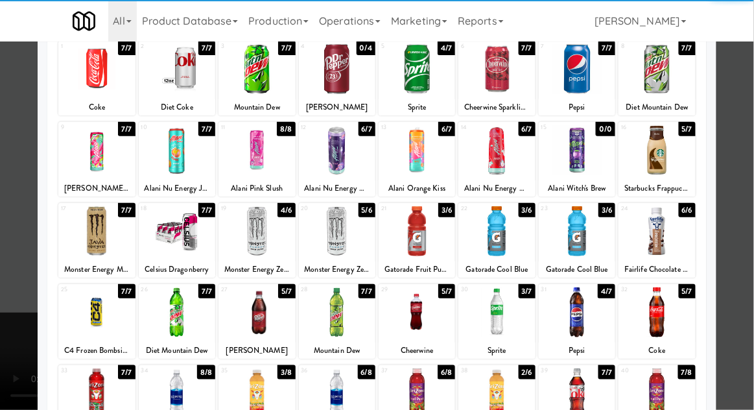
scroll to position [104, 0]
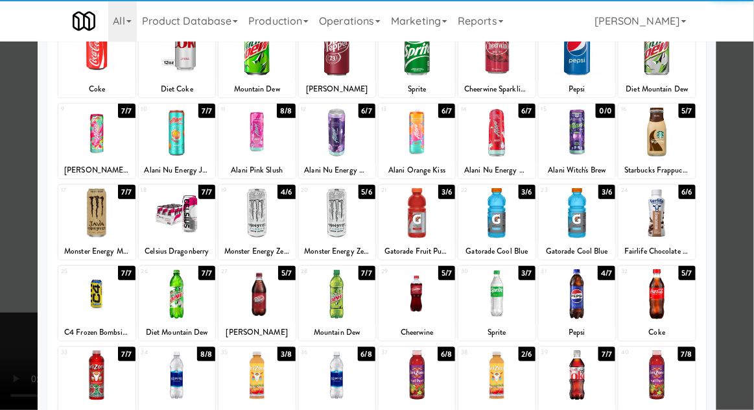
click at [88, 406] on div "[US_STATE] Juice Cocktail Watermelon" at bounding box center [96, 413] width 73 height 16
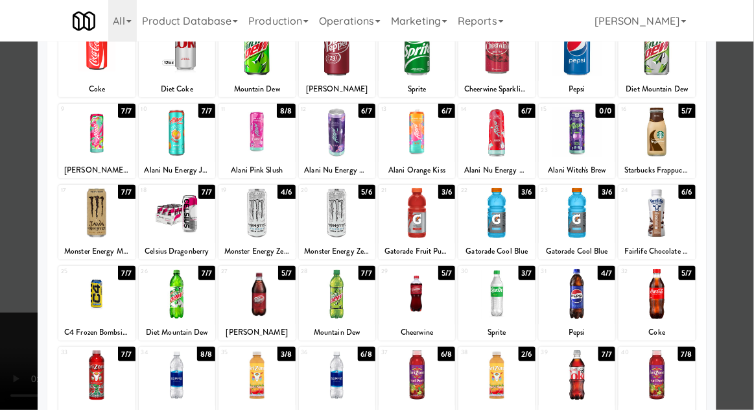
click at [14, 387] on div at bounding box center [377, 205] width 754 height 410
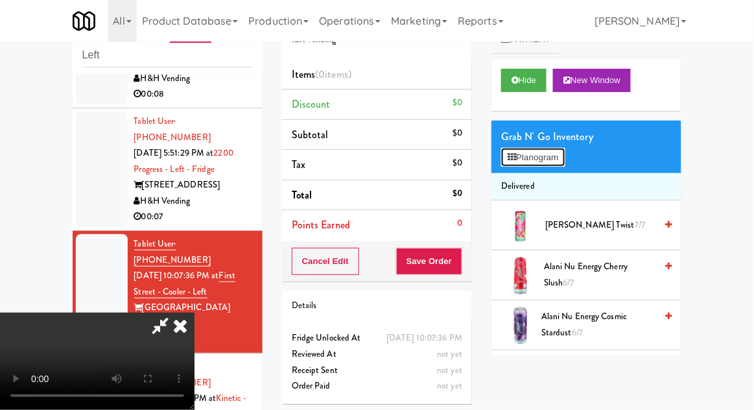
click at [529, 158] on button "Planogram" at bounding box center [533, 157] width 64 height 19
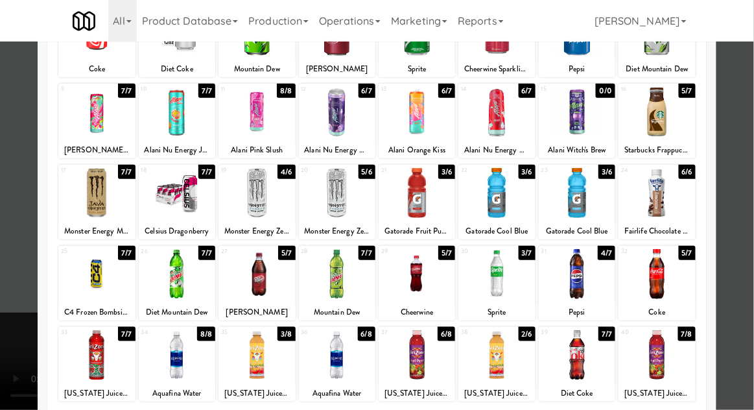
scroll to position [123, 0]
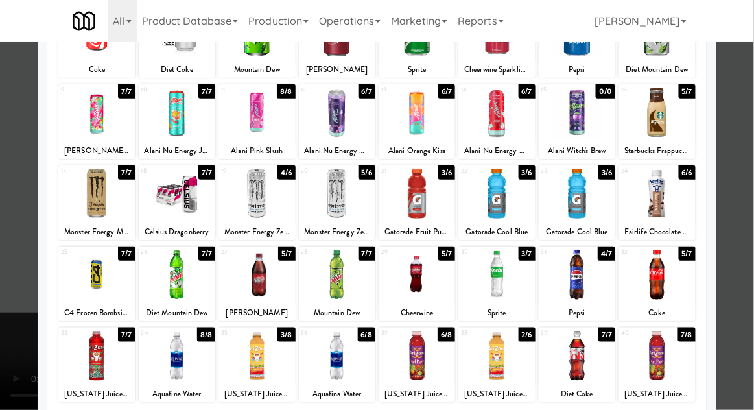
click at [31, 318] on div at bounding box center [377, 205] width 754 height 410
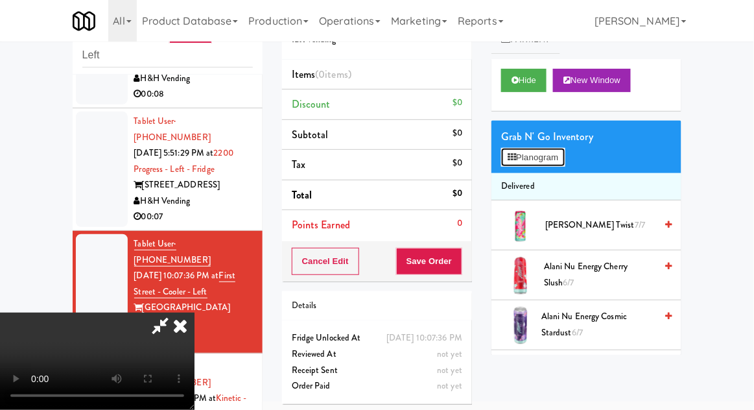
click at [517, 163] on button "Planogram" at bounding box center [533, 157] width 64 height 19
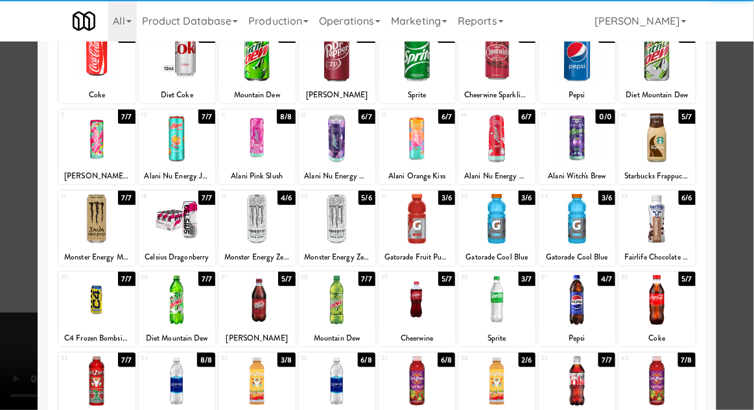
scroll to position [103, 0]
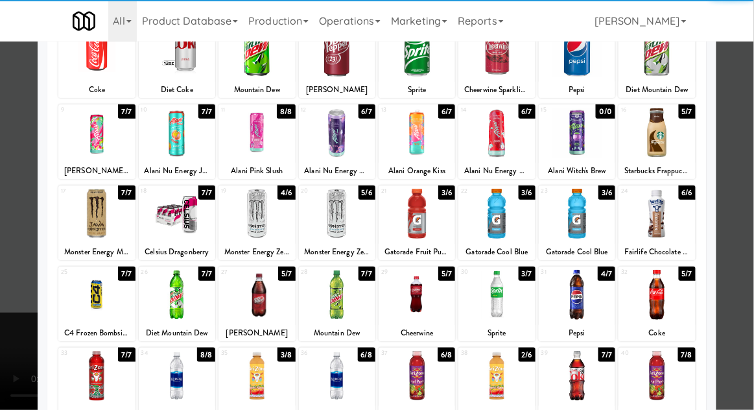
click at [95, 386] on div at bounding box center [96, 376] width 77 height 50
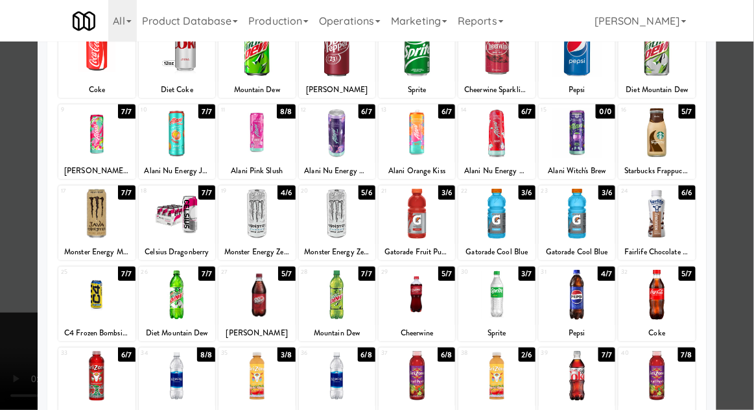
click at [8, 372] on div at bounding box center [377, 205] width 754 height 410
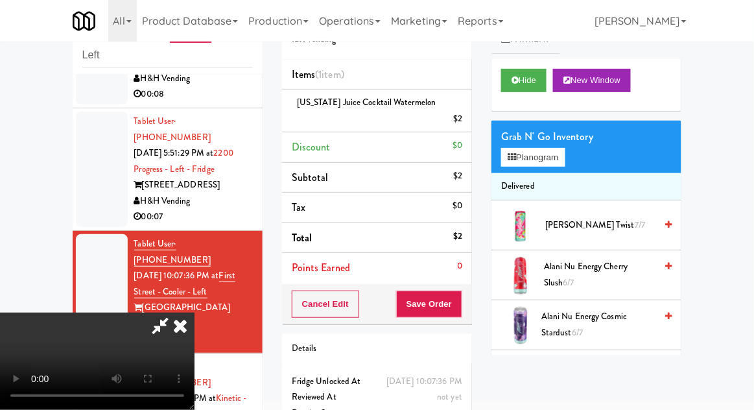
click at [361, 82] on li "Items (1 item )" at bounding box center [377, 75] width 190 height 30
click at [439, 99] on div "[US_STATE] Juice Cocktail Watermelon $2" at bounding box center [377, 111] width 171 height 32
click at [459, 116] on link at bounding box center [461, 124] width 12 height 16
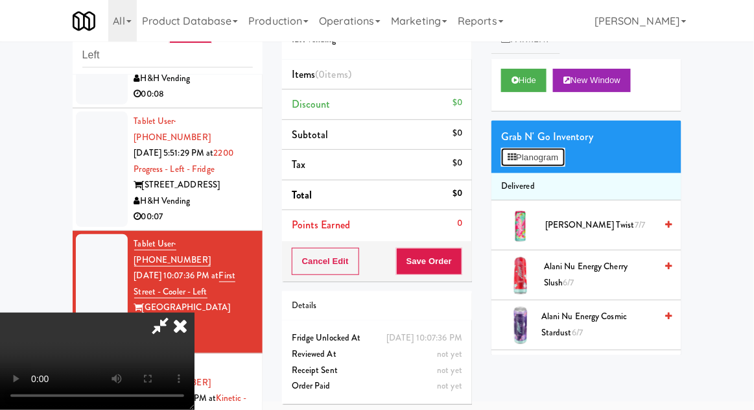
click at [509, 164] on button "Planogram" at bounding box center [533, 157] width 64 height 19
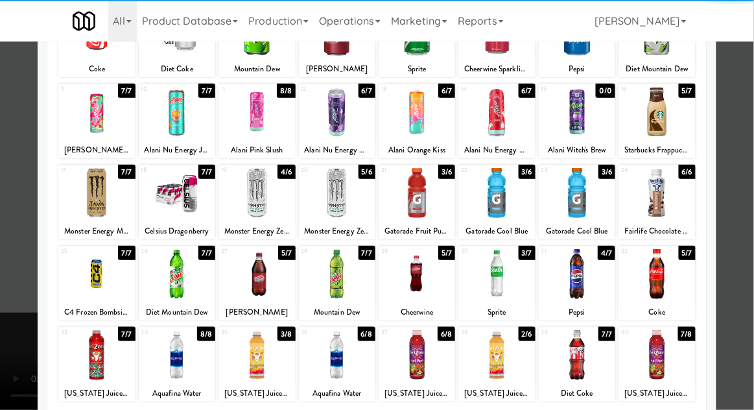
scroll to position [130, 0]
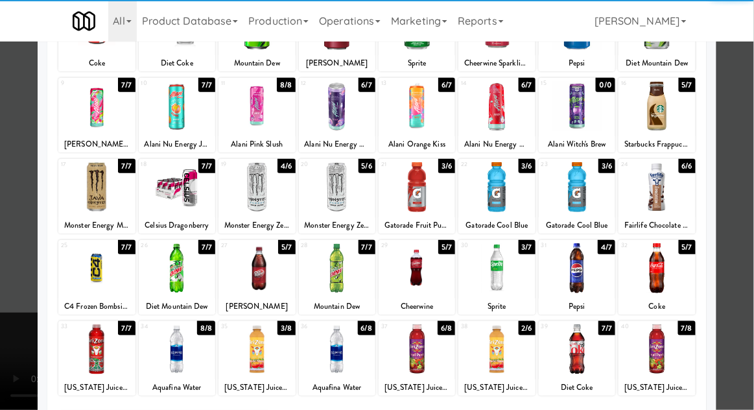
click at [411, 349] on div at bounding box center [417, 349] width 77 height 50
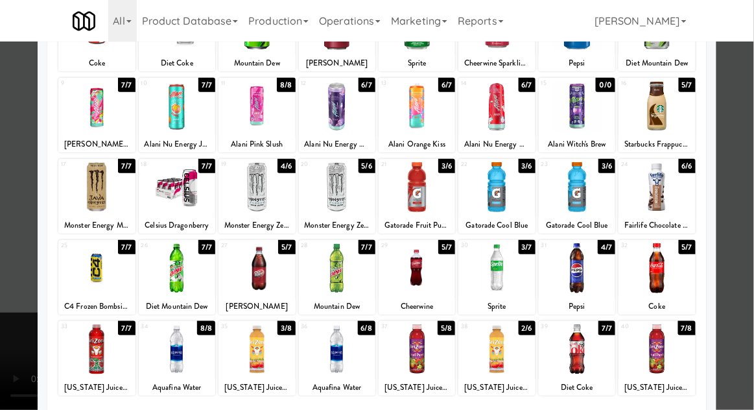
click at [750, 208] on div at bounding box center [377, 205] width 754 height 410
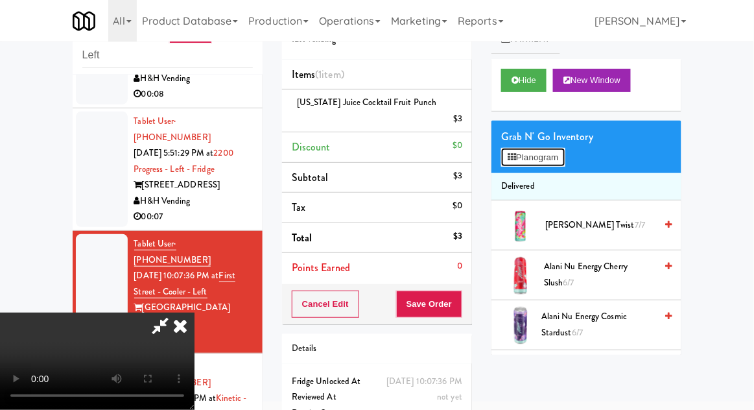
click at [565, 154] on button "Planogram" at bounding box center [533, 157] width 64 height 19
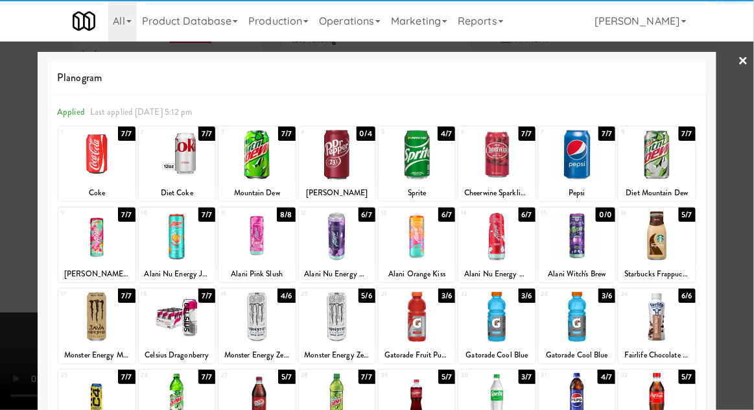
click at [502, 322] on div at bounding box center [497, 317] width 77 height 50
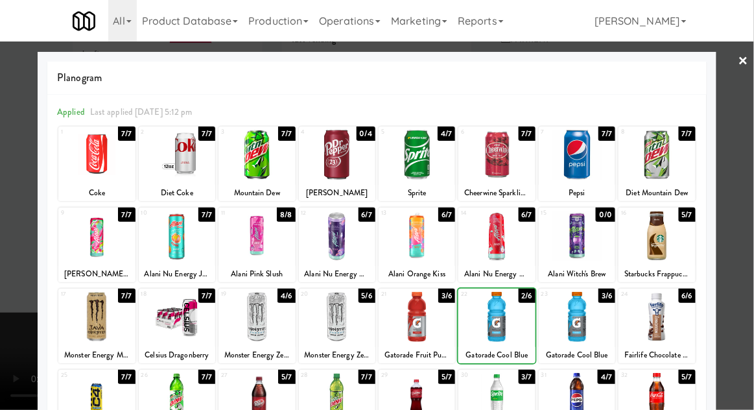
click at [753, 200] on div at bounding box center [377, 205] width 754 height 410
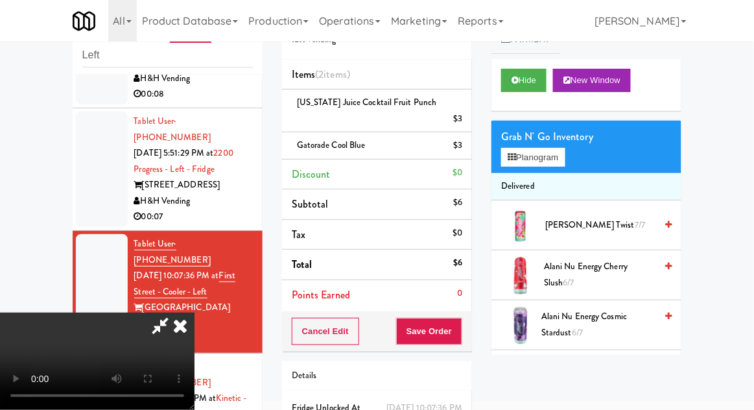
click at [562, 174] on li "Delivered" at bounding box center [587, 186] width 190 height 27
click at [559, 162] on button "Planogram" at bounding box center [533, 157] width 64 height 19
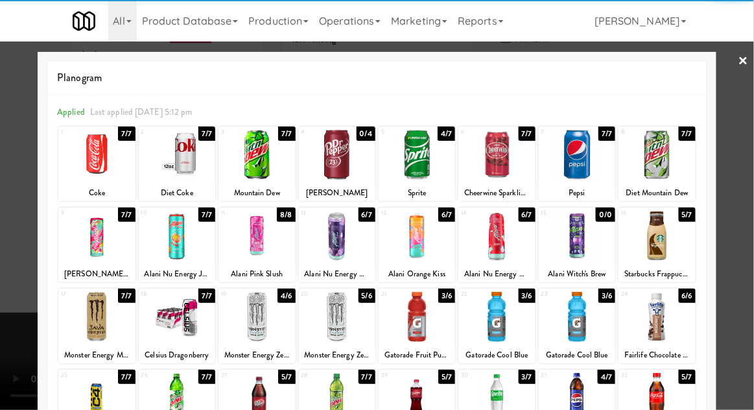
click at [499, 324] on div at bounding box center [497, 317] width 77 height 50
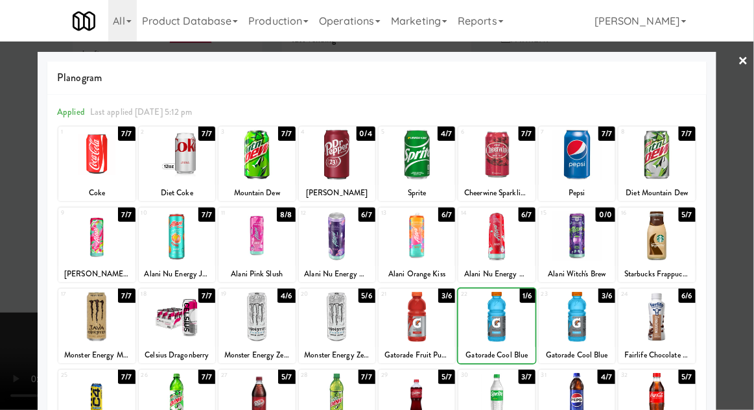
click at [753, 191] on div at bounding box center [377, 205] width 754 height 410
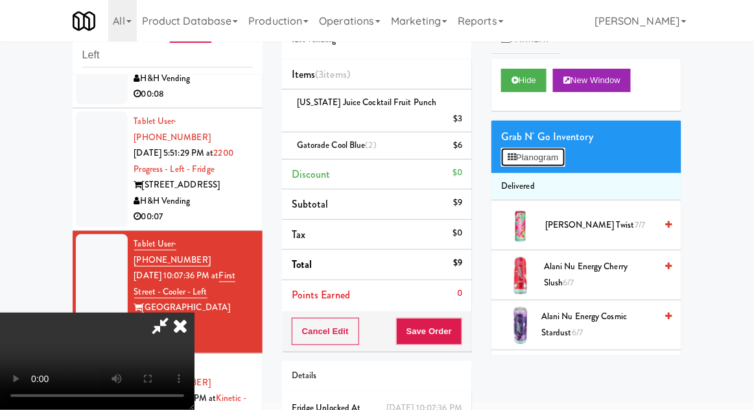
click at [565, 160] on button "Planogram" at bounding box center [533, 157] width 64 height 19
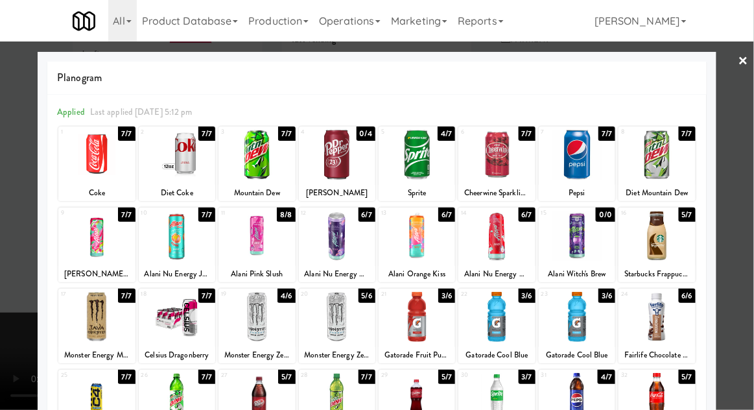
click at [566, 172] on div at bounding box center [577, 155] width 77 height 50
click at [753, 189] on div at bounding box center [377, 205] width 754 height 410
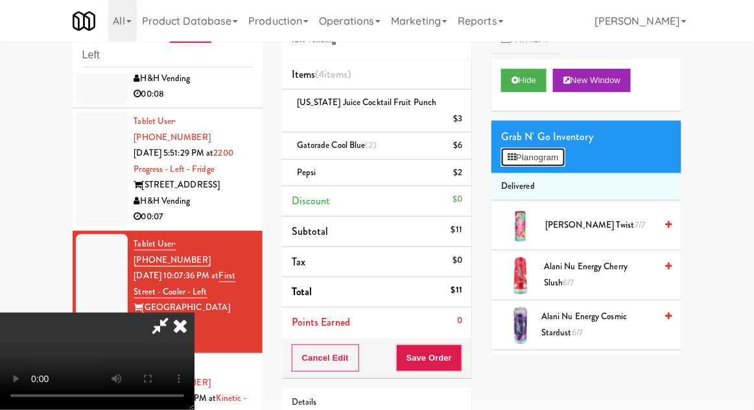
click at [524, 162] on button "Planogram" at bounding box center [533, 157] width 64 height 19
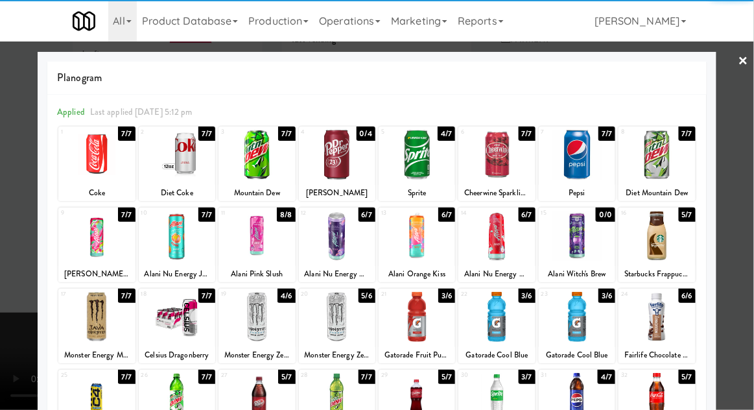
click at [592, 167] on div at bounding box center [577, 155] width 77 height 50
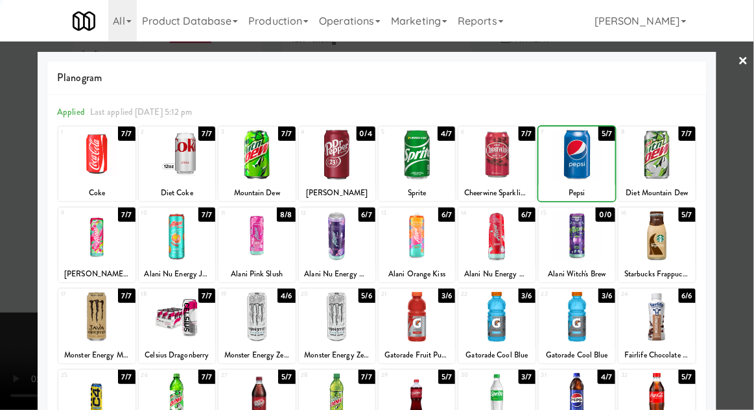
click at [750, 204] on div at bounding box center [377, 205] width 754 height 410
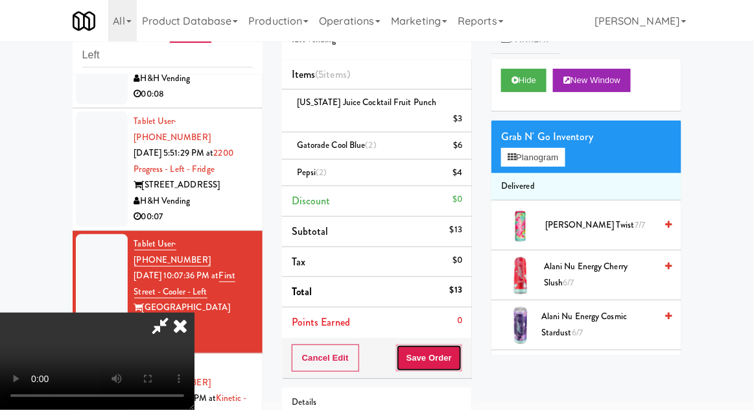
click at [461, 344] on button "Save Order" at bounding box center [429, 357] width 66 height 27
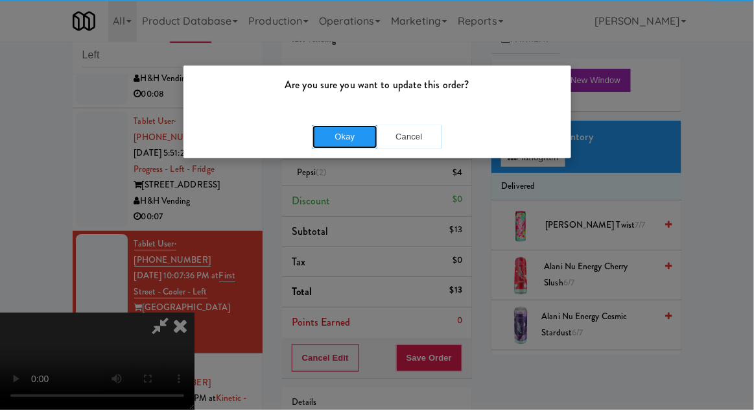
click at [362, 134] on button "Okay" at bounding box center [345, 136] width 65 height 23
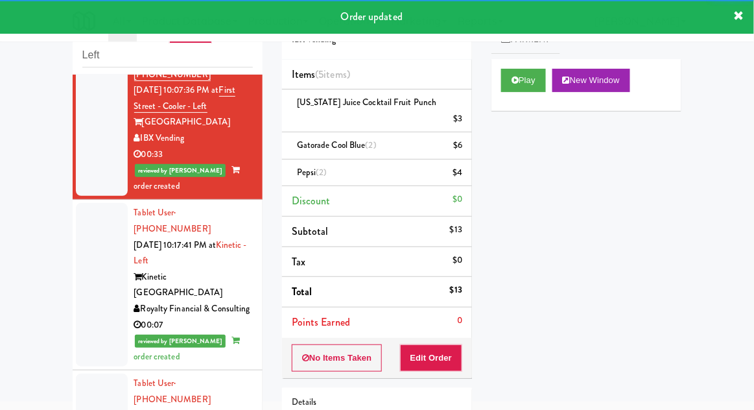
scroll to position [1263, 0]
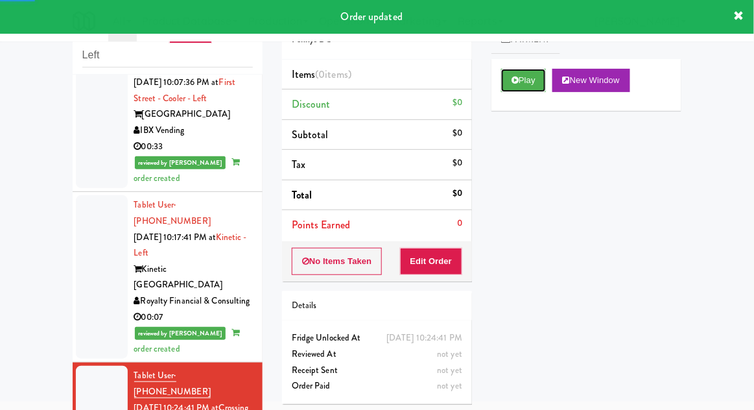
click at [520, 82] on button "Play" at bounding box center [523, 80] width 45 height 23
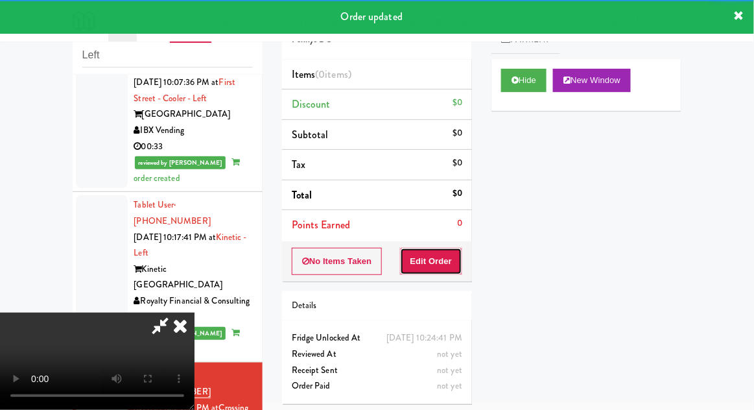
click at [438, 261] on button "Edit Order" at bounding box center [431, 261] width 63 height 27
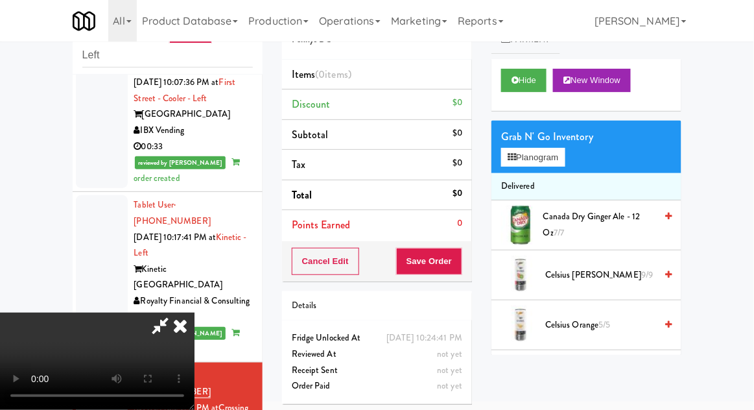
click at [461, 409] on div "inbox reviewed recent all unclear take inventory issue suspicious failed recent…" at bounding box center [377, 235] width 629 height 477
click at [562, 164] on button "Planogram" at bounding box center [533, 157] width 64 height 19
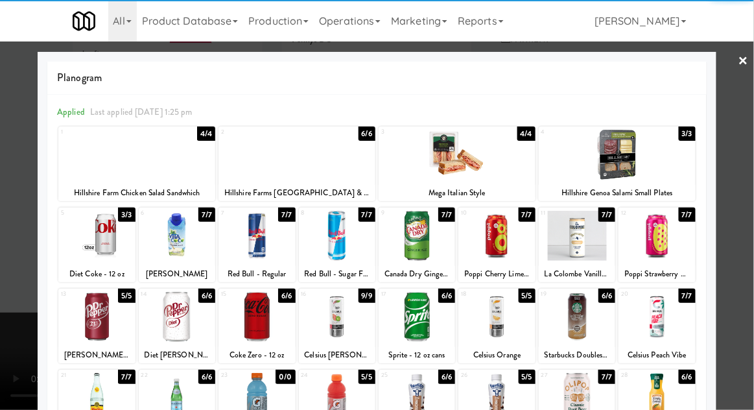
click at [104, 327] on div at bounding box center [96, 317] width 77 height 50
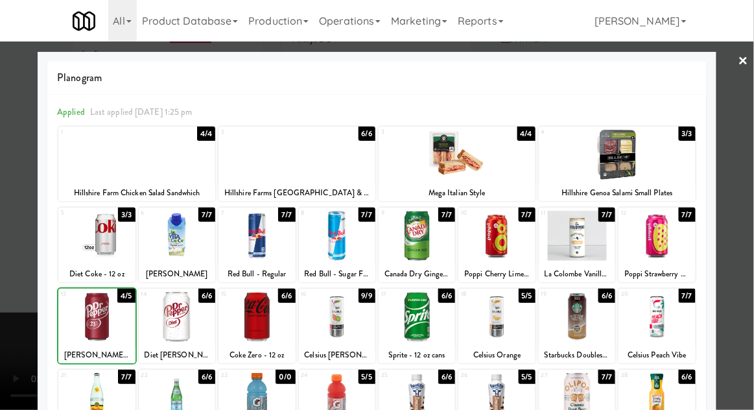
click at [746, 201] on div at bounding box center [377, 205] width 754 height 410
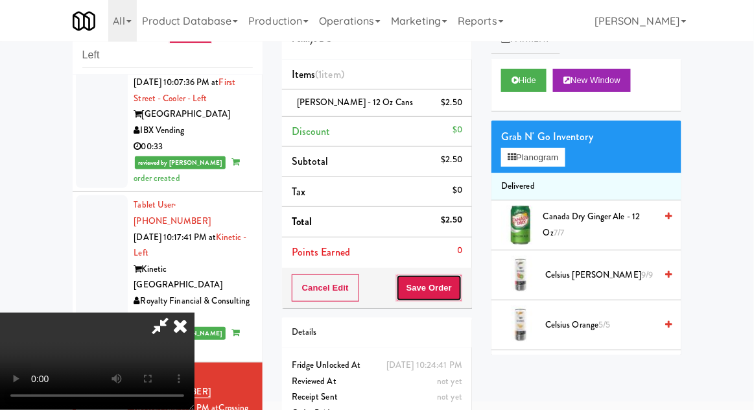
click at [460, 289] on button "Save Order" at bounding box center [429, 287] width 66 height 27
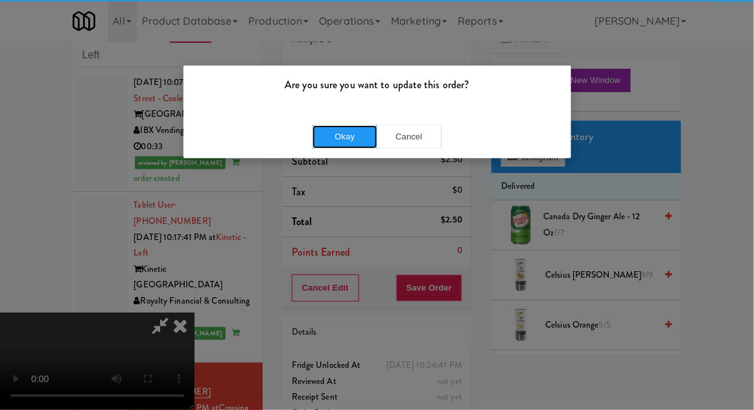
click at [348, 132] on button "Okay" at bounding box center [345, 136] width 65 height 23
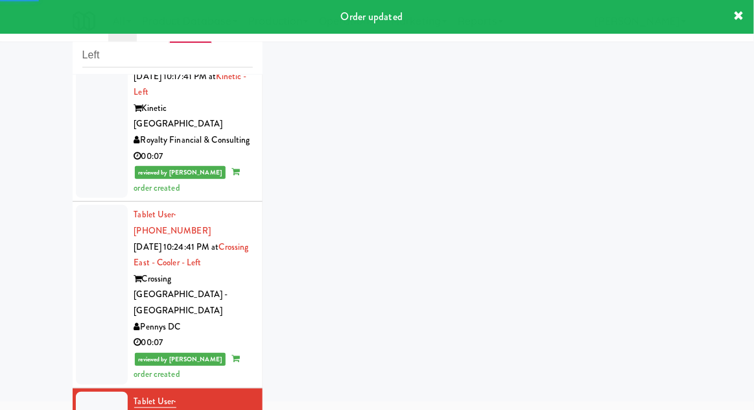
scroll to position [1854, 0]
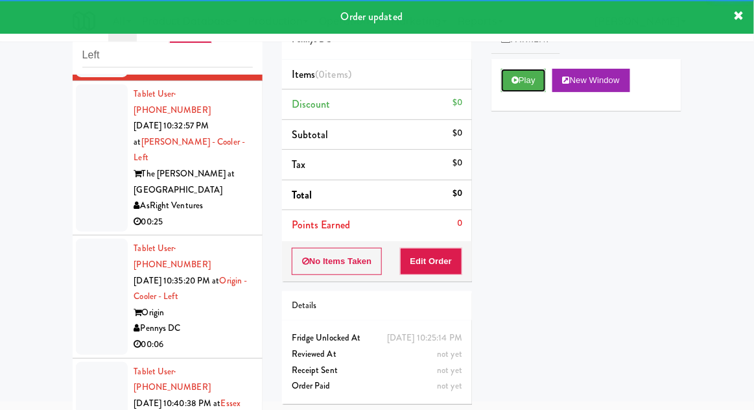
click at [509, 73] on button "Play" at bounding box center [523, 80] width 45 height 23
click at [437, 259] on button "Edit Order" at bounding box center [431, 261] width 63 height 27
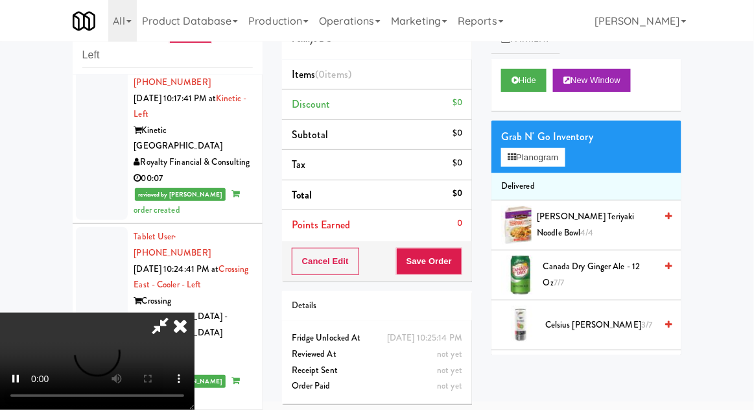
scroll to position [1403, 0]
click at [544, 184] on li "Delivered" at bounding box center [587, 186] width 190 height 27
click at [556, 159] on button "Planogram" at bounding box center [533, 157] width 64 height 19
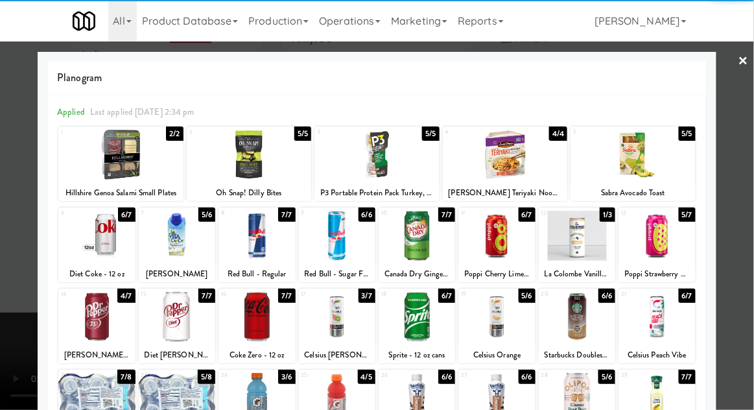
click at [93, 326] on div at bounding box center [96, 317] width 77 height 50
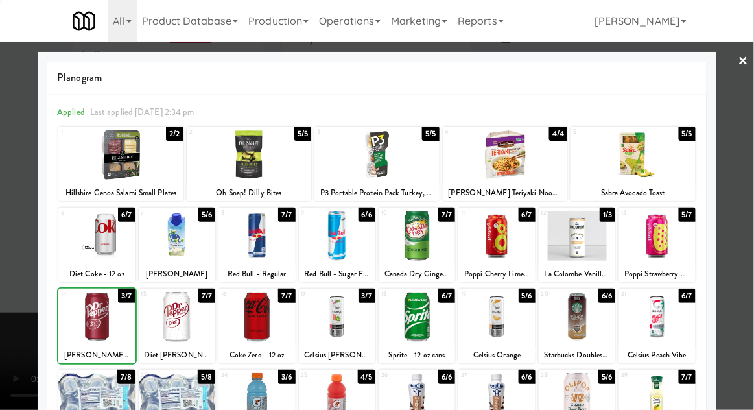
click at [753, 162] on div at bounding box center [377, 205] width 754 height 410
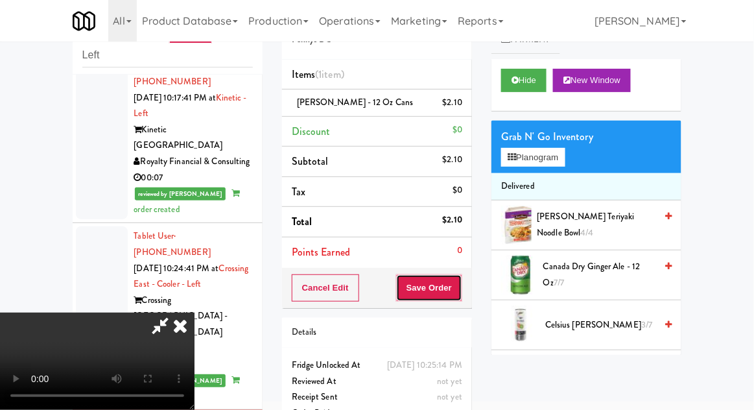
click at [457, 284] on button "Save Order" at bounding box center [429, 287] width 66 height 27
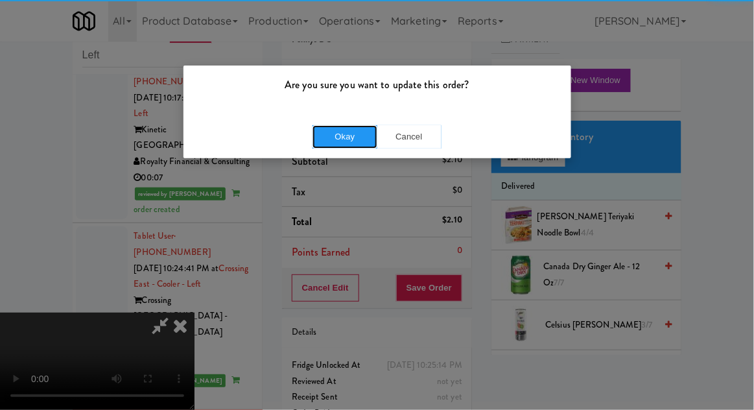
click at [328, 126] on button "Okay" at bounding box center [345, 136] width 65 height 23
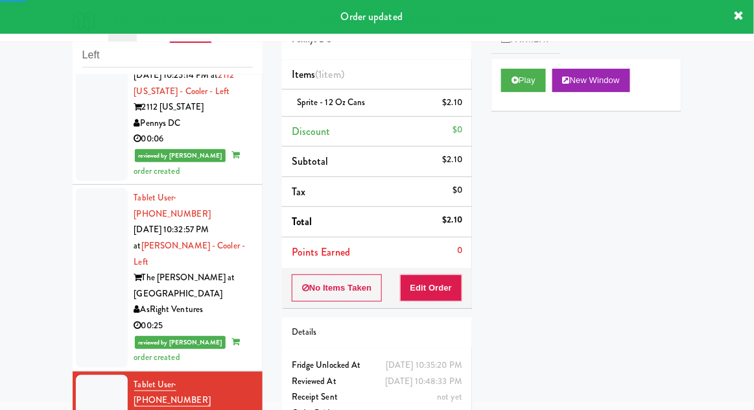
scroll to position [1812, 0]
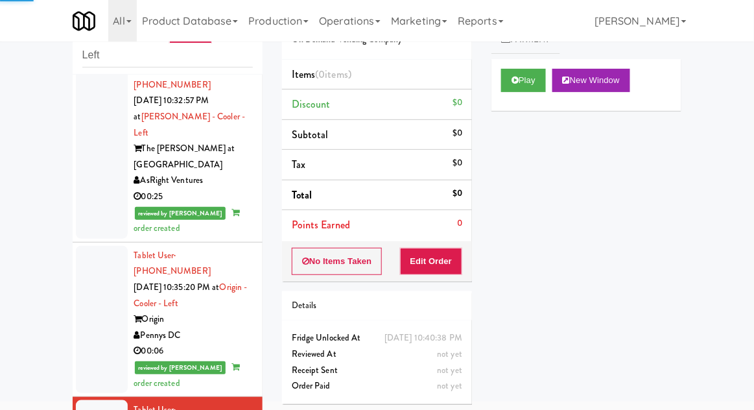
scroll to position [1912, 0]
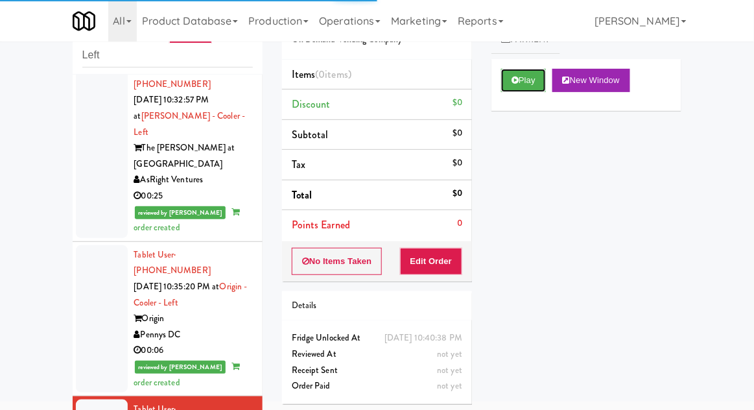
click at [509, 86] on button "Play" at bounding box center [523, 80] width 45 height 23
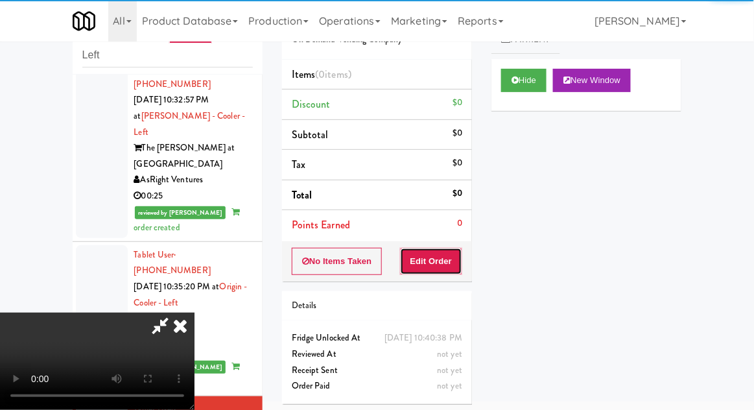
click at [429, 270] on button "Edit Order" at bounding box center [431, 261] width 63 height 27
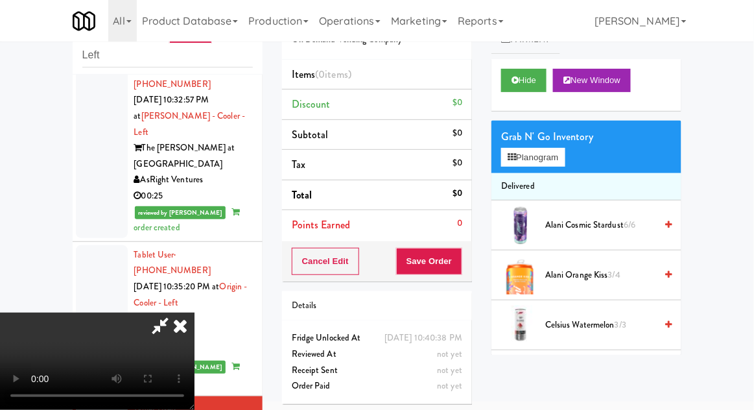
scroll to position [0, 0]
click at [561, 151] on button "Planogram" at bounding box center [533, 157] width 64 height 19
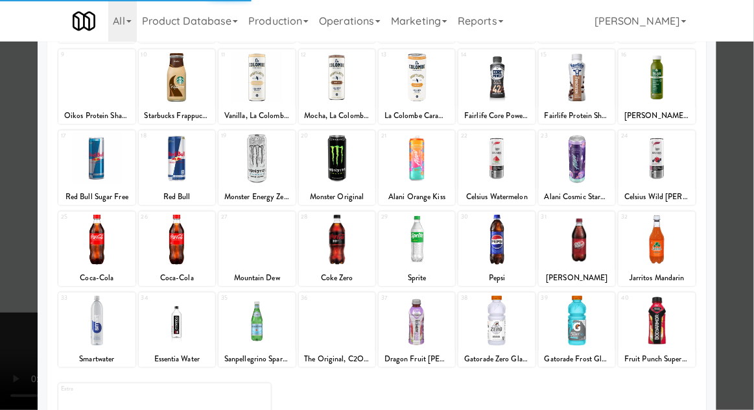
scroll to position [164, 0]
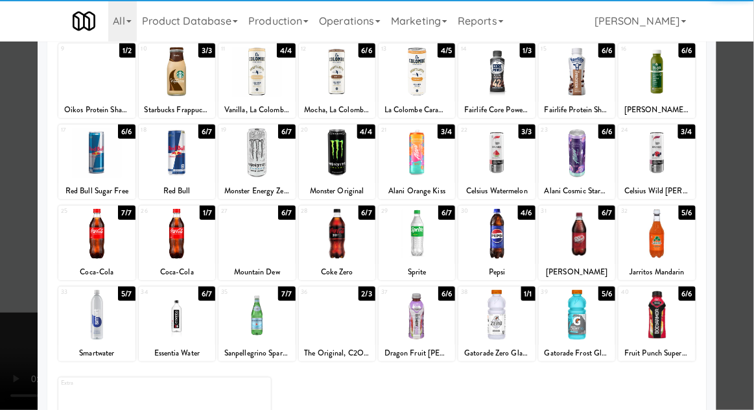
click at [93, 325] on div at bounding box center [96, 315] width 77 height 50
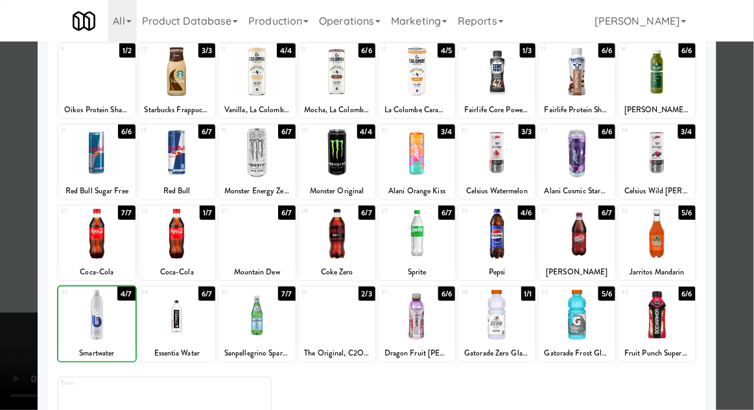
click at [748, 150] on div at bounding box center [377, 205] width 754 height 410
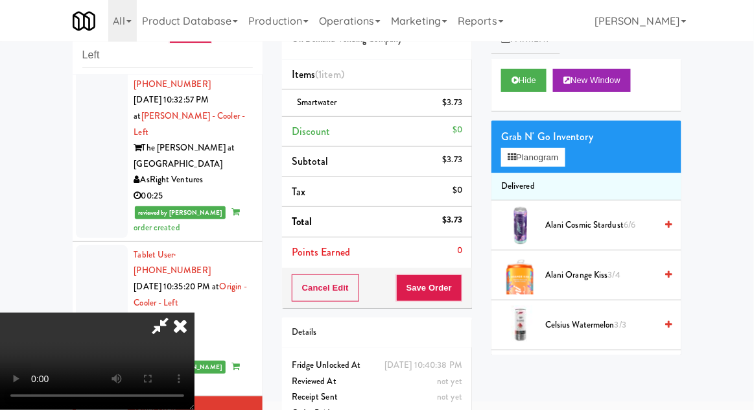
scroll to position [47, 0]
click at [560, 149] on button "Planogram" at bounding box center [533, 157] width 64 height 19
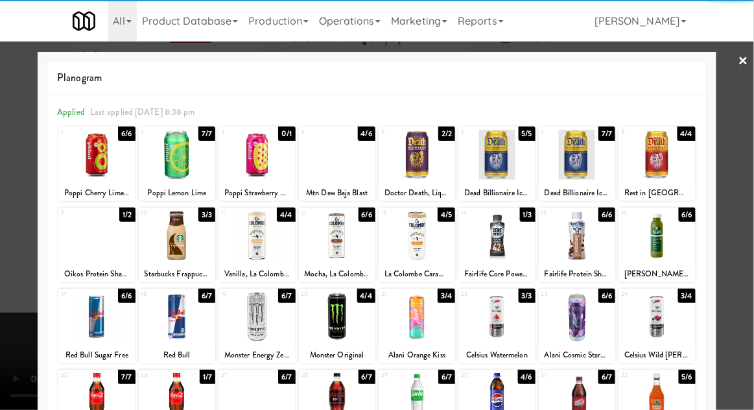
click at [174, 400] on div at bounding box center [177, 398] width 77 height 50
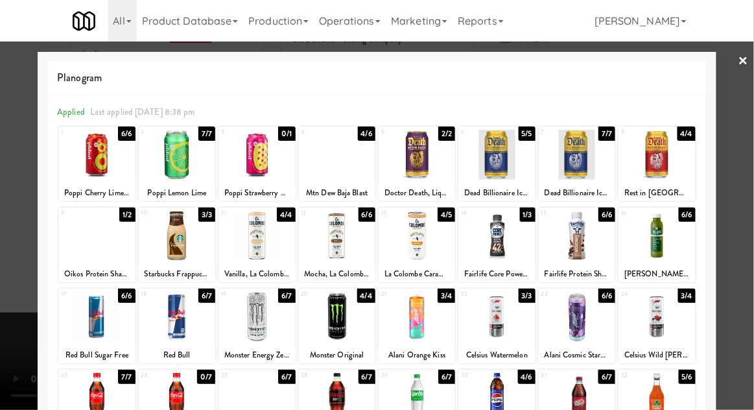
click at [746, 163] on div at bounding box center [377, 205] width 754 height 410
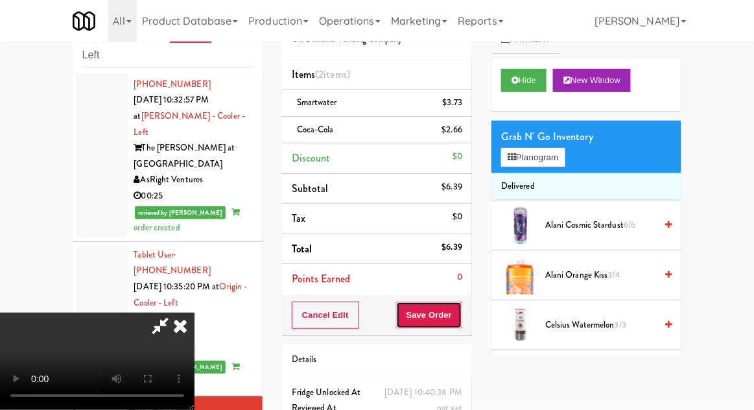
click at [460, 311] on button "Save Order" at bounding box center [429, 315] width 66 height 27
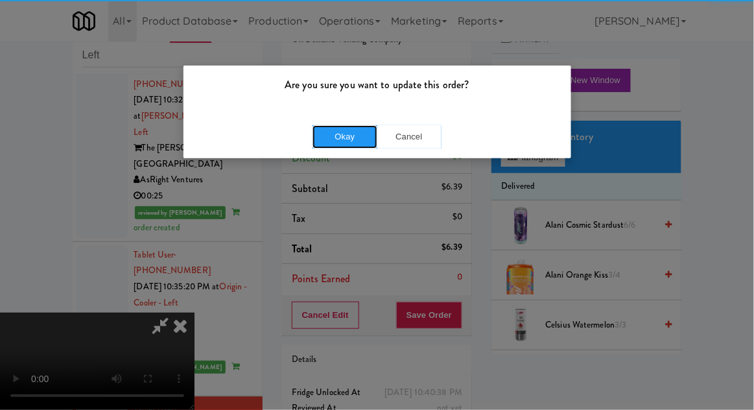
click at [346, 141] on button "Okay" at bounding box center [345, 136] width 65 height 23
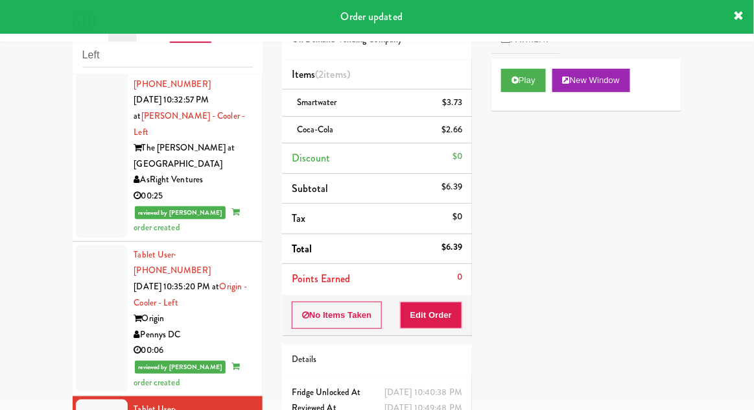
scroll to position [1982, 0]
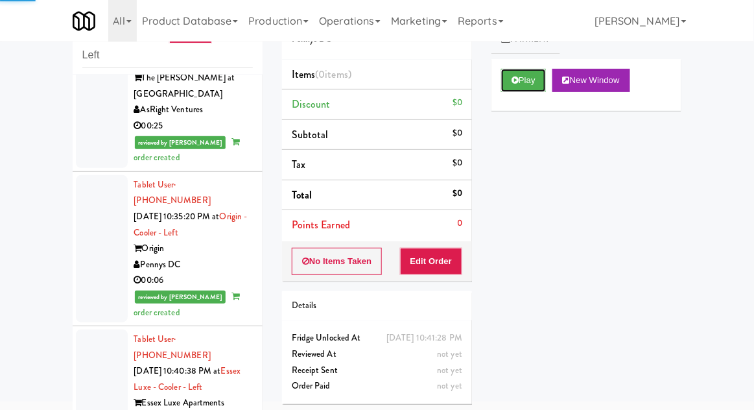
click at [513, 82] on icon at bounding box center [515, 80] width 7 height 8
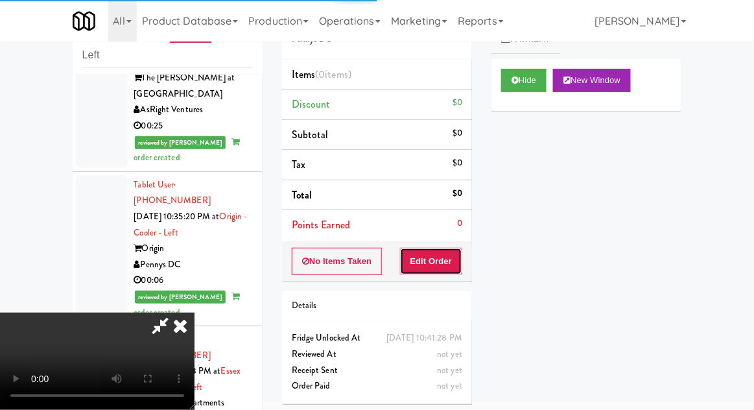
click at [457, 261] on button "Edit Order" at bounding box center [431, 261] width 63 height 27
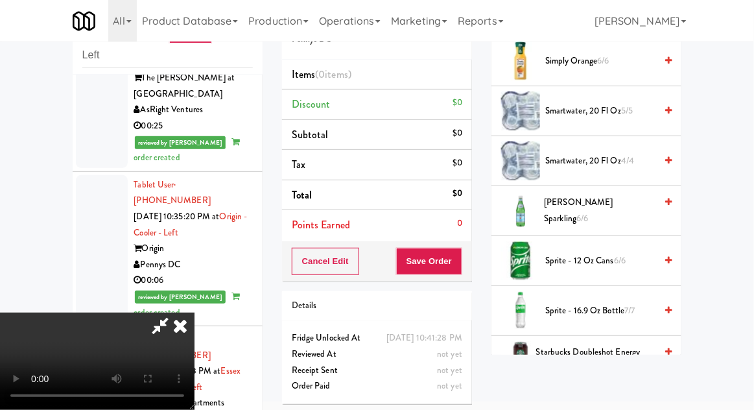
scroll to position [1473, 0]
click at [619, 253] on span "6/6" at bounding box center [620, 259] width 12 height 12
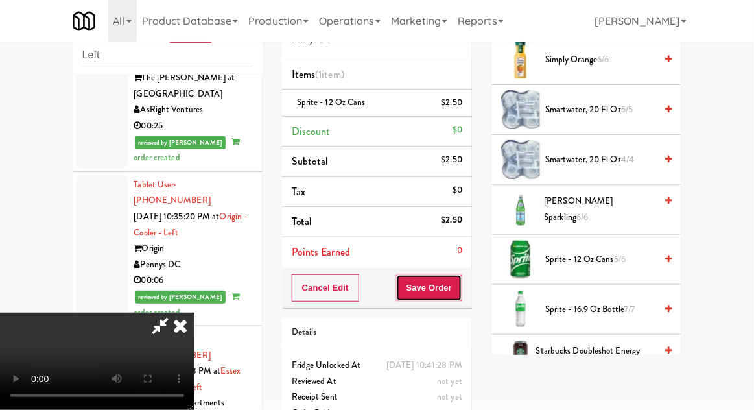
click at [455, 294] on button "Save Order" at bounding box center [429, 287] width 66 height 27
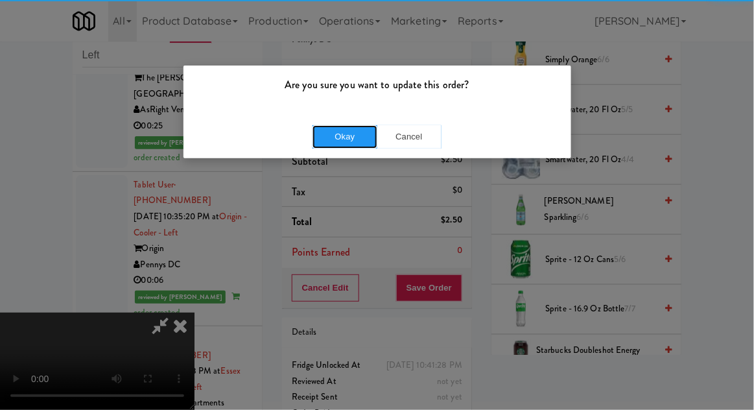
click at [335, 147] on button "Okay" at bounding box center [345, 136] width 65 height 23
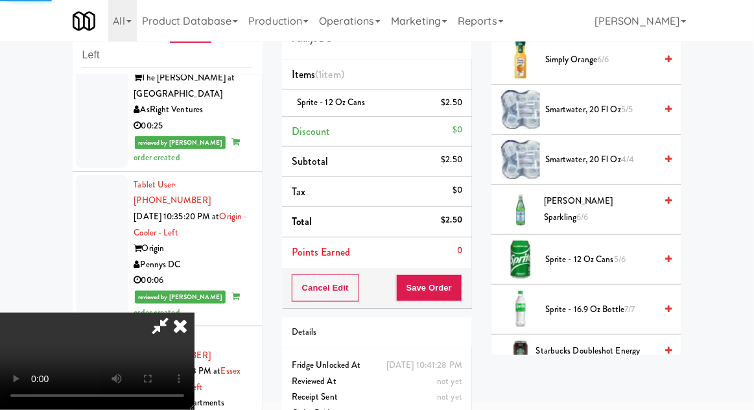
scroll to position [128, 0]
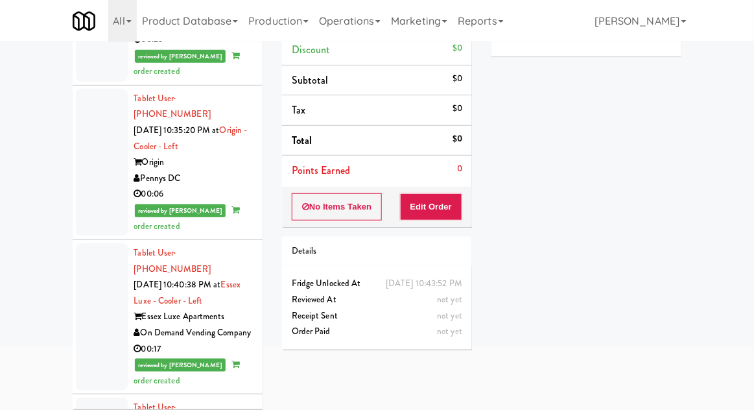
scroll to position [112, 0]
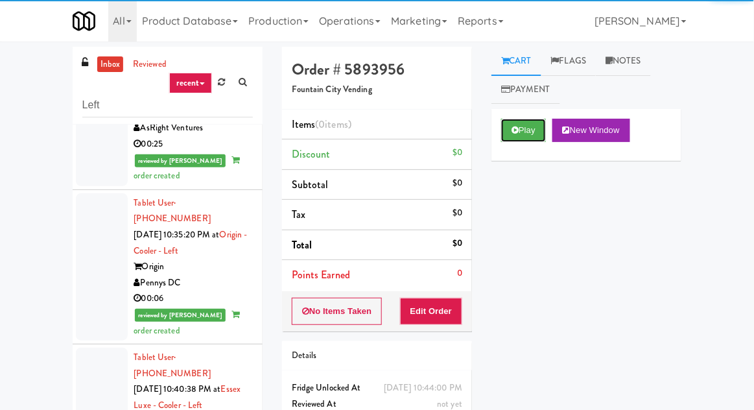
click at [513, 132] on icon at bounding box center [515, 130] width 7 height 8
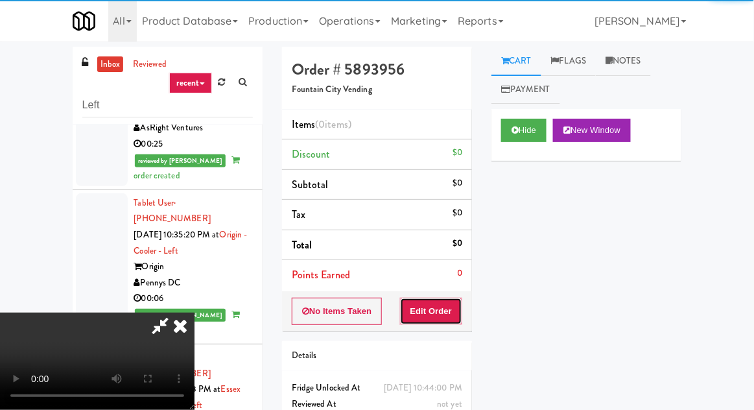
click at [427, 302] on button "Edit Order" at bounding box center [431, 311] width 63 height 27
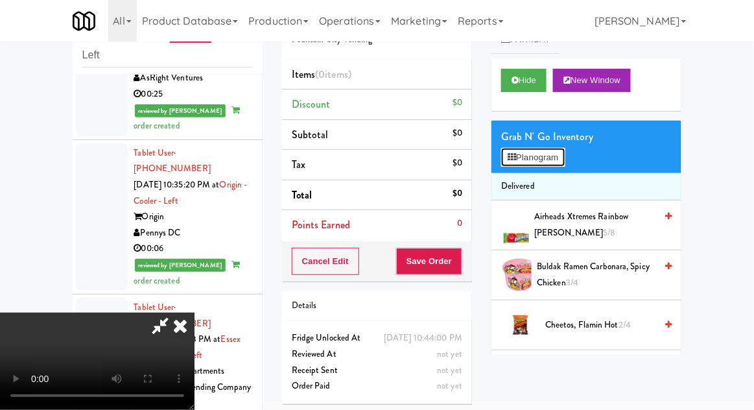
click at [565, 157] on button "Planogram" at bounding box center [533, 157] width 64 height 19
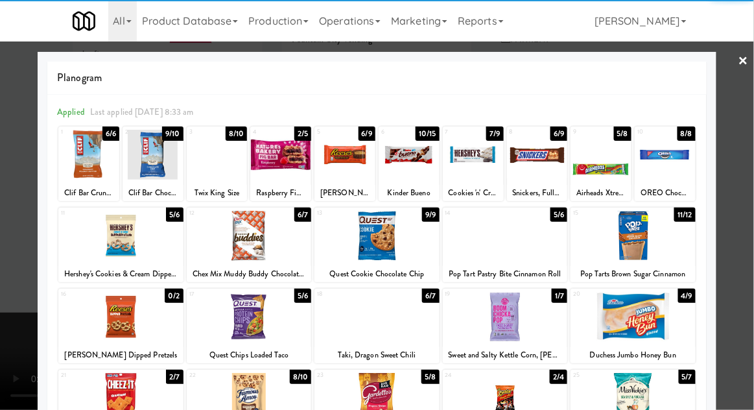
click at [217, 251] on div at bounding box center [249, 236] width 125 height 50
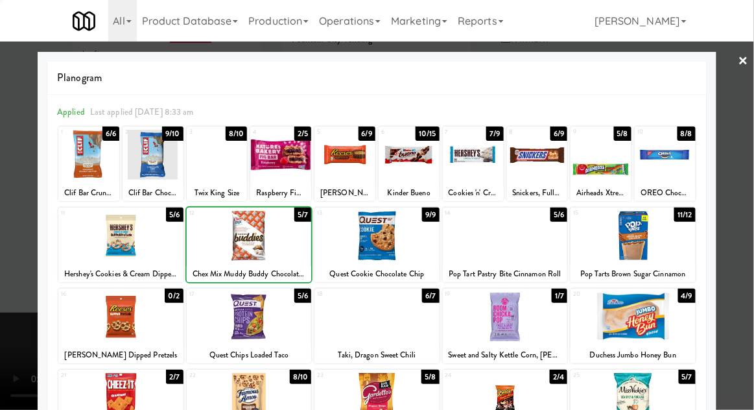
click at [747, 265] on div at bounding box center [377, 205] width 754 height 410
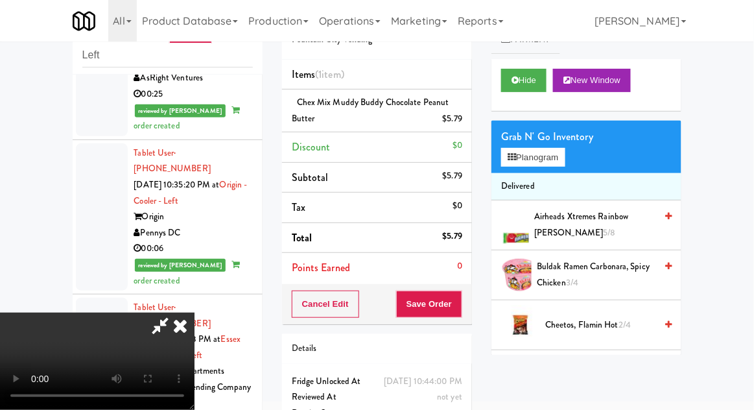
scroll to position [47, 0]
click at [461, 307] on button "Save Order" at bounding box center [429, 304] width 66 height 27
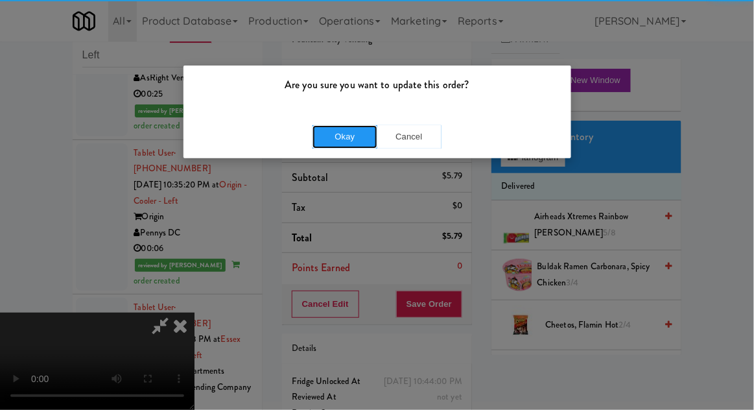
click at [336, 145] on button "Okay" at bounding box center [345, 136] width 65 height 23
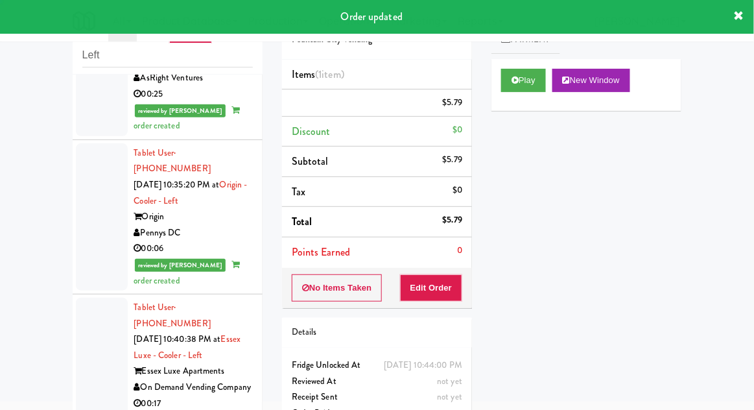
scroll to position [0, 0]
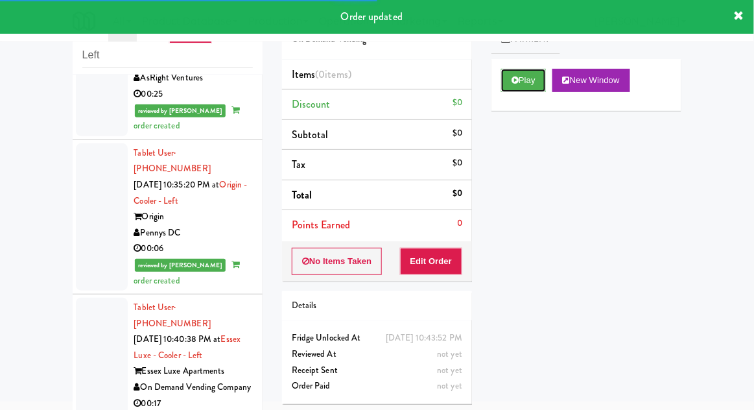
click at [531, 81] on button "Play" at bounding box center [523, 80] width 45 height 23
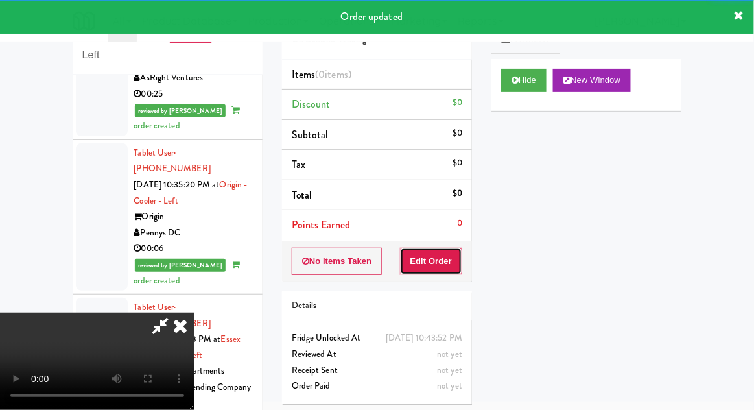
click at [441, 270] on button "Edit Order" at bounding box center [431, 261] width 63 height 27
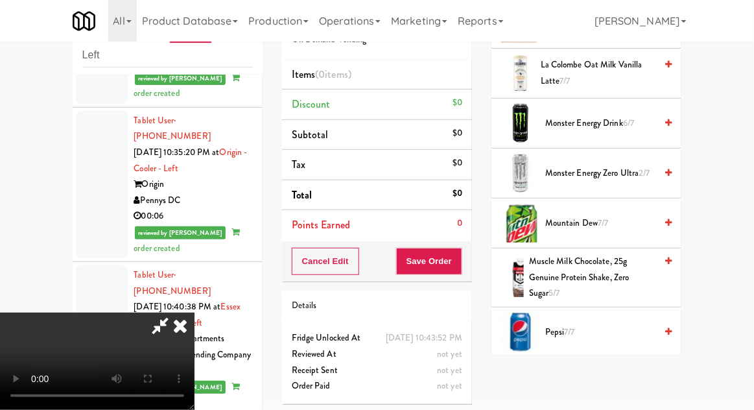
scroll to position [1503, 0]
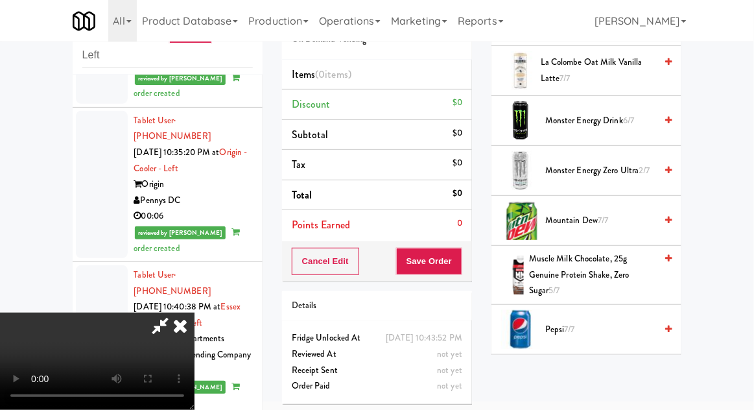
click at [616, 328] on span "Pepsi 7/7" at bounding box center [600, 330] width 110 height 16
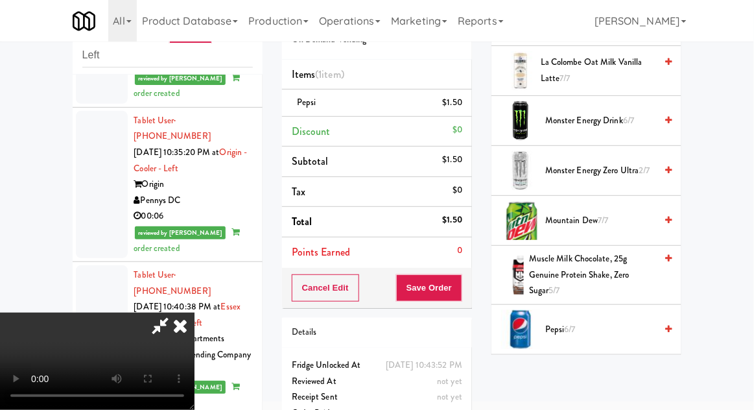
click at [609, 322] on span "Pepsi 6/7" at bounding box center [600, 330] width 110 height 16
click at [598, 322] on span "Pepsi 5/7" at bounding box center [600, 330] width 110 height 16
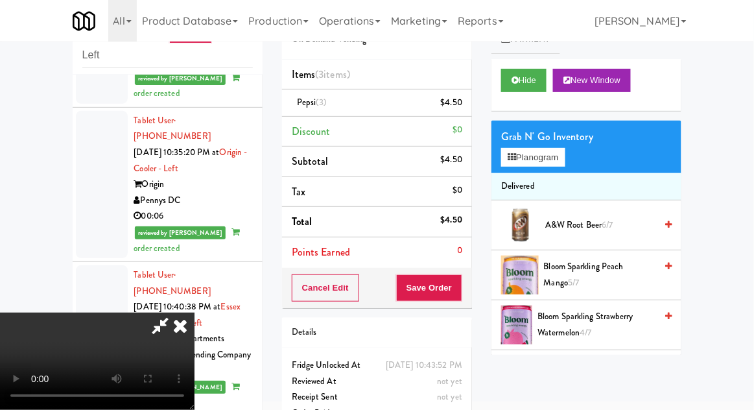
scroll to position [0, 0]
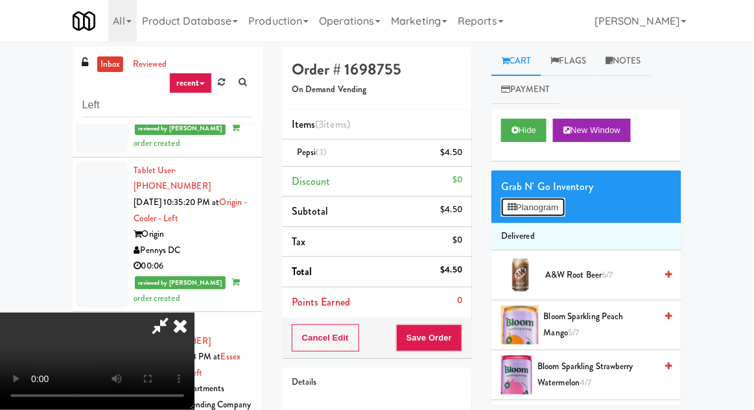
click at [564, 213] on button "Planogram" at bounding box center [533, 207] width 64 height 19
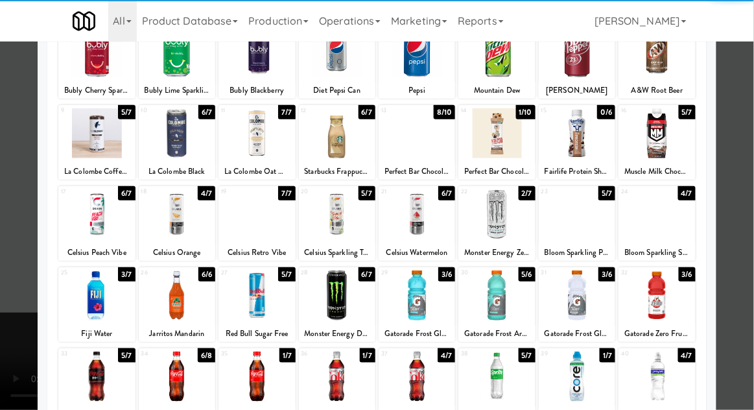
scroll to position [123, 0]
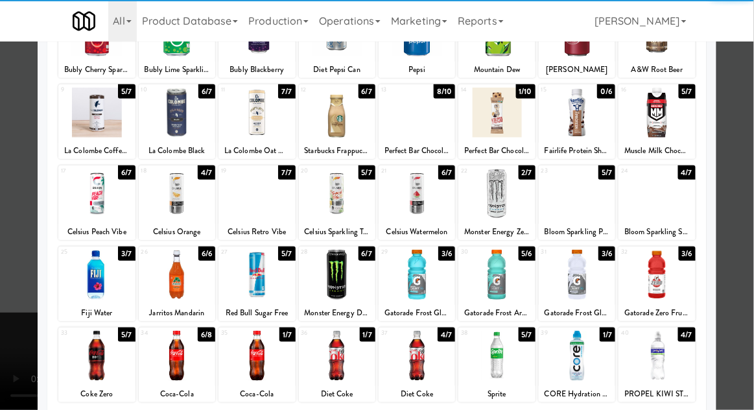
click at [670, 280] on div at bounding box center [657, 275] width 77 height 50
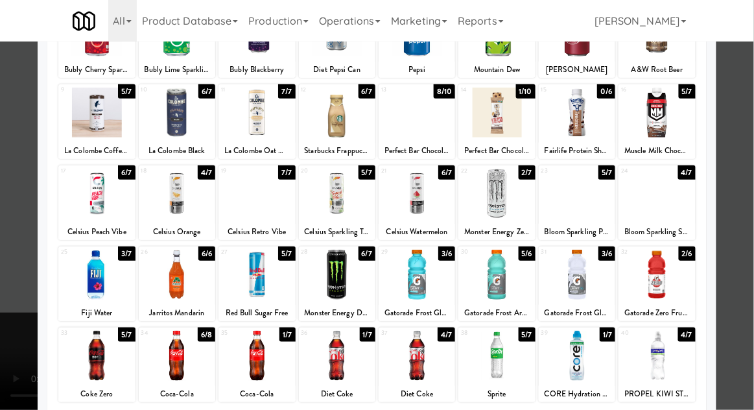
click at [734, 284] on div at bounding box center [377, 205] width 754 height 410
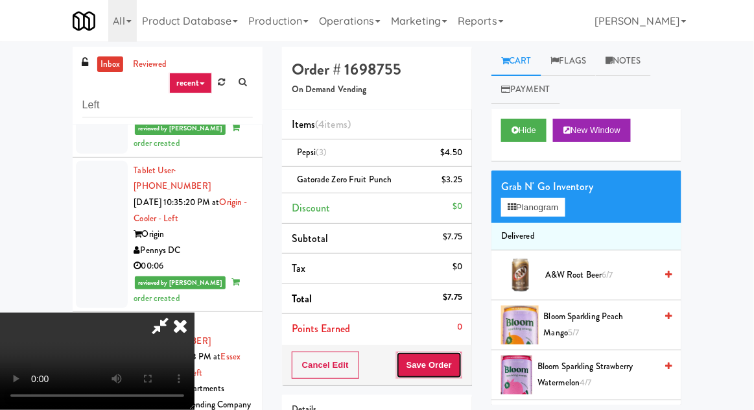
click at [459, 371] on button "Save Order" at bounding box center [429, 365] width 66 height 27
click at [753, 39] on nav "Toggle navigation All 325 Vending [URL][DOMAIN_NAME] 901 Smrt Mrkt [URL][DOMAIN…" at bounding box center [377, 21] width 754 height 42
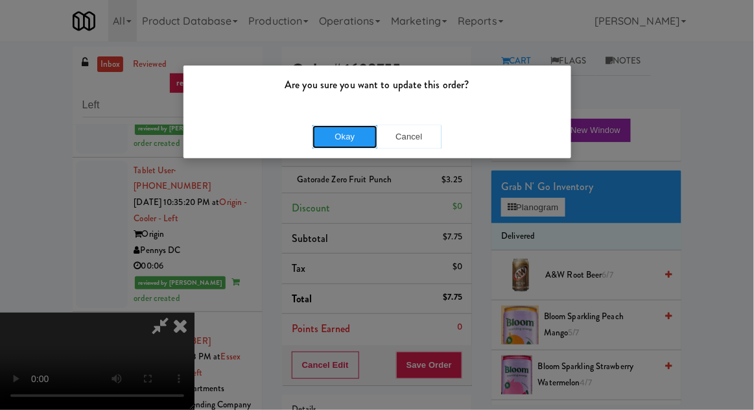
click at [341, 138] on button "Okay" at bounding box center [345, 136] width 65 height 23
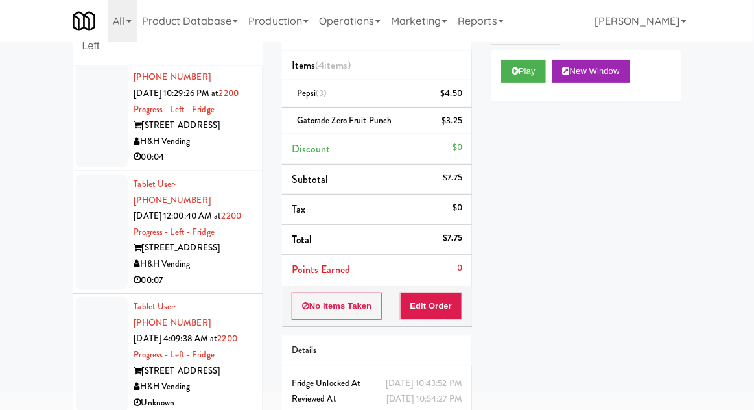
scroll to position [261, 0]
